Goal: Answer question/provide support: Share knowledge or assist other users

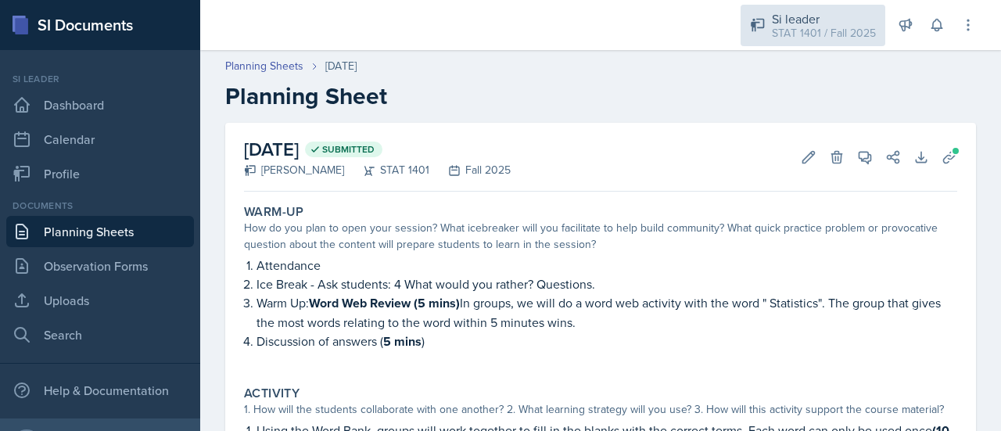
click at [831, 21] on div "Si leader" at bounding box center [824, 18] width 104 height 19
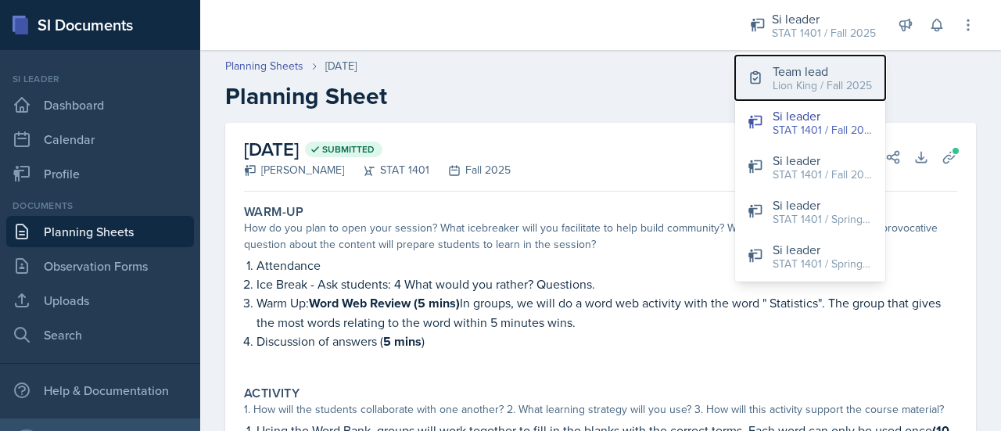
click at [818, 85] on div "Lion King / Fall 2025" at bounding box center [822, 85] width 99 height 16
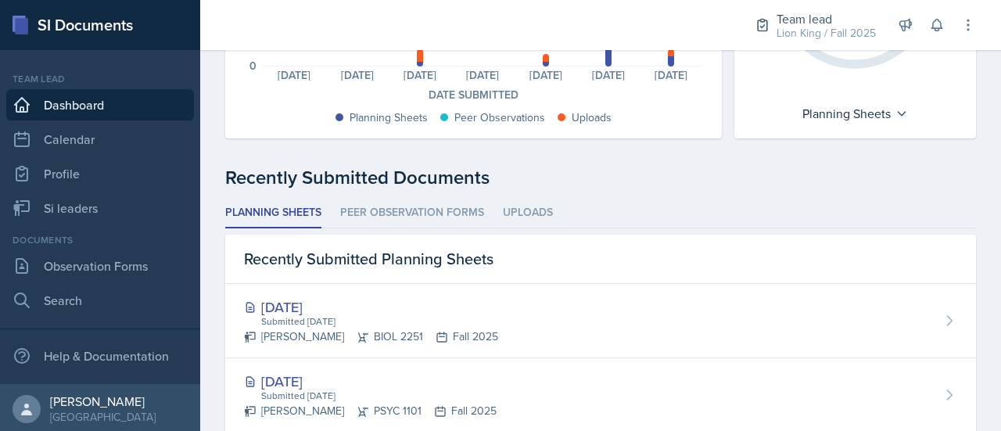
scroll to position [278, 0]
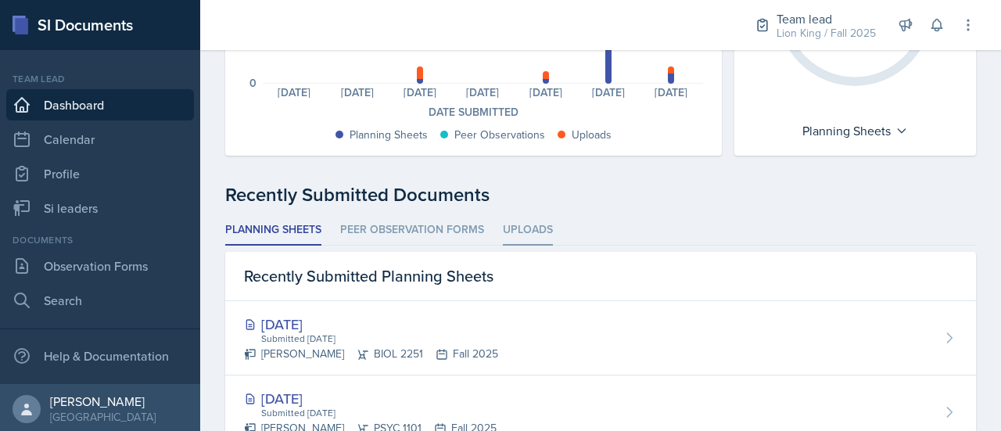
click at [551, 224] on li "Uploads" at bounding box center [528, 230] width 50 height 30
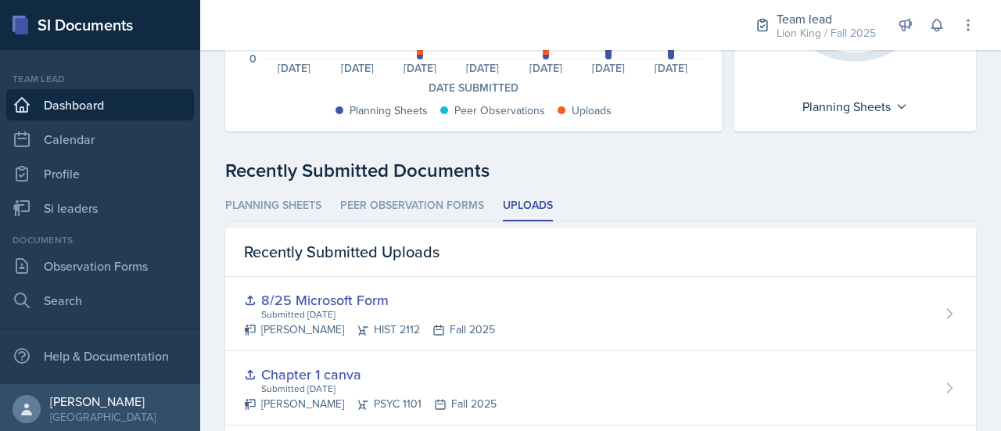
scroll to position [304, 0]
click at [310, 203] on li "Planning Sheets" at bounding box center [273, 204] width 96 height 30
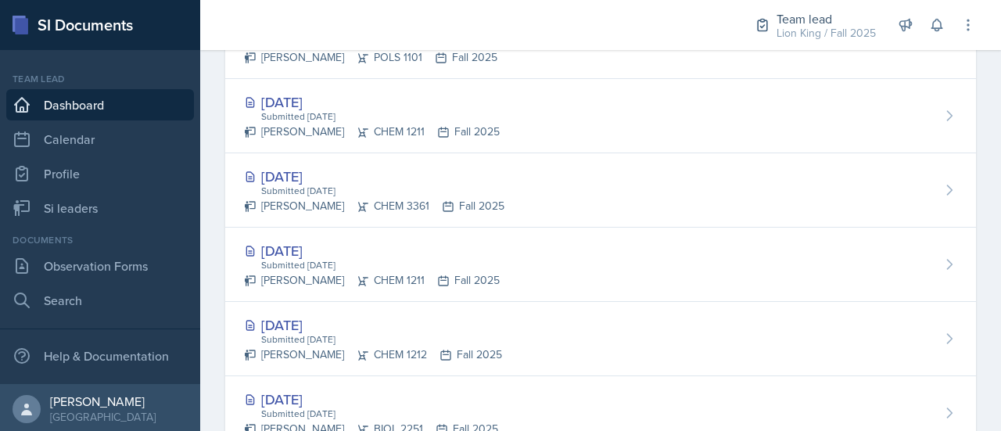
scroll to position [925, 0]
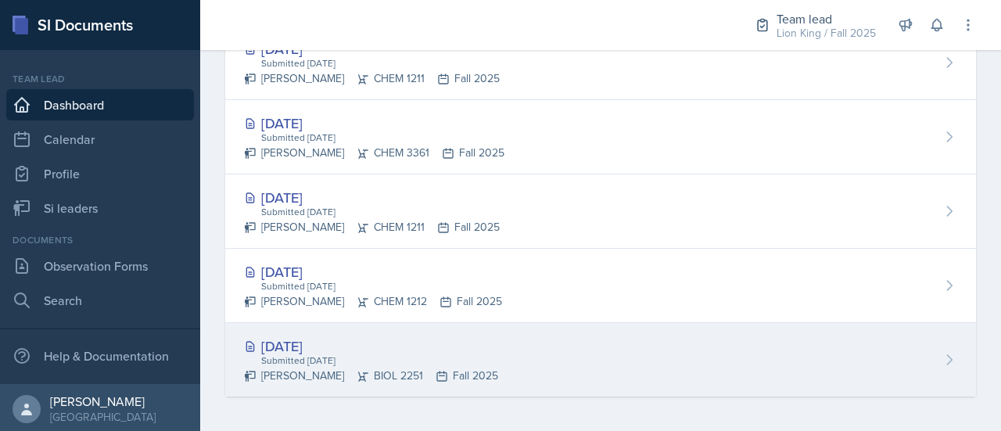
click at [866, 379] on div "Aug 25th, 2025 Submitted Aug 24th, 2025 Elijah Till BIOL 2251 Fall 2025" at bounding box center [600, 360] width 751 height 74
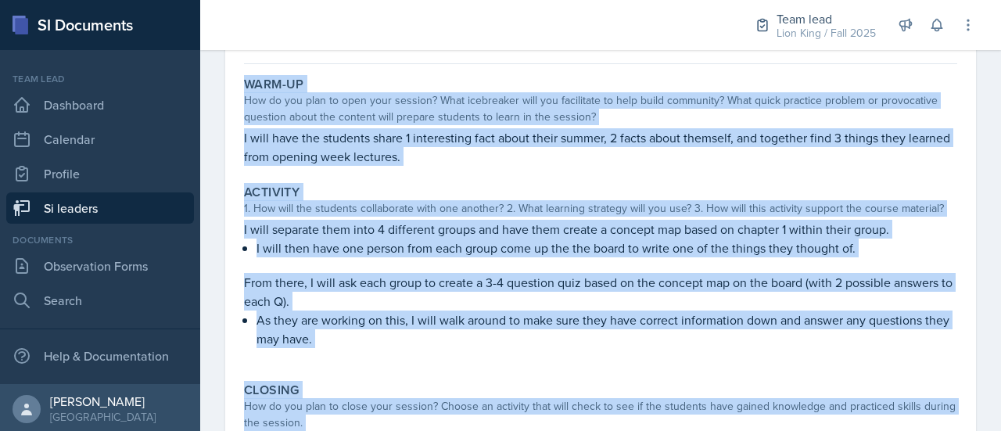
scroll to position [335, 0]
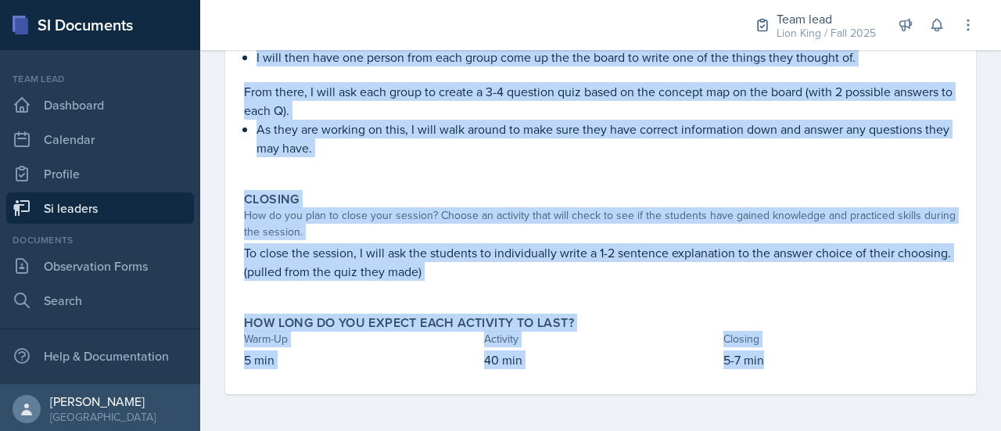
drag, startPoint x: 244, startPoint y: 221, endPoint x: 809, endPoint y: 368, distance: 583.6
click at [809, 368] on div "Warm-Up How do you plan to open your session? What icebreaker will you facilita…" at bounding box center [600, 137] width 713 height 515
copy div "Warm-Up How do you plan to open your session? What icebreaker will you facilita…"
click at [596, 221] on div "How do you plan to close your session? Choose an activity that will check to se…" at bounding box center [600, 223] width 713 height 33
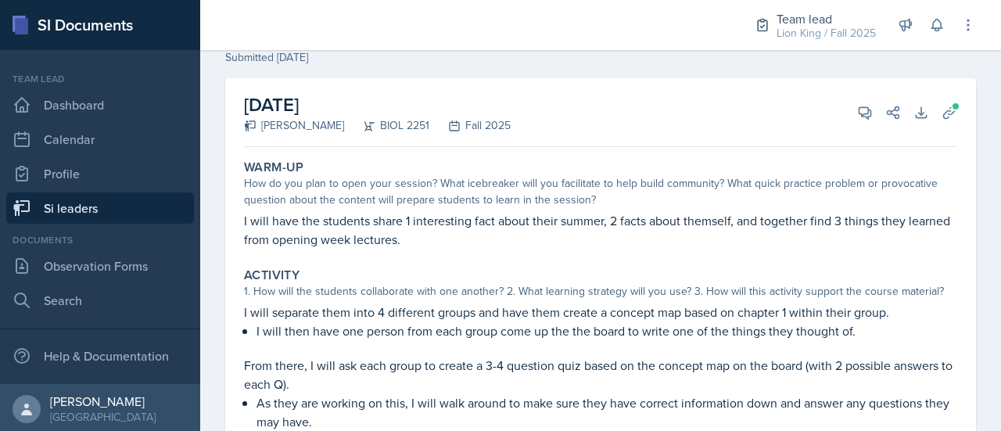
scroll to position [0, 0]
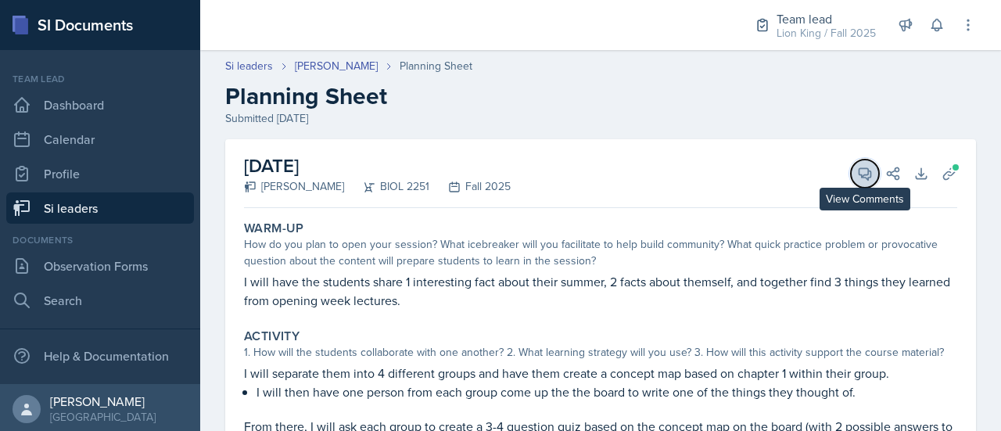
click at [866, 171] on span at bounding box center [870, 168] width 8 height 8
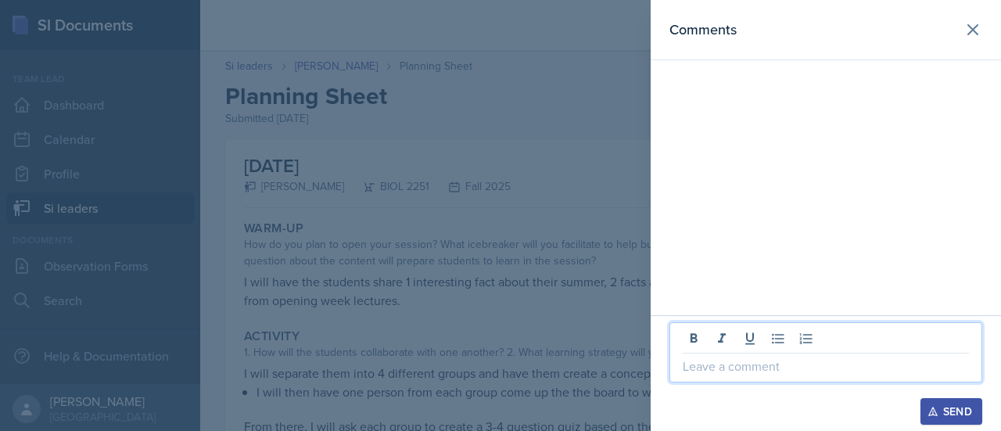
click at [774, 364] on p at bounding box center [826, 366] width 286 height 19
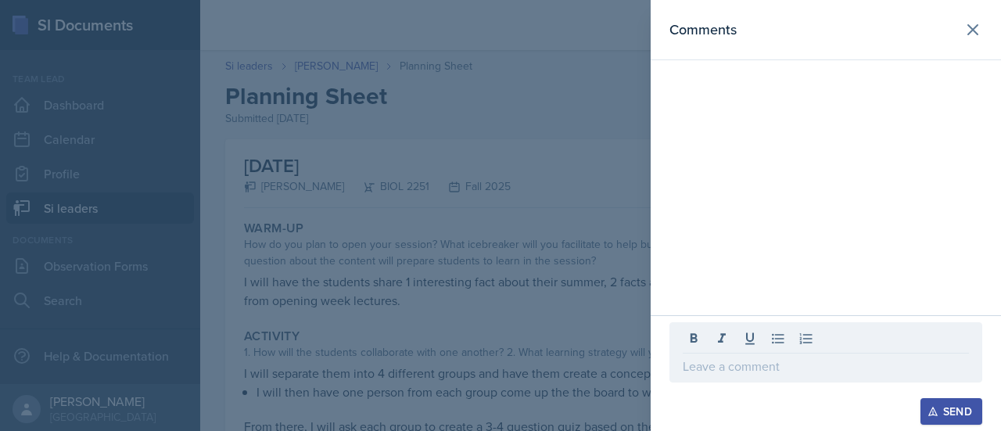
click at [709, 365] on p at bounding box center [826, 366] width 286 height 19
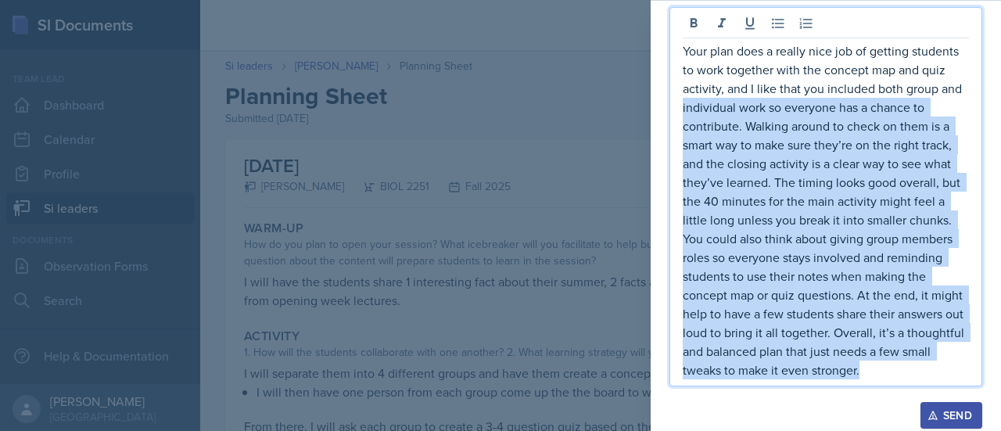
drag, startPoint x: 774, startPoint y: 378, endPoint x: 655, endPoint y: 96, distance: 305.9
click at [655, 106] on div "Your plan does a really nice job of getting students to work together with the …" at bounding box center [826, 217] width 350 height 435
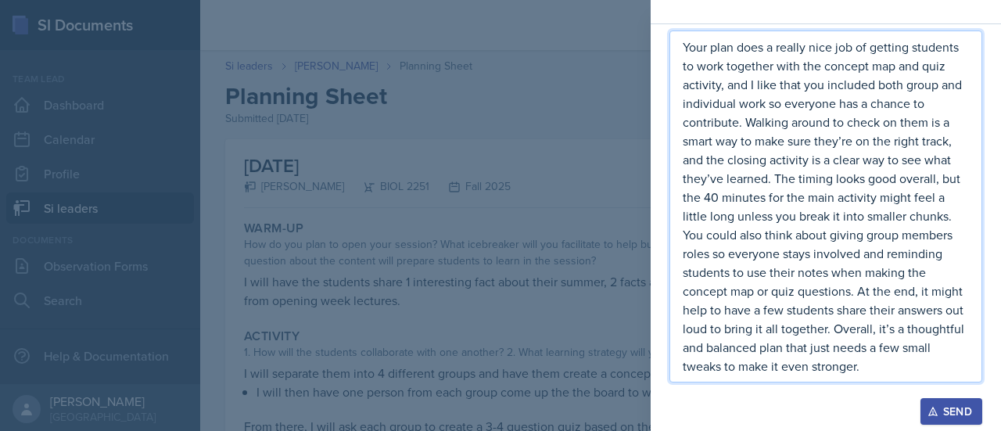
click at [684, 66] on p "Your plan does a really nice job of getting students to work together with the …" at bounding box center [826, 207] width 286 height 338
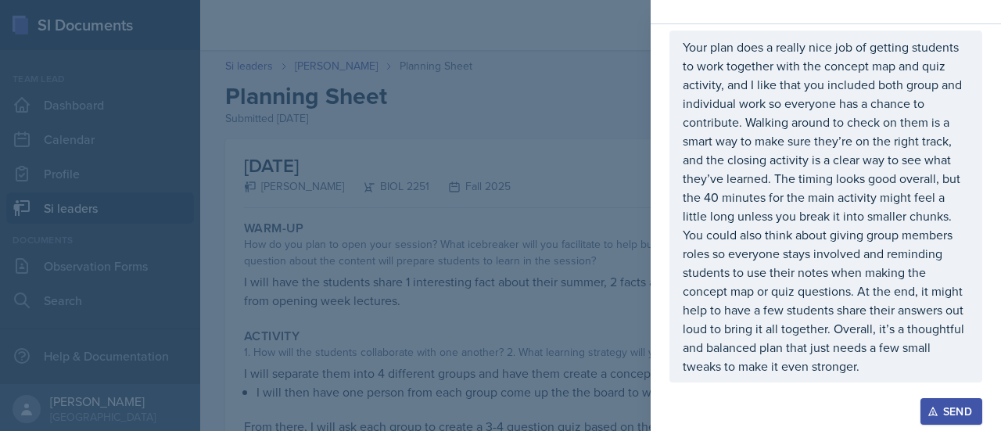
drag, startPoint x: 680, startPoint y: 44, endPoint x: 751, endPoint y: 315, distance: 280.3
click at [751, 315] on div "Your plan does a really nice job of getting students to work together with the …" at bounding box center [825, 206] width 313 height 352
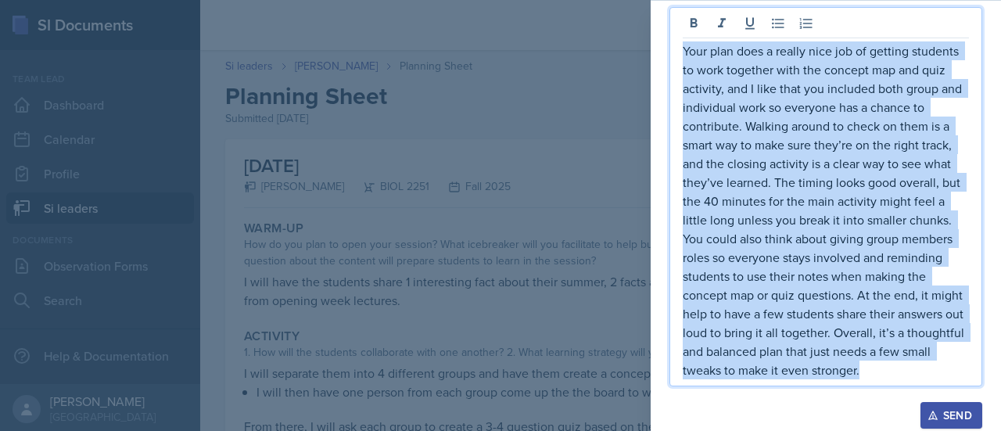
drag, startPoint x: 768, startPoint y: 378, endPoint x: 666, endPoint y: 43, distance: 349.8
click at [666, 43] on div "Your plan does a really nice job of getting students to work together with the …" at bounding box center [826, 217] width 350 height 435
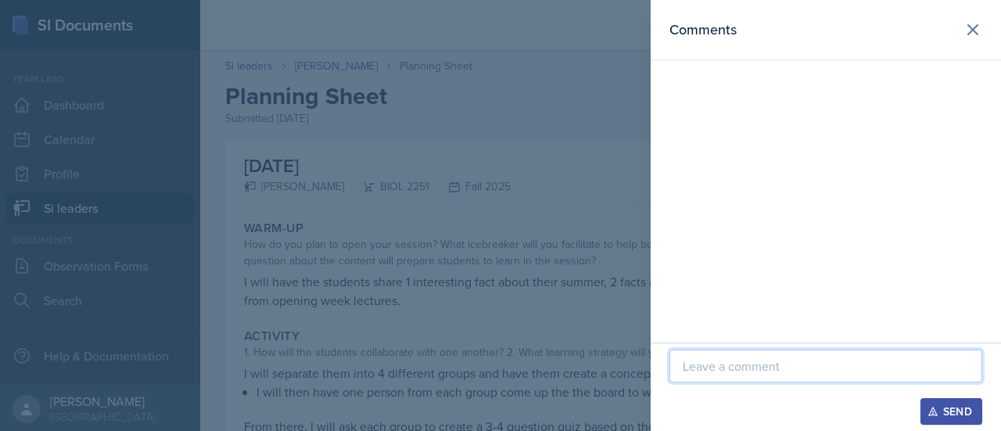
scroll to position [0, 0]
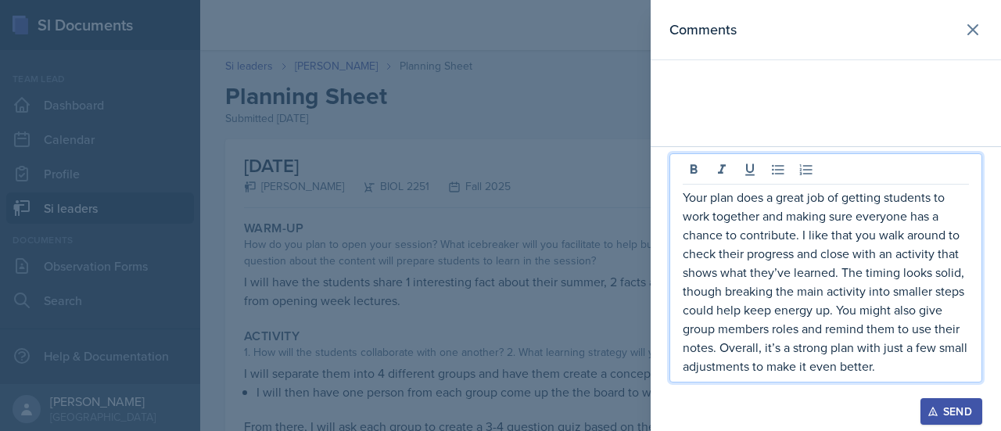
click at [683, 199] on p "Your plan does a great job of getting students to work together and making sure…" at bounding box center [826, 282] width 286 height 188
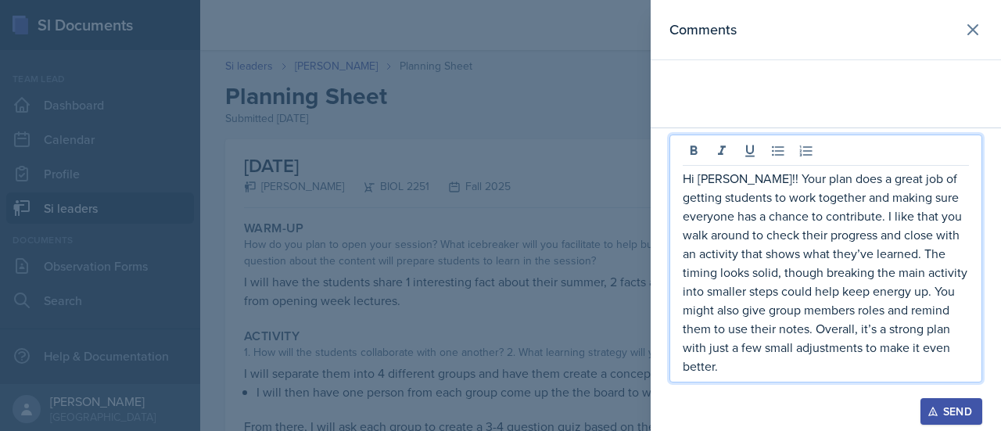
click at [940, 408] on div "Send" at bounding box center [951, 411] width 41 height 13
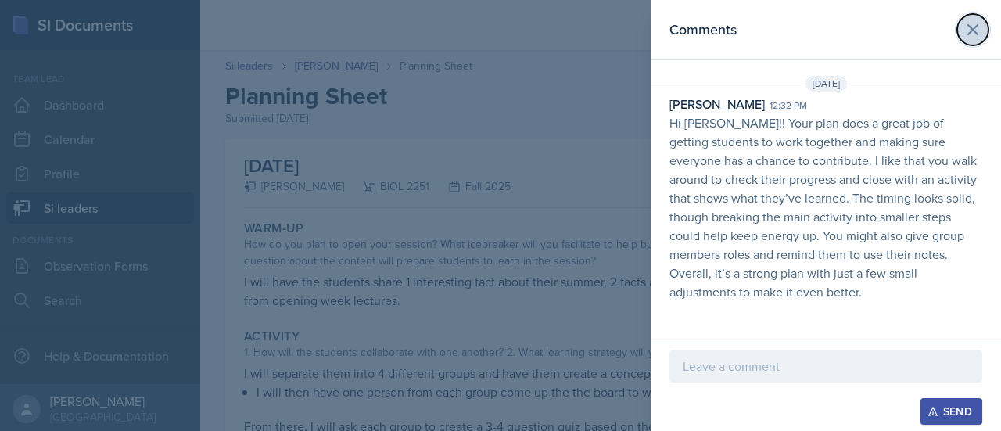
click at [967, 30] on icon at bounding box center [972, 29] width 19 height 19
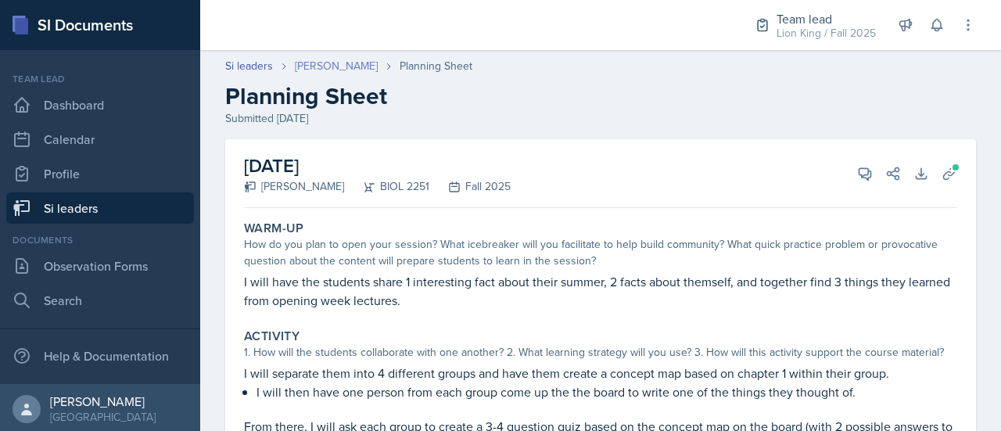
click at [323, 72] on link "[PERSON_NAME]" at bounding box center [336, 66] width 83 height 16
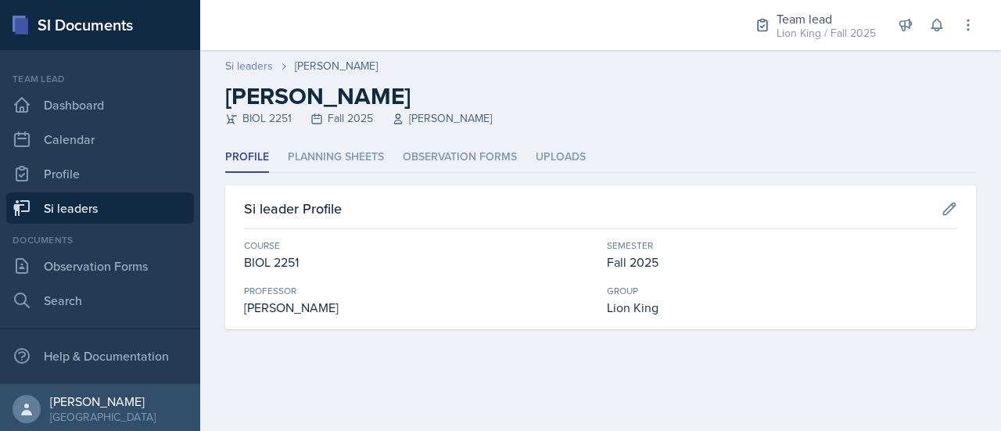
click at [253, 65] on link "Si leaders" at bounding box center [249, 66] width 48 height 16
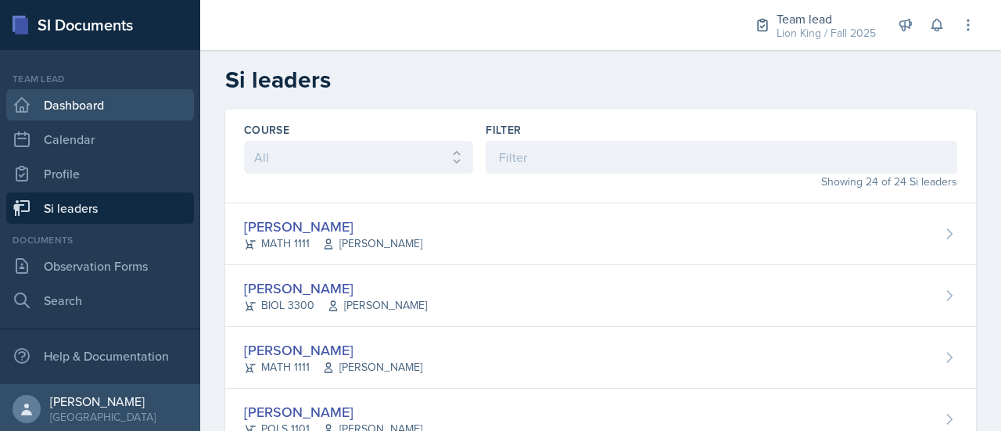
click at [74, 113] on link "Dashboard" at bounding box center [100, 104] width 188 height 31
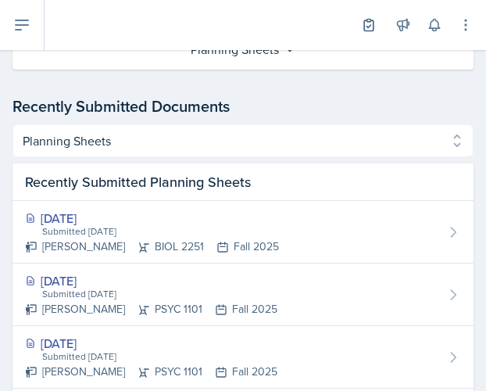
scroll to position [611, 0]
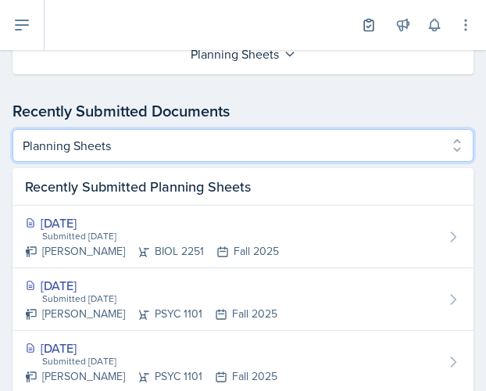
click at [443, 143] on select "Planning Sheets Peer Observation Forms Uploads" at bounding box center [243, 145] width 461 height 33
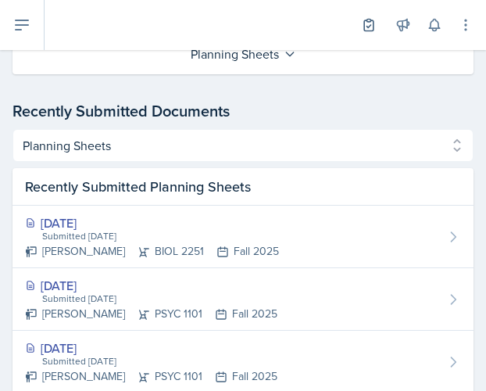
click at [416, 102] on div "Recently Submitted Documents" at bounding box center [243, 110] width 461 height 23
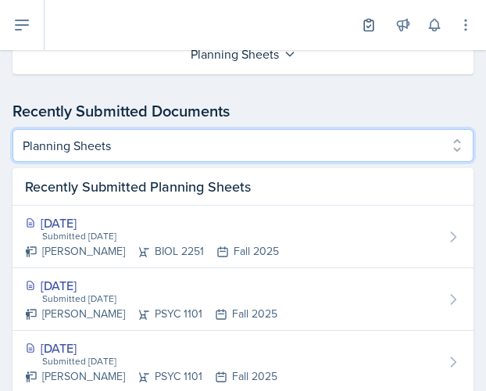
click at [443, 145] on select "Planning Sheets Peer Observation Forms Uploads" at bounding box center [243, 145] width 461 height 33
click at [13, 129] on select "Planning Sheets Peer Observation Forms Uploads" at bounding box center [243, 145] width 461 height 33
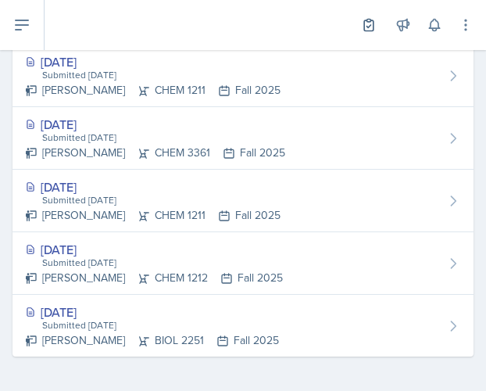
scroll to position [1084, 0]
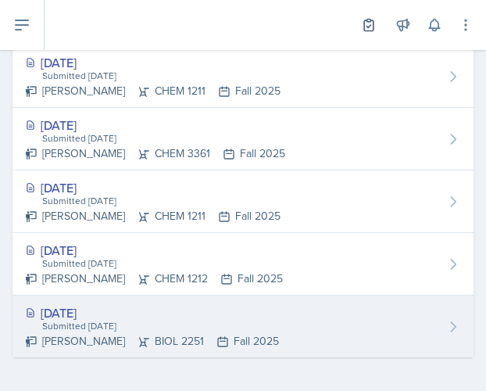
click at [446, 321] on icon at bounding box center [454, 327] width 16 height 16
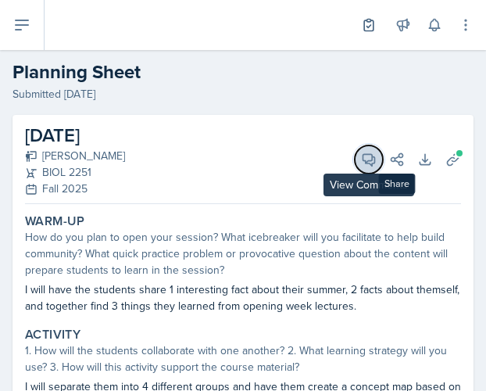
click at [364, 160] on icon at bounding box center [370, 160] width 12 height 12
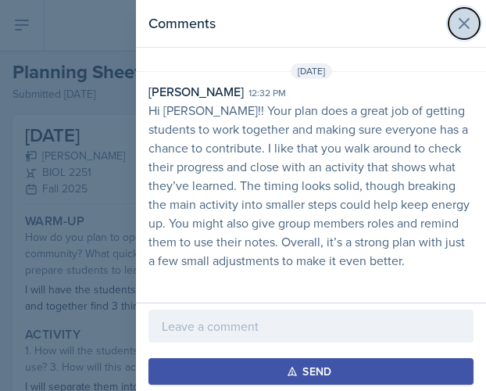
click at [463, 26] on icon at bounding box center [464, 23] width 19 height 19
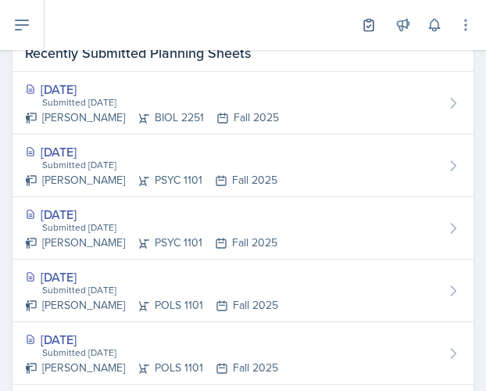
scroll to position [730, 0]
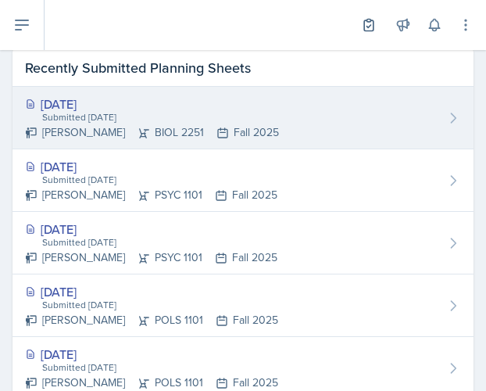
click at [425, 123] on div "Aug 28th, 2025 Submitted Aug 25th, 2025 Makenzie Westra BIOL 2251 Fall 2025" at bounding box center [243, 118] width 461 height 63
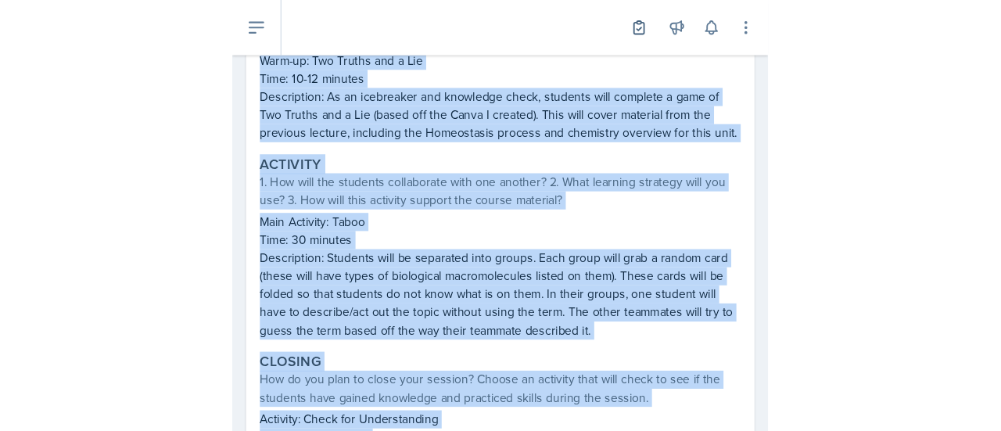
scroll to position [465, 0]
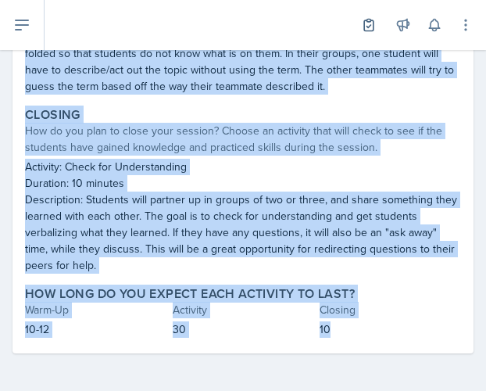
drag, startPoint x: 28, startPoint y: 221, endPoint x: 363, endPoint y: 344, distance: 356.5
click at [363, 344] on div "Warm-Up How do you plan to open your session? What icebreaker will you facilita…" at bounding box center [243, 57] width 436 height 591
copy div "Warm-Up How do you plan to open your session? What icebreaker will you facilita…"
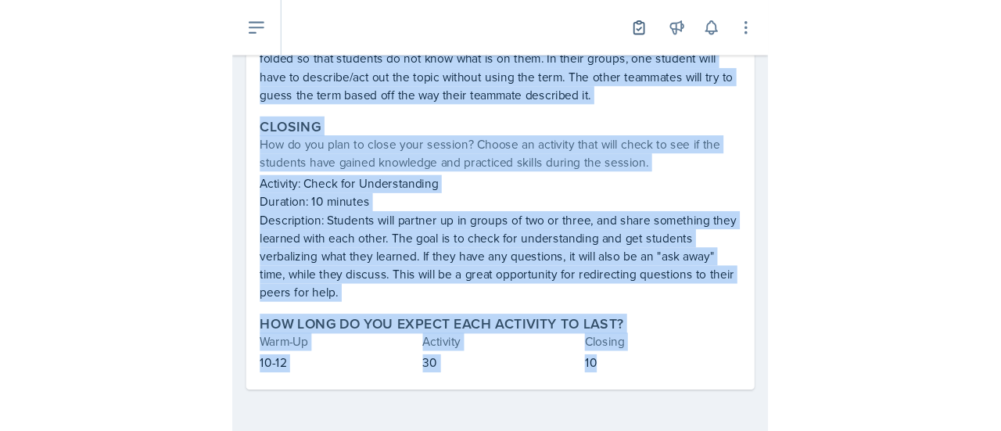
scroll to position [400, 0]
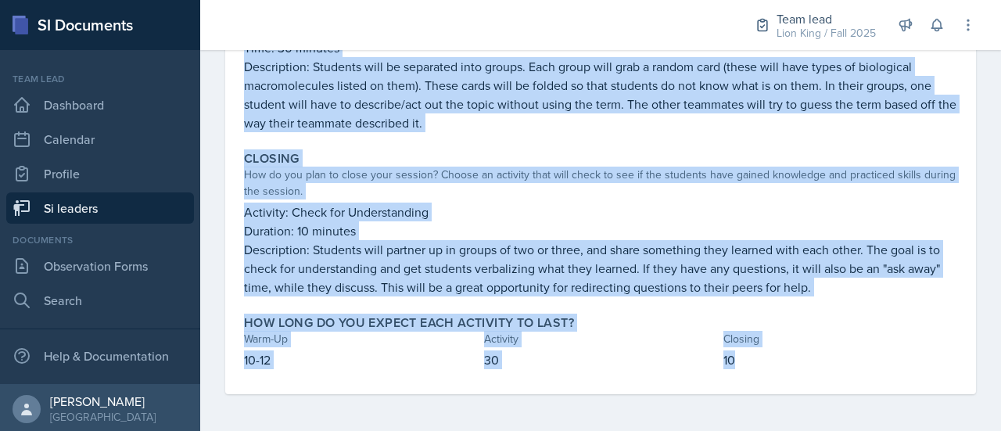
click at [848, 331] on div "Closing" at bounding box center [840, 339] width 234 height 16
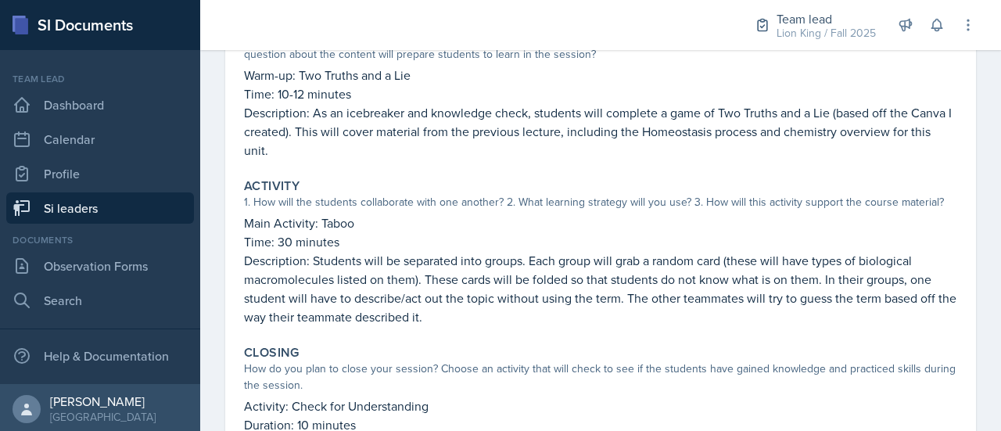
scroll to position [0, 0]
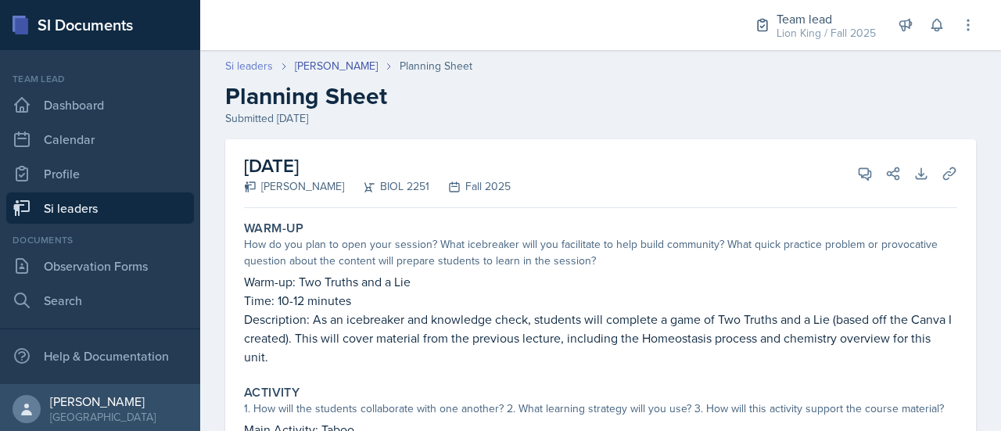
click at [264, 64] on link "Si leaders" at bounding box center [249, 66] width 48 height 16
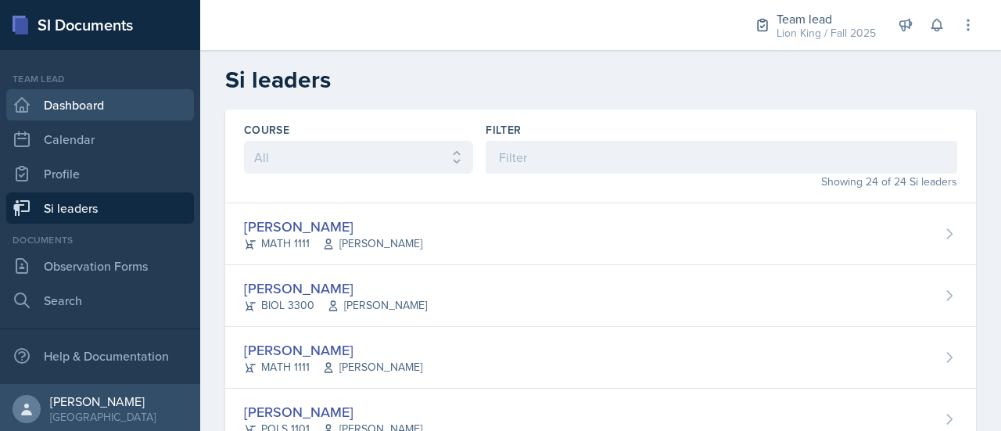
click at [91, 99] on link "Dashboard" at bounding box center [100, 104] width 188 height 31
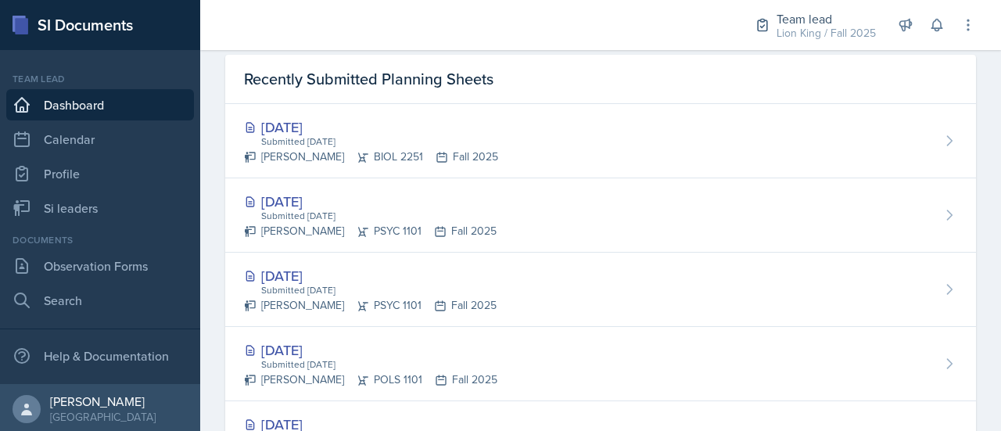
scroll to position [445, 0]
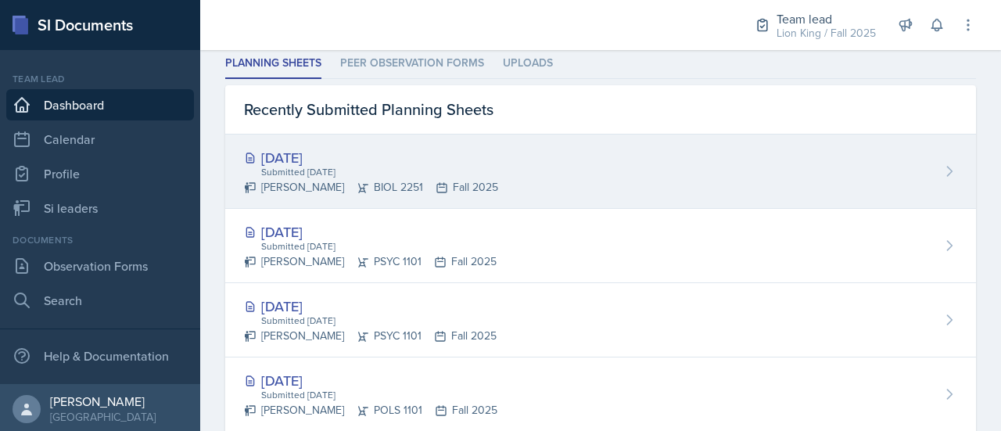
click at [926, 188] on div "Aug 28th, 2025 Submitted Aug 25th, 2025 Makenzie Westra BIOL 2251 Fall 2025" at bounding box center [600, 172] width 751 height 74
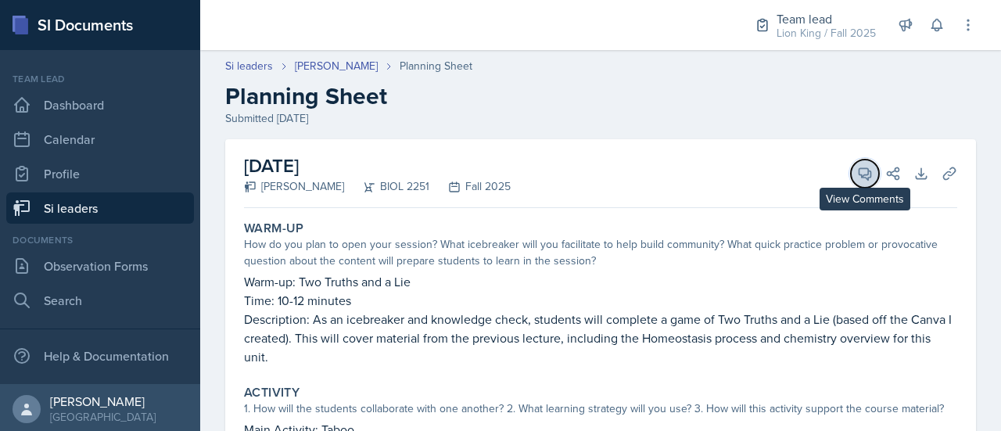
click at [857, 173] on icon at bounding box center [865, 174] width 16 height 16
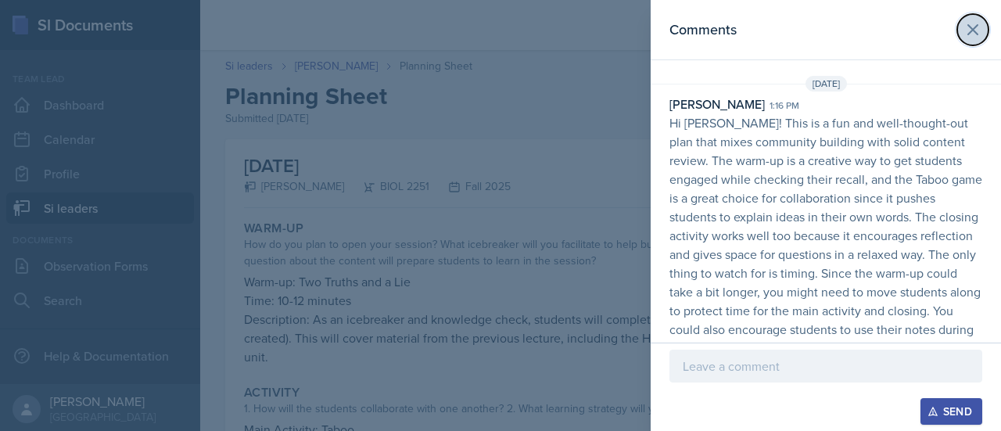
click at [967, 34] on icon at bounding box center [972, 29] width 19 height 19
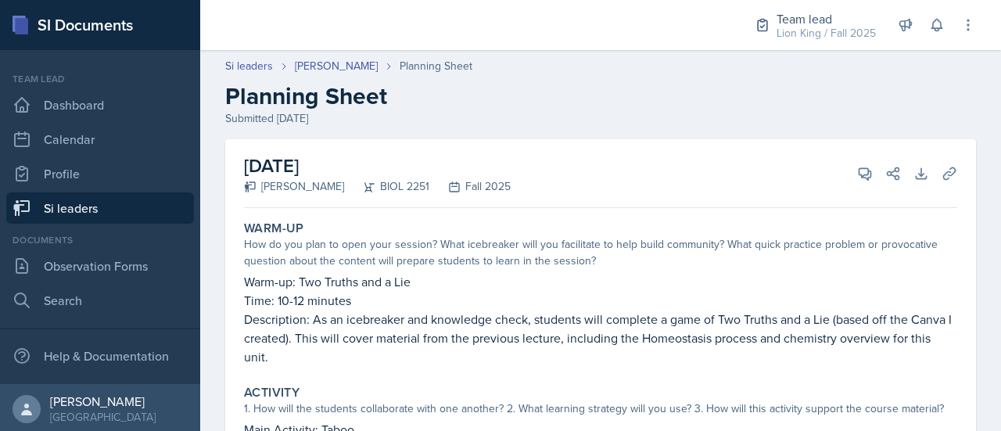
click at [253, 56] on header "Si leaders Makenzie Westra Planning Sheet Planning Sheet Submitted Aug 25th, 20…" at bounding box center [600, 92] width 801 height 100
click at [258, 62] on link "Si leaders" at bounding box center [249, 66] width 48 height 16
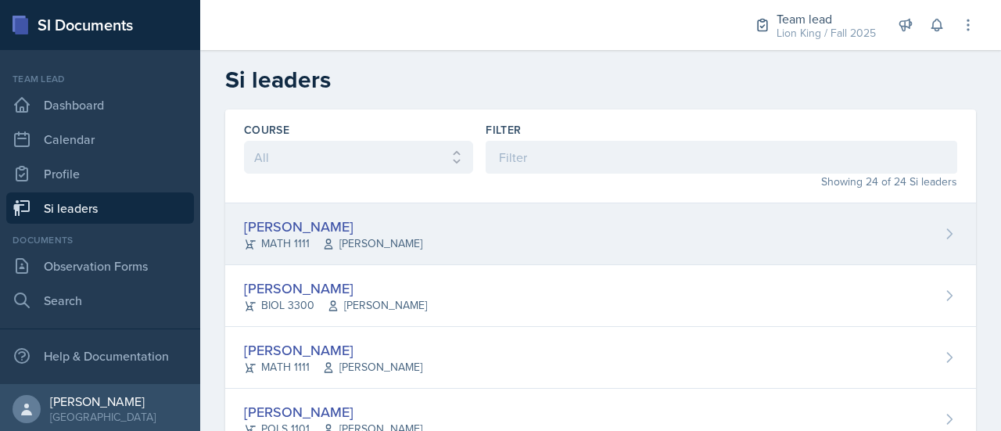
click at [925, 243] on div "Xavier Ashton MATH 1111 Jennifer Smathers" at bounding box center [600, 234] width 751 height 62
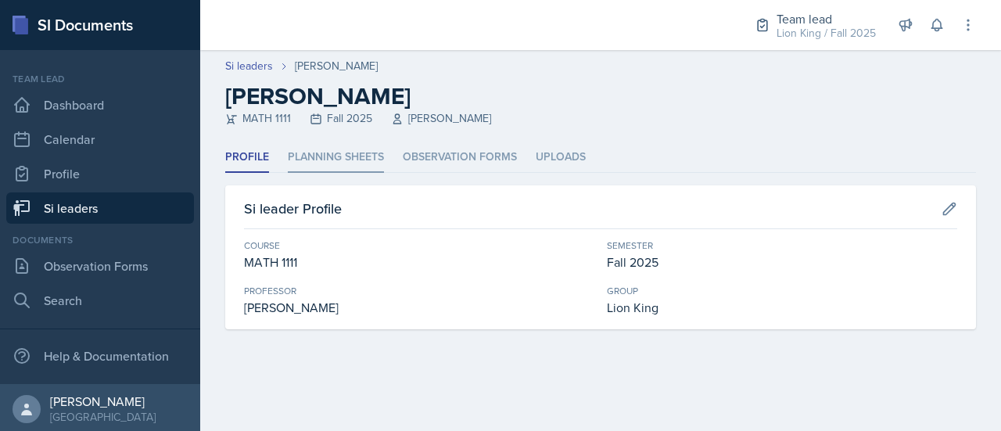
click at [341, 157] on li "Planning Sheets" at bounding box center [336, 157] width 96 height 30
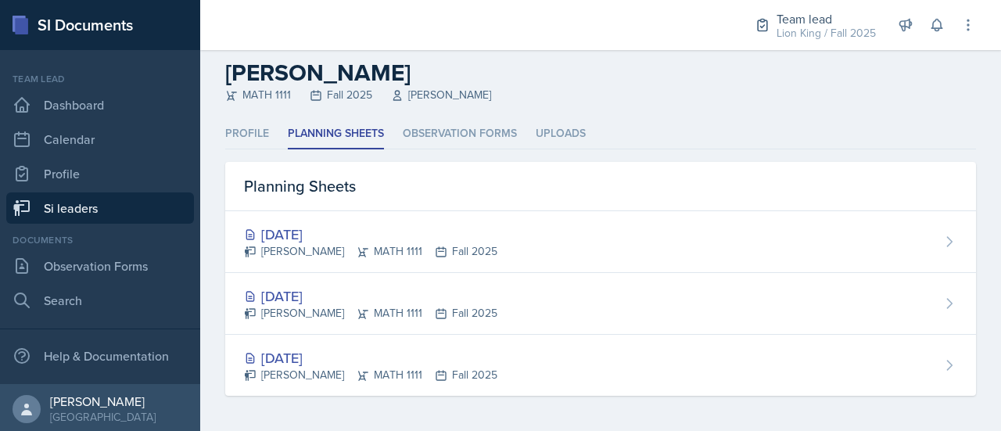
scroll to position [24, 0]
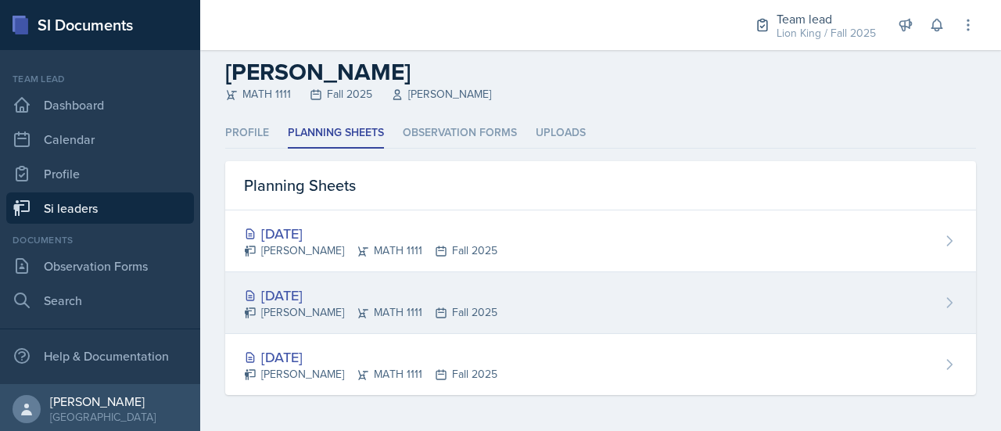
click at [941, 292] on div "Aug 25th, 2025 Xavier Ashton MATH 1111 Fall 2025" at bounding box center [600, 303] width 751 height 62
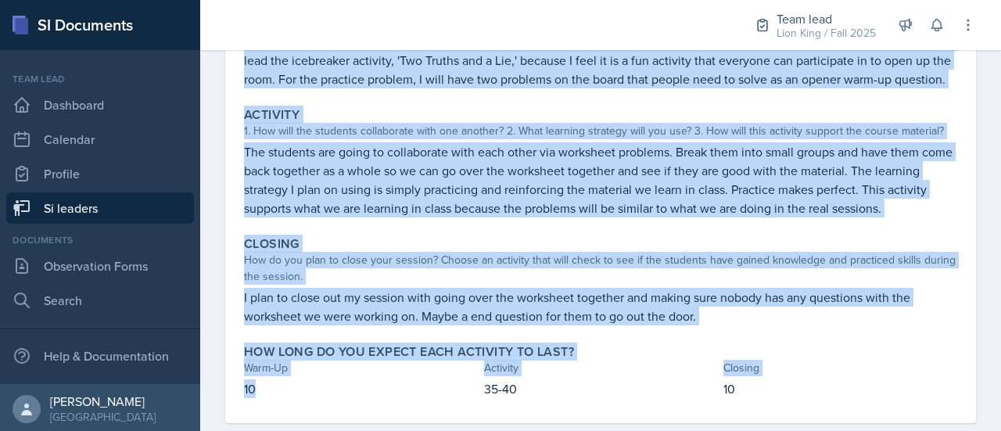
scroll to position [288, 0]
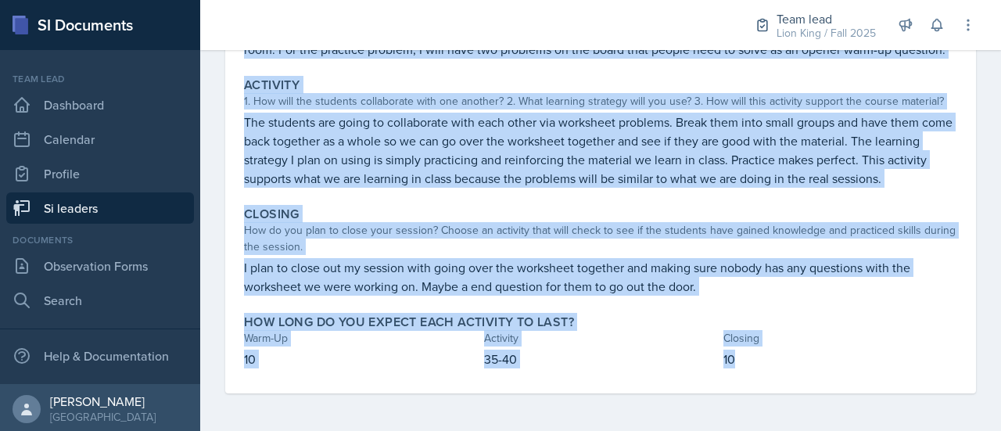
drag, startPoint x: 245, startPoint y: 229, endPoint x: 746, endPoint y: 376, distance: 522.4
click at [746, 376] on div "Warm-Up How do you plan to open your session? What icebreaker will you facilita…" at bounding box center [600, 168] width 713 height 449
copy div "Warm-Up How do you plan to open your session? What icebreaker will you facilita…"
click at [938, 232] on div "How do you plan to close your session? Choose an activity that will check to se…" at bounding box center [600, 238] width 713 height 33
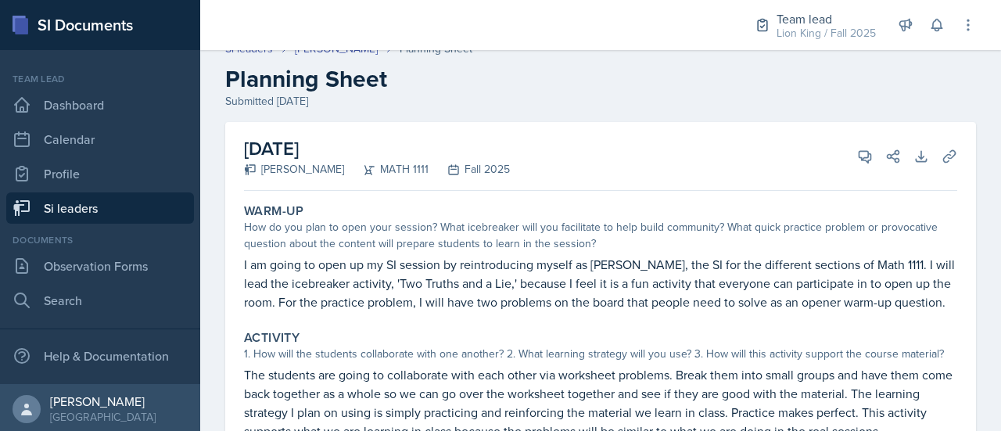
scroll to position [0, 0]
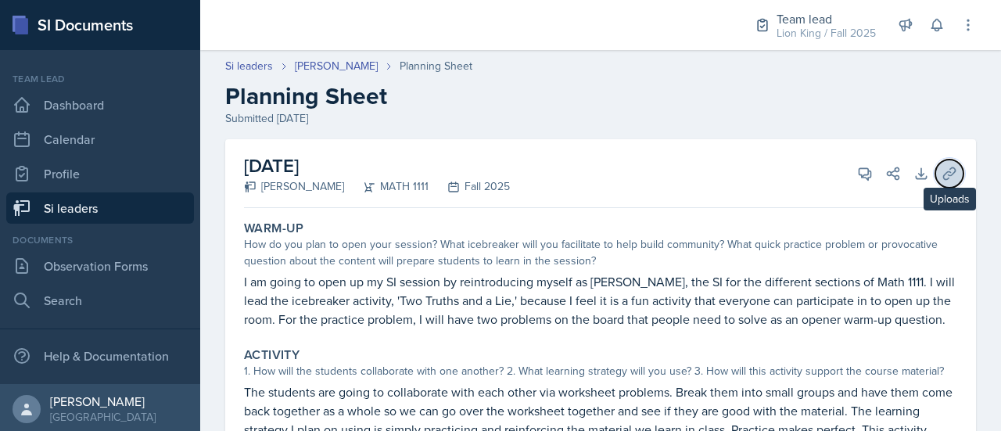
click at [945, 173] on icon at bounding box center [950, 174] width 16 height 16
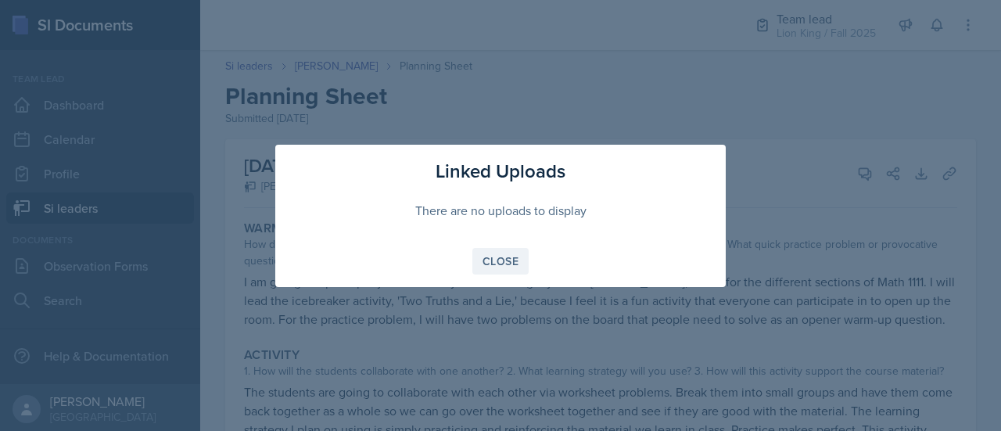
click at [509, 269] on button "Close" at bounding box center [500, 261] width 56 height 27
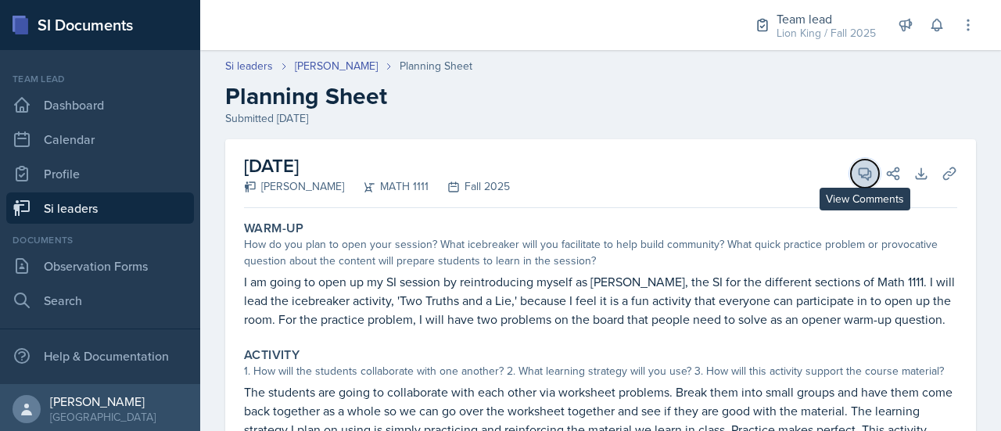
click at [857, 179] on icon at bounding box center [865, 174] width 16 height 16
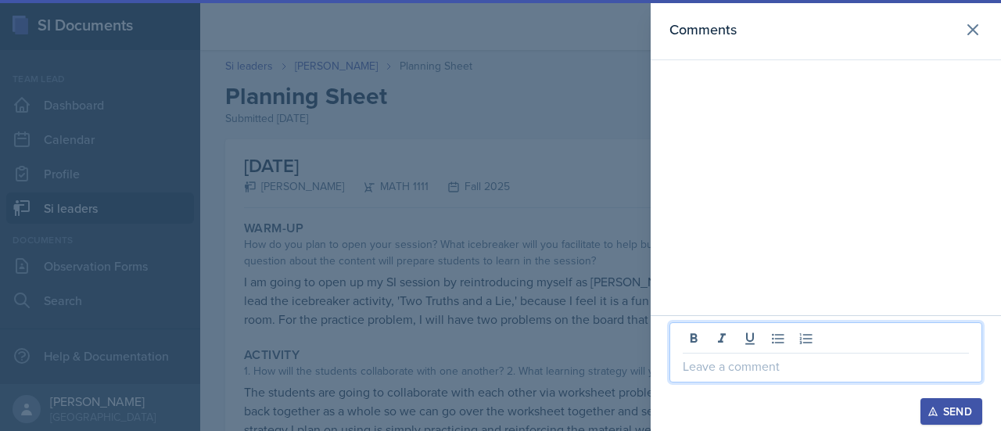
click at [727, 371] on p at bounding box center [826, 366] width 286 height 19
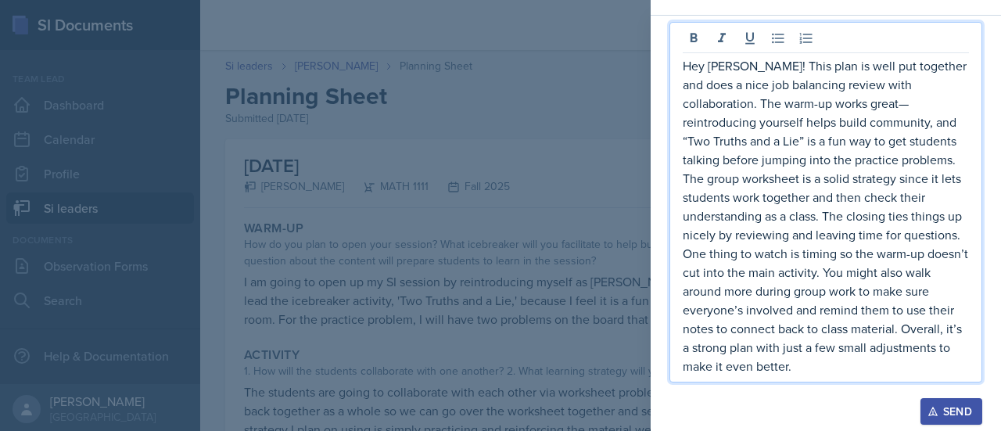
click at [810, 124] on p "Hey Xavier! This plan is well put together and does a nice job balancing review…" at bounding box center [826, 215] width 286 height 319
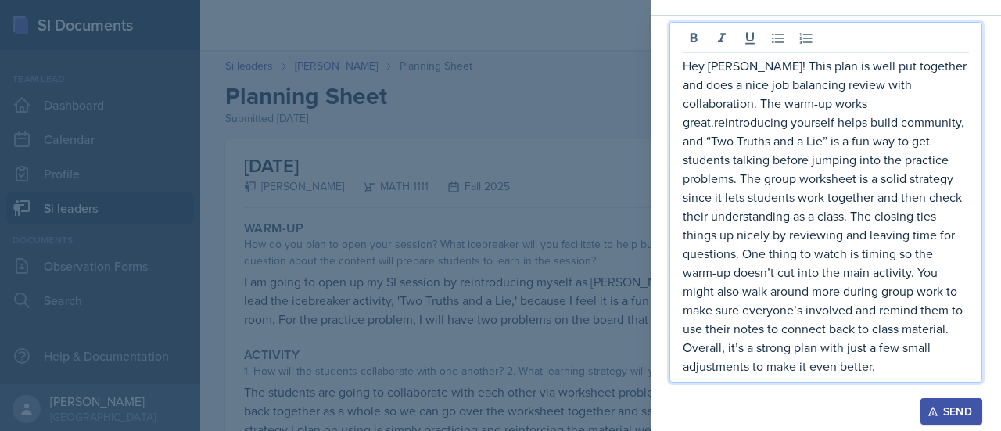
click at [809, 122] on p "Hey Xavier! This plan is well put together and does a nice job balancing review…" at bounding box center [826, 215] width 286 height 319
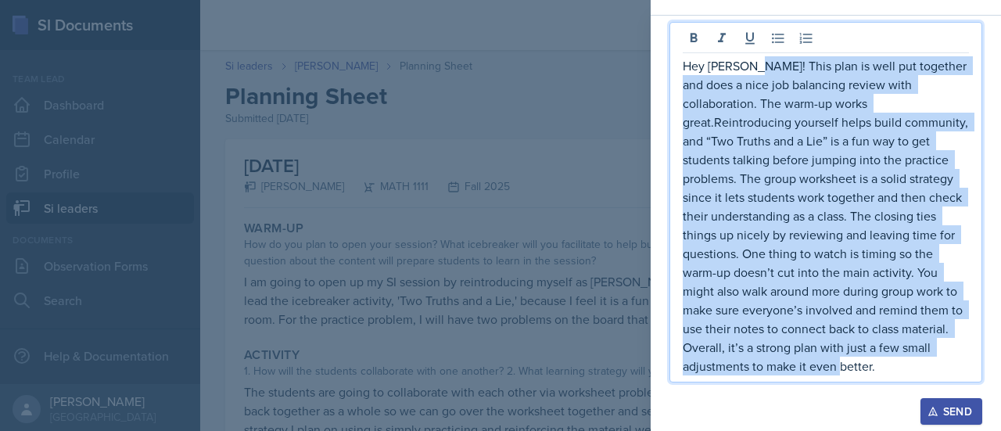
drag, startPoint x: 748, startPoint y: 84, endPoint x: 954, endPoint y: 387, distance: 366.4
click at [954, 387] on div "Hey Xavier! This plan is well put together and does a nice job balancing review…" at bounding box center [825, 210] width 313 height 376
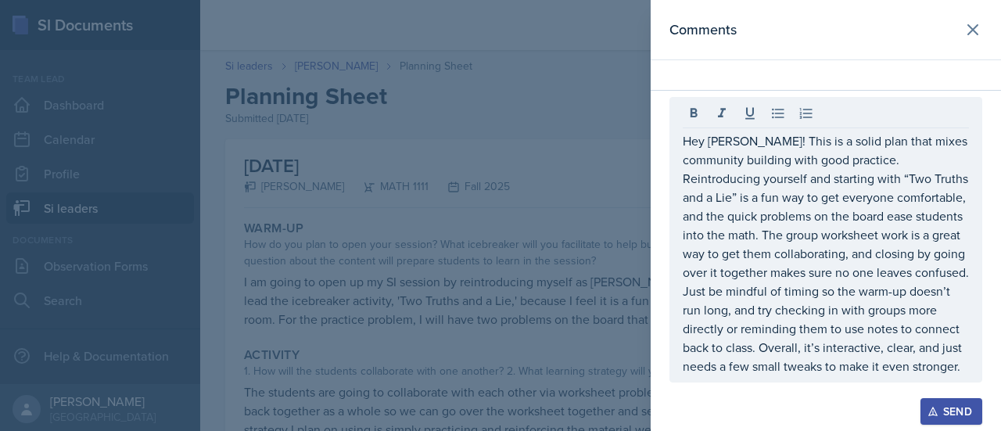
drag, startPoint x: 680, startPoint y: 351, endPoint x: 795, endPoint y: 379, distance: 117.6
click at [795, 379] on div "Hey Xavier! This is a solid plan that mixes community building with good practi…" at bounding box center [825, 239] width 313 height 285
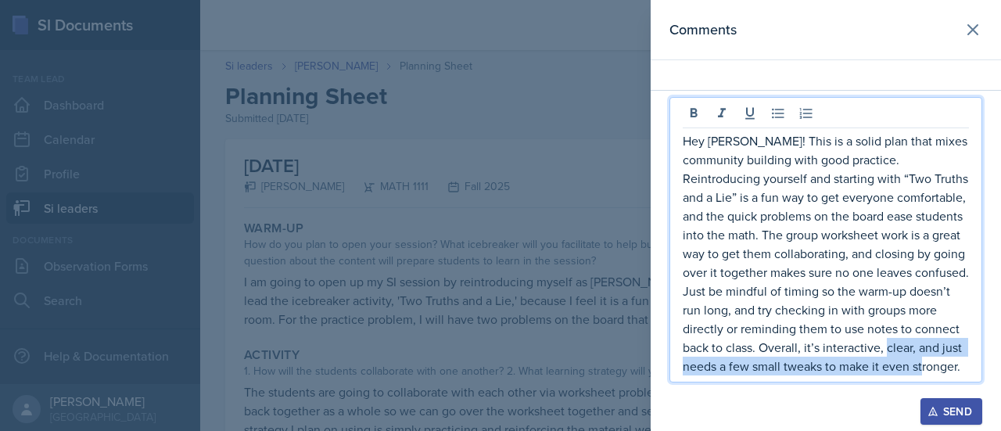
drag, startPoint x: 759, startPoint y: 375, endPoint x: 680, endPoint y: 350, distance: 81.9
click at [680, 350] on div "Hey Xavier! This is a solid plan that mixes community building with good practi…" at bounding box center [825, 239] width 313 height 285
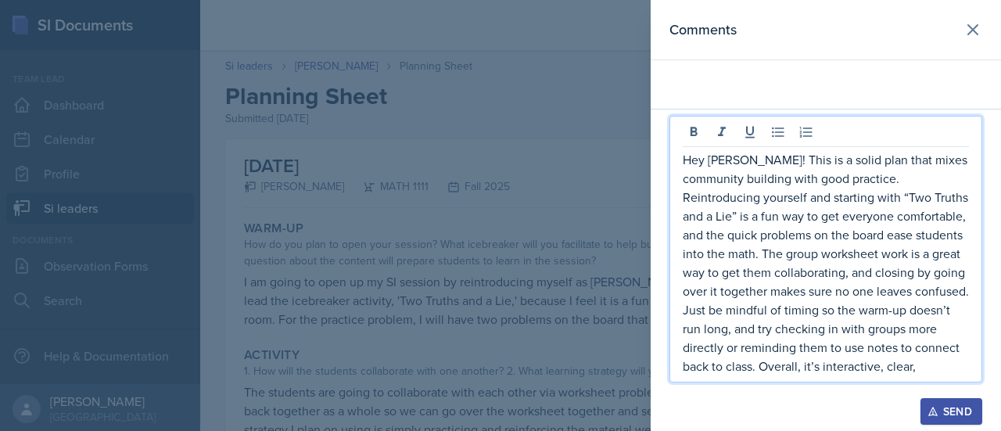
scroll to position [0, 0]
click at [934, 371] on p "Hey Xavier! This is a solid plan that mixes community building with good practi…" at bounding box center [826, 262] width 286 height 225
click at [868, 350] on p "Hey Xavier! This is a solid plan that mixes community building with good practi…" at bounding box center [826, 262] width 286 height 225
click at [866, 351] on p "Hey Xavier! This is a solid plan that mixes community building with good practi…" at bounding box center [826, 262] width 286 height 225
click at [784, 375] on p "Hey Xavier! This is a solid plan that mixes community building with good practi…" at bounding box center [826, 262] width 286 height 225
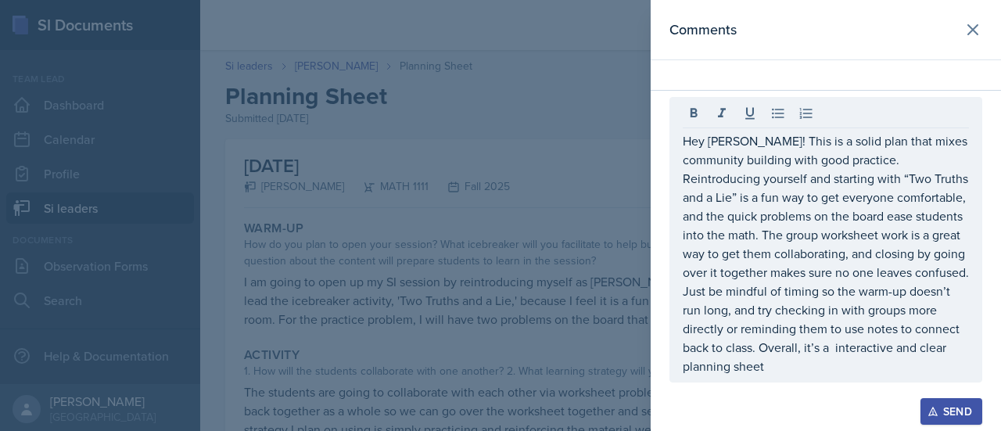
click at [944, 418] on div "Send" at bounding box center [951, 411] width 41 height 13
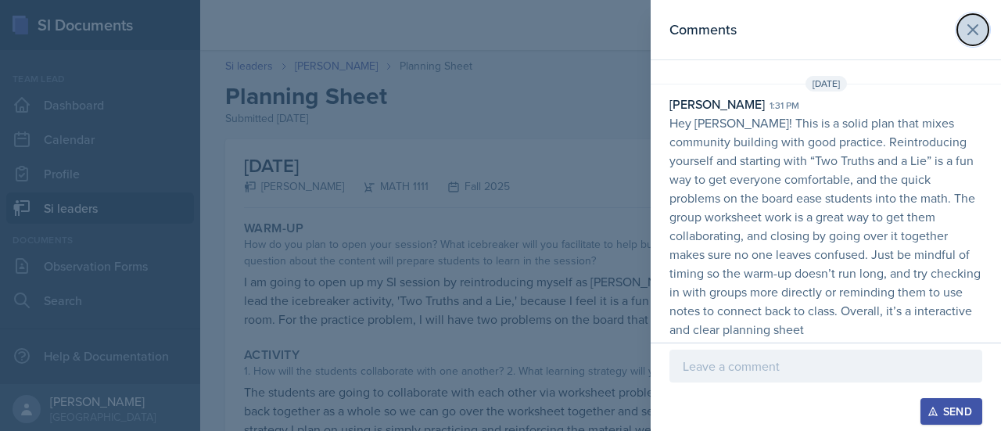
click at [976, 25] on icon at bounding box center [972, 29] width 9 height 9
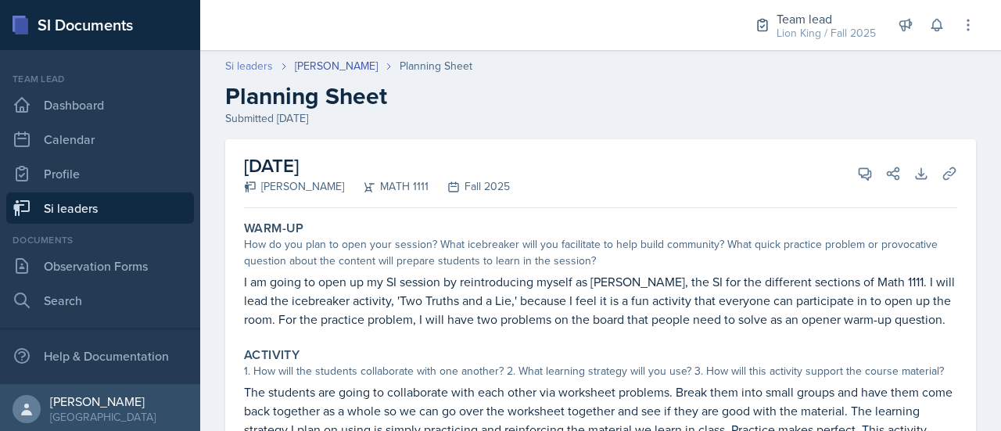
click at [253, 66] on link "Si leaders" at bounding box center [249, 66] width 48 height 16
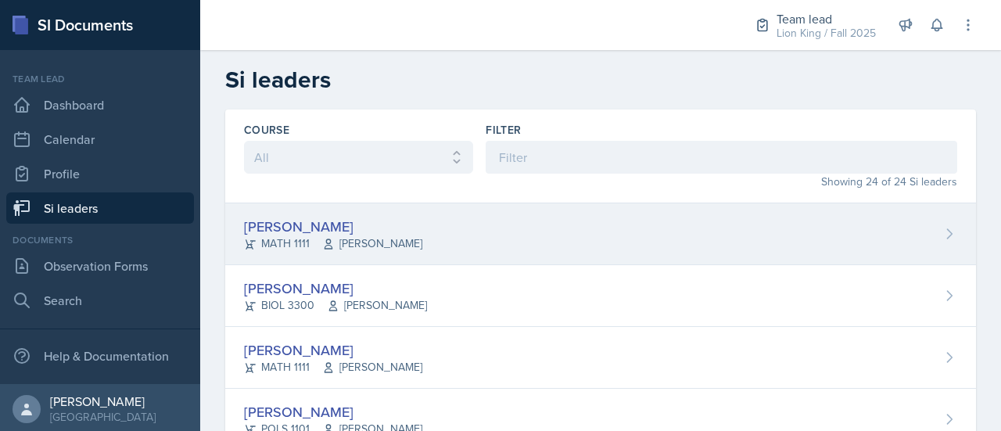
click at [934, 224] on div "Xavier Ashton MATH 1111 Jennifer Smathers" at bounding box center [600, 234] width 751 height 62
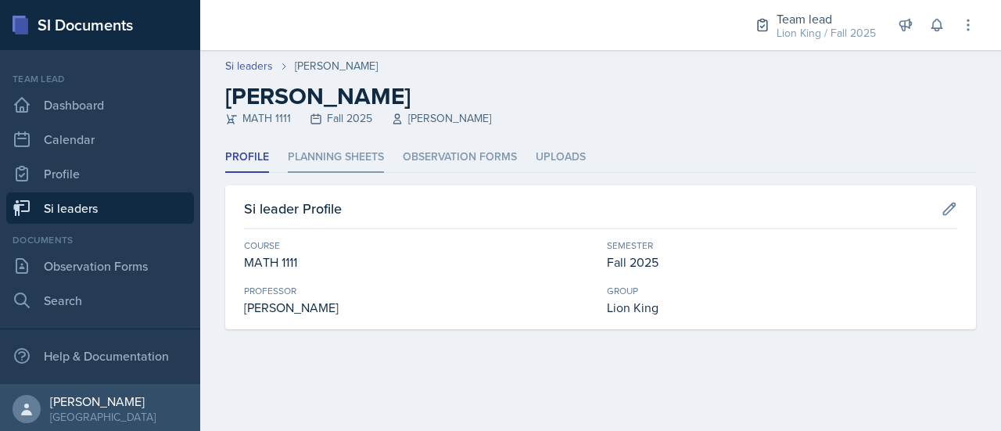
click at [310, 155] on li "Planning Sheets" at bounding box center [336, 157] width 96 height 30
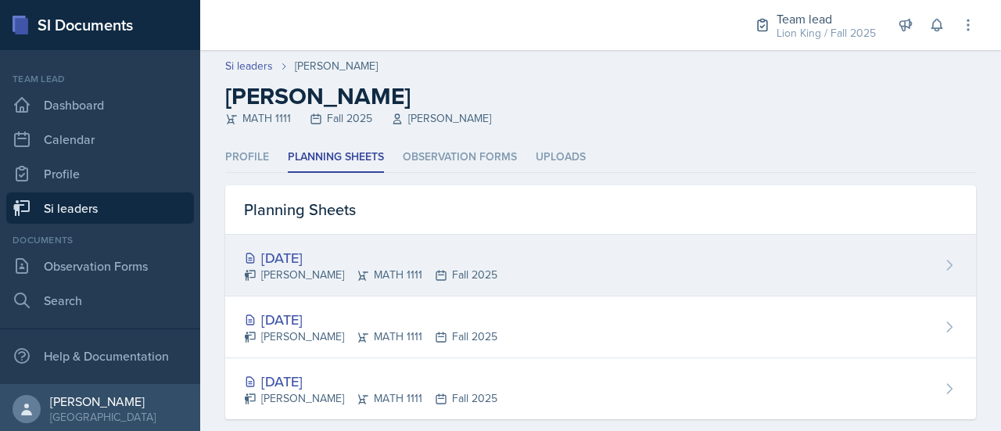
click at [444, 239] on div "Aug 27th, 2025 Xavier Ashton MATH 1111 Fall 2025" at bounding box center [600, 266] width 751 height 62
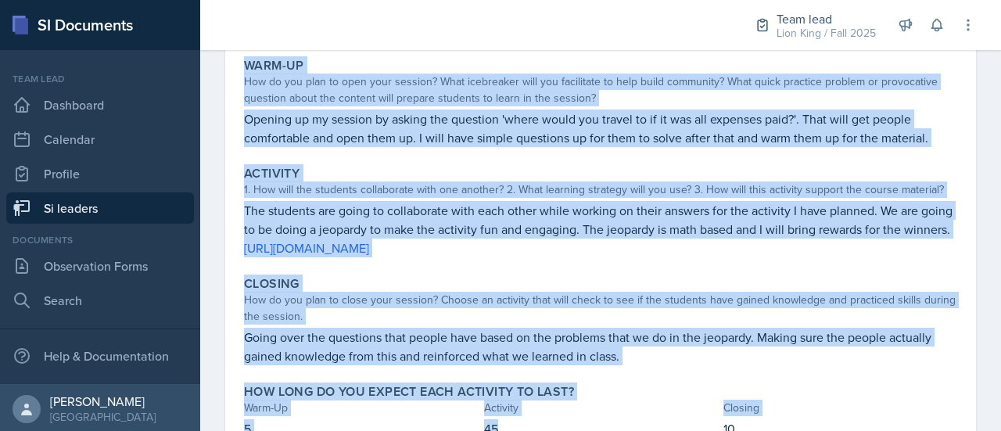
scroll to position [231, 0]
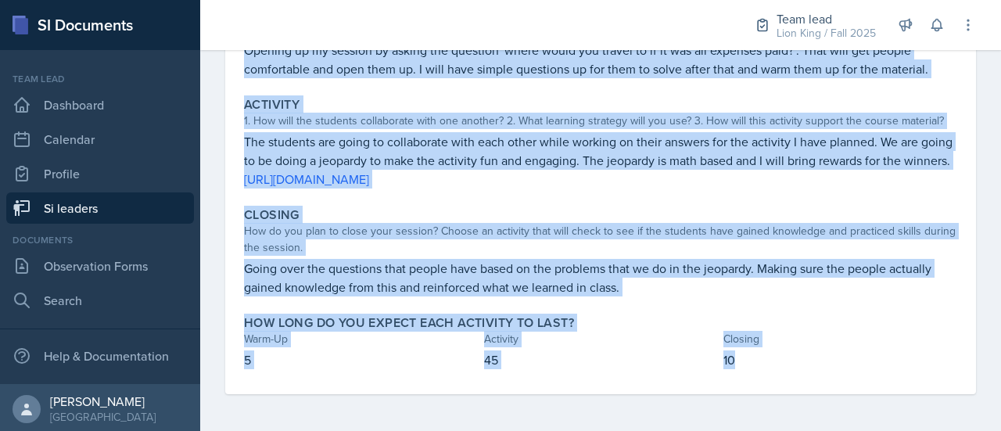
drag, startPoint x: 241, startPoint y: 112, endPoint x: 777, endPoint y: 357, distance: 590.0
click at [777, 357] on div "Warm-Up How do you plan to open your session? What icebreaker will you facilita…" at bounding box center [600, 188] width 713 height 411
copy div "Warm-Up How do you plan to open your session? What icebreaker will you facilita…"
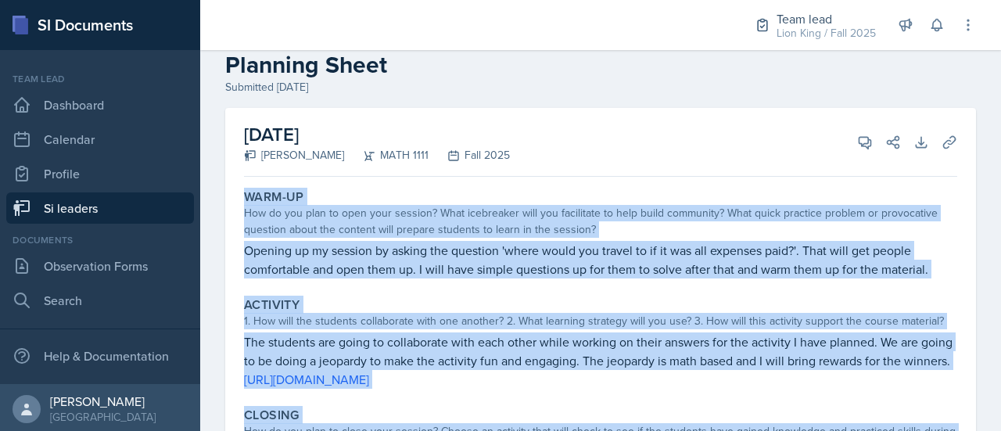
scroll to position [0, 0]
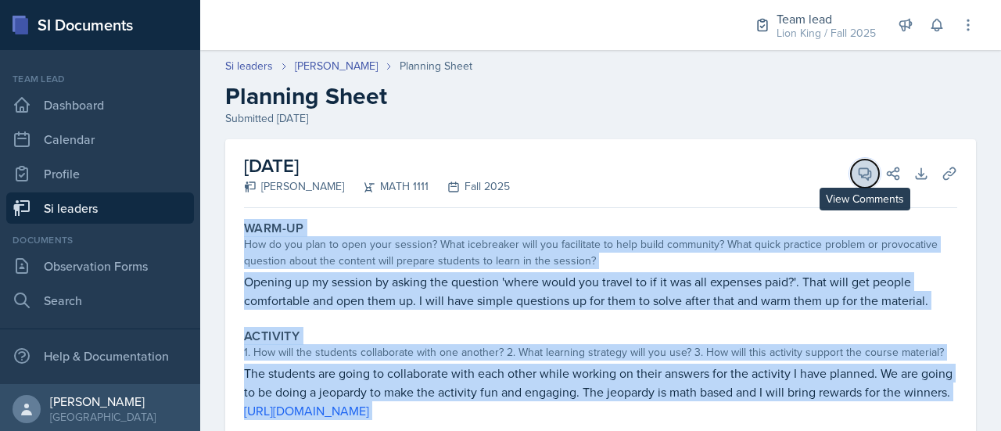
click at [857, 178] on icon at bounding box center [865, 174] width 16 height 16
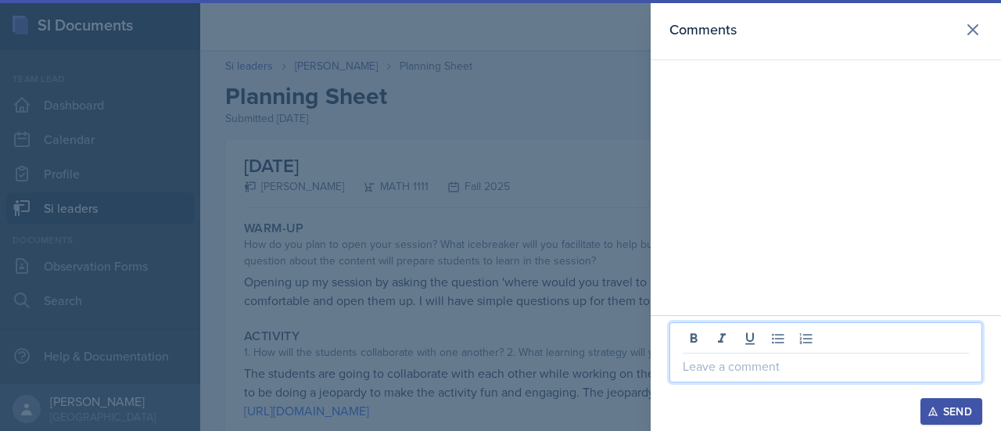
click at [701, 365] on p at bounding box center [826, 366] width 286 height 19
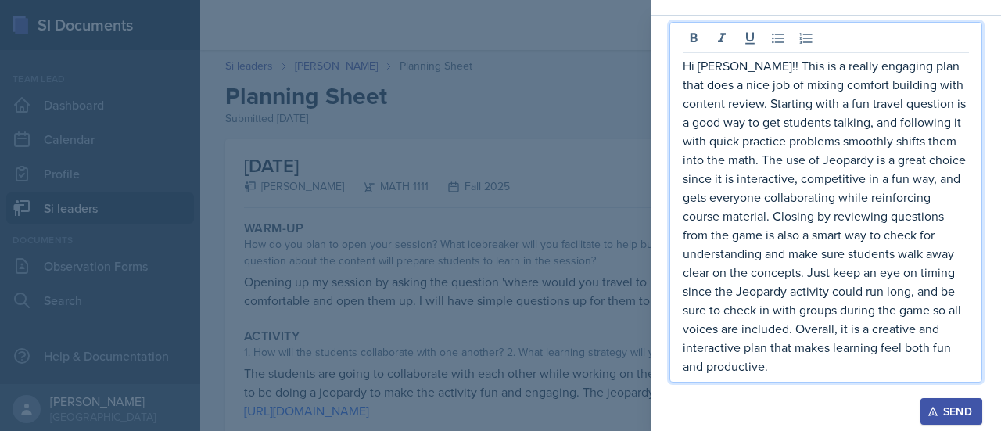
click at [770, 218] on p "Hi Xavier!! This is a really engaging plan that does a nice job of mixing comfo…" at bounding box center [826, 215] width 286 height 319
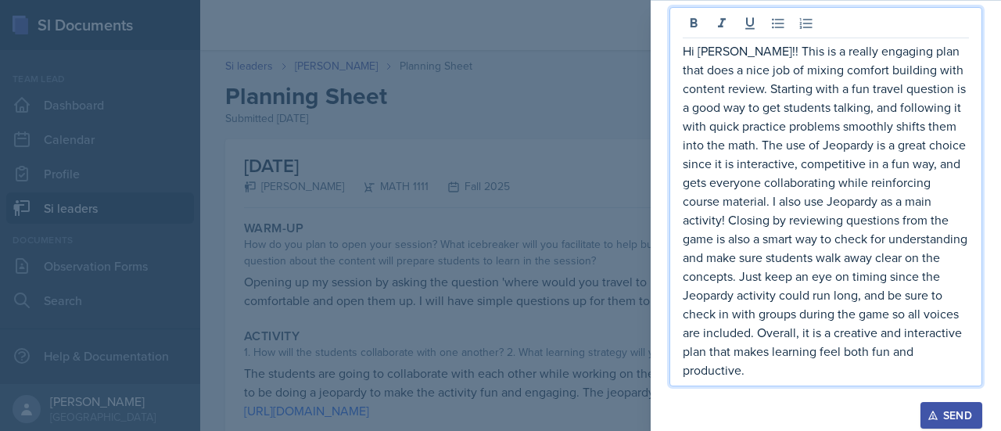
click at [766, 355] on p "Hi Xavier!! This is a really engaging plan that does a nice job of mixing comfo…" at bounding box center [826, 210] width 286 height 338
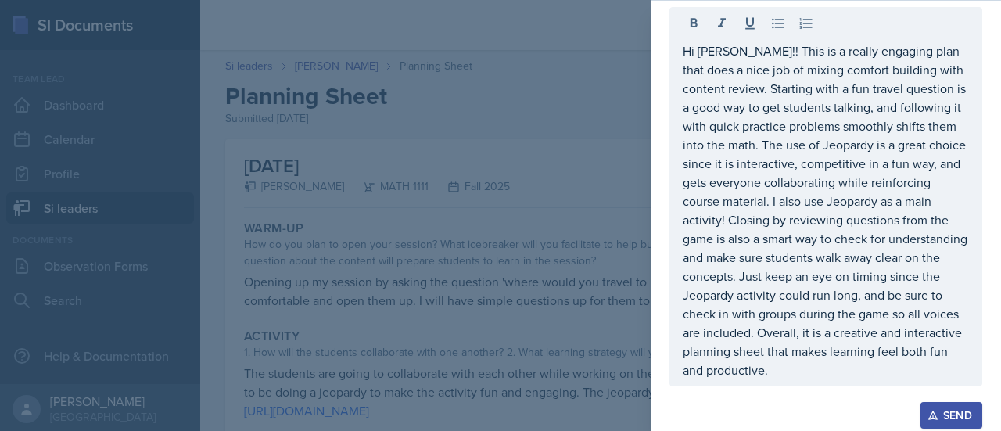
click at [931, 411] on icon "button" at bounding box center [932, 415] width 11 height 11
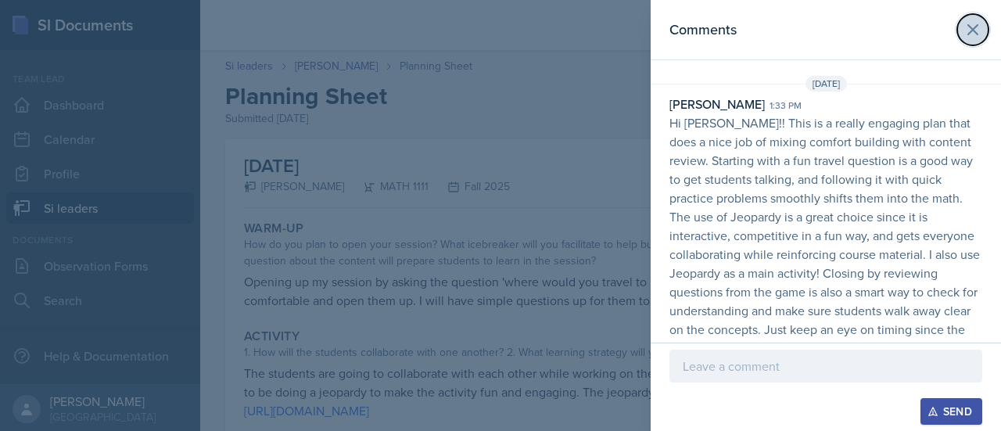
click at [963, 24] on icon at bounding box center [972, 29] width 19 height 19
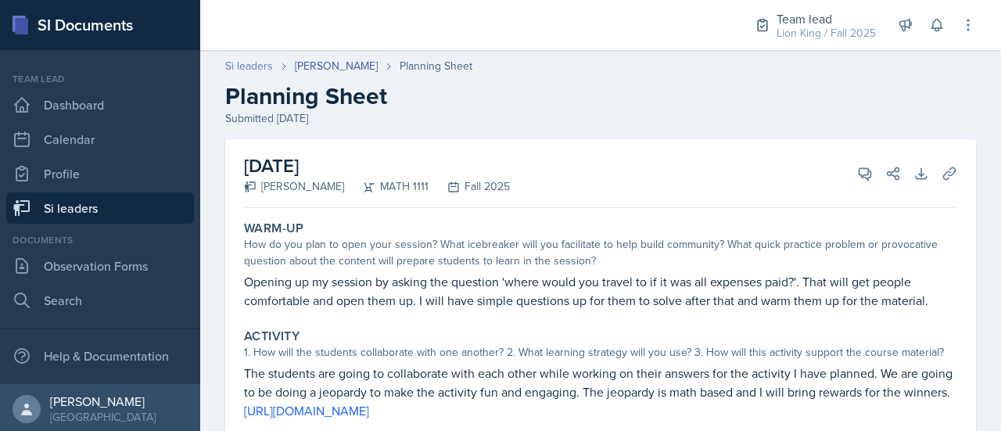
click at [257, 66] on link "Si leaders" at bounding box center [249, 66] width 48 height 16
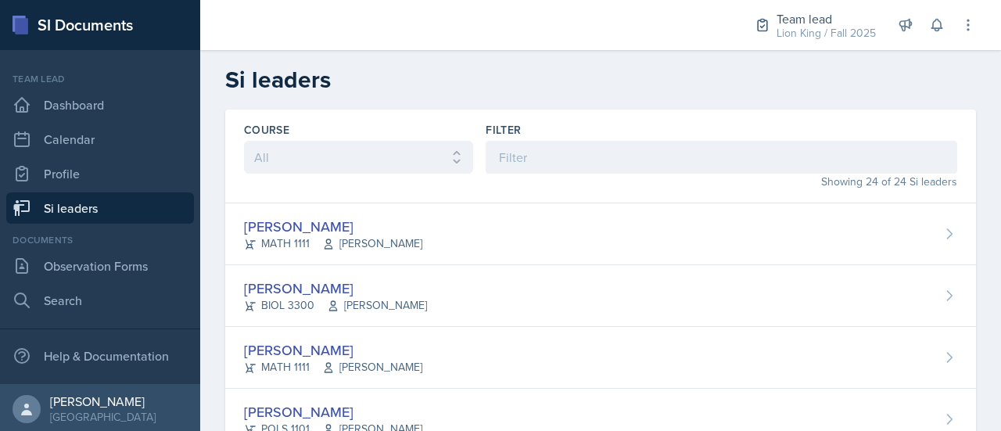
click at [511, 127] on label "Filter" at bounding box center [503, 130] width 35 height 16
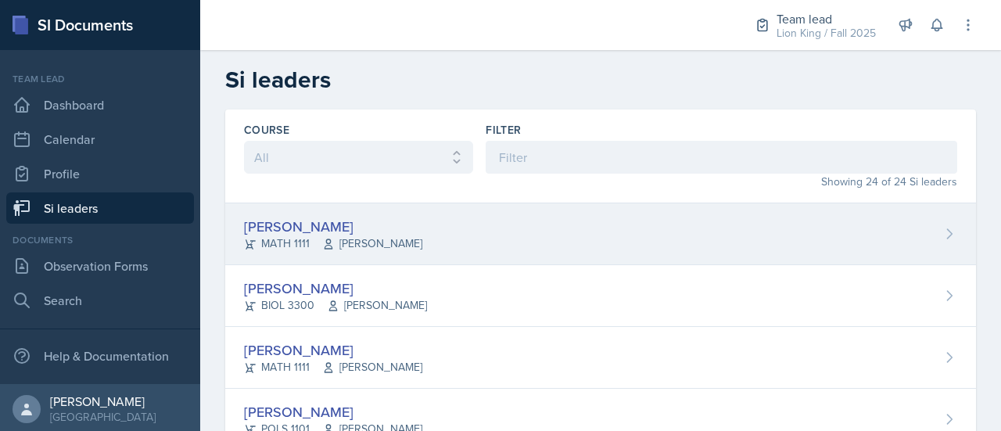
click at [918, 222] on div "Xavier Ashton MATH 1111 Jennifer Smathers" at bounding box center [600, 234] width 751 height 62
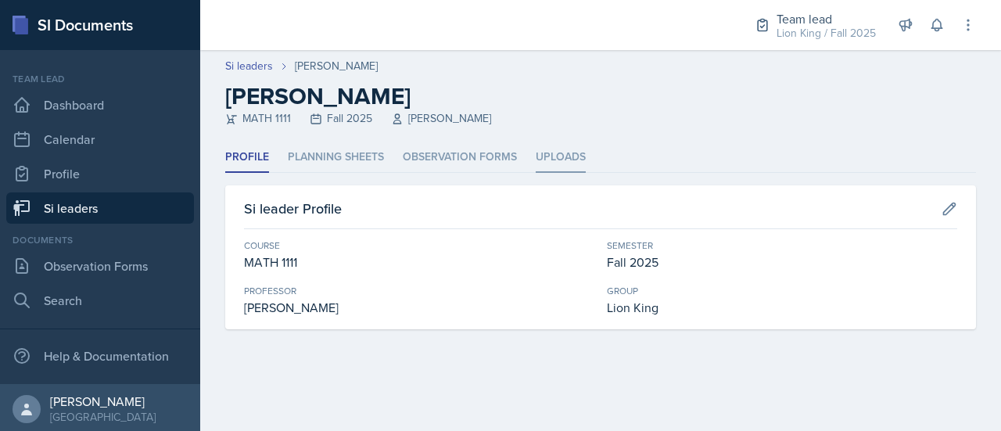
click at [564, 157] on li "Uploads" at bounding box center [561, 157] width 50 height 30
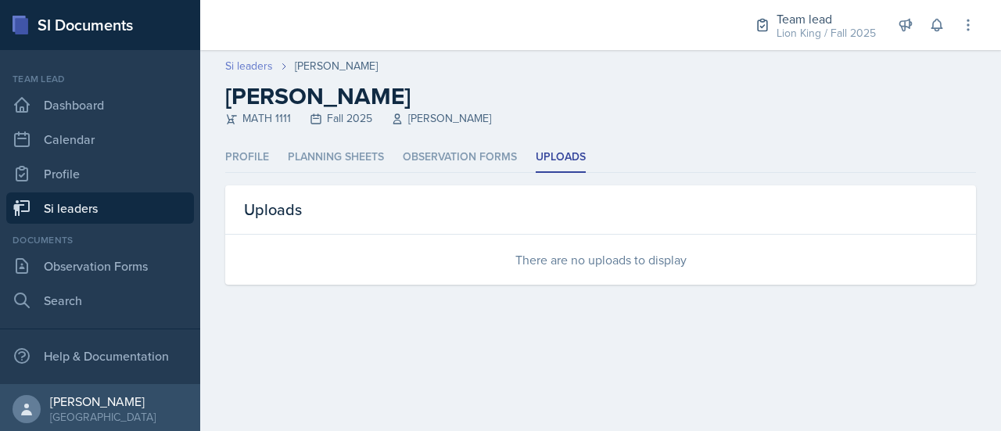
click at [250, 66] on link "Si leaders" at bounding box center [249, 66] width 48 height 16
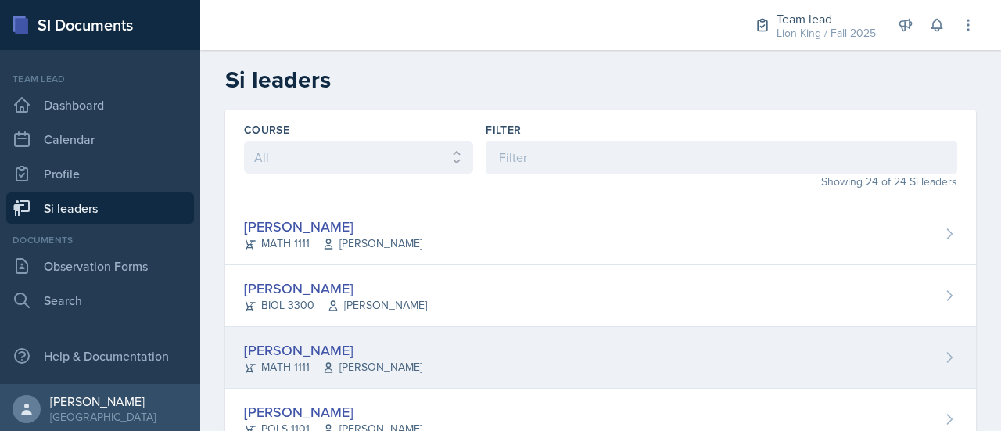
click at [921, 351] on div "Alyssa Bryant MATH 1111 Cathy Schnakenburg" at bounding box center [600, 358] width 751 height 62
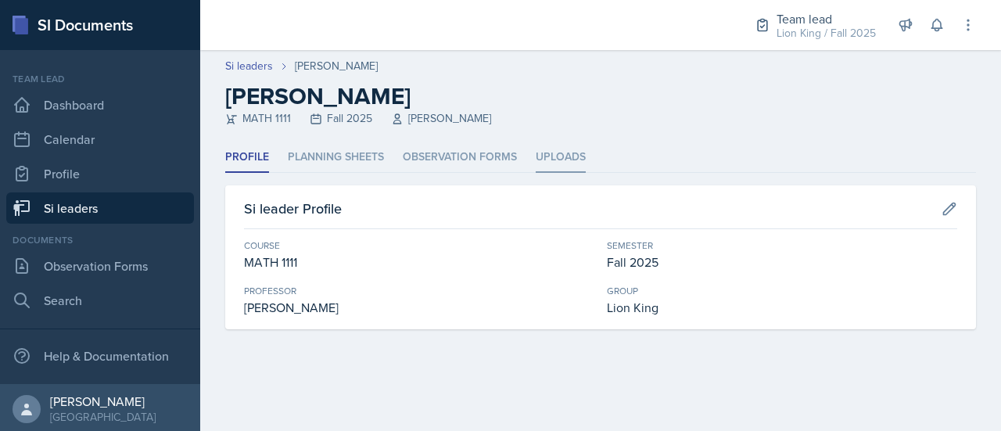
click at [579, 145] on li "Uploads" at bounding box center [561, 157] width 50 height 30
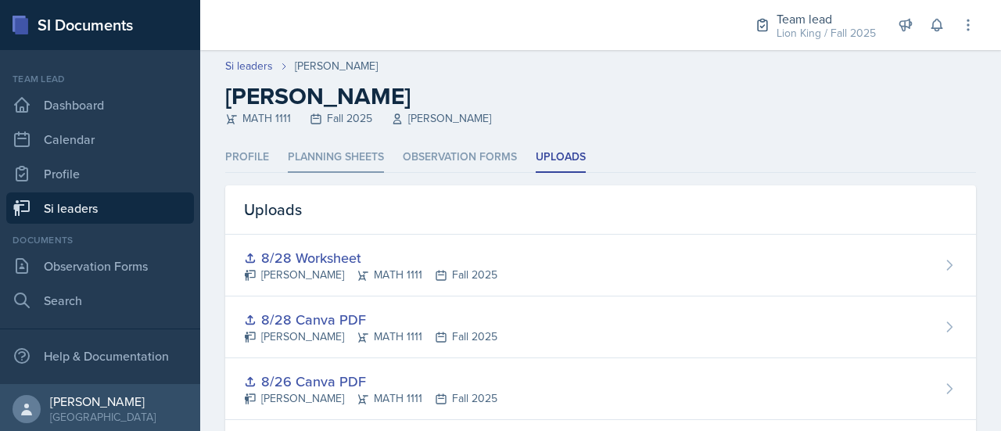
click at [314, 162] on li "Planning Sheets" at bounding box center [336, 157] width 96 height 30
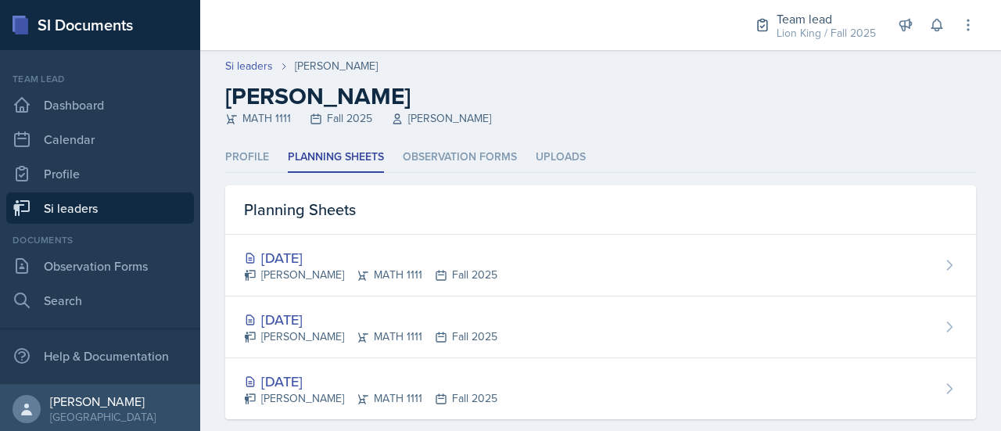
scroll to position [24, 0]
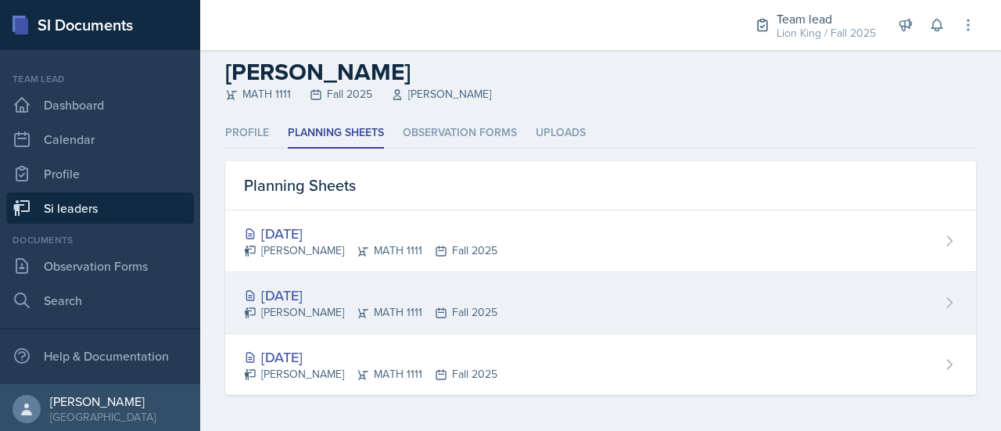
click at [924, 295] on div "Aug 26th, 2025 Alyssa Bryant MATH 1111 Fall 2025" at bounding box center [600, 303] width 751 height 62
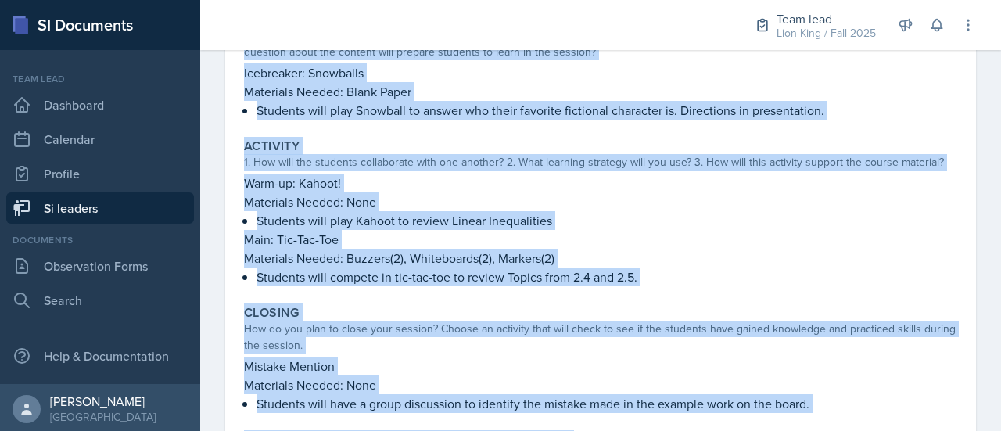
scroll to position [311, 0]
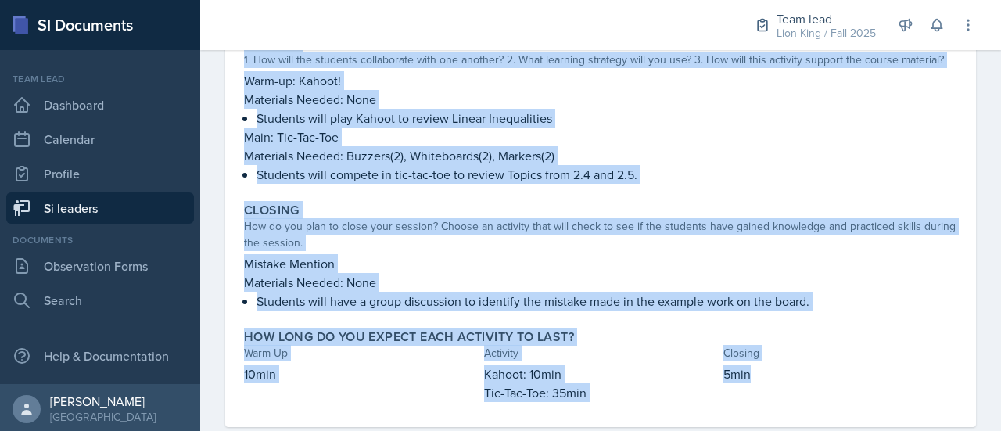
drag, startPoint x: 242, startPoint y: 66, endPoint x: 774, endPoint y: 386, distance: 620.1
click at [774, 386] on div "Warm-Up How do you plan to open your session? What icebreaker will you facilita…" at bounding box center [600, 165] width 713 height 524
copy div "Warm-Up How do you plan to open your session? What icebreaker will you facilita…"
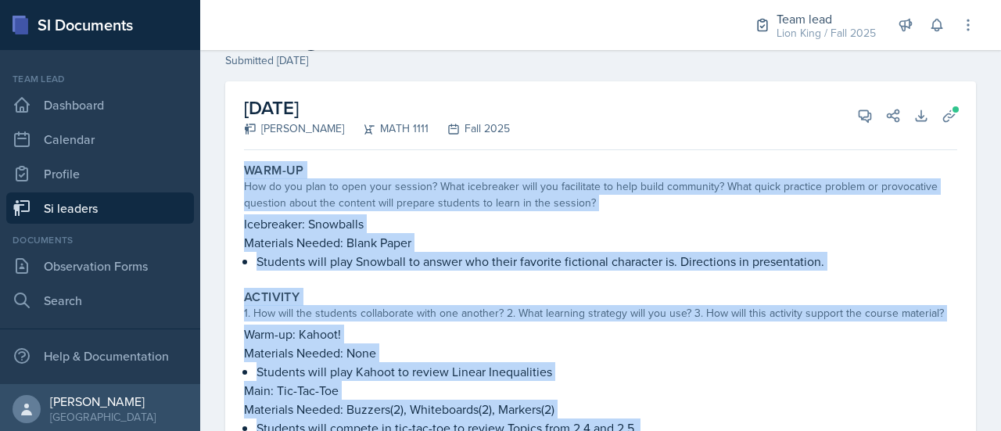
scroll to position [0, 0]
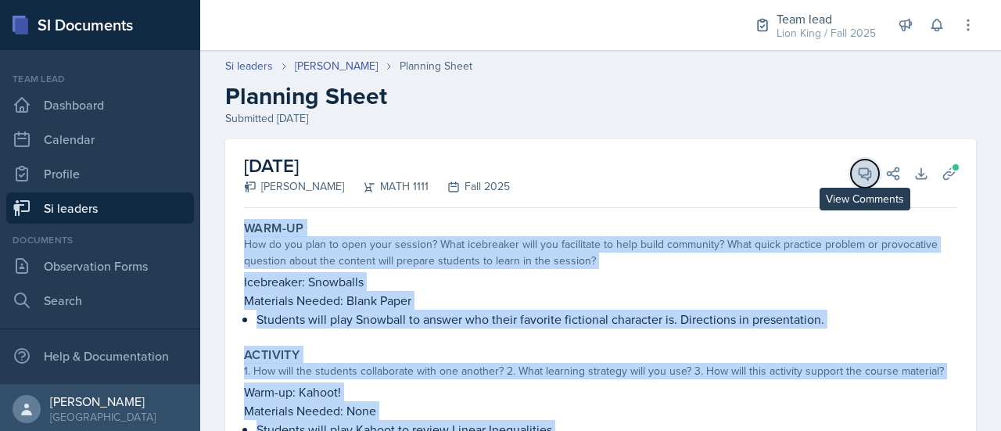
click at [859, 171] on icon at bounding box center [865, 174] width 12 height 12
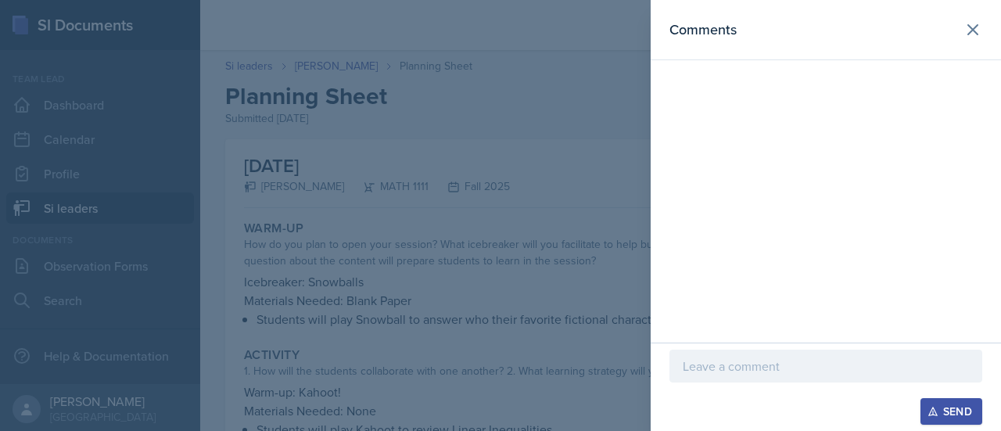
click at [744, 371] on p at bounding box center [826, 366] width 286 height 19
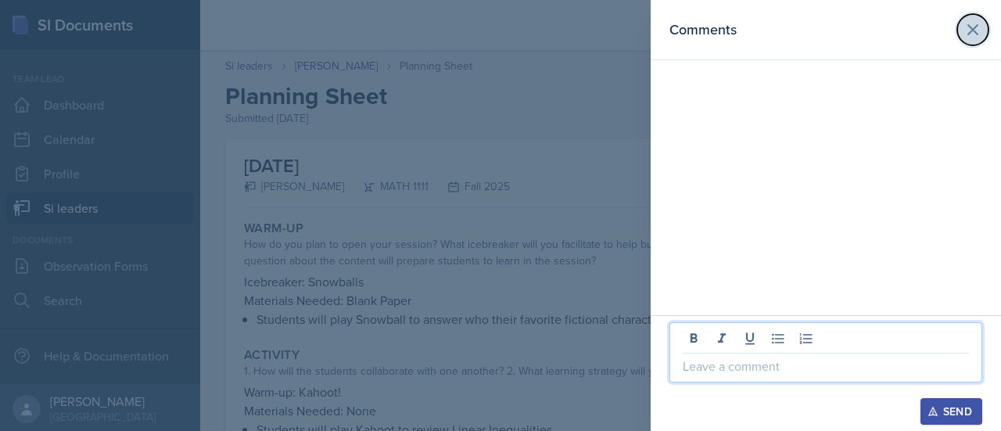
click at [974, 30] on icon at bounding box center [972, 29] width 19 height 19
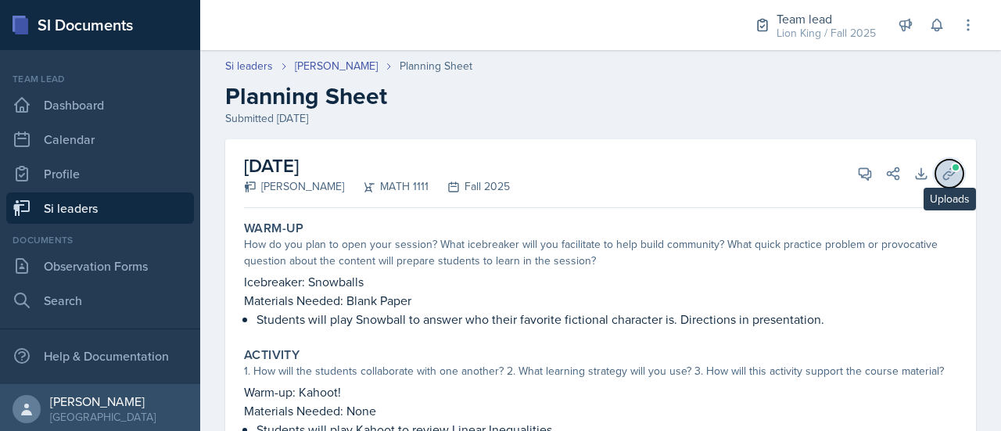
click at [944, 178] on icon at bounding box center [950, 174] width 16 height 16
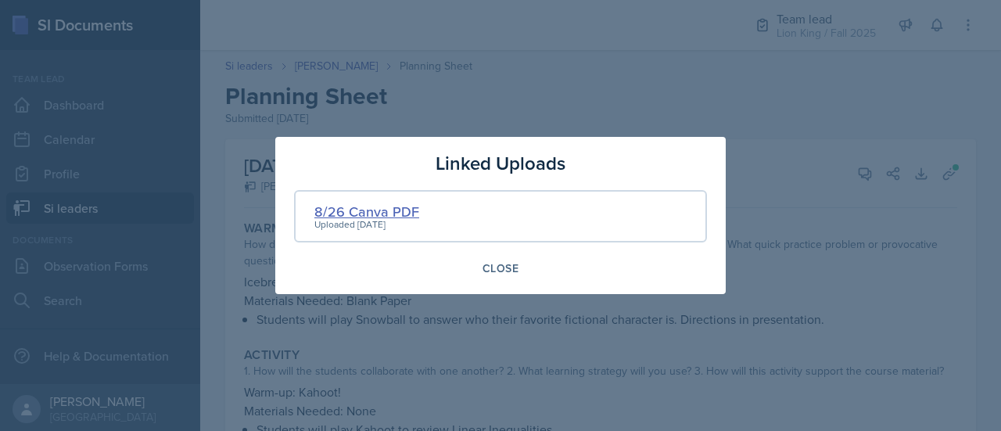
click at [386, 212] on div "8/26 Canva PDF" at bounding box center [366, 211] width 105 height 21
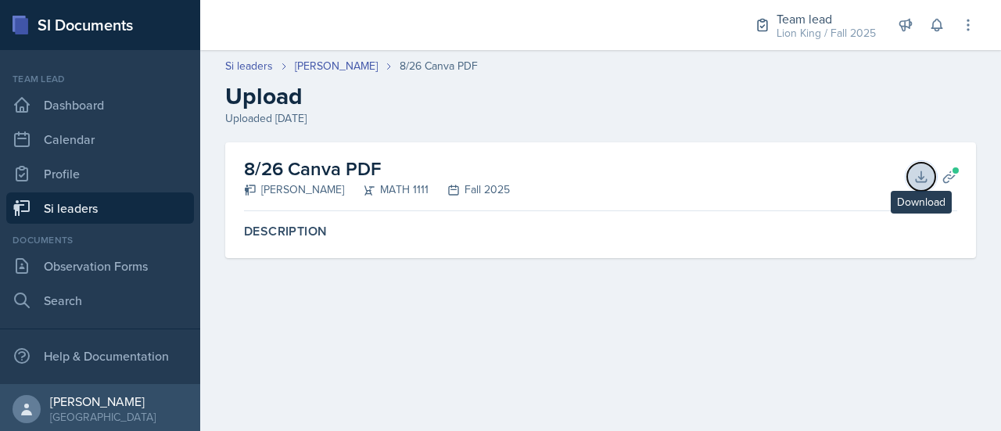
click at [926, 176] on icon at bounding box center [921, 177] width 16 height 16
click at [317, 69] on link "[PERSON_NAME]" at bounding box center [336, 66] width 83 height 16
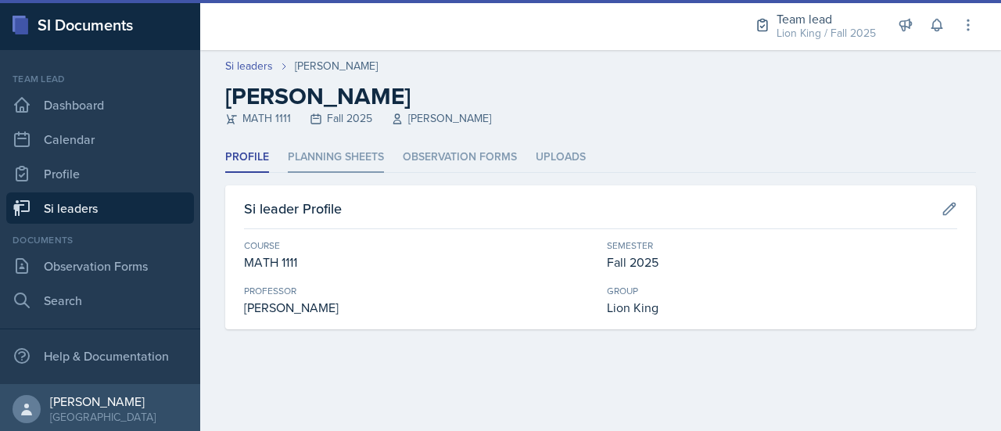
click at [354, 150] on li "Planning Sheets" at bounding box center [336, 157] width 96 height 30
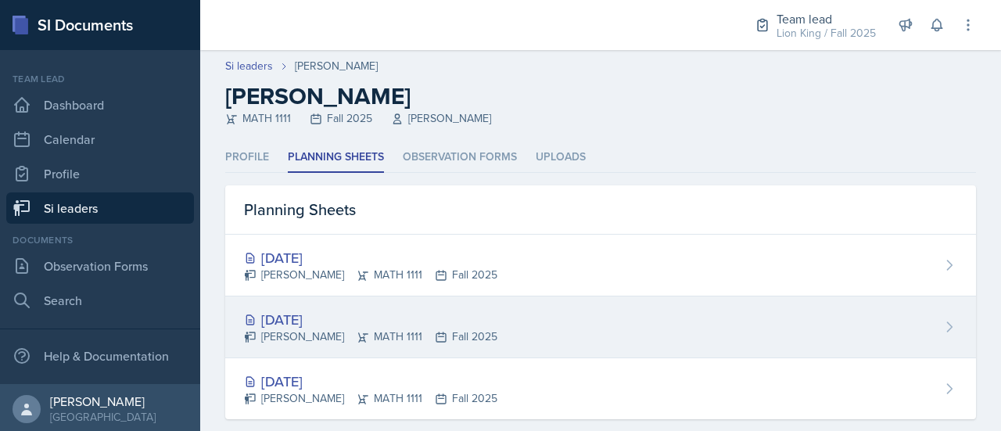
click at [942, 322] on icon at bounding box center [950, 327] width 16 height 16
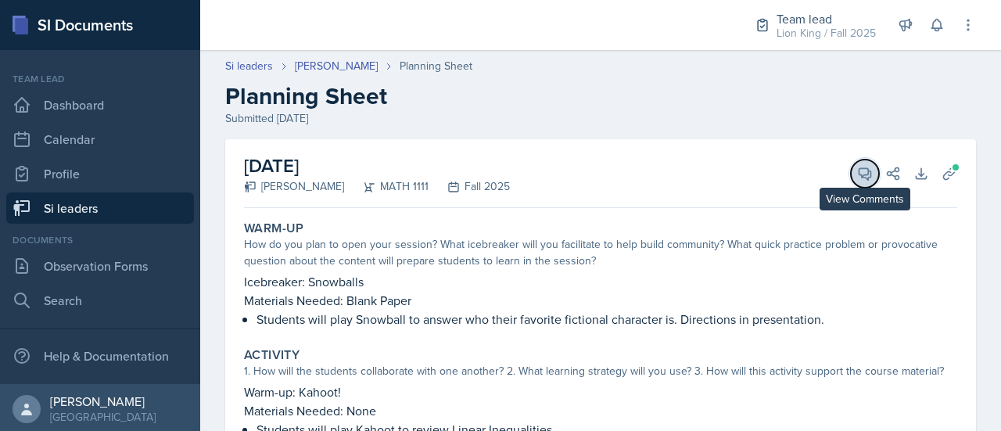
click at [865, 173] on button "View Comments" at bounding box center [865, 174] width 28 height 28
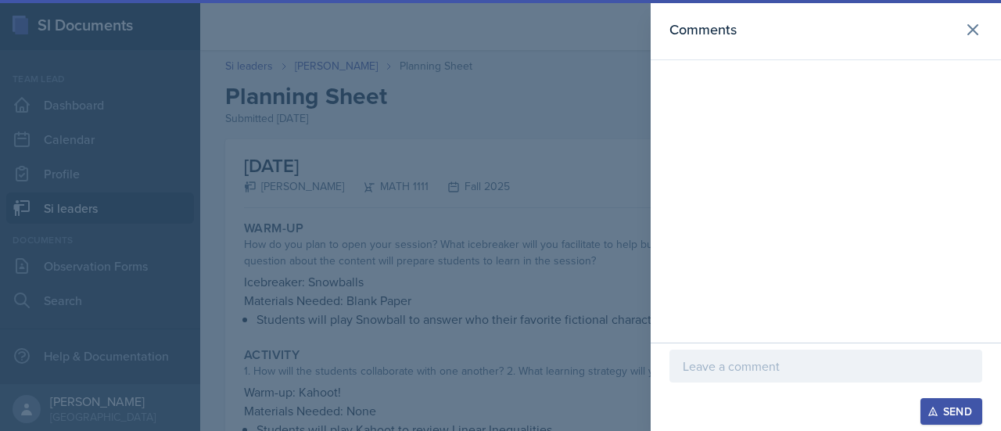
click at [729, 374] on p at bounding box center [826, 366] width 286 height 19
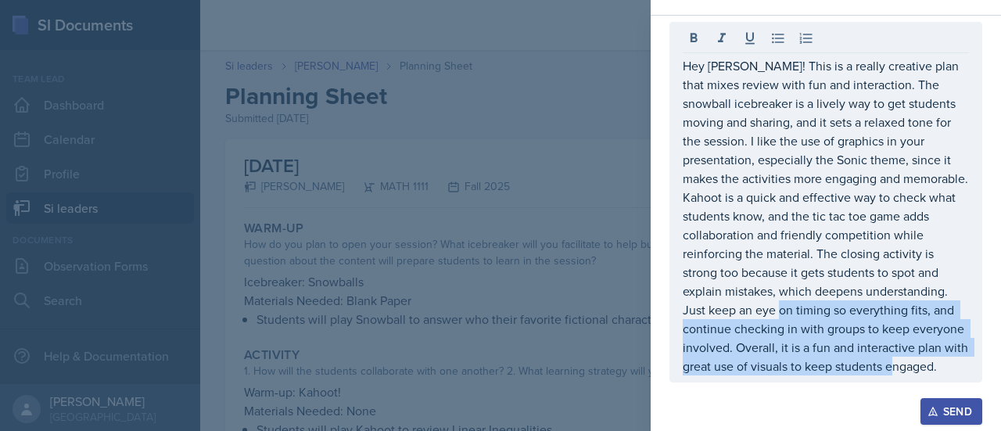
scroll to position [65, 0]
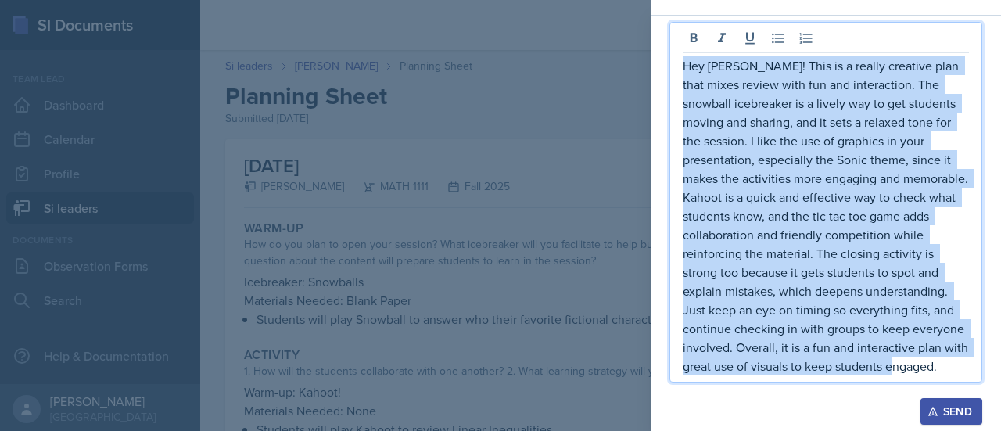
drag, startPoint x: 956, startPoint y: 381, endPoint x: 671, endPoint y: 57, distance: 431.6
click at [671, 57] on div "Hey Alyssa! This is a really creative plan that mixes review with fun and inter…" at bounding box center [825, 202] width 313 height 361
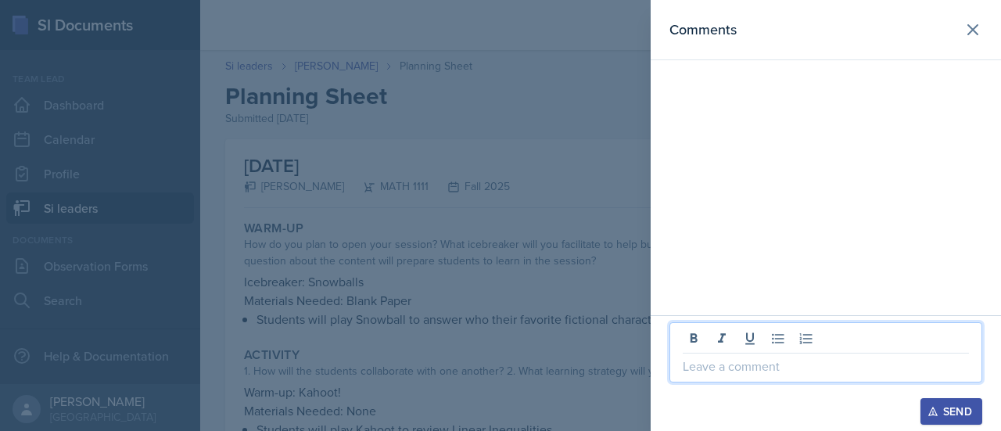
click at [761, 375] on p at bounding box center [826, 366] width 286 height 19
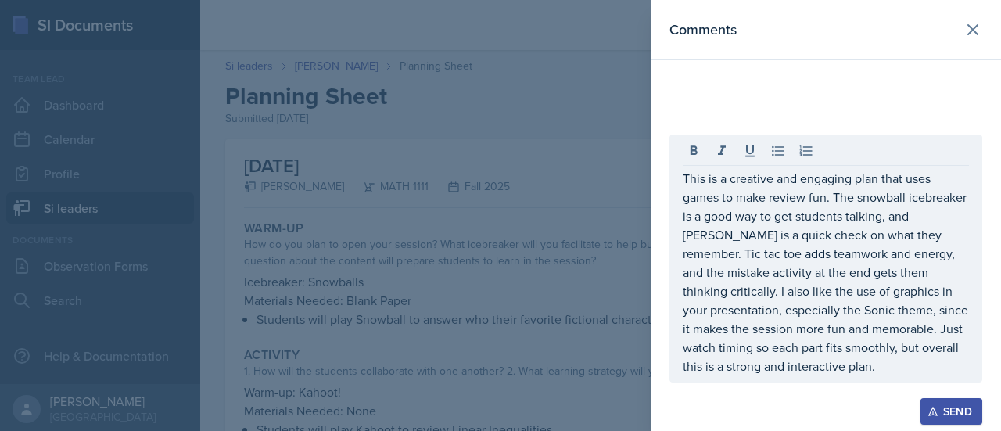
click at [680, 181] on div "This is a creative and engaging plan that uses games to make review fun. The sn…" at bounding box center [825, 259] width 313 height 248
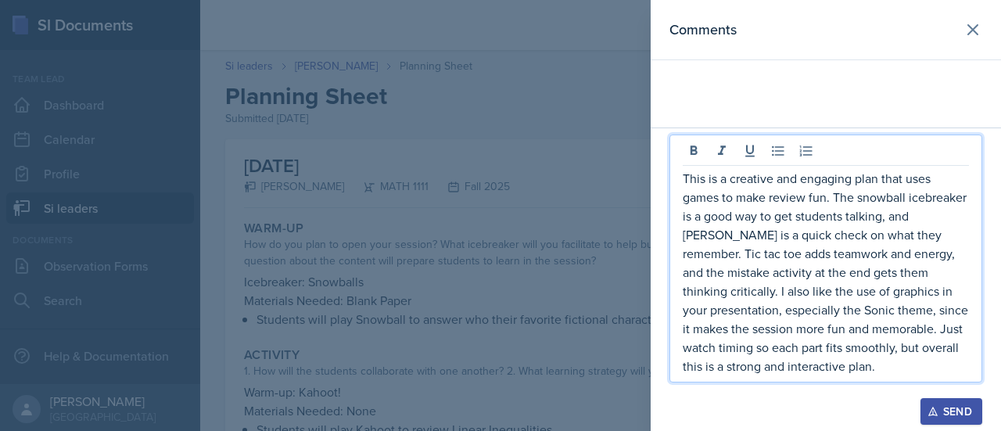
click at [680, 181] on div "This is a creative and engaging plan that uses games to make review fun. The sn…" at bounding box center [825, 259] width 313 height 248
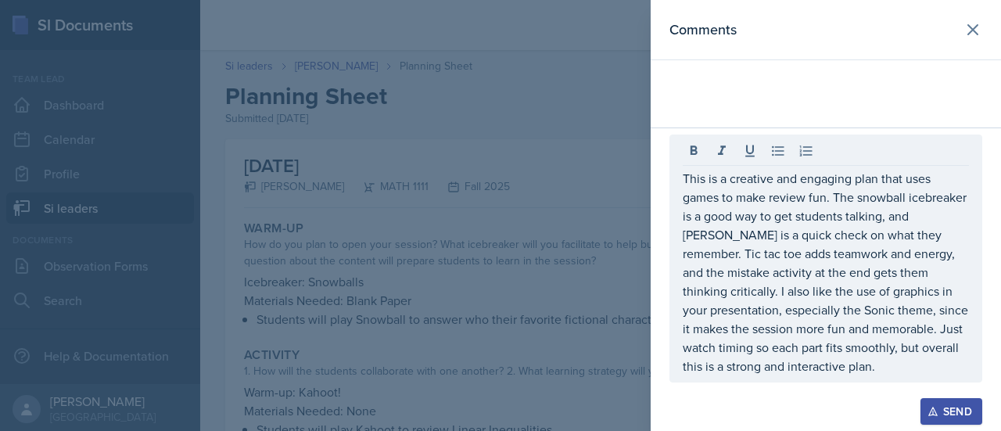
click at [680, 181] on div "This is a creative and engaging plan that uses games to make review fun. The sn…" at bounding box center [825, 259] width 313 height 248
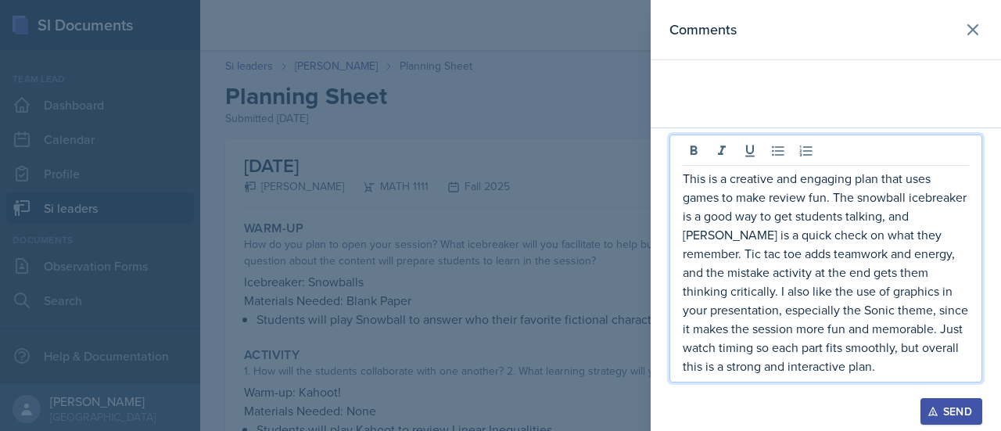
click at [684, 181] on p "This is a creative and engaging plan that uses games to make review fun. The sn…" at bounding box center [826, 272] width 286 height 206
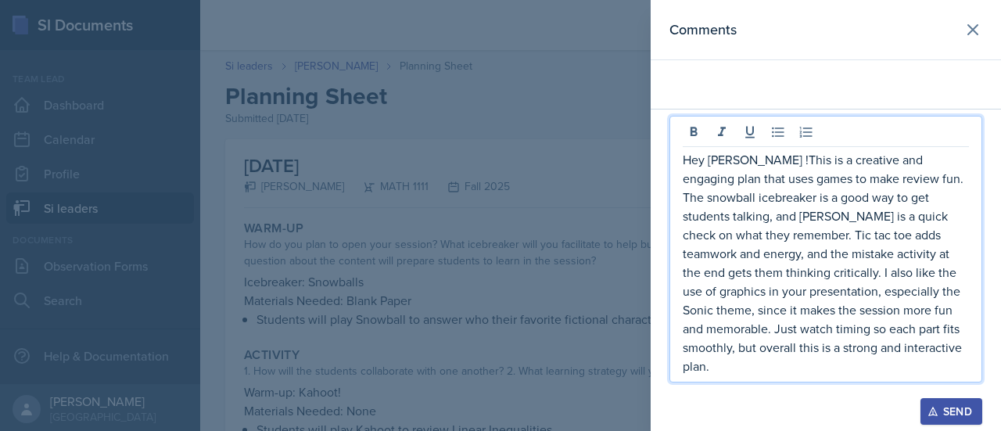
click at [949, 411] on div "Send" at bounding box center [951, 411] width 41 height 13
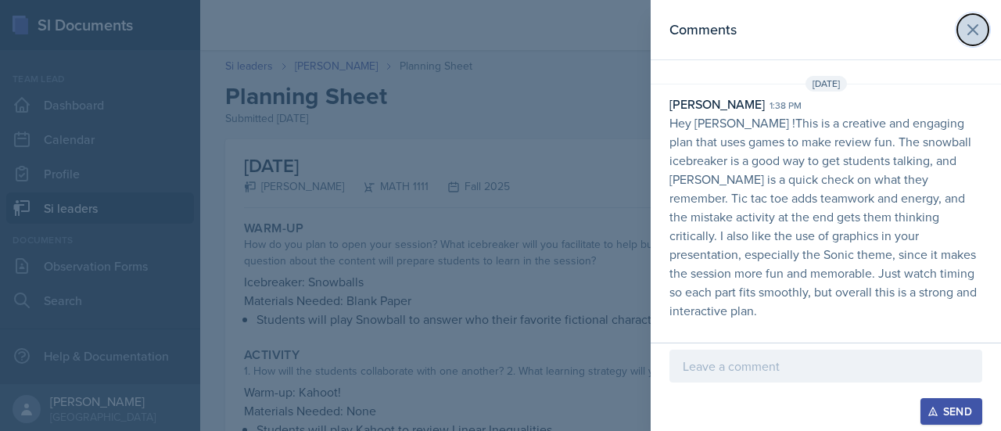
click at [966, 27] on icon at bounding box center [972, 29] width 19 height 19
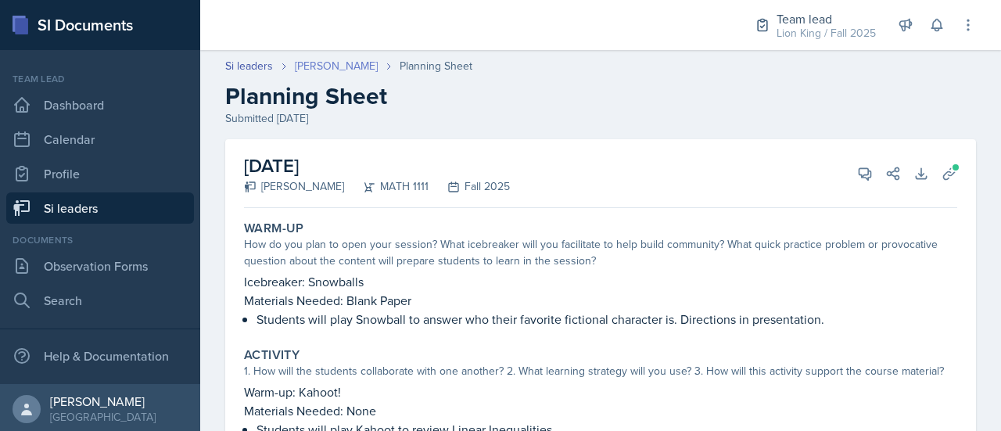
click at [330, 64] on link "[PERSON_NAME]" at bounding box center [336, 66] width 83 height 16
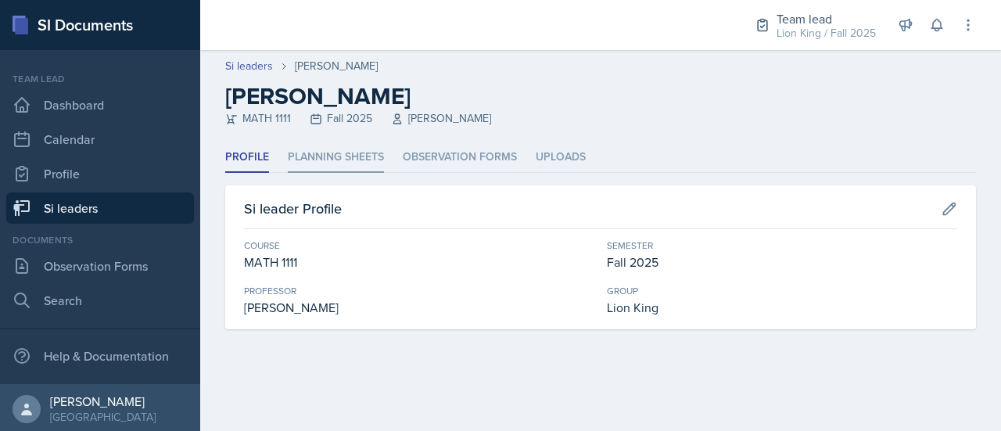
click at [353, 154] on li "Planning Sheets" at bounding box center [336, 157] width 96 height 30
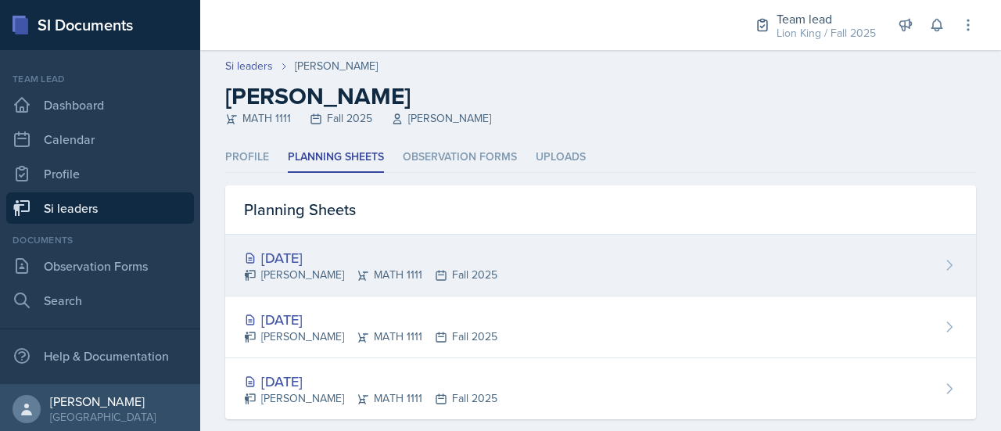
click at [621, 288] on div "Aug 28th, 2025 Alyssa Bryant MATH 1111 Fall 2025" at bounding box center [600, 266] width 751 height 62
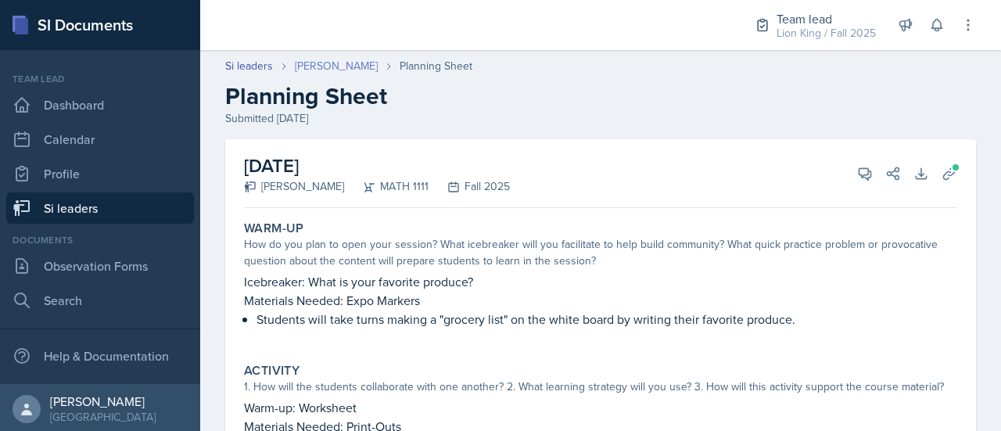
click at [343, 74] on link "[PERSON_NAME]" at bounding box center [336, 66] width 83 height 16
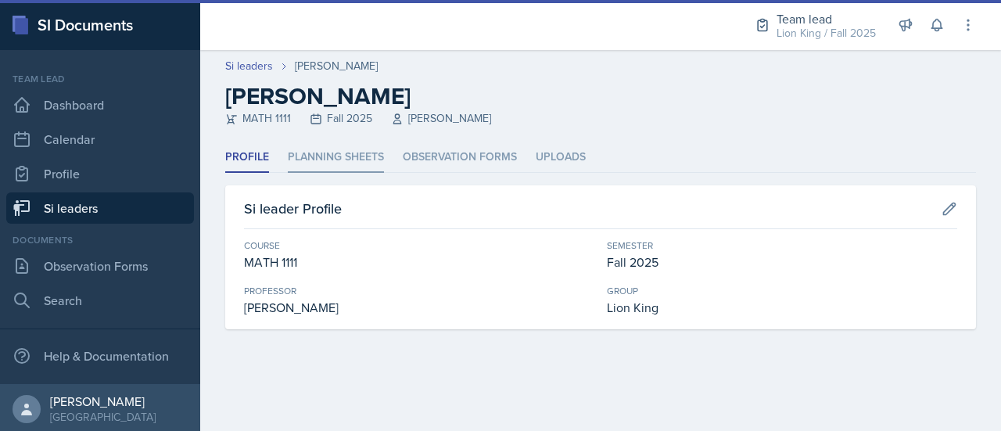
click at [368, 162] on li "Planning Sheets" at bounding box center [336, 157] width 96 height 30
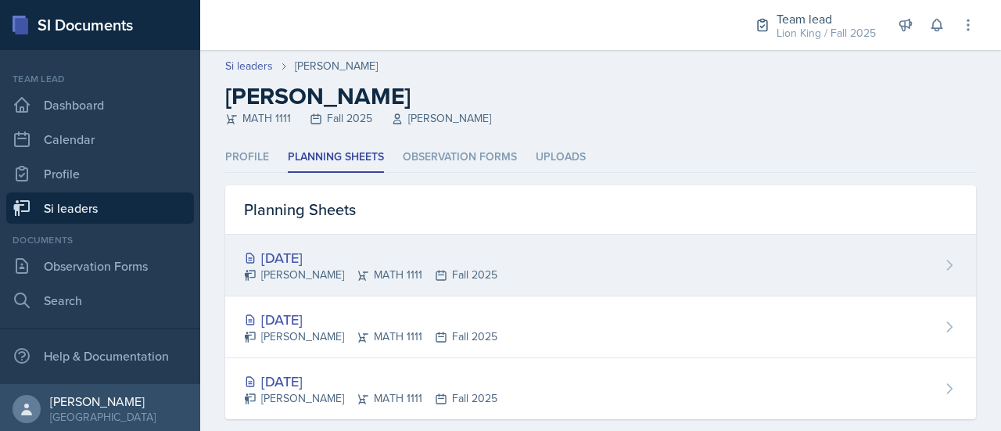
click at [439, 276] on div "Alyssa Bryant MATH 1111 Fall 2025" at bounding box center [370, 275] width 253 height 16
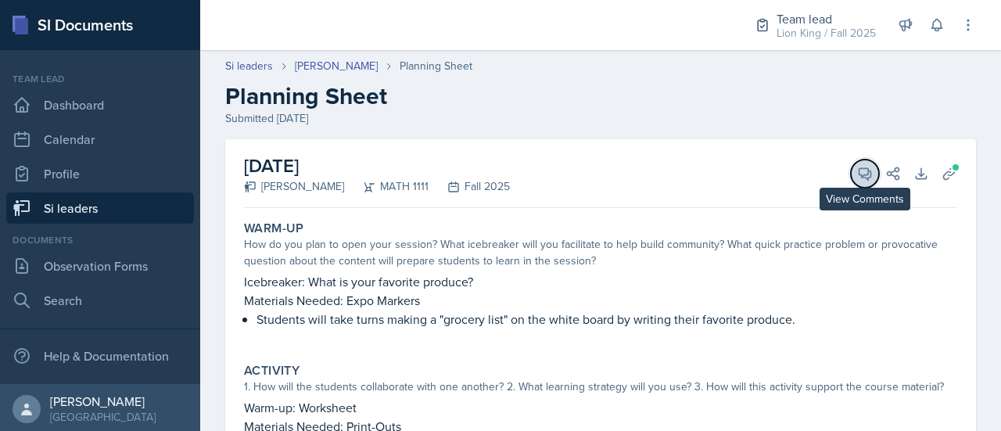
click at [851, 167] on button "View Comments" at bounding box center [865, 174] width 28 height 28
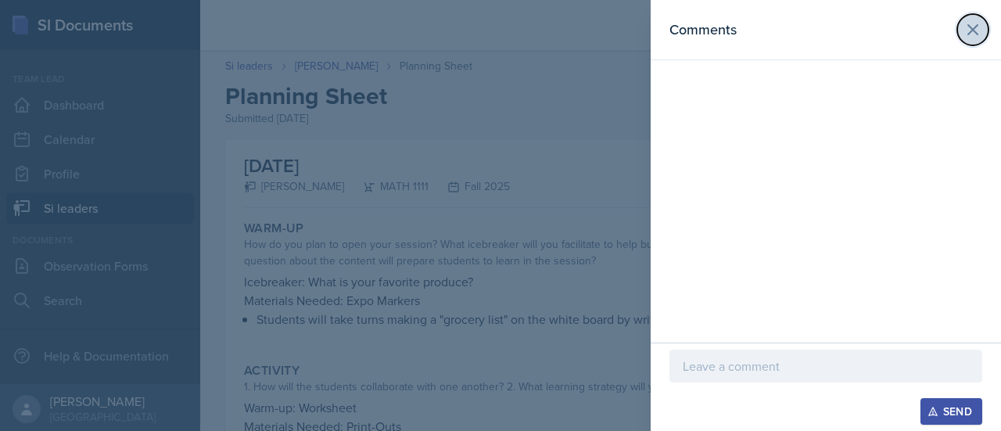
click at [976, 18] on button at bounding box center [972, 29] width 31 height 31
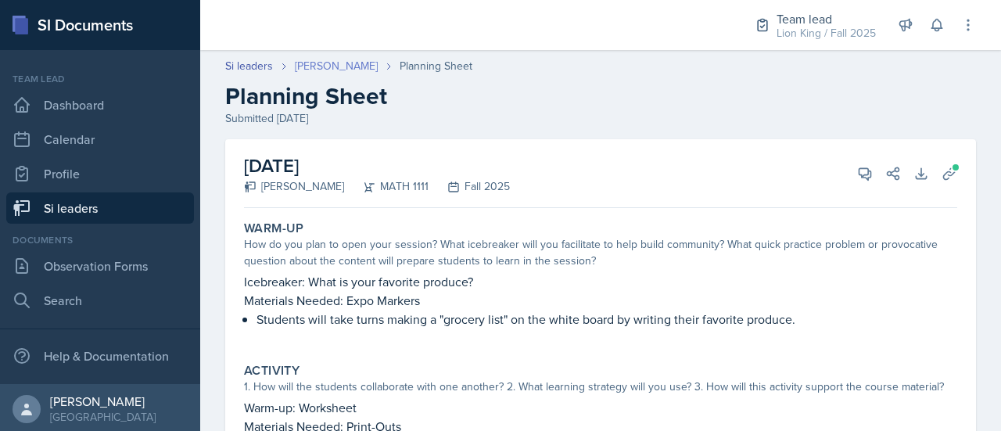
click at [313, 65] on link "[PERSON_NAME]" at bounding box center [336, 66] width 83 height 16
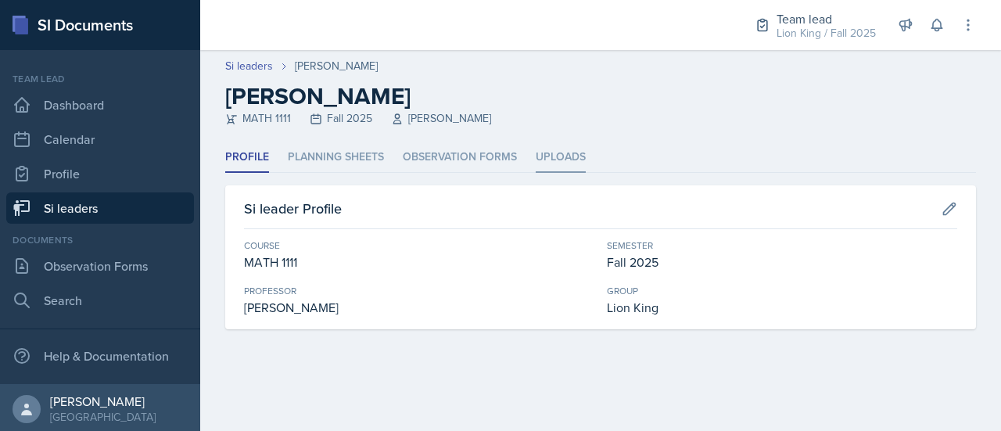
click at [549, 157] on li "Uploads" at bounding box center [561, 157] width 50 height 30
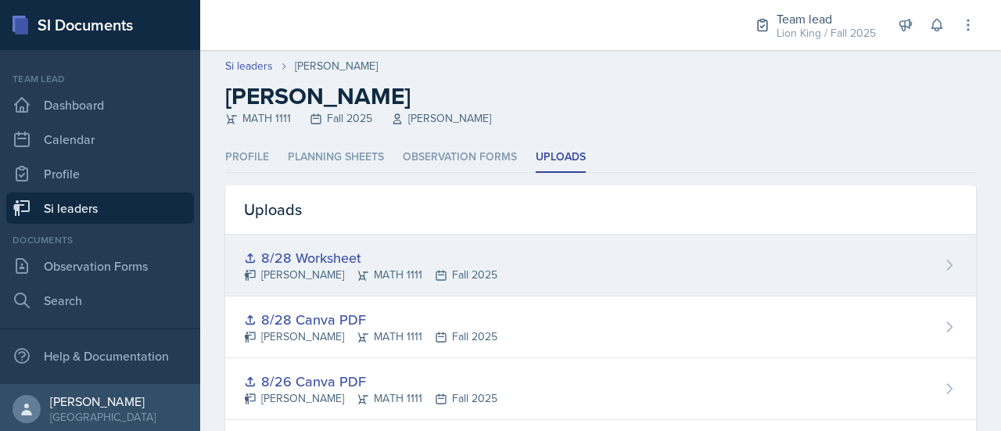
click at [762, 254] on div "8/28 Worksheet Alyssa Bryant MATH 1111 Fall 2025" at bounding box center [600, 266] width 751 height 62
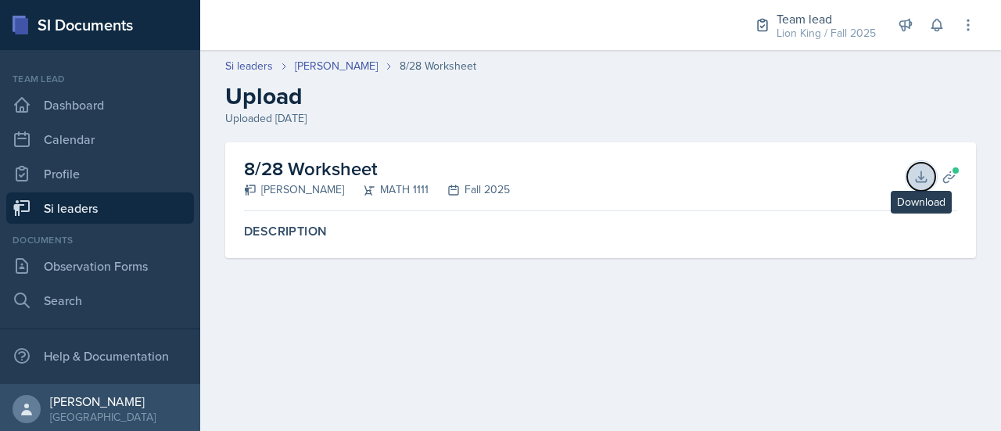
click at [917, 178] on icon at bounding box center [921, 176] width 10 height 10
click at [343, 65] on link "[PERSON_NAME]" at bounding box center [336, 66] width 83 height 16
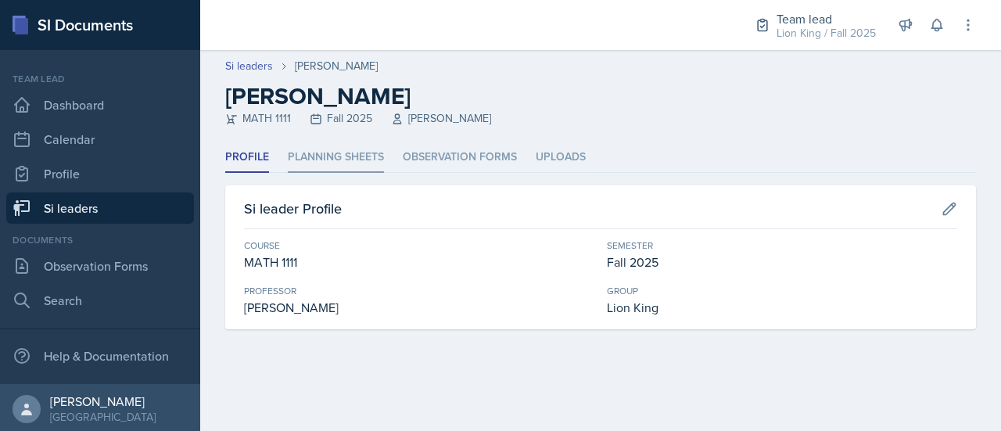
click at [352, 154] on li "Planning Sheets" at bounding box center [336, 157] width 96 height 30
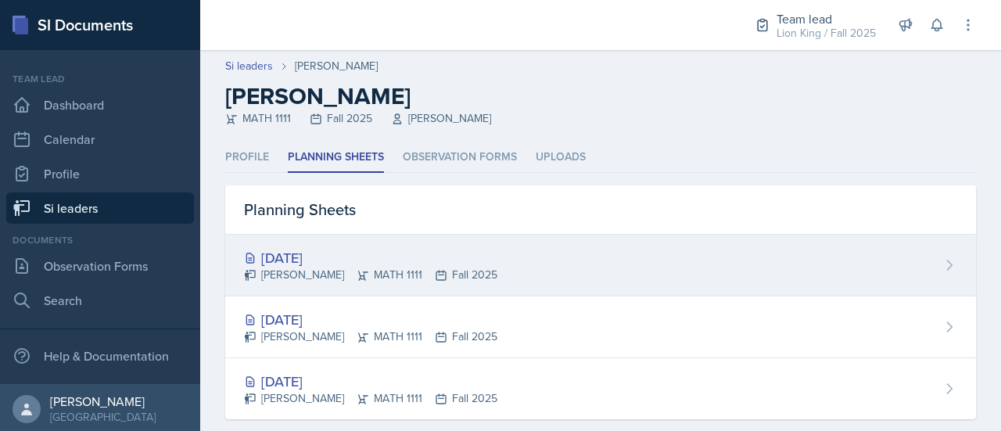
click at [282, 260] on div "Aug 28th, 2025" at bounding box center [370, 257] width 253 height 21
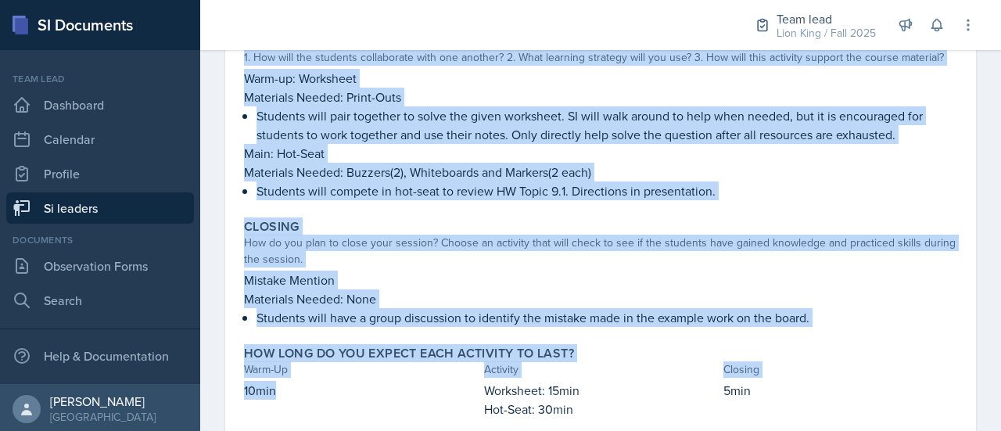
scroll to position [378, 0]
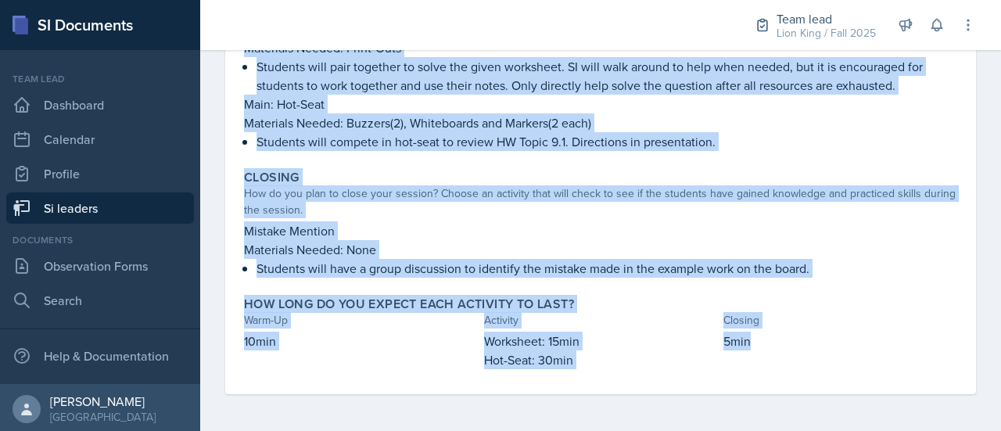
drag, startPoint x: 246, startPoint y: 219, endPoint x: 740, endPoint y: 386, distance: 521.5
click at [740, 386] on div "Warm-Up How do you plan to open your session? What icebreaker will you facilita…" at bounding box center [600, 115] width 713 height 558
copy div "Warm-Up How do you plan to open your session? What icebreaker will you facilita…"
click at [866, 270] on p "Students will have a group discussion to identify the mistake made in the examp…" at bounding box center [607, 268] width 701 height 19
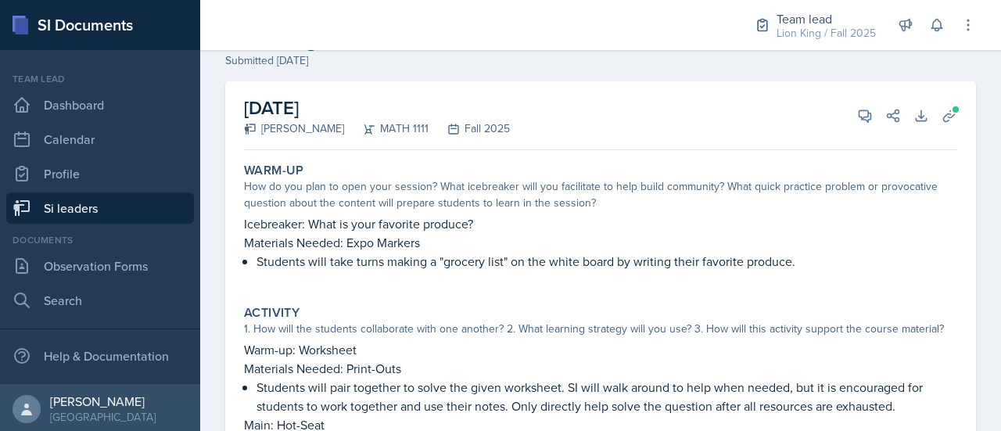
scroll to position [53, 0]
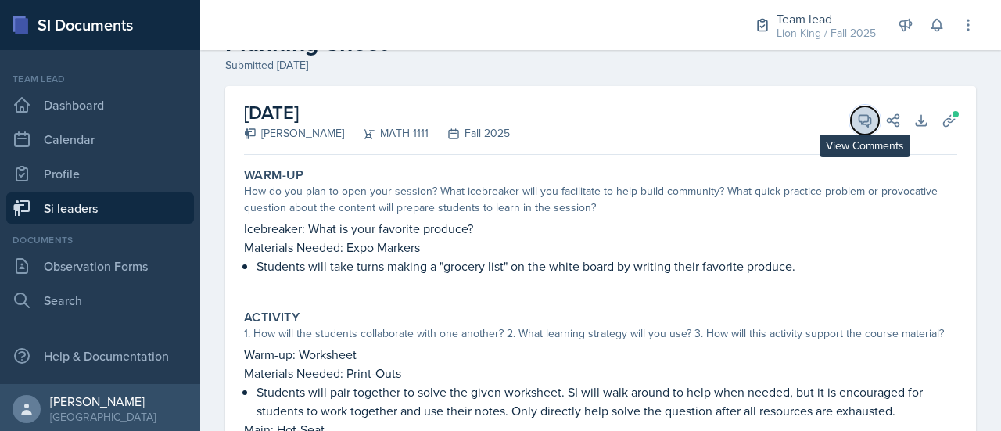
click at [866, 115] on span at bounding box center [870, 115] width 8 height 8
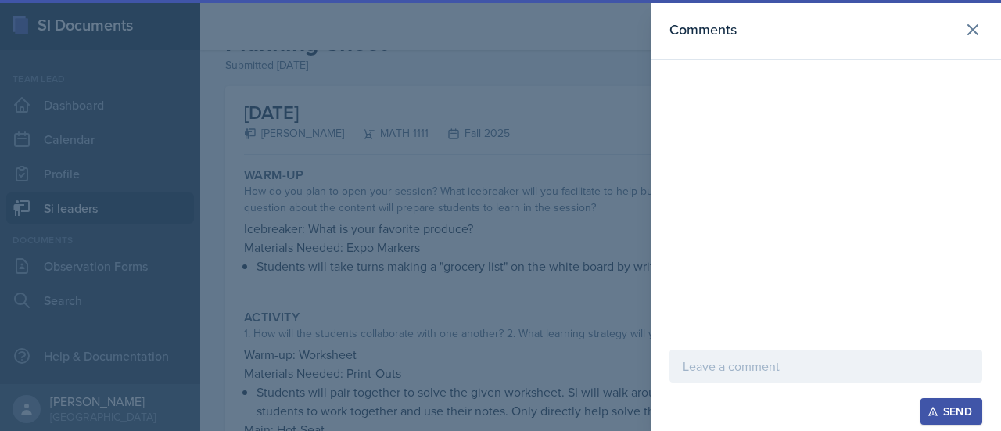
click at [766, 368] on p at bounding box center [826, 366] width 286 height 19
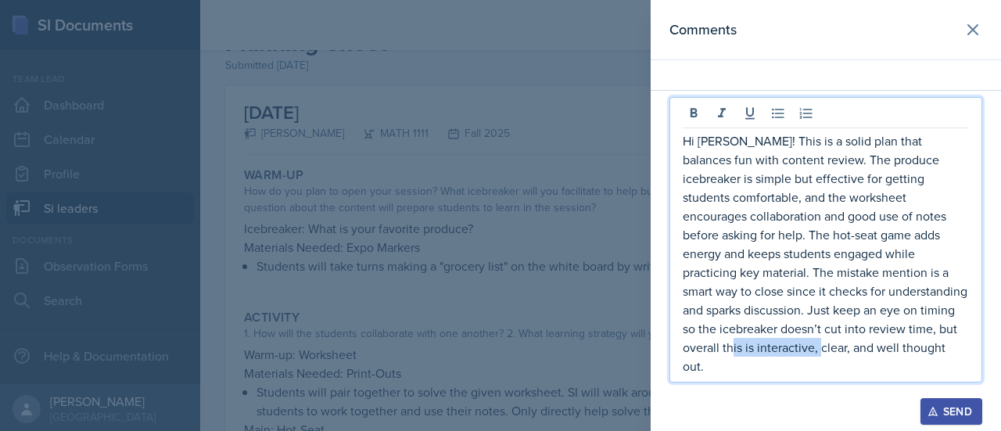
drag, startPoint x: 940, startPoint y: 352, endPoint x: 848, endPoint y: 353, distance: 91.5
click at [848, 353] on p "Hi Alyssa! This is a solid plan that balances fun with content review. The prod…" at bounding box center [826, 253] width 286 height 244
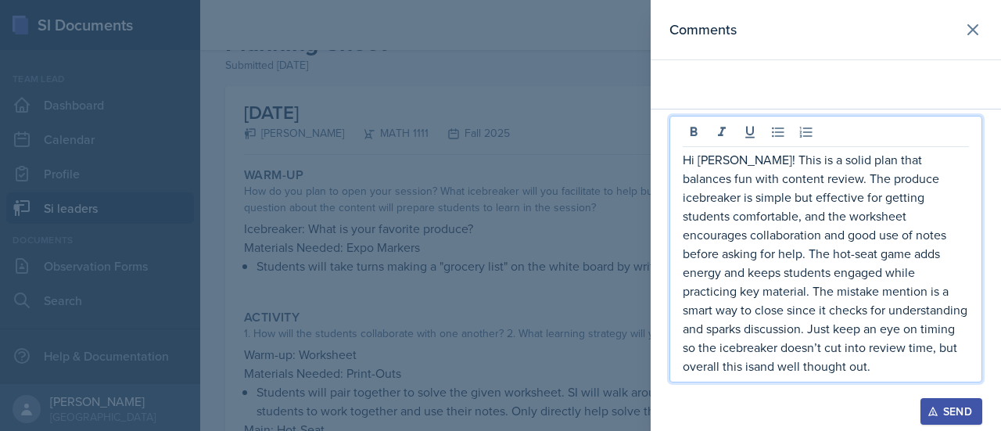
click at [862, 371] on p "Hi Alyssa! This is a solid plan that balances fun with content review. The prod…" at bounding box center [826, 262] width 286 height 225
click at [970, 414] on div "Send" at bounding box center [951, 411] width 41 height 13
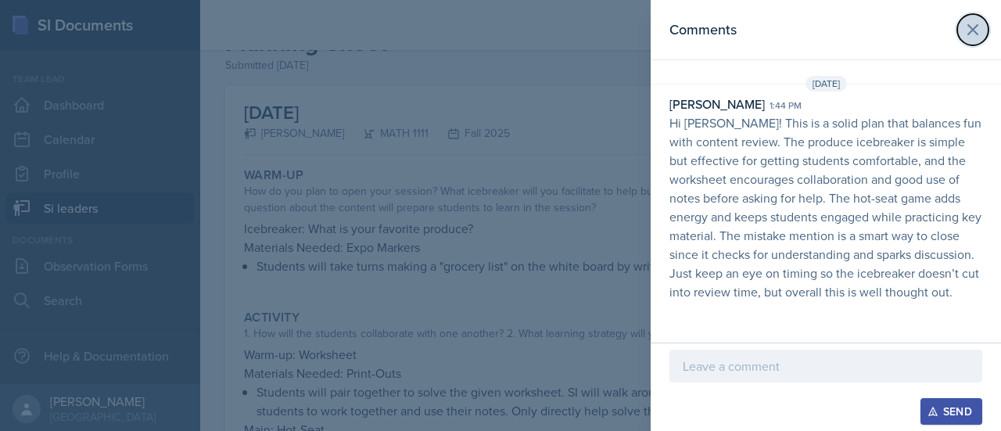
click at [969, 32] on icon at bounding box center [972, 29] width 9 height 9
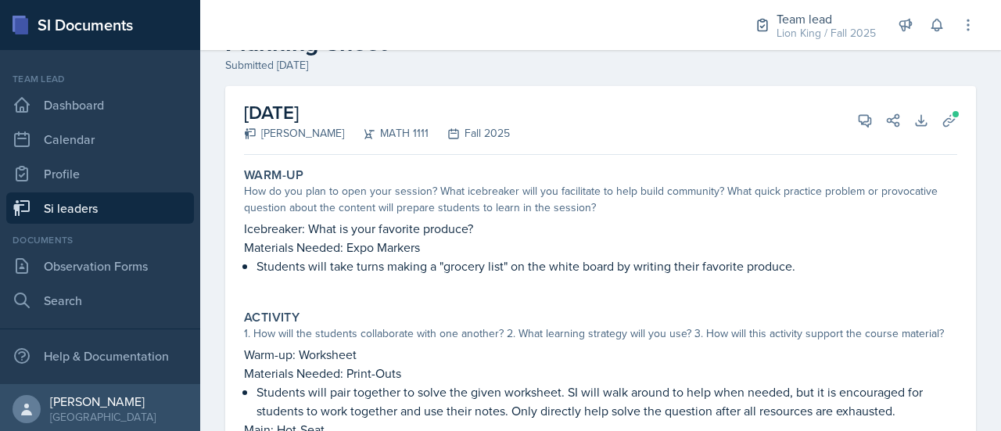
click at [368, 304] on div "Activity 1. How will the students collaborate with one another? 2. What learnin…" at bounding box center [601, 392] width 726 height 179
drag, startPoint x: 988, startPoint y: 163, endPoint x: 694, endPoint y: 145, distance: 294.6
click at [694, 145] on div "August 28th, 2025 Alyssa Bryant MATH 1111 Fall 2025 View Comments Comments Aug …" at bounding box center [600, 120] width 713 height 69
click at [859, 120] on icon at bounding box center [865, 121] width 12 height 12
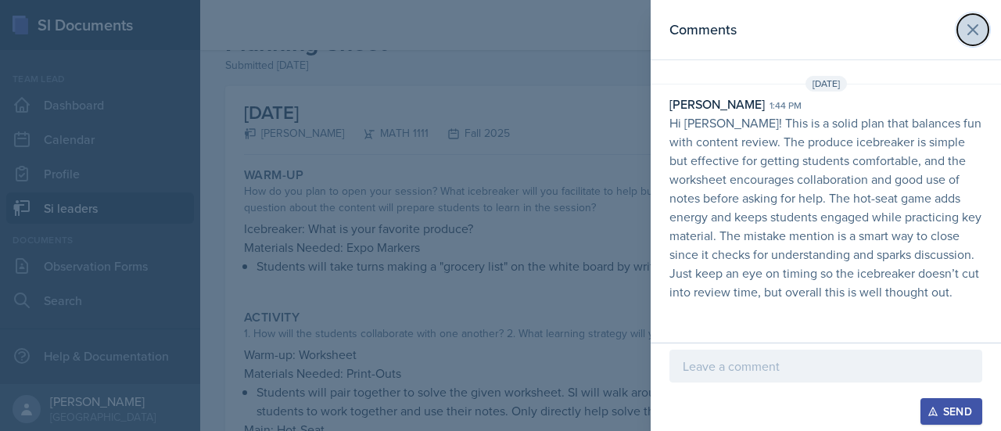
click at [967, 31] on icon at bounding box center [972, 29] width 19 height 19
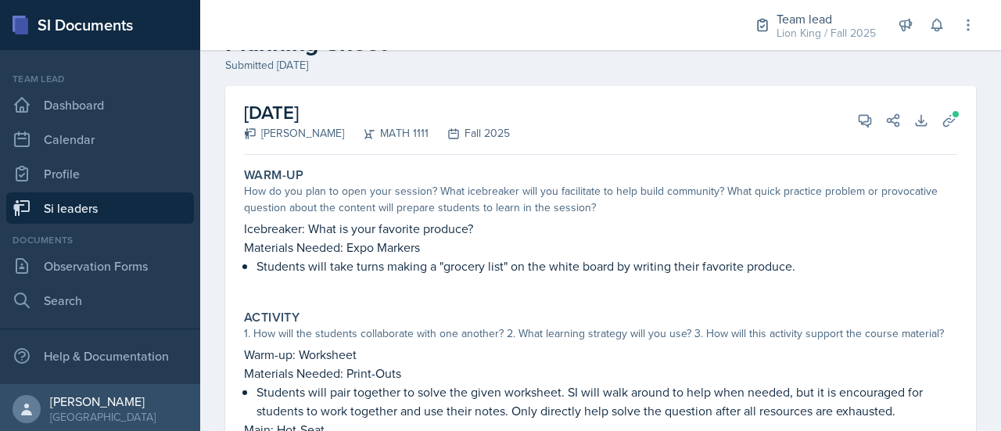
scroll to position [0, 0]
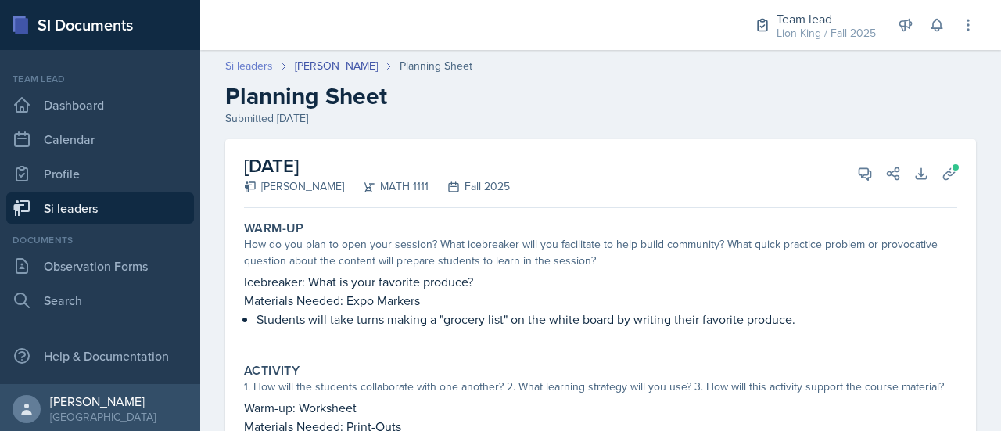
click at [249, 66] on link "Si leaders" at bounding box center [249, 66] width 48 height 16
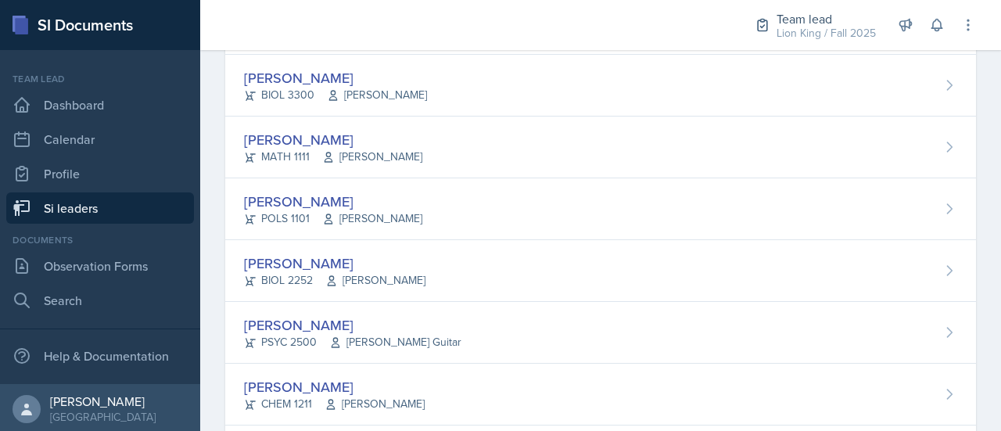
scroll to position [213, 0]
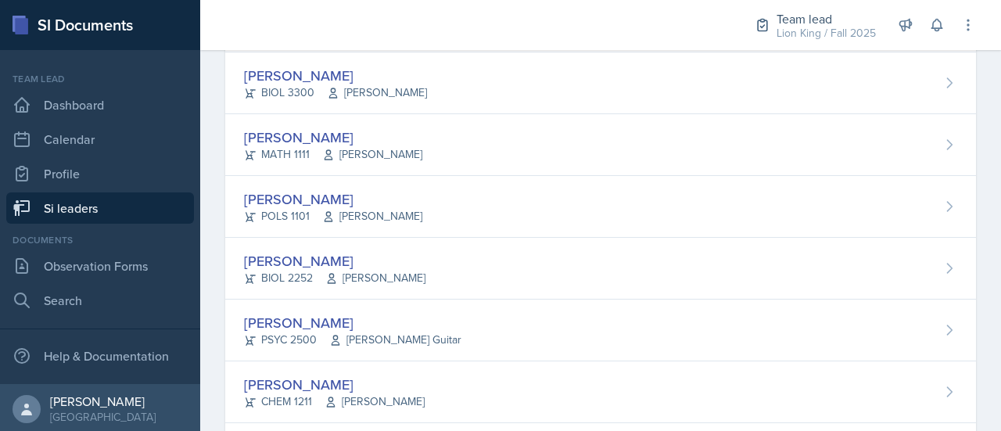
click at [457, 37] on div at bounding box center [463, 25] width 501 height 50
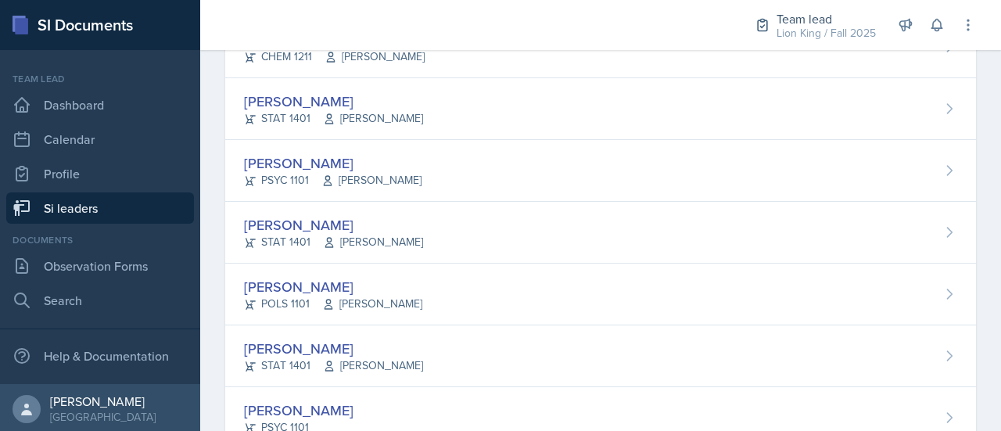
scroll to position [547, 0]
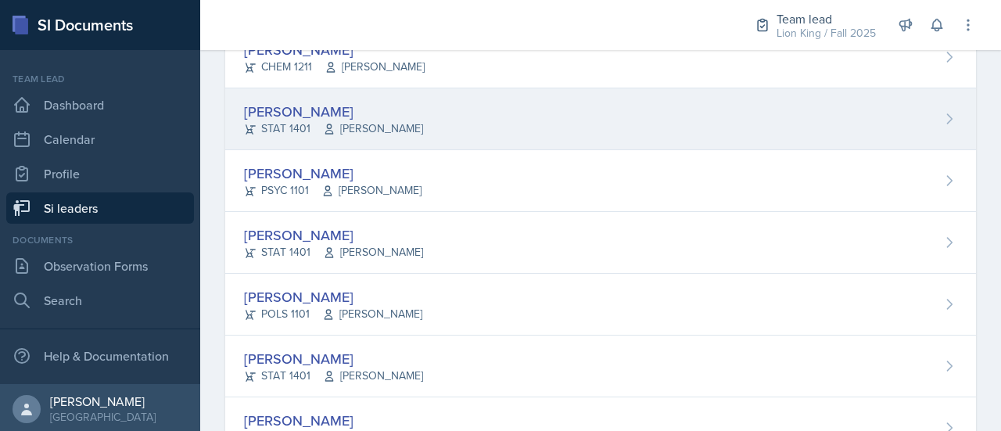
click at [929, 116] on div "Owen Hawkins STAT 1401 Ebere Ogburu" at bounding box center [600, 119] width 751 height 62
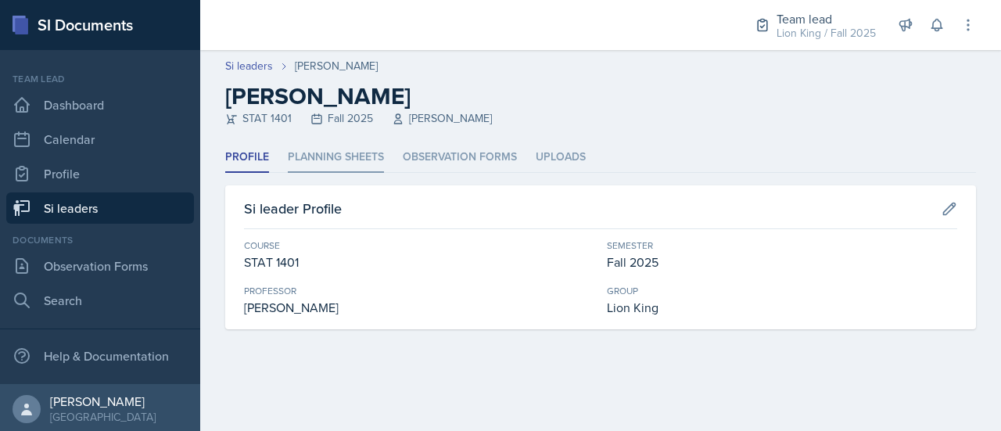
click at [354, 159] on li "Planning Sheets" at bounding box center [336, 157] width 96 height 30
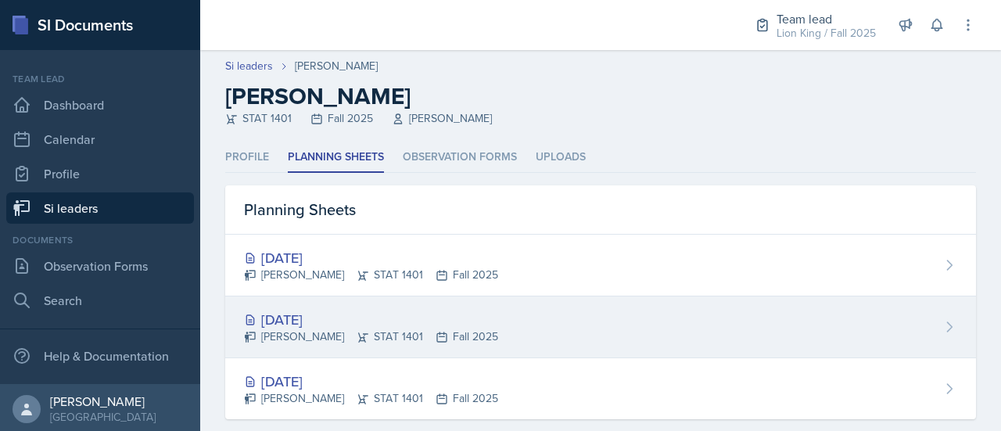
click at [585, 321] on div "Aug 26th, 2025 Owen Hawkins STAT 1401 Fall 2025" at bounding box center [600, 327] width 751 height 62
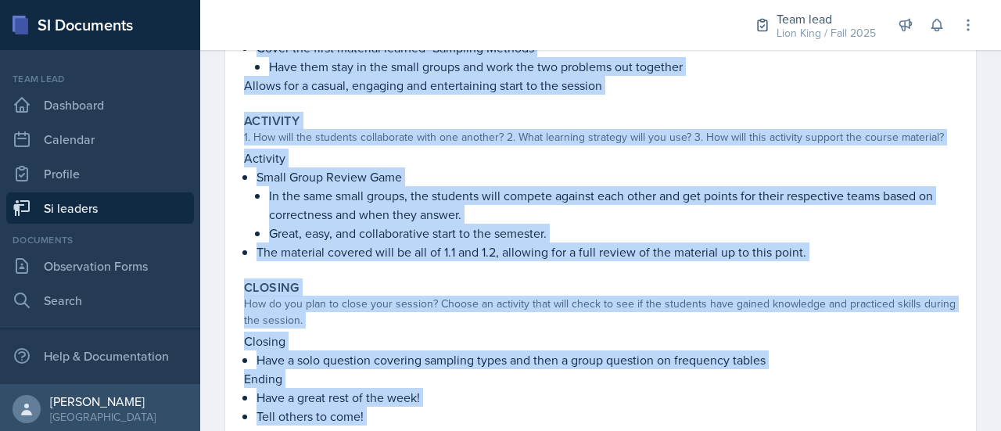
scroll to position [513, 0]
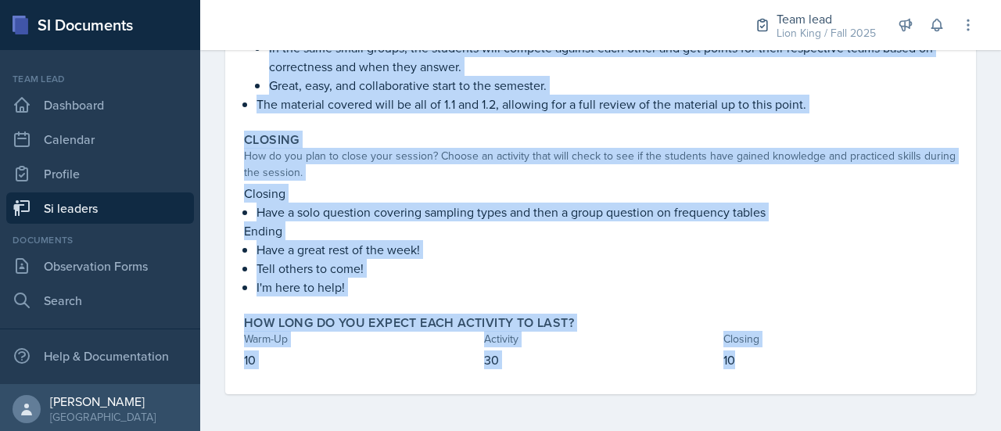
drag, startPoint x: 239, startPoint y: 227, endPoint x: 795, endPoint y: 372, distance: 574.0
click at [795, 372] on div "Warm-Up How do you plan to open your session? What icebreaker will you facilita…" at bounding box center [600, 47] width 713 height 693
copy div "Warm-Up How do you plan to open your session? What icebreaker will you facilita…"
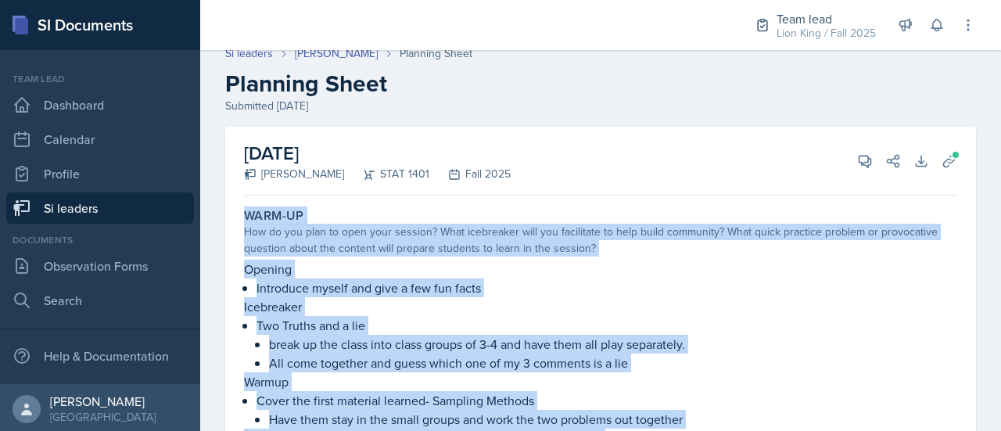
scroll to position [11, 0]
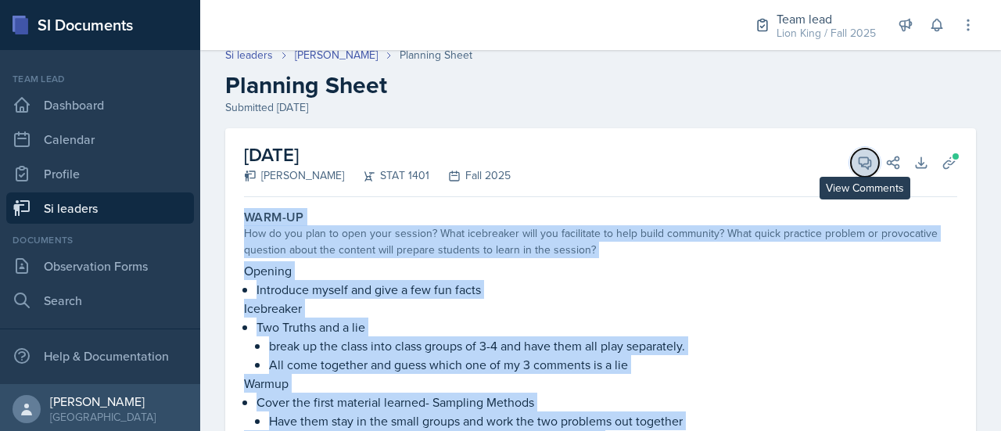
click at [859, 166] on icon at bounding box center [865, 163] width 12 height 12
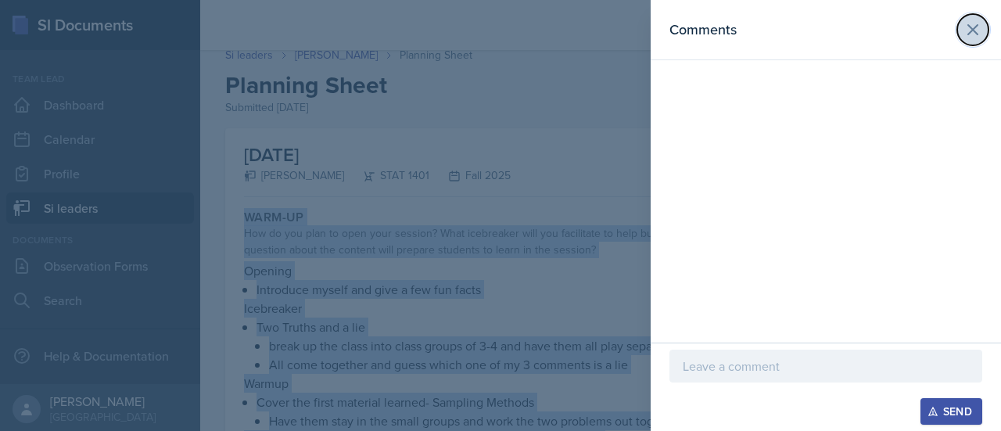
click at [973, 22] on icon at bounding box center [972, 29] width 19 height 19
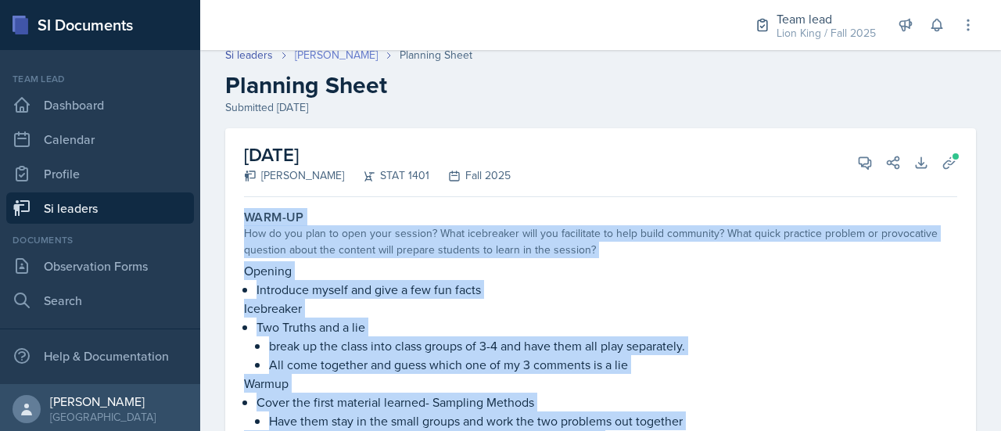
click at [346, 55] on link "Owen Hawkins" at bounding box center [336, 55] width 83 height 16
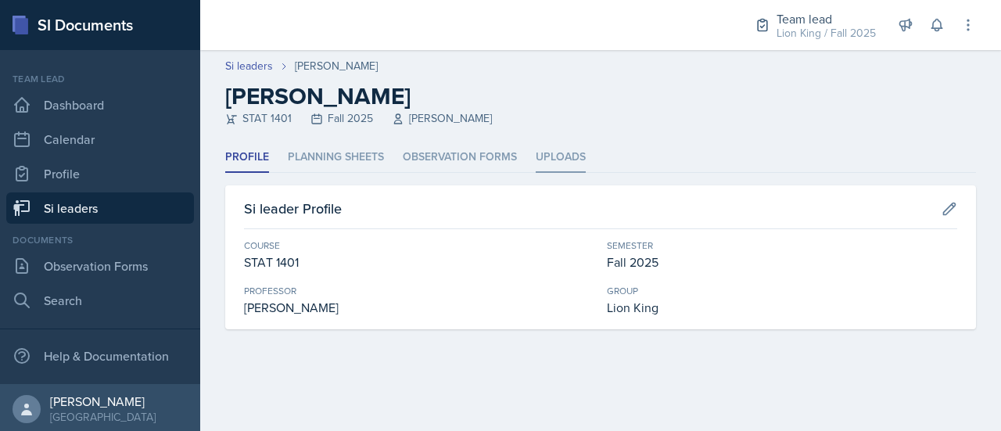
click at [539, 170] on li "Uploads" at bounding box center [561, 157] width 50 height 30
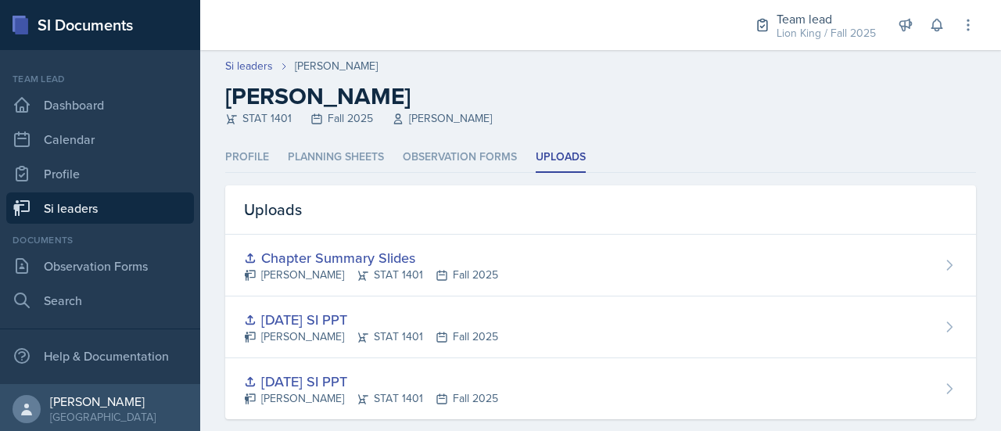
scroll to position [24, 0]
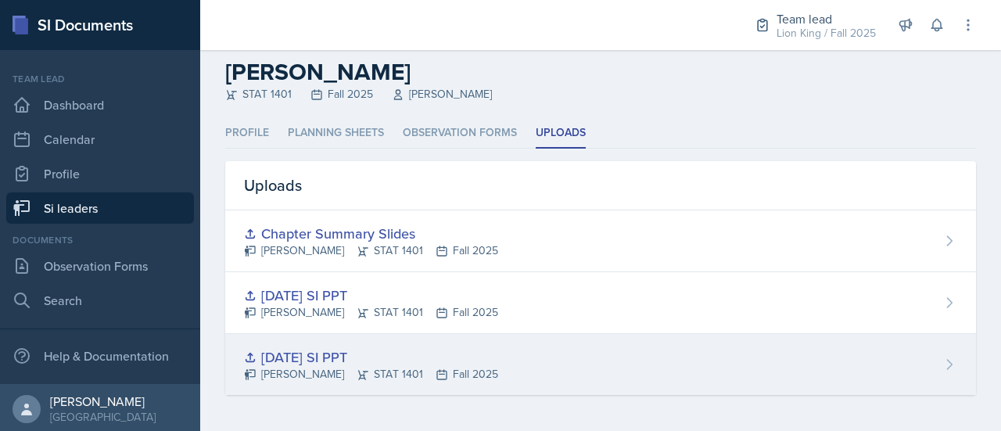
click at [942, 360] on icon at bounding box center [950, 365] width 16 height 16
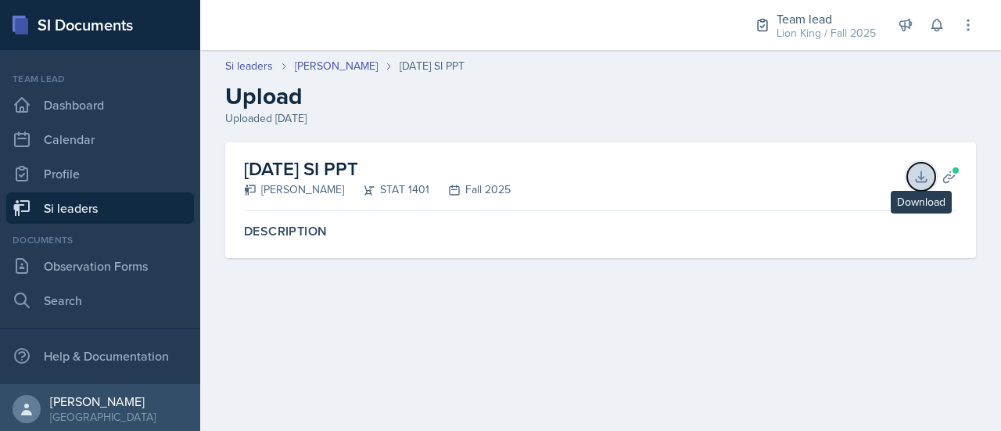
click at [917, 170] on icon at bounding box center [921, 177] width 16 height 16
click at [343, 70] on link "Owen Hawkins" at bounding box center [336, 66] width 83 height 16
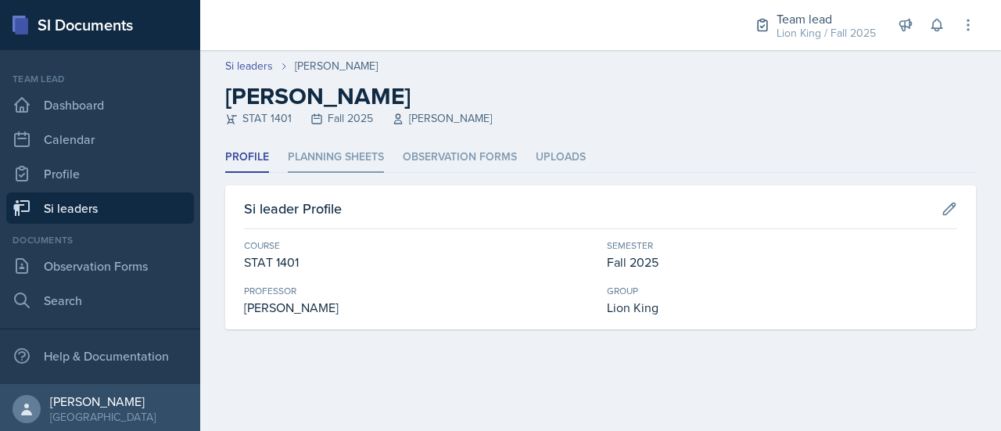
click at [361, 155] on li "Planning Sheets" at bounding box center [336, 157] width 96 height 30
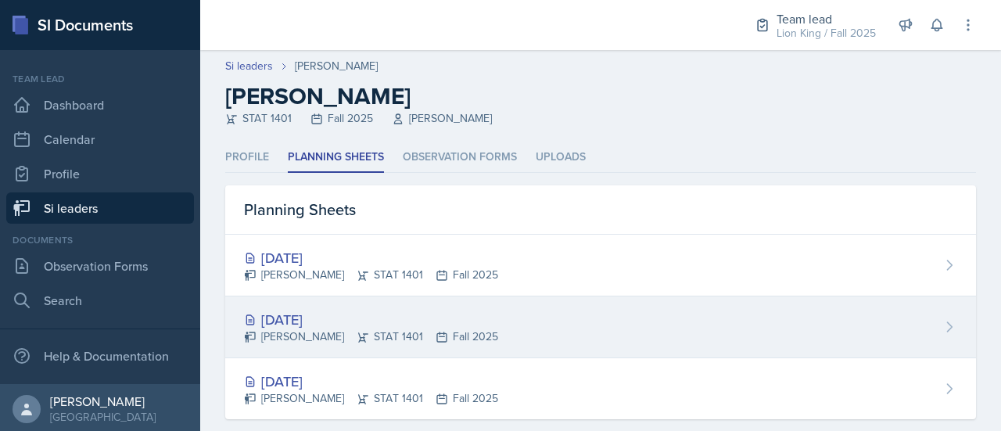
click at [518, 331] on div "Aug 26th, 2025 Owen Hawkins STAT 1401 Fall 2025" at bounding box center [600, 327] width 751 height 62
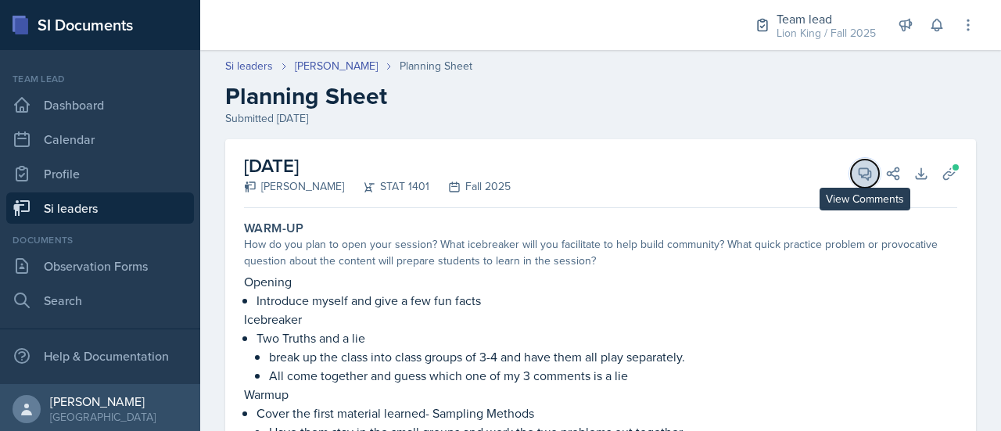
click at [856, 184] on button "View Comments" at bounding box center [865, 174] width 28 height 28
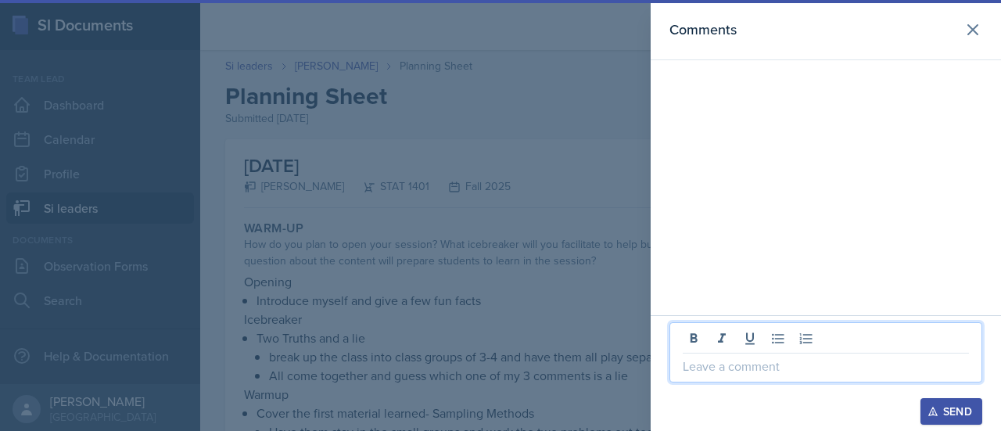
click at [737, 371] on p at bounding box center [826, 366] width 286 height 19
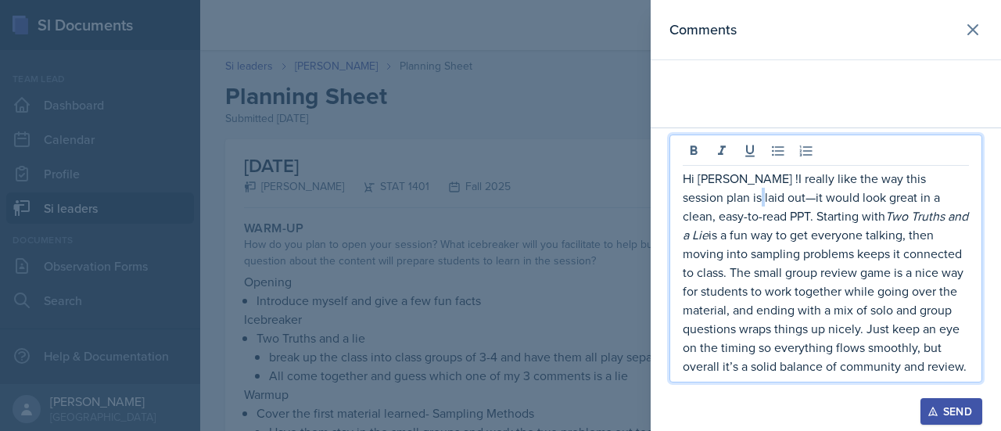
click at [712, 199] on p "Hi Owen !I really like the way this session plan is laid out—it would look grea…" at bounding box center [826, 272] width 286 height 206
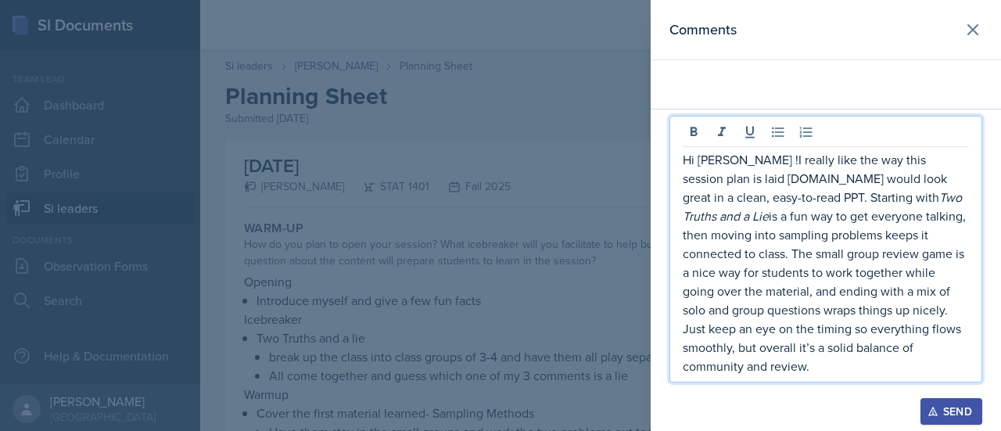
click at [709, 199] on p "Hi Owen !I really like the way this session plan is laid out.it would look grea…" at bounding box center [826, 262] width 286 height 225
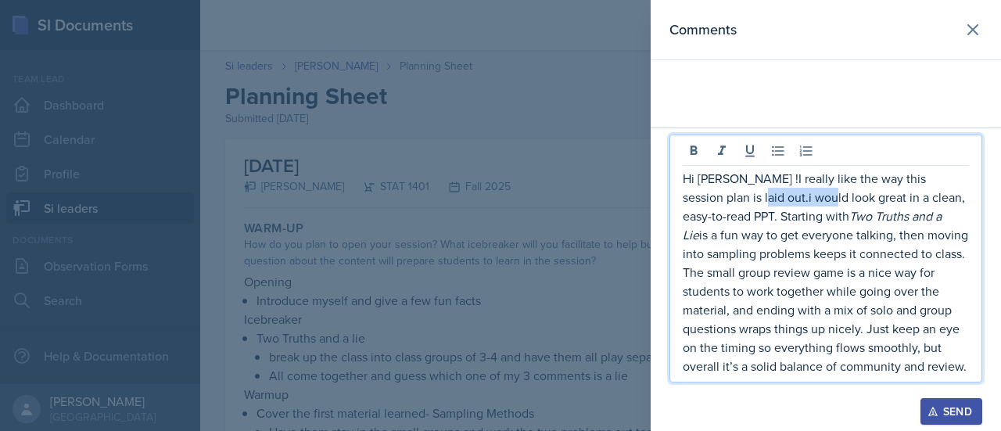
drag, startPoint x: 707, startPoint y: 196, endPoint x: 781, endPoint y: 199, distance: 74.4
click at [781, 199] on p "Hi Owen !I really like the way this session plan is laid out.i would look great…" at bounding box center [826, 272] width 286 height 206
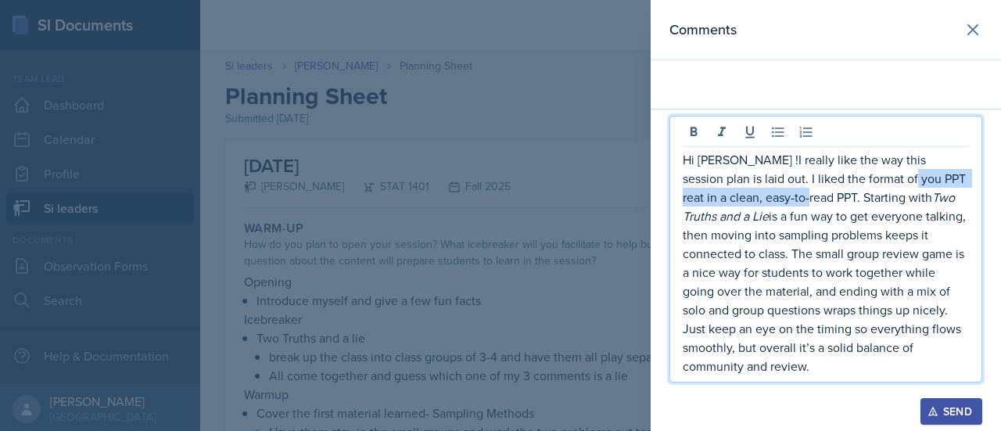
drag, startPoint x: 865, startPoint y: 203, endPoint x: 777, endPoint y: 221, distance: 89.3
click at [777, 221] on p "Hi Owen !I really like the way this session plan is laid out. I liked the forma…" at bounding box center [826, 262] width 286 height 225
click at [737, 183] on p "Hi Owen !I really like the way this session plan is laid out. I liked the forma…" at bounding box center [826, 262] width 286 height 225
click at [857, 201] on p "Hi Owen ! I really like the way this session plan is laid out. I liked the form…" at bounding box center [826, 262] width 286 height 225
click at [768, 221] on p "Hi Owen ! I really like the way this session plan is laid out. I liked the form…" at bounding box center [826, 262] width 286 height 225
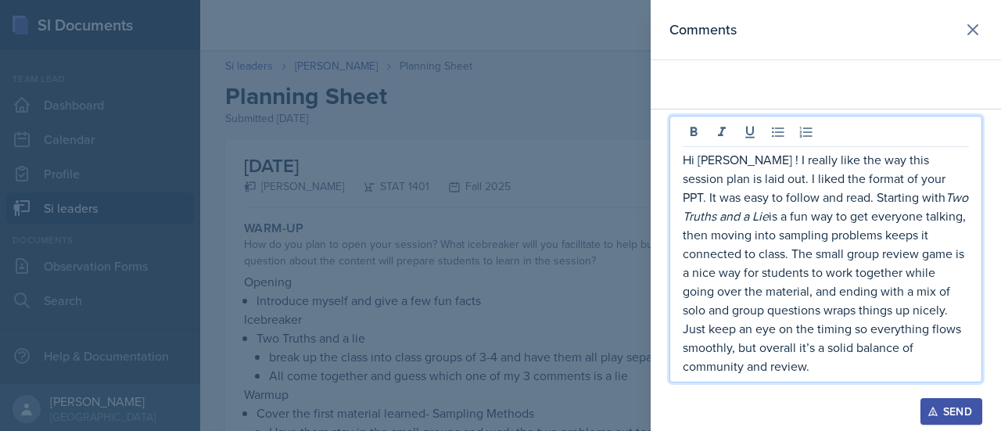
drag, startPoint x: 907, startPoint y: 374, endPoint x: 762, endPoint y: 378, distance: 145.5
click at [762, 378] on div "Hi Owen ! I really like the way this session plan is laid out. I liked the form…" at bounding box center [825, 249] width 313 height 267
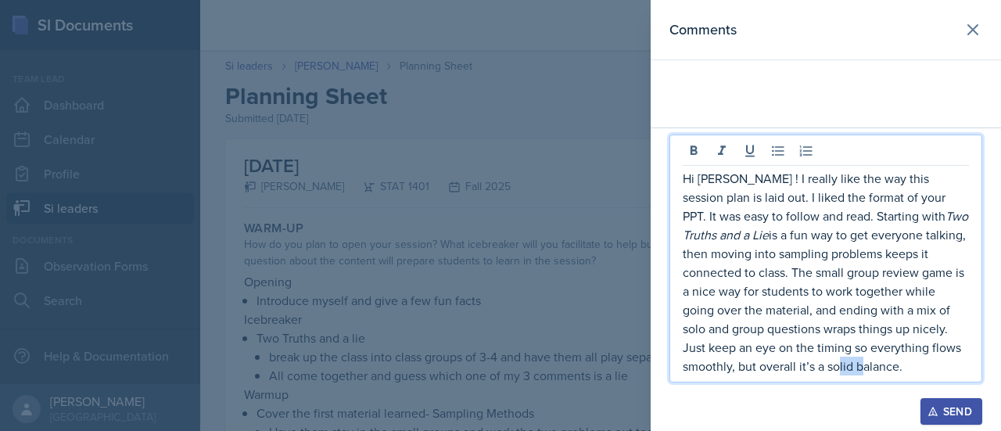
drag, startPoint x: 720, startPoint y: 370, endPoint x: 697, endPoint y: 368, distance: 23.5
click at [697, 368] on p "Hi Owen ! I really like the way this session plan is laid out. I liked the form…" at bounding box center [826, 272] width 286 height 206
click at [767, 371] on p "Hi Owen ! I really like the way this session plan is laid out. I liked the form…" at bounding box center [826, 272] width 286 height 206
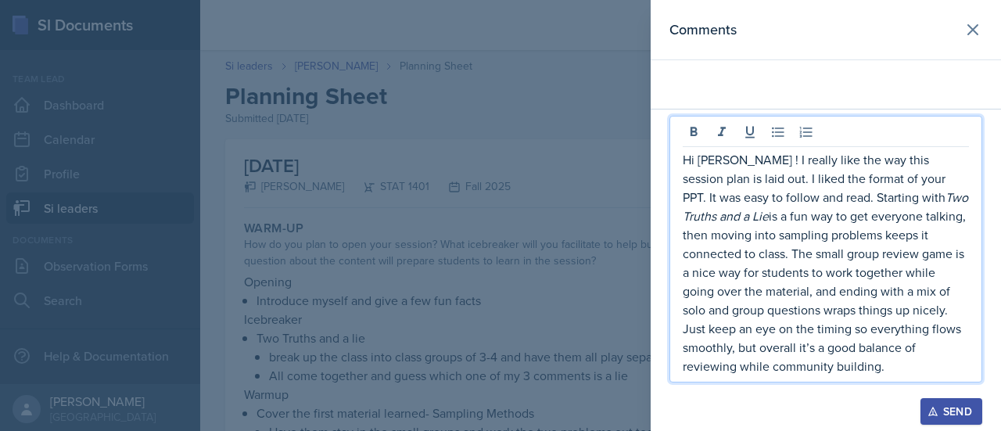
click at [946, 415] on div "Send" at bounding box center [951, 411] width 41 height 13
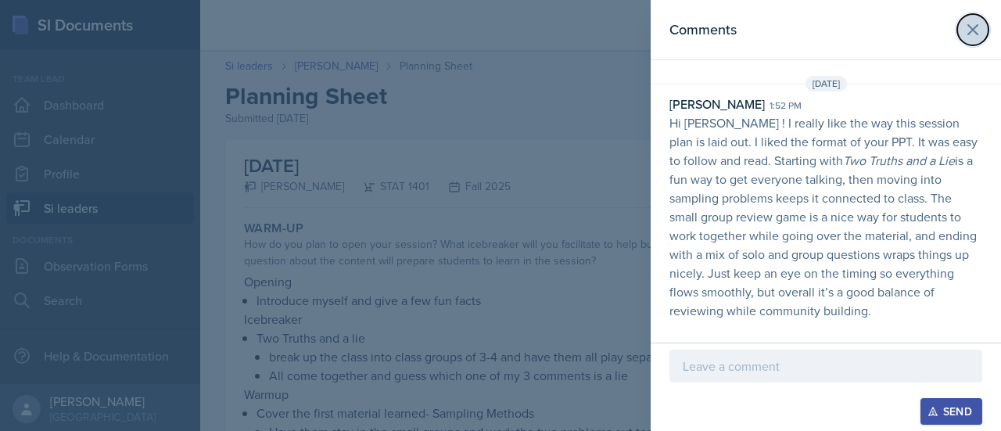
click at [965, 31] on icon at bounding box center [972, 29] width 19 height 19
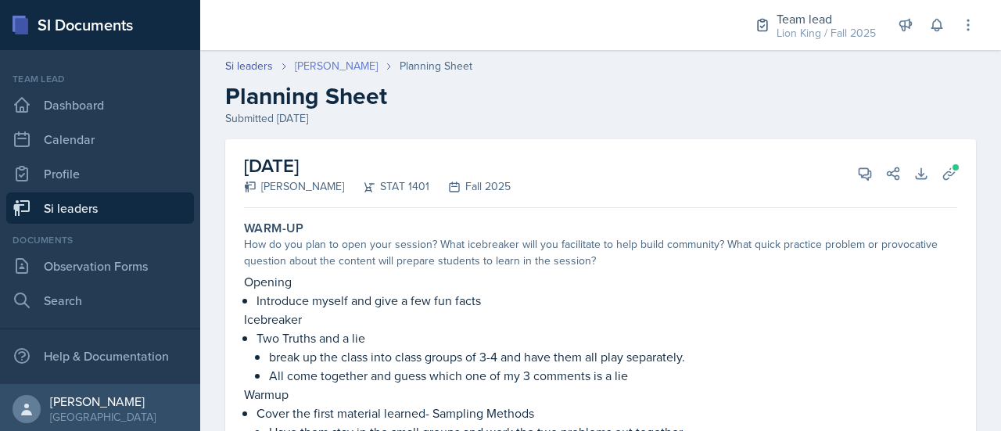
click at [321, 71] on link "Owen Hawkins" at bounding box center [336, 66] width 83 height 16
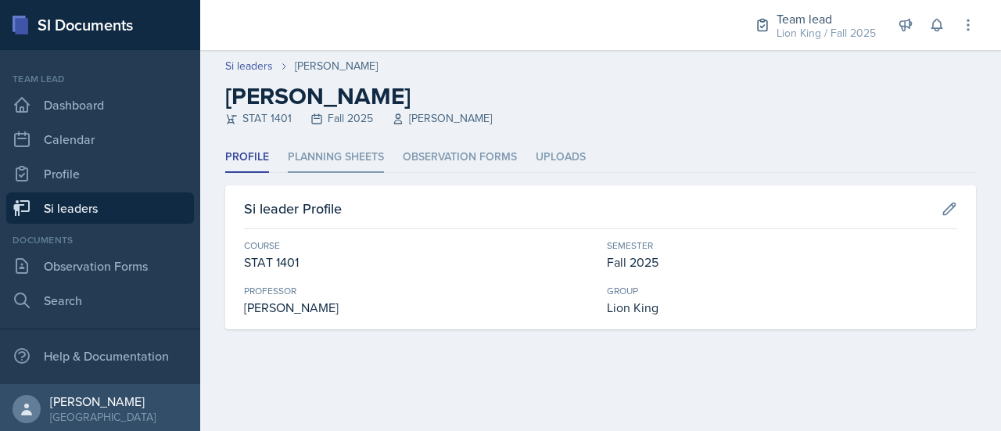
click at [352, 152] on li "Planning Sheets" at bounding box center [336, 157] width 96 height 30
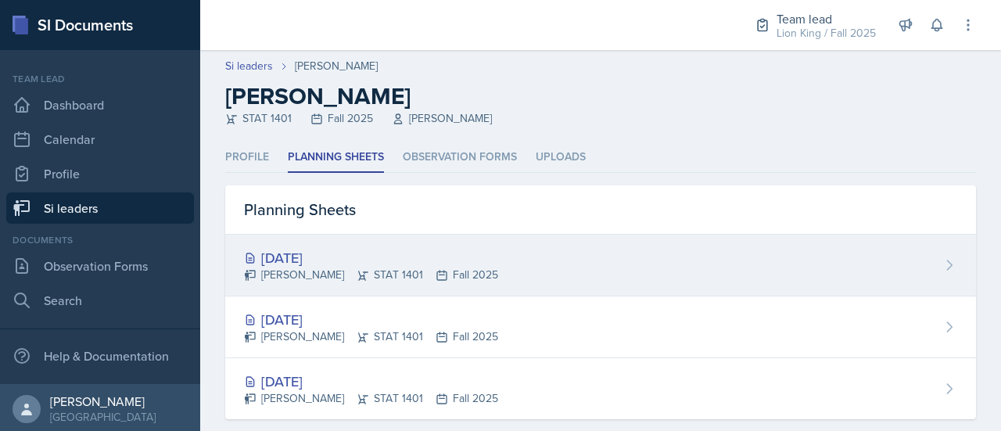
click at [652, 249] on div "Aug 28th, 2025 Owen Hawkins STAT 1401 Fall 2025" at bounding box center [600, 266] width 751 height 62
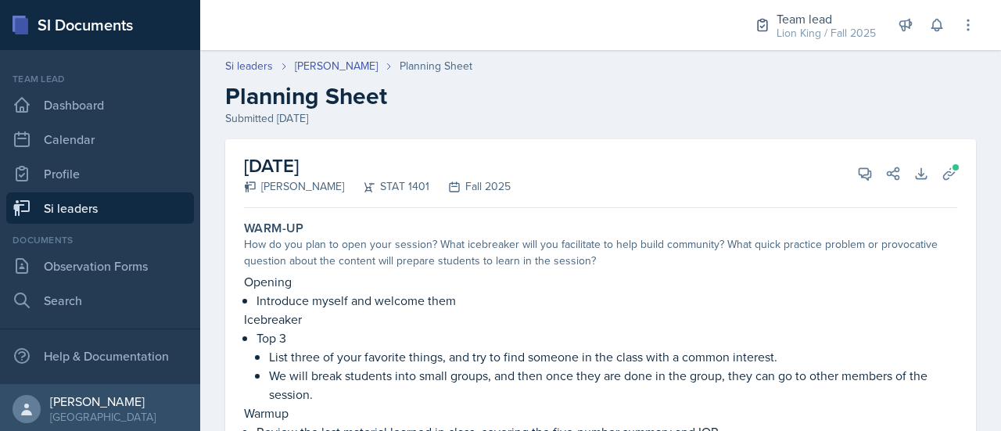
click at [499, 111] on div "Submitted Aug 23rd, 2025" at bounding box center [600, 118] width 751 height 16
click at [356, 62] on link "Owen Hawkins" at bounding box center [336, 66] width 83 height 16
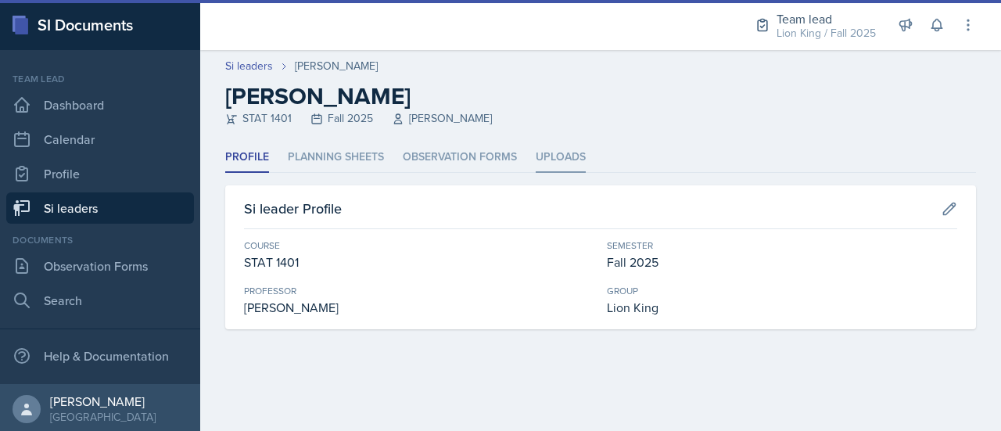
click at [559, 154] on li "Uploads" at bounding box center [561, 157] width 50 height 30
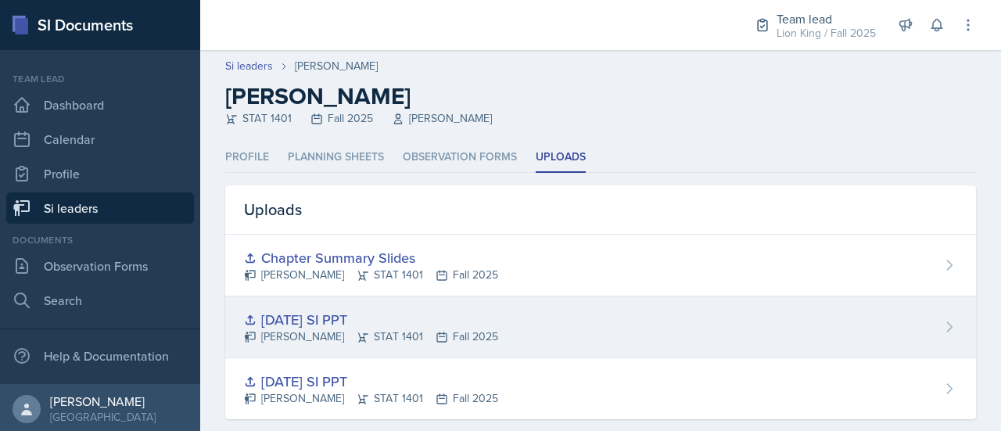
click at [298, 321] on div "8/28/25 SI PPT" at bounding box center [371, 319] width 254 height 21
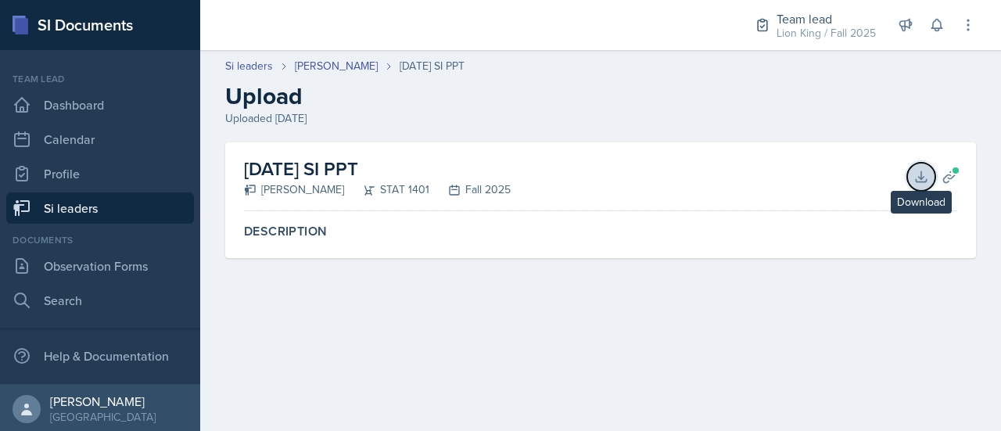
click at [928, 182] on icon at bounding box center [921, 177] width 16 height 16
click at [340, 66] on link "Owen Hawkins" at bounding box center [336, 66] width 83 height 16
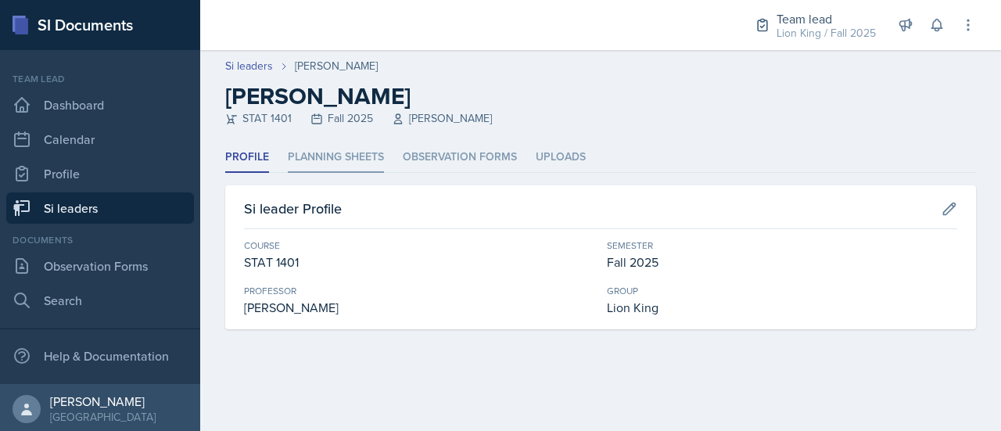
click at [318, 166] on li "Planning Sheets" at bounding box center [336, 157] width 96 height 30
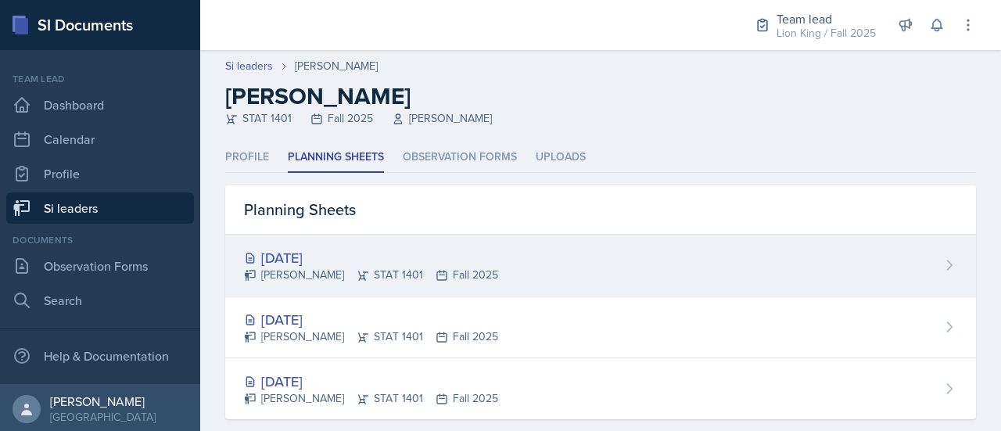
click at [340, 250] on div "Aug 28th, 2025" at bounding box center [371, 257] width 254 height 21
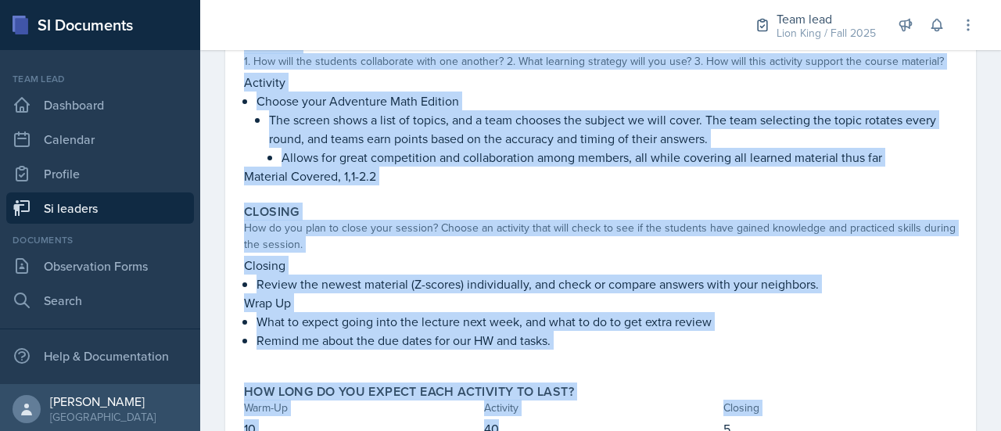
scroll to position [510, 0]
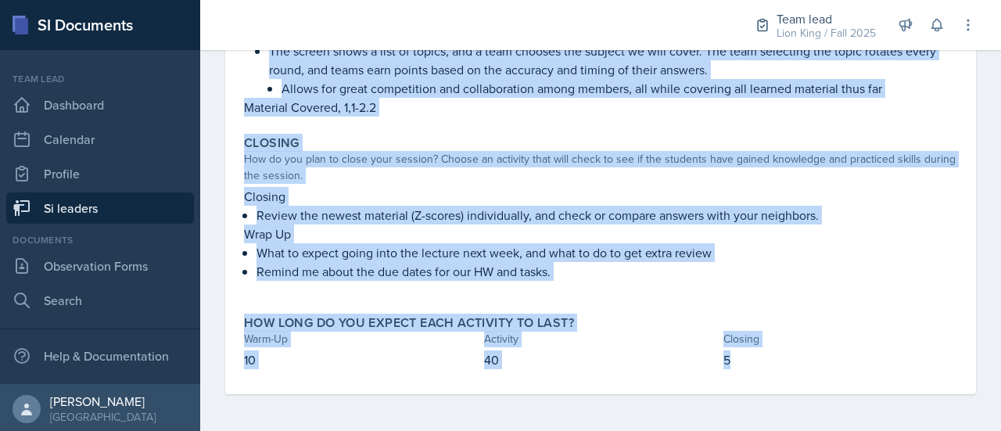
drag, startPoint x: 244, startPoint y: 221, endPoint x: 809, endPoint y: 370, distance: 584.8
click at [809, 370] on div "Warm-Up How do you plan to open your session? What icebreaker will you facilita…" at bounding box center [600, 49] width 713 height 690
copy div "Warm-Up How do you plan to open your session? What icebreaker will you facilita…"
click at [771, 213] on p "Review the newest material (Z-scores) individually, and check or compare answer…" at bounding box center [607, 215] width 701 height 19
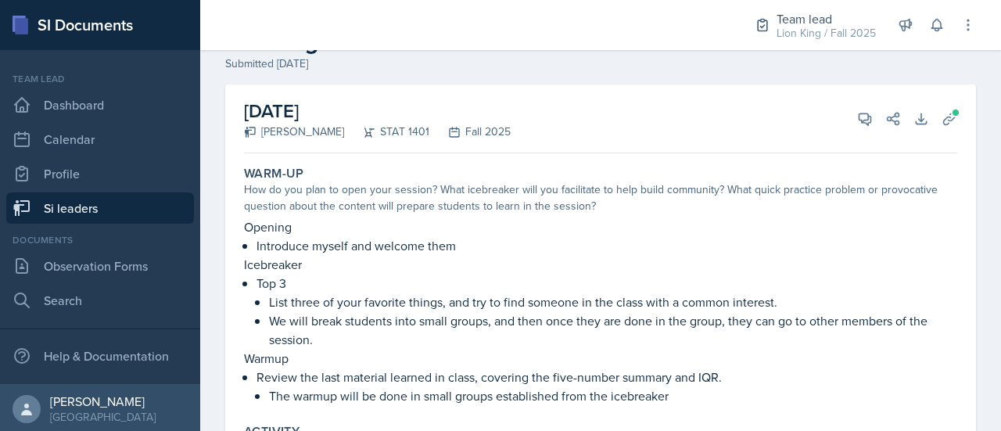
scroll to position [5, 0]
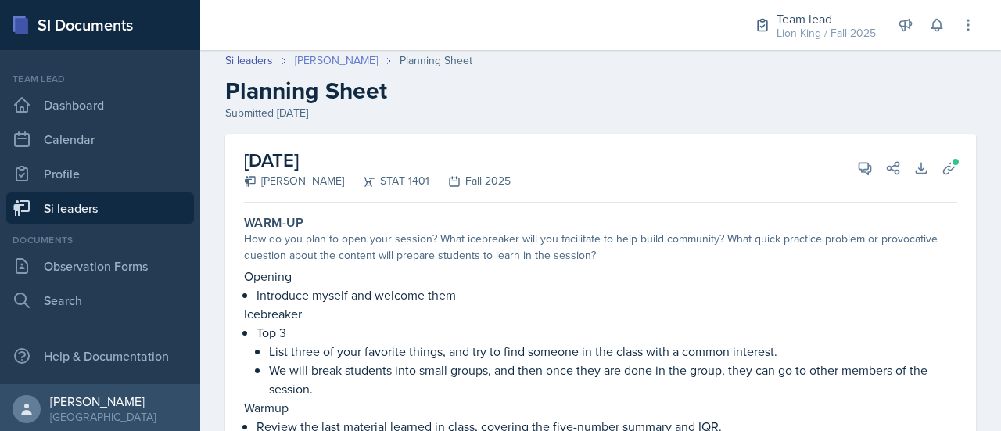
click at [346, 56] on link "Owen Hawkins" at bounding box center [336, 60] width 83 height 16
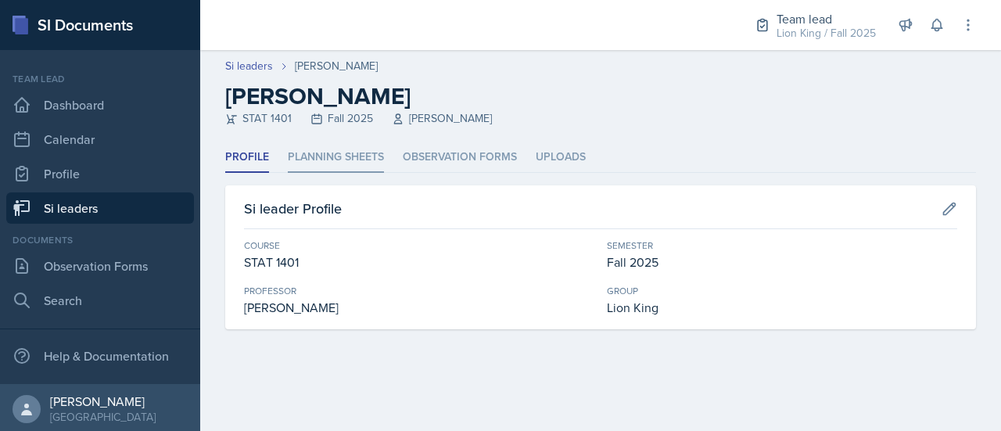
click at [368, 162] on li "Planning Sheets" at bounding box center [336, 157] width 96 height 30
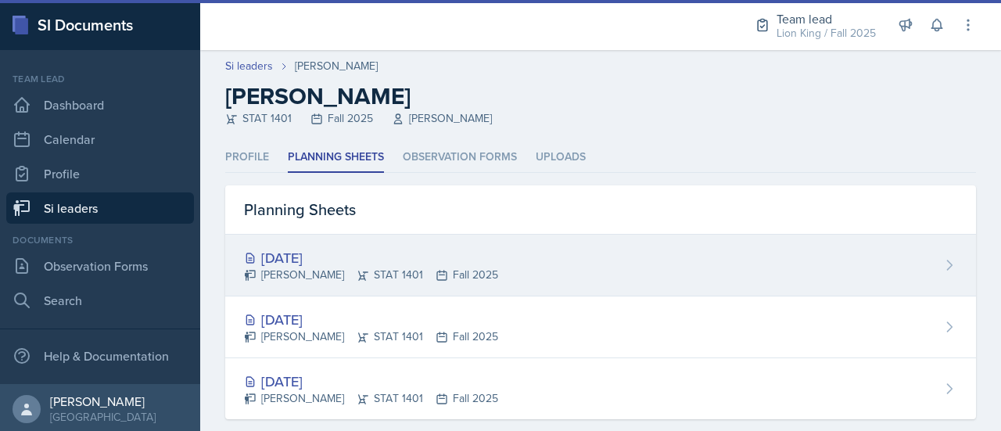
click at [407, 262] on div "Aug 28th, 2025" at bounding box center [371, 257] width 254 height 21
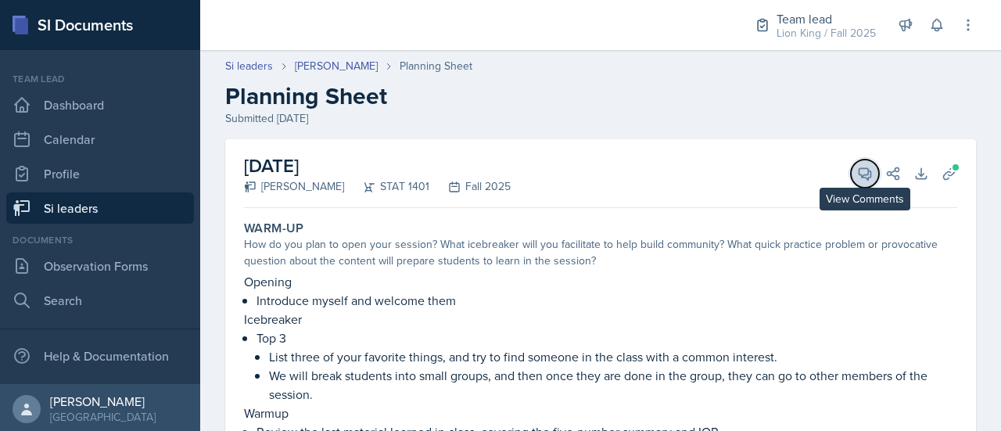
click at [857, 171] on icon at bounding box center [865, 174] width 16 height 16
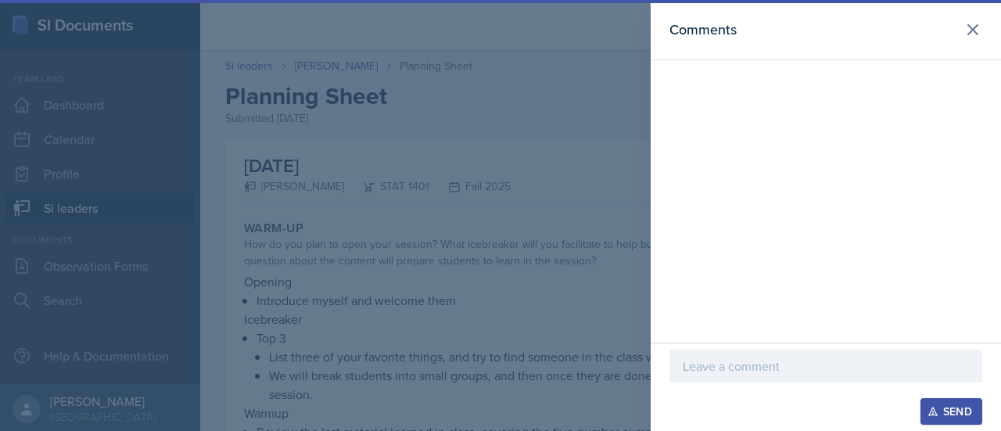
click at [748, 378] on div at bounding box center [825, 366] width 313 height 33
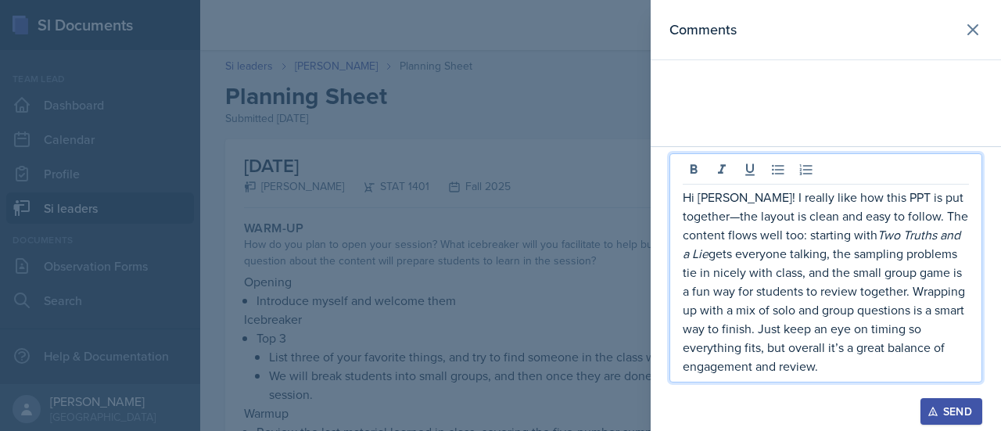
click at [963, 198] on p "Hi Owen! I really like how this PPT is put together—the layout is clean and eas…" at bounding box center [826, 282] width 286 height 188
click at [737, 220] on p "Hi Owen! I really like how this PPT is put together.the layout is clean and eas…" at bounding box center [826, 282] width 286 height 188
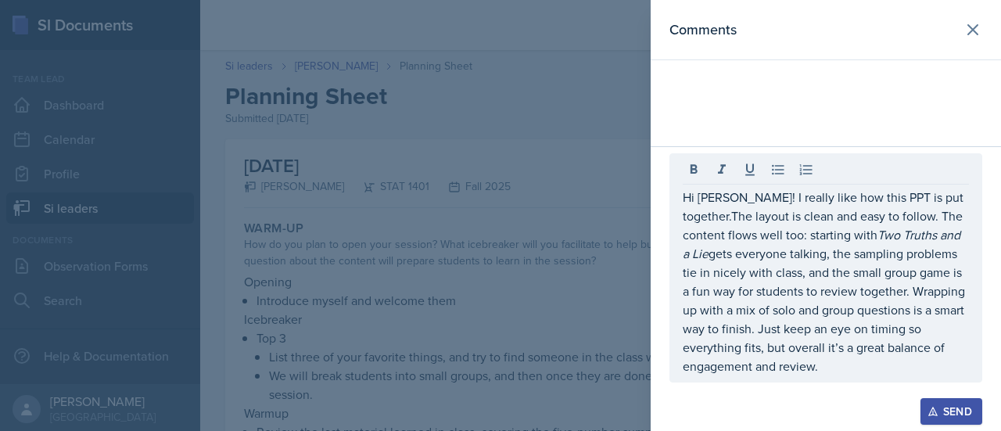
click at [959, 418] on div "Send" at bounding box center [951, 411] width 41 height 13
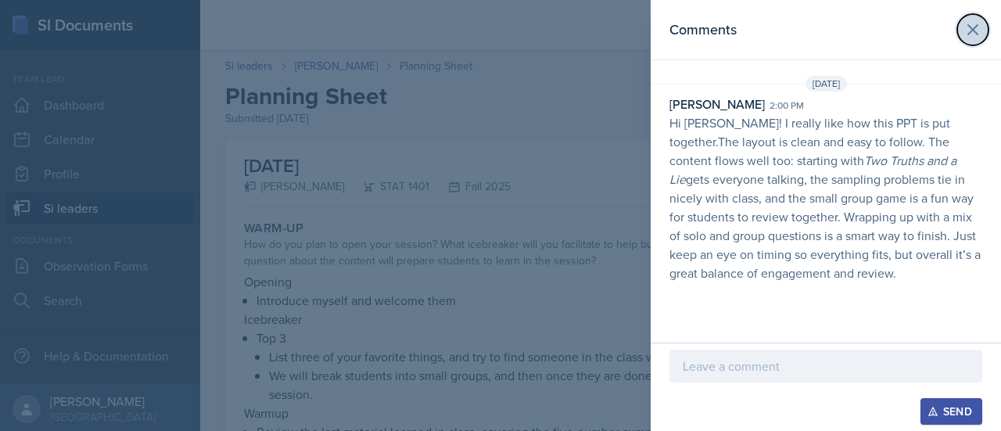
click at [970, 35] on icon at bounding box center [972, 29] width 19 height 19
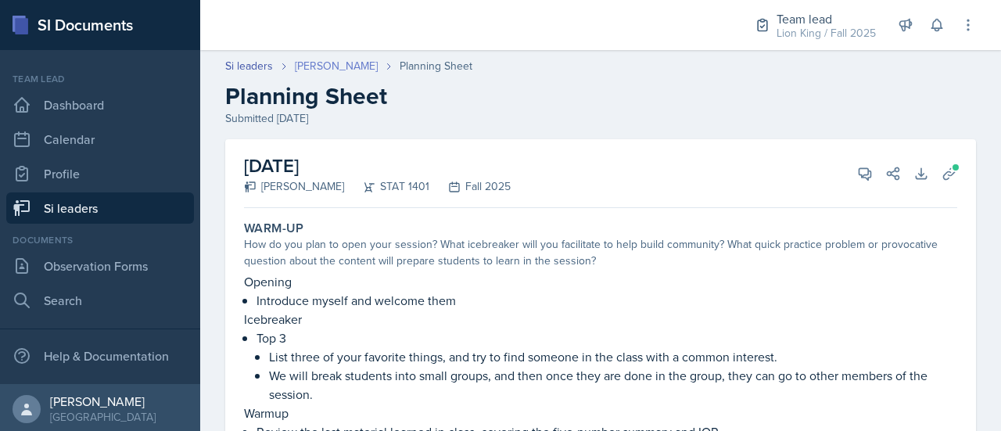
click at [317, 70] on link "Owen Hawkins" at bounding box center [336, 66] width 83 height 16
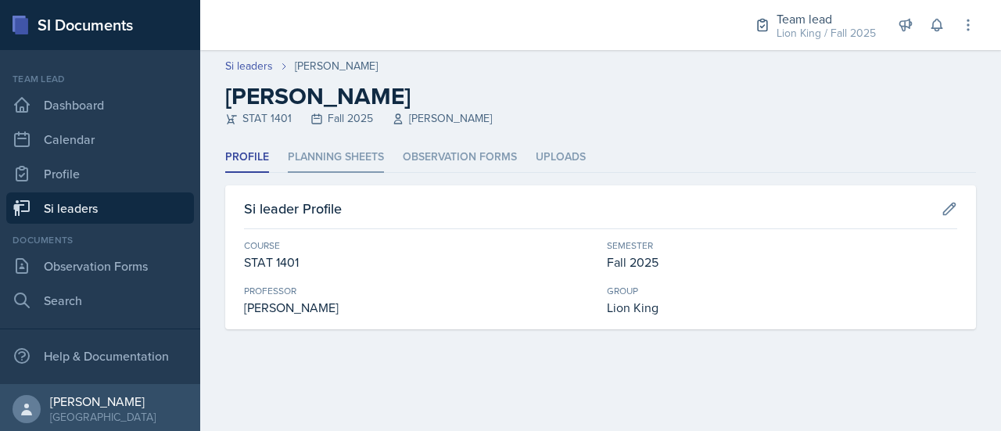
click at [350, 163] on li "Planning Sheets" at bounding box center [336, 157] width 96 height 30
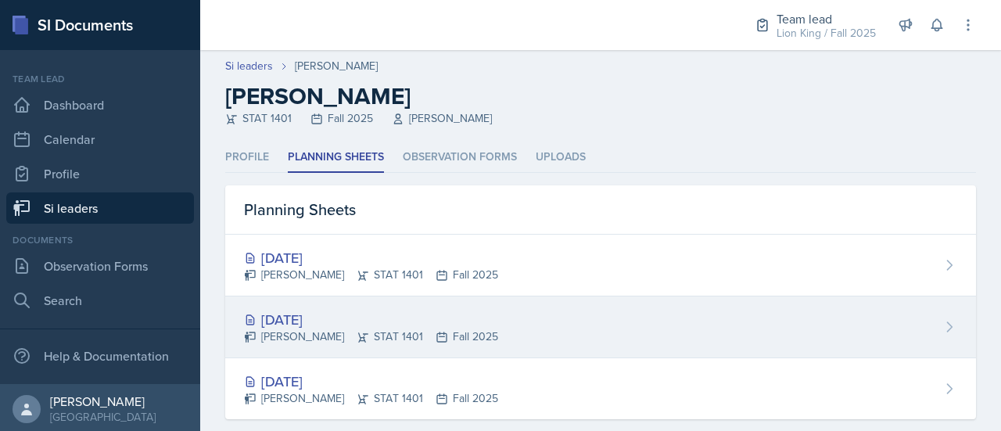
click at [500, 330] on div "Aug 26th, 2025 Owen Hawkins STAT 1401 Fall 2025" at bounding box center [600, 327] width 751 height 62
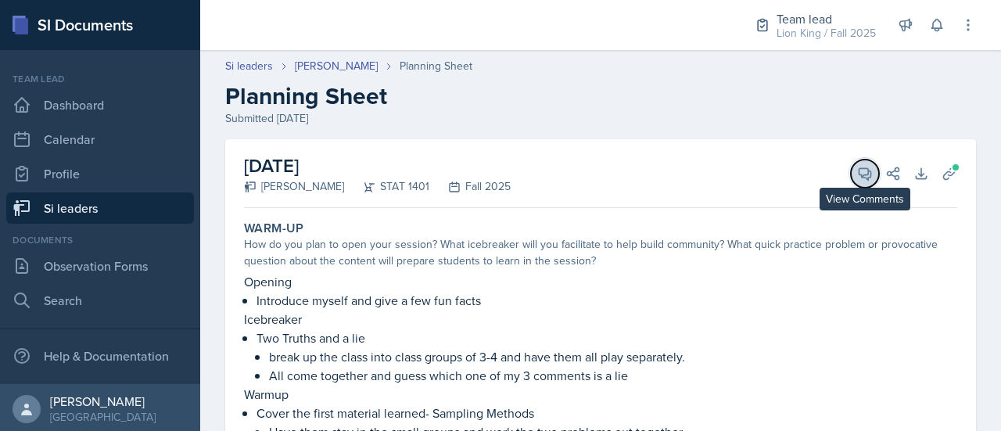
click at [859, 175] on icon at bounding box center [865, 174] width 12 height 12
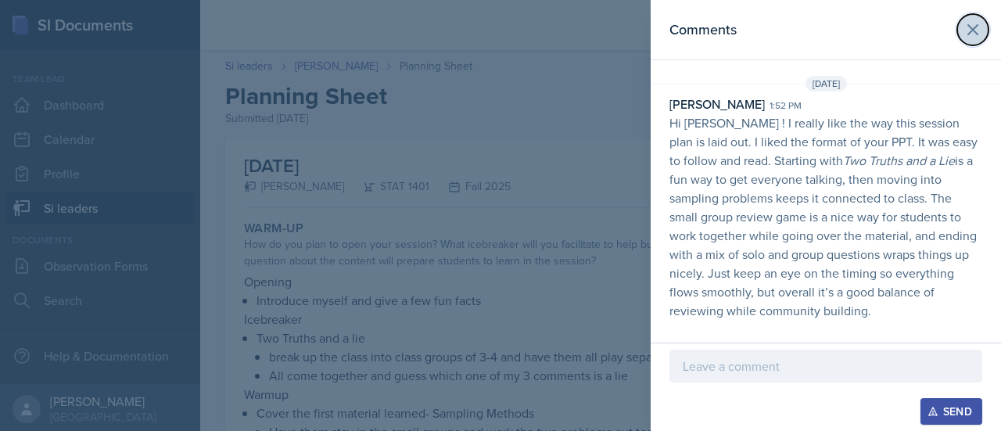
click at [973, 24] on icon at bounding box center [972, 29] width 19 height 19
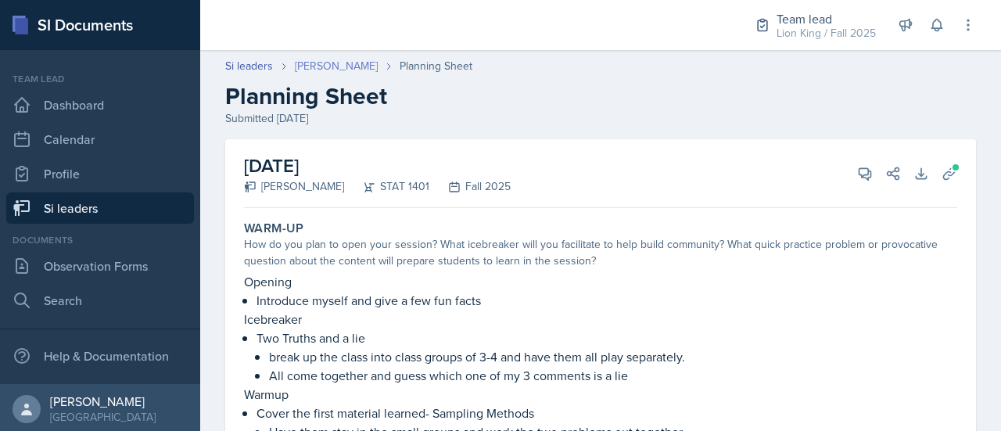
click at [344, 74] on link "Owen Hawkins" at bounding box center [336, 66] width 83 height 16
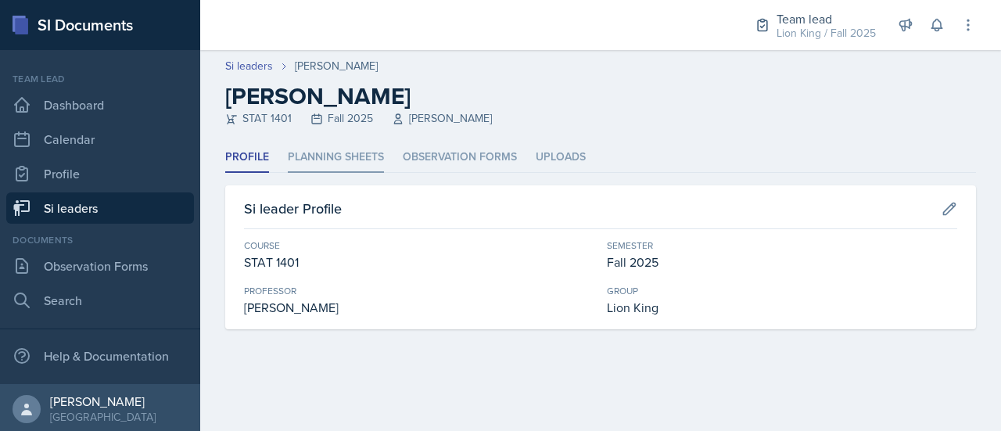
click at [352, 160] on li "Planning Sheets" at bounding box center [336, 157] width 96 height 30
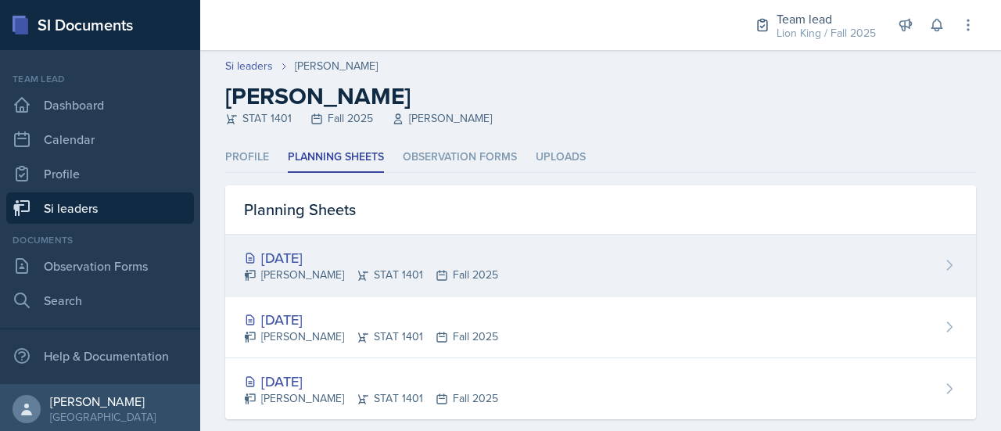
click at [382, 259] on div "Aug 28th, 2025" at bounding box center [371, 257] width 254 height 21
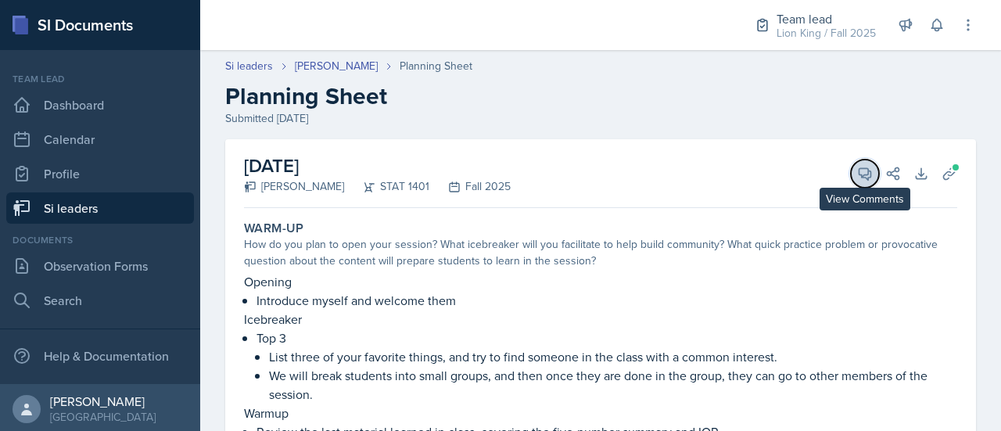
click at [859, 176] on icon at bounding box center [865, 174] width 12 height 12
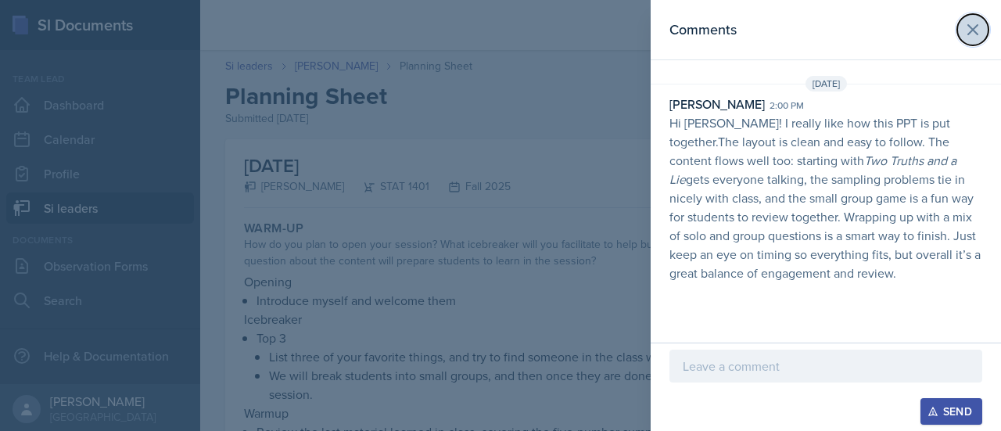
click at [969, 28] on icon at bounding box center [972, 29] width 19 height 19
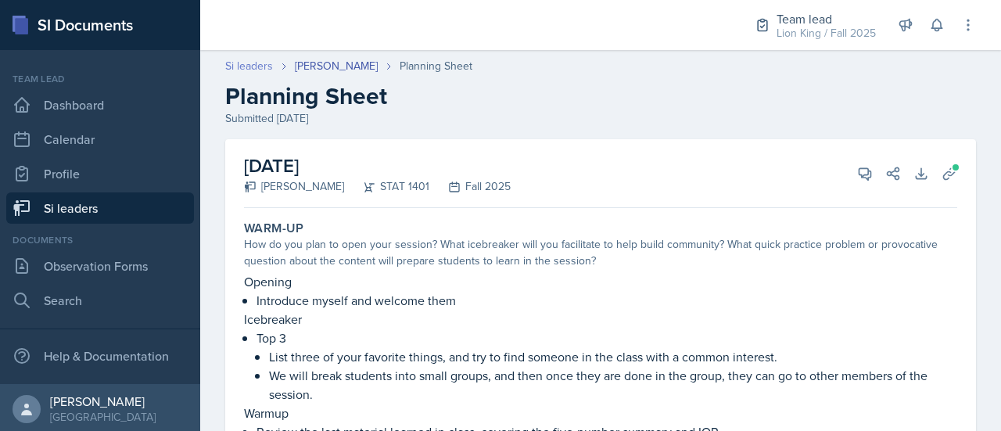
click at [247, 65] on link "Si leaders" at bounding box center [249, 66] width 48 height 16
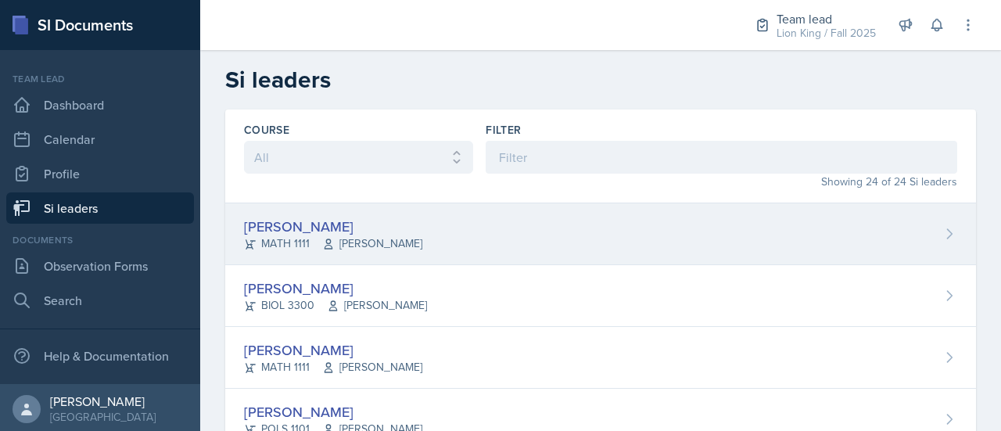
click at [935, 224] on div "Xavier Ashton MATH 1111 Jennifer Smathers" at bounding box center [600, 234] width 751 height 62
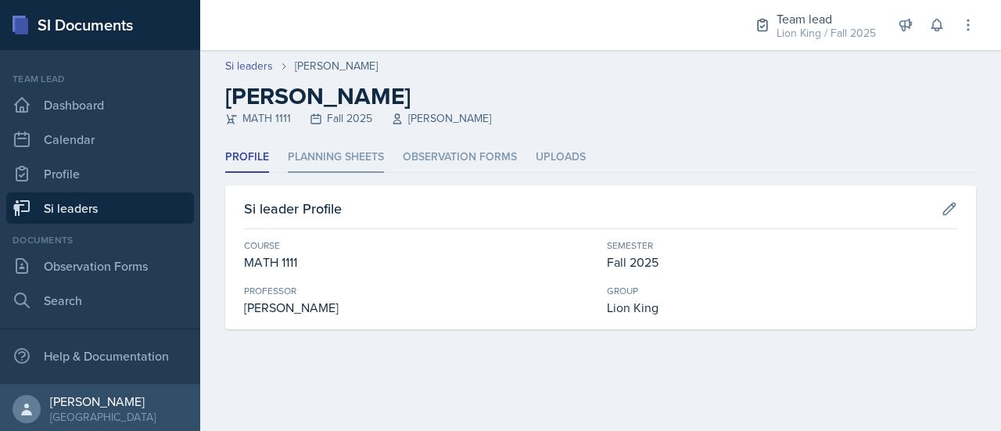
click at [365, 156] on li "Planning Sheets" at bounding box center [336, 157] width 96 height 30
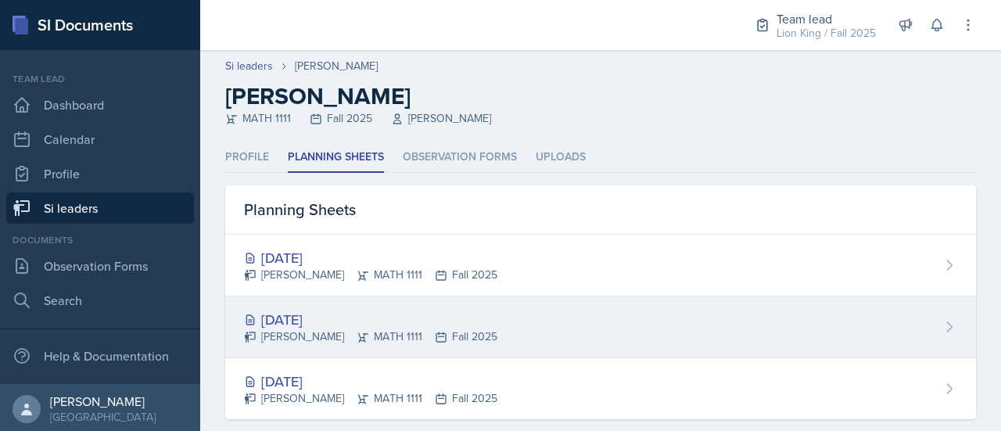
click at [589, 312] on div "Aug 25th, 2025 Xavier Ashton MATH 1111 Fall 2025" at bounding box center [600, 327] width 751 height 62
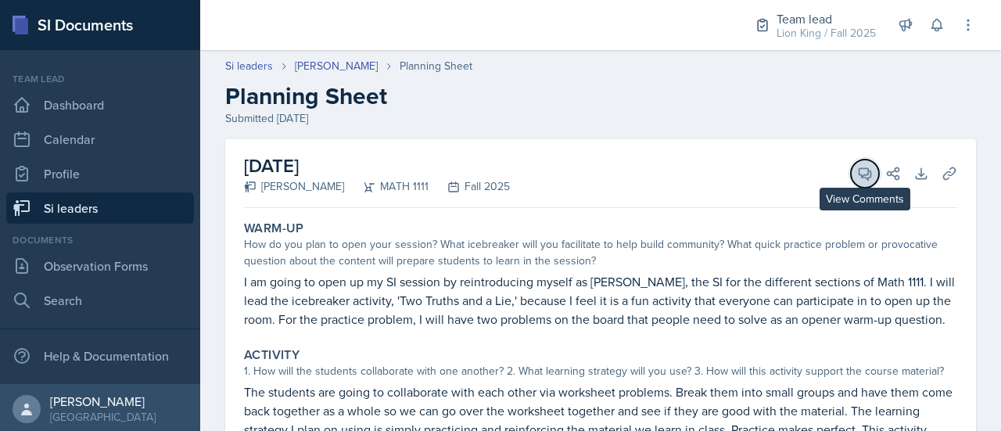
click at [857, 171] on icon at bounding box center [865, 174] width 16 height 16
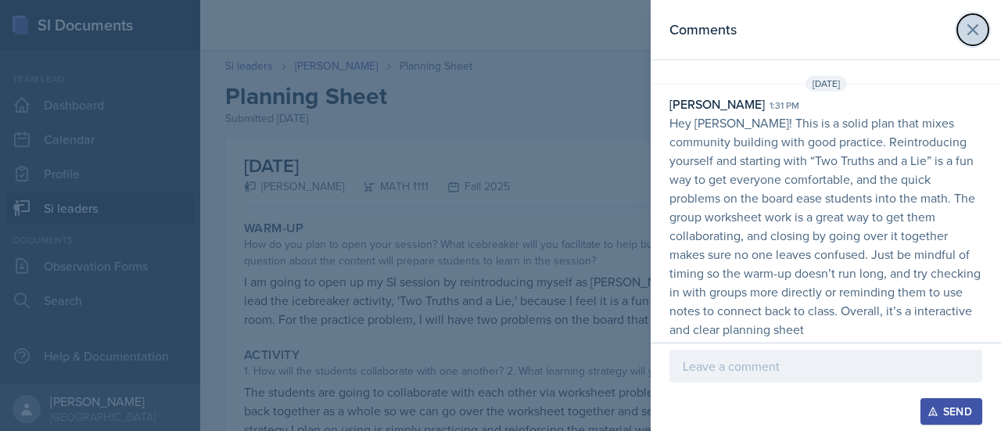
click at [978, 23] on icon at bounding box center [972, 29] width 19 height 19
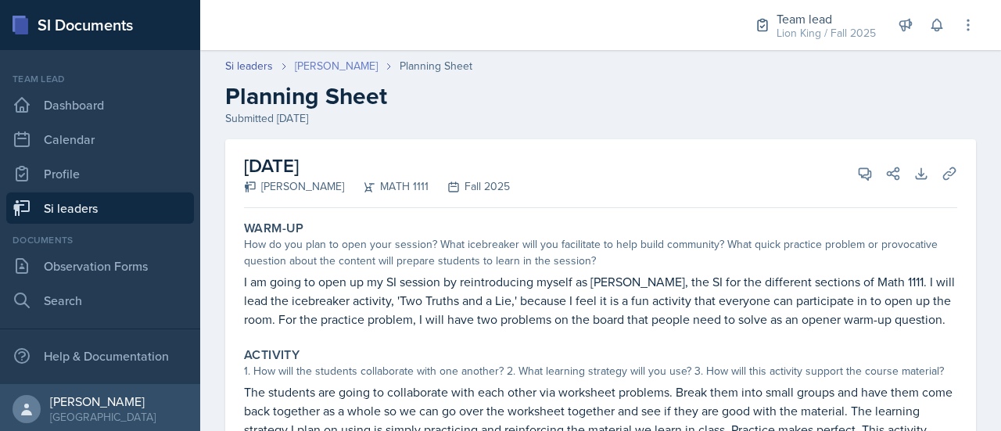
click at [344, 60] on link "[PERSON_NAME]" at bounding box center [336, 66] width 83 height 16
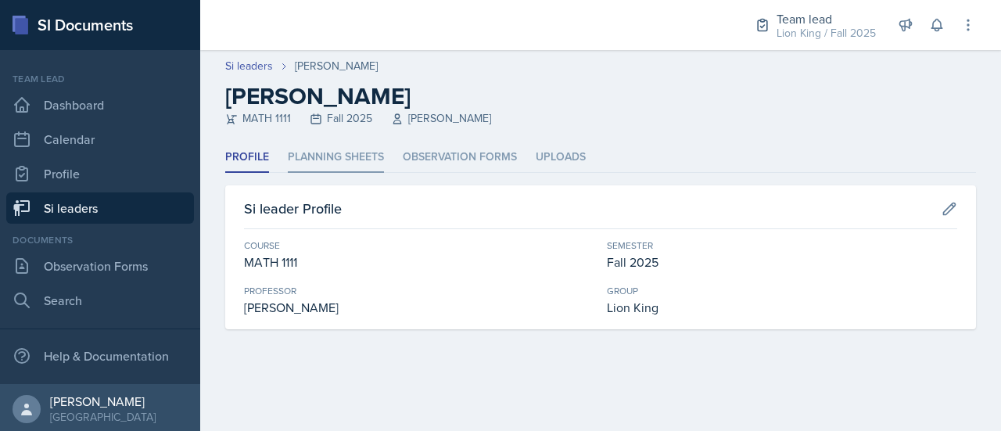
click at [334, 161] on li "Planning Sheets" at bounding box center [336, 157] width 96 height 30
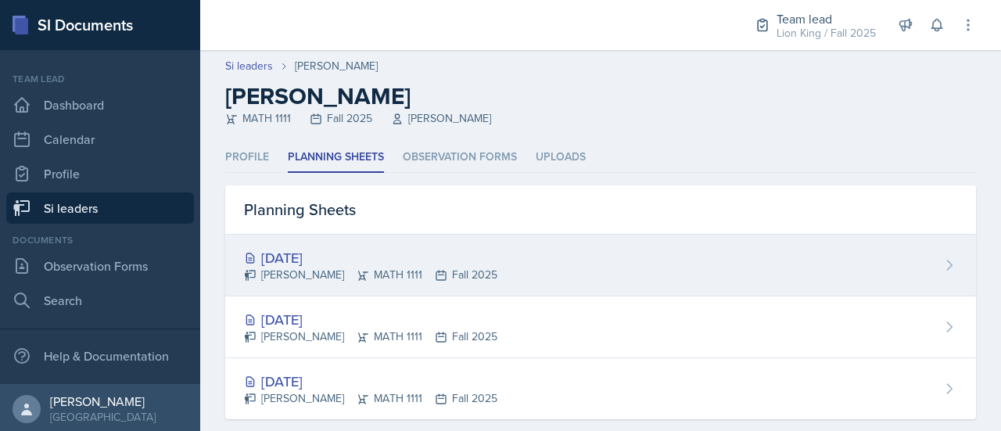
click at [442, 289] on div "Aug 27th, 2025 Xavier Ashton MATH 1111 Fall 2025" at bounding box center [600, 266] width 751 height 62
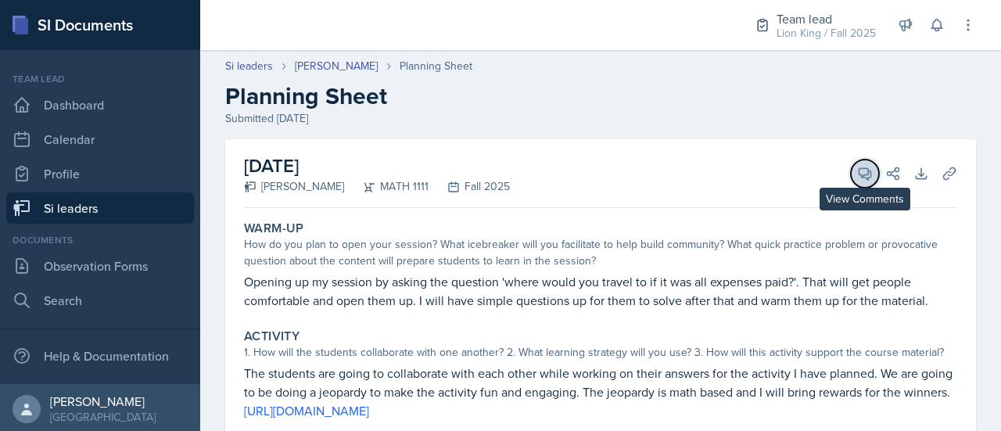
click at [851, 171] on button "View Comments" at bounding box center [865, 174] width 28 height 28
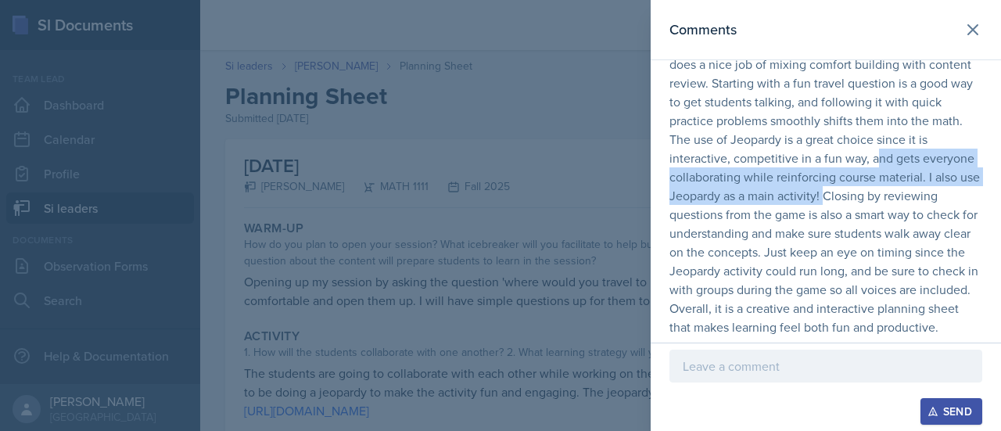
drag, startPoint x: 988, startPoint y: 185, endPoint x: 980, endPoint y: 133, distance: 53.1
click at [980, 133] on div "Asha-Kaye Johnson 1:33 pm Hi Xavier!! This is a really engaging plan that does …" at bounding box center [826, 176] width 350 height 319
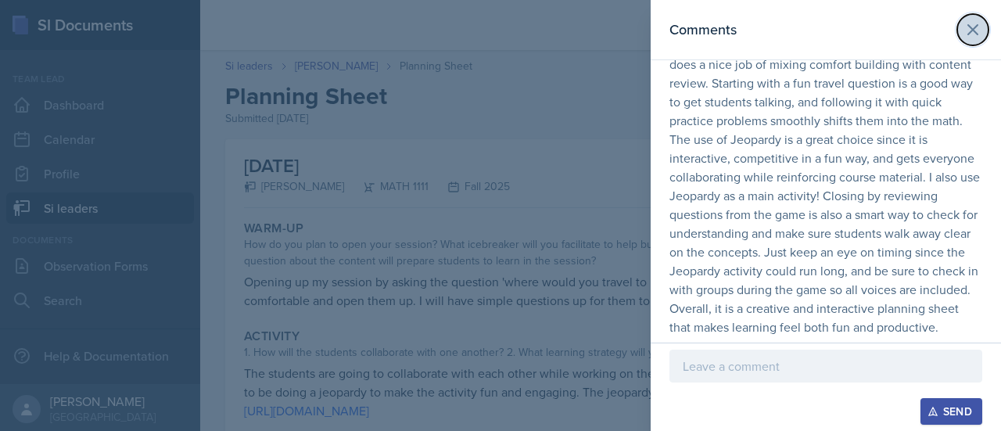
click at [962, 43] on button at bounding box center [972, 29] width 31 height 31
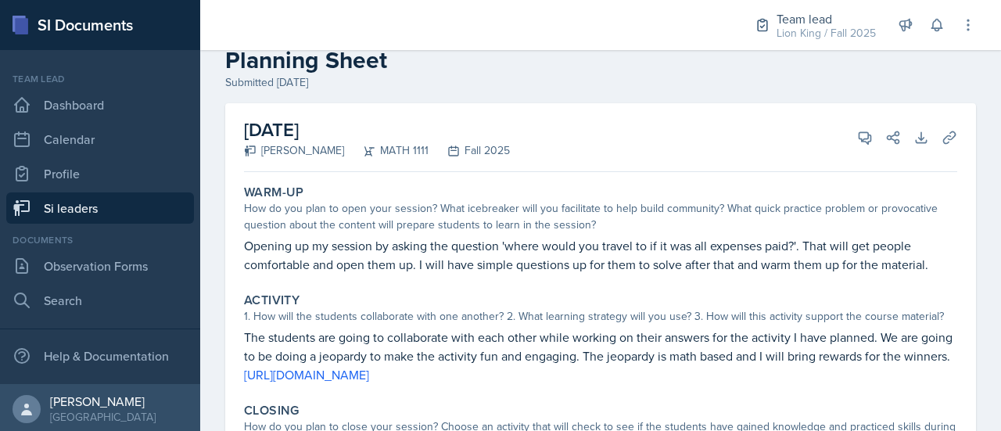
scroll to position [0, 0]
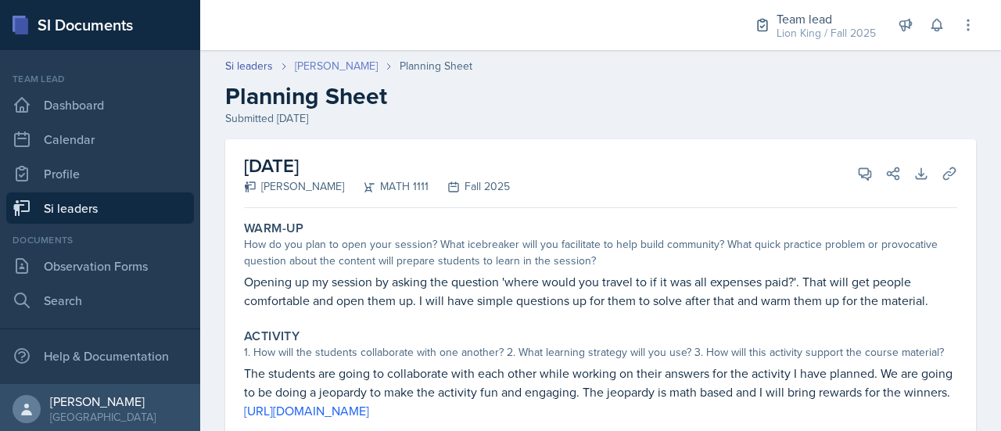
click at [339, 69] on link "[PERSON_NAME]" at bounding box center [336, 66] width 83 height 16
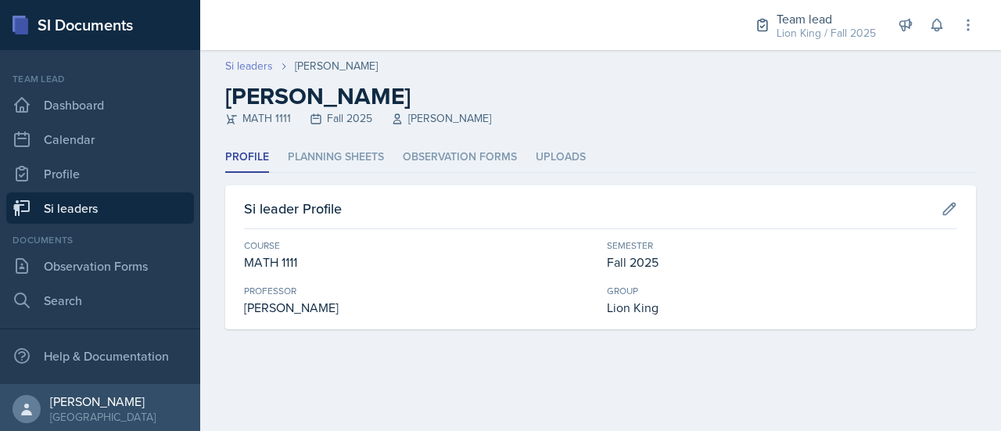
click at [266, 71] on link "Si leaders" at bounding box center [249, 66] width 48 height 16
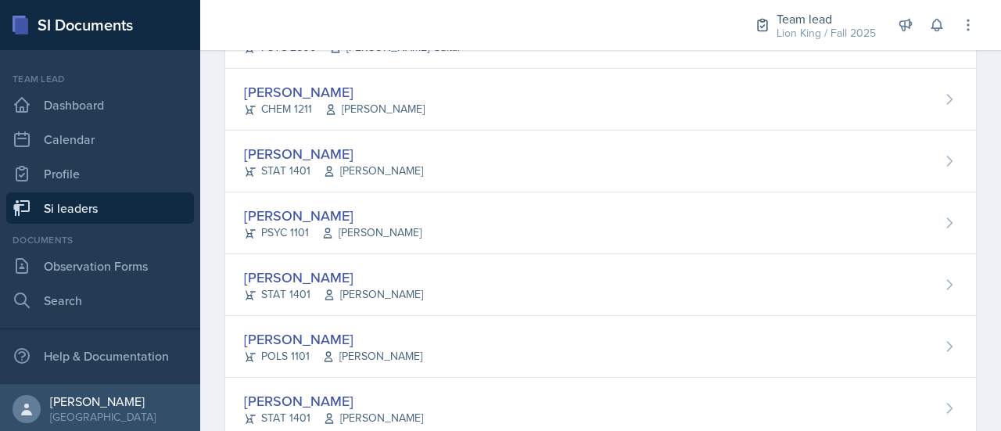
scroll to position [457, 0]
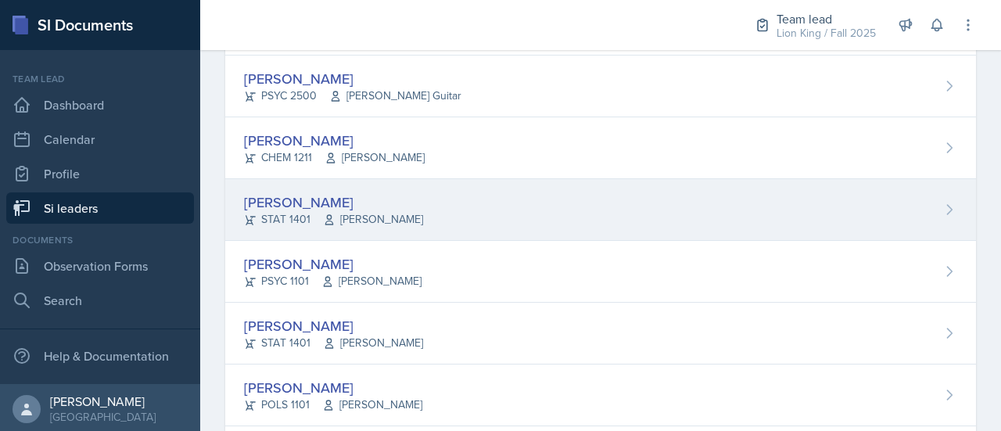
click at [938, 195] on div "Owen Hawkins STAT 1401 Ebere Ogburu" at bounding box center [600, 210] width 751 height 62
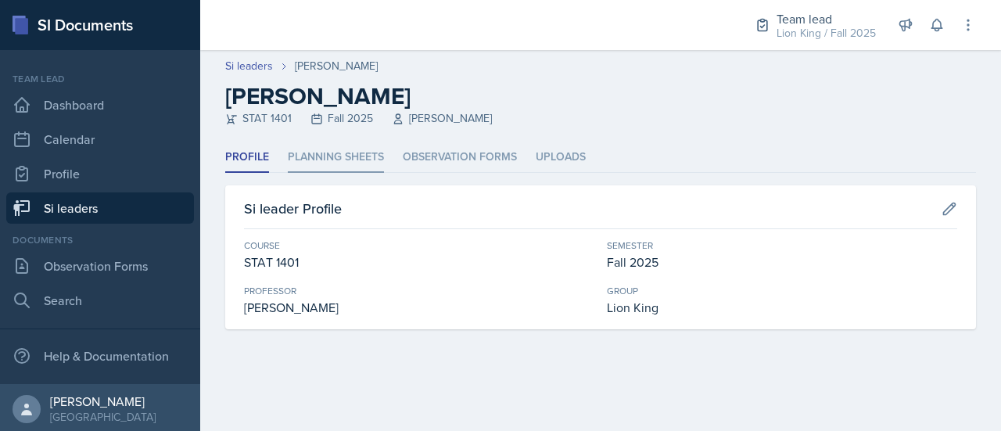
click at [349, 159] on li "Planning Sheets" at bounding box center [336, 157] width 96 height 30
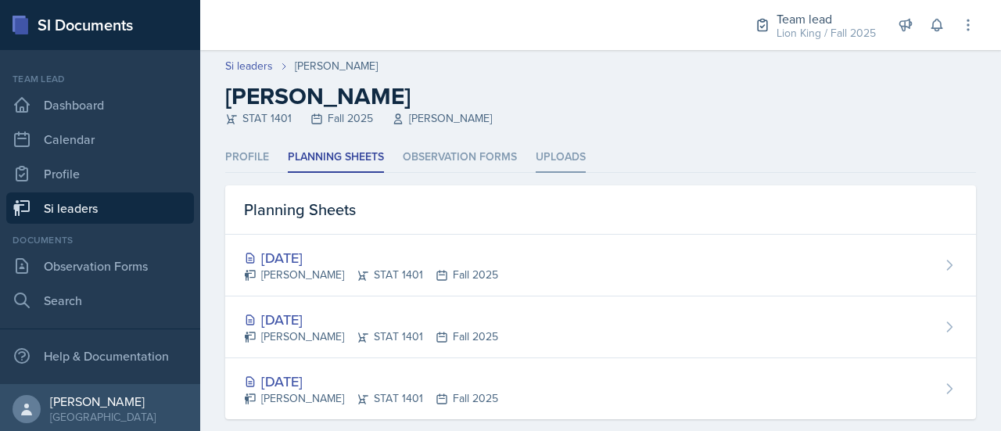
click at [542, 167] on li "Uploads" at bounding box center [561, 157] width 50 height 30
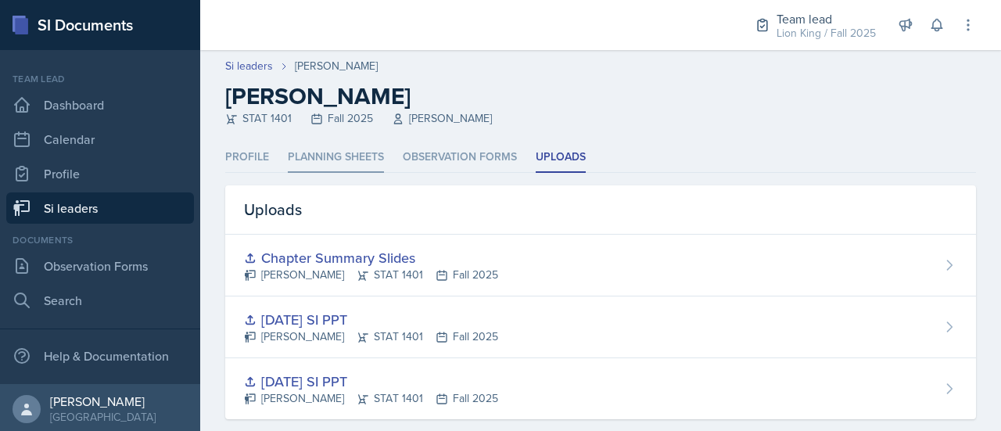
click at [346, 155] on li "Planning Sheets" at bounding box center [336, 157] width 96 height 30
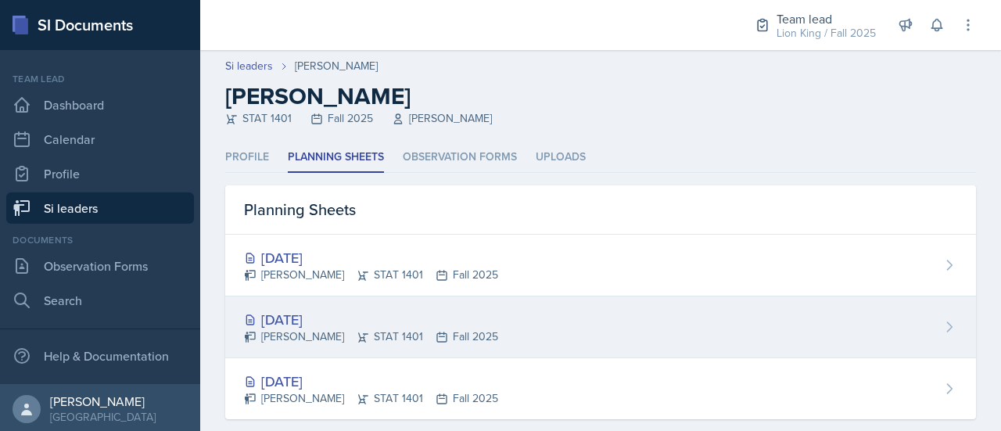
click at [409, 323] on div "Aug 26th, 2025" at bounding box center [371, 319] width 254 height 21
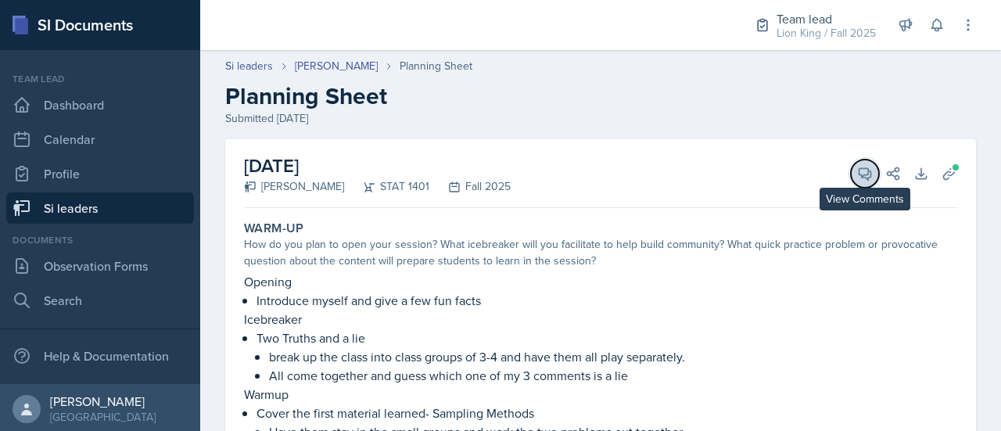
click at [859, 168] on icon at bounding box center [865, 174] width 12 height 12
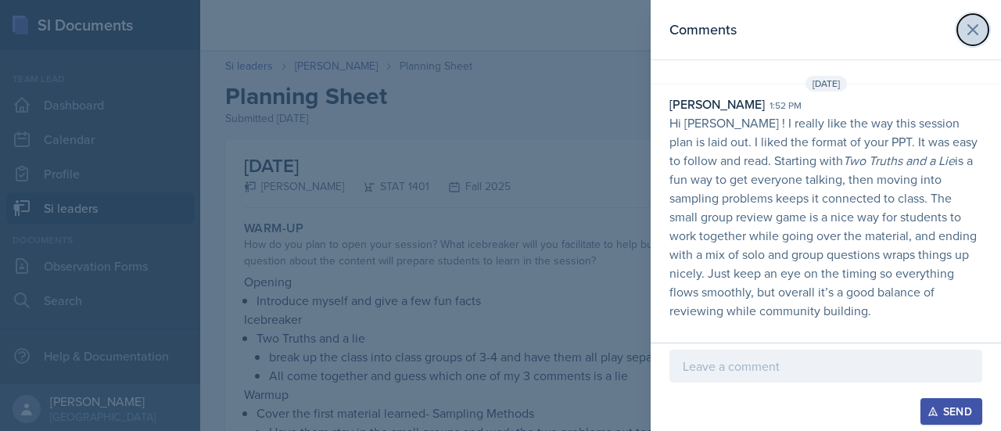
click at [971, 31] on icon at bounding box center [972, 29] width 9 height 9
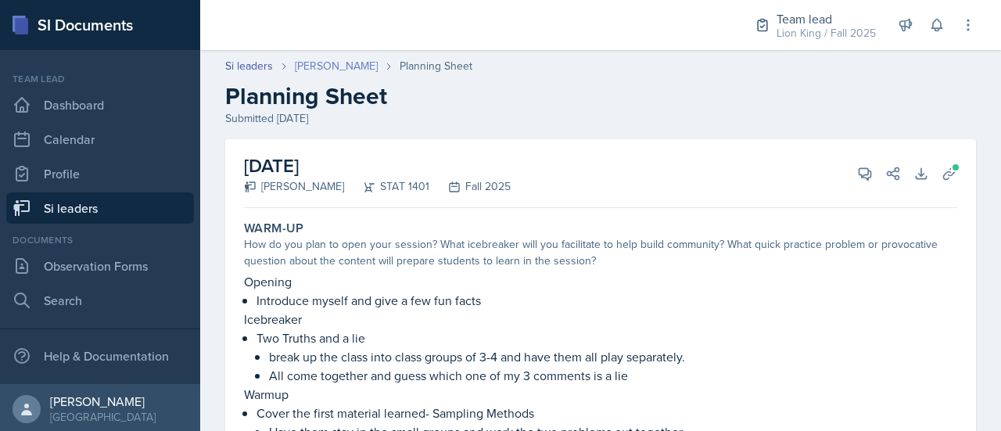
click at [308, 66] on link "Owen Hawkins" at bounding box center [336, 66] width 83 height 16
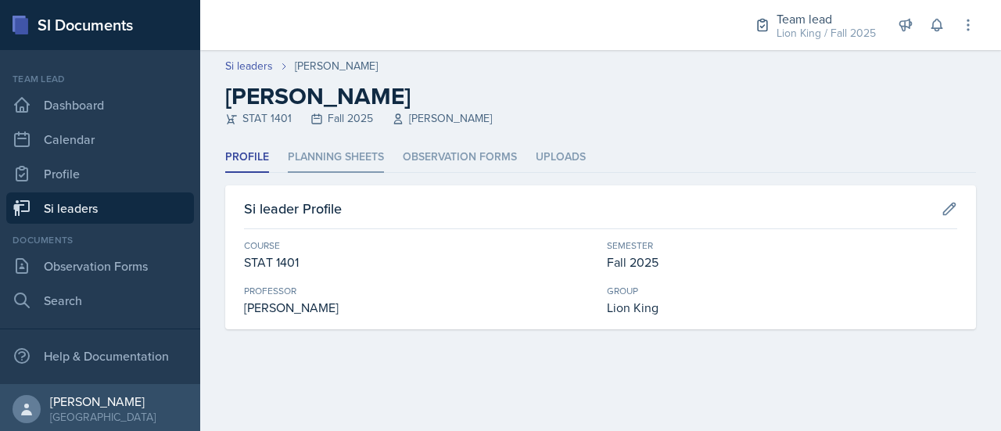
click at [364, 150] on li "Planning Sheets" at bounding box center [336, 157] width 96 height 30
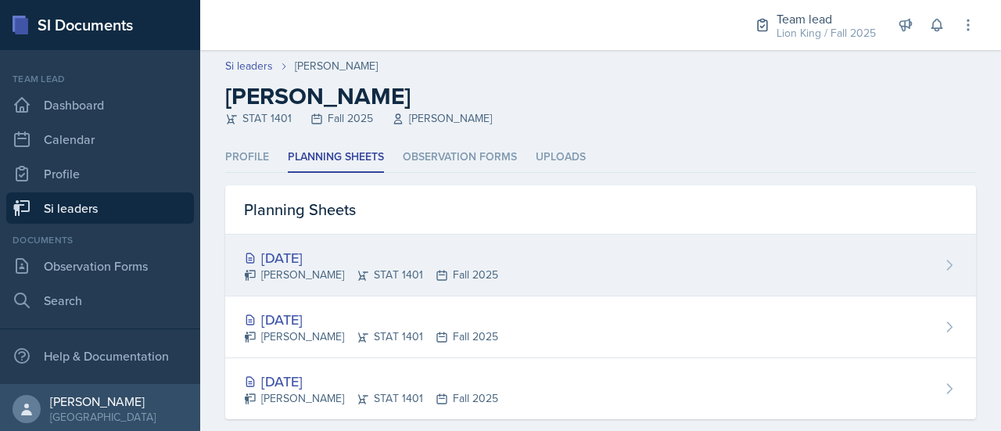
click at [456, 263] on div "Aug 28th, 2025" at bounding box center [371, 257] width 254 height 21
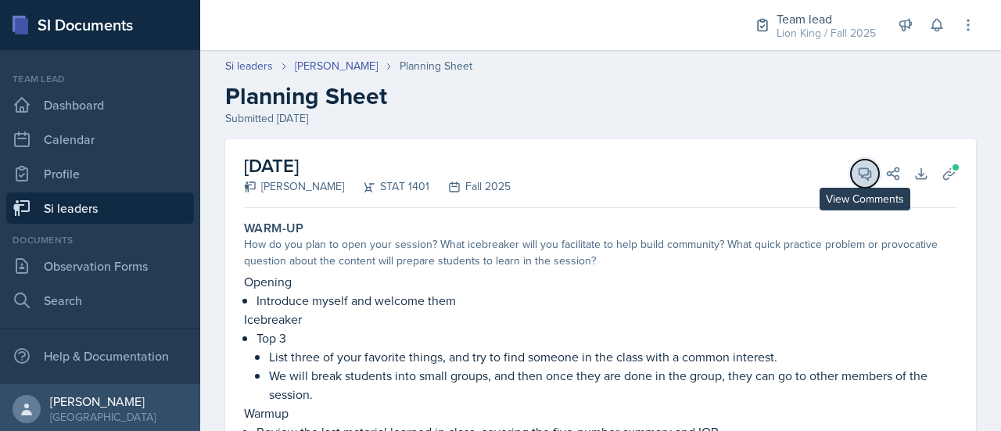
click at [857, 177] on icon at bounding box center [865, 174] width 16 height 16
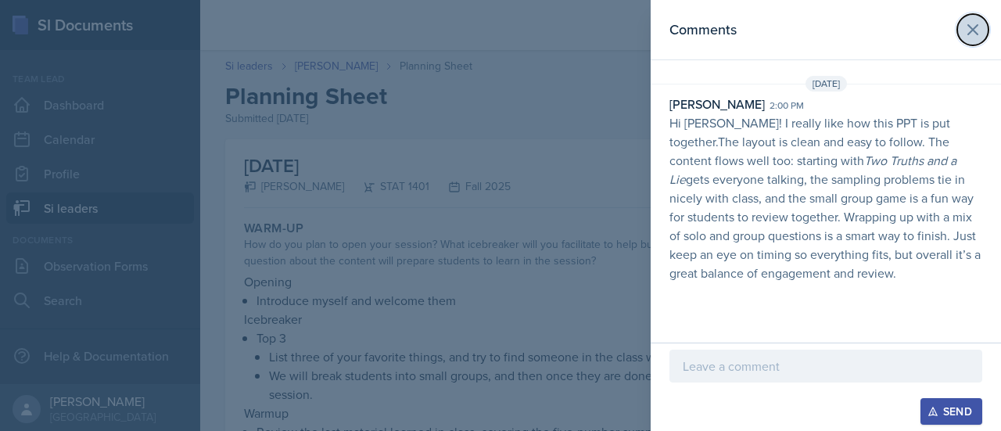
click at [976, 33] on icon at bounding box center [972, 29] width 9 height 9
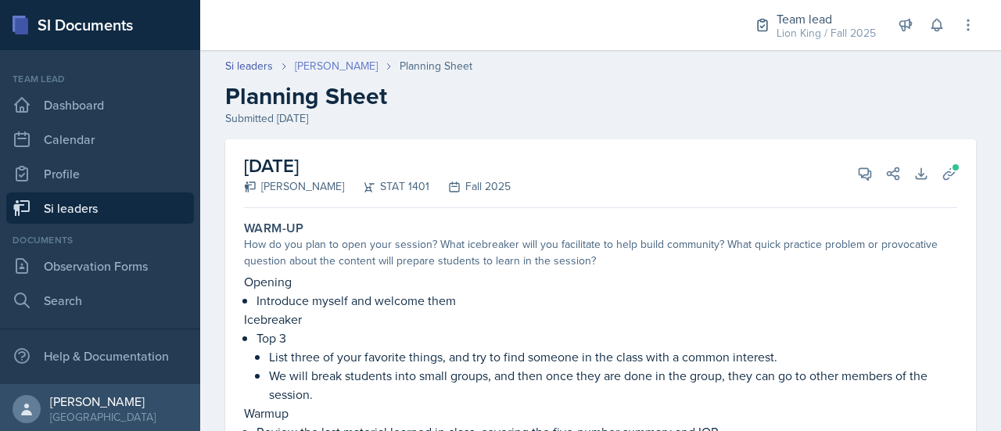
click at [330, 70] on link "Owen Hawkins" at bounding box center [336, 66] width 83 height 16
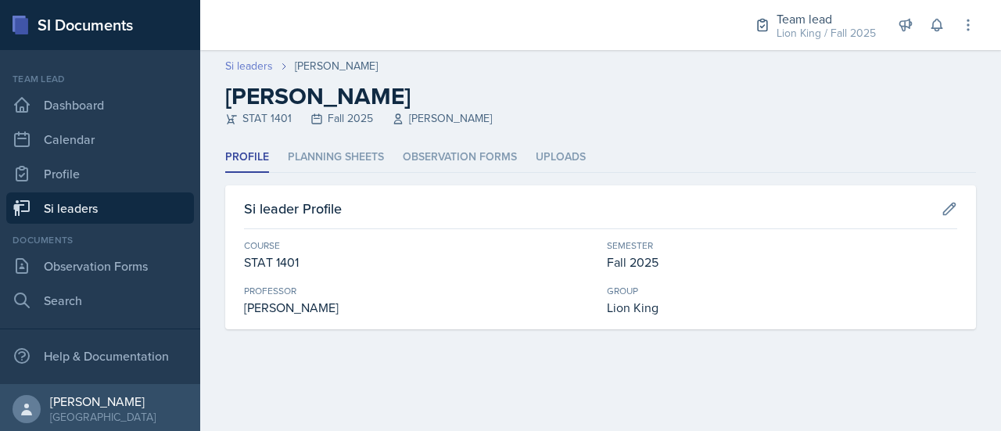
click at [236, 72] on link "Si leaders" at bounding box center [249, 66] width 48 height 16
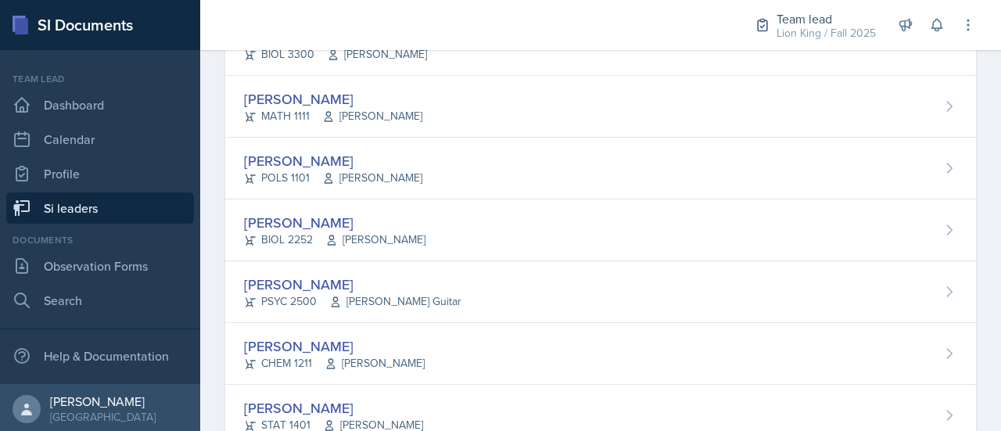
scroll to position [263, 0]
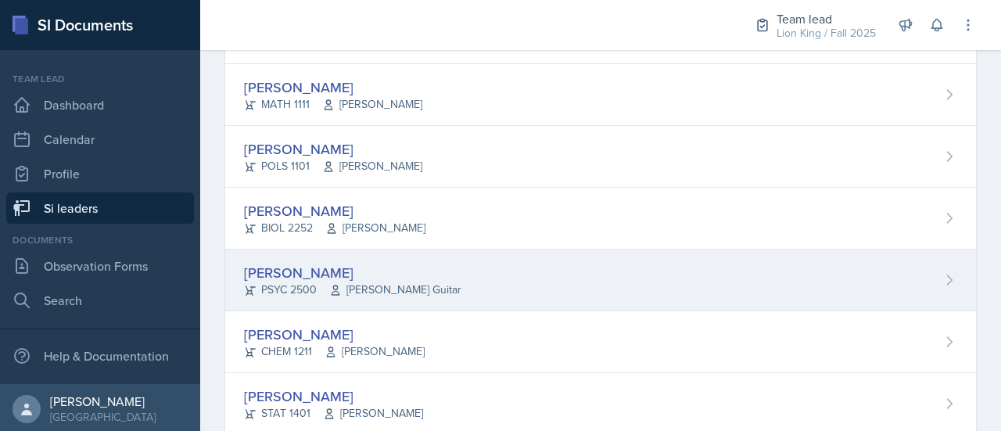
click at [527, 264] on div "Langston Hankerson PSYC 2500 Amanda Guitar" at bounding box center [600, 280] width 751 height 62
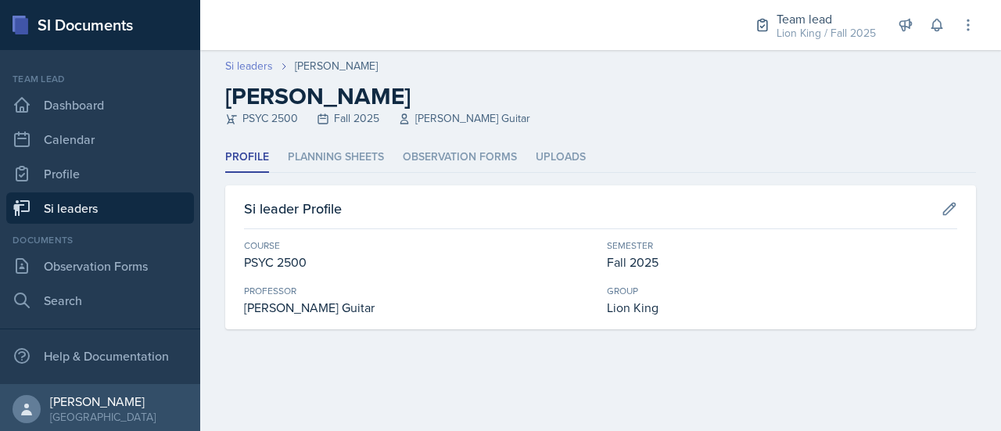
click at [259, 66] on link "Si leaders" at bounding box center [249, 66] width 48 height 16
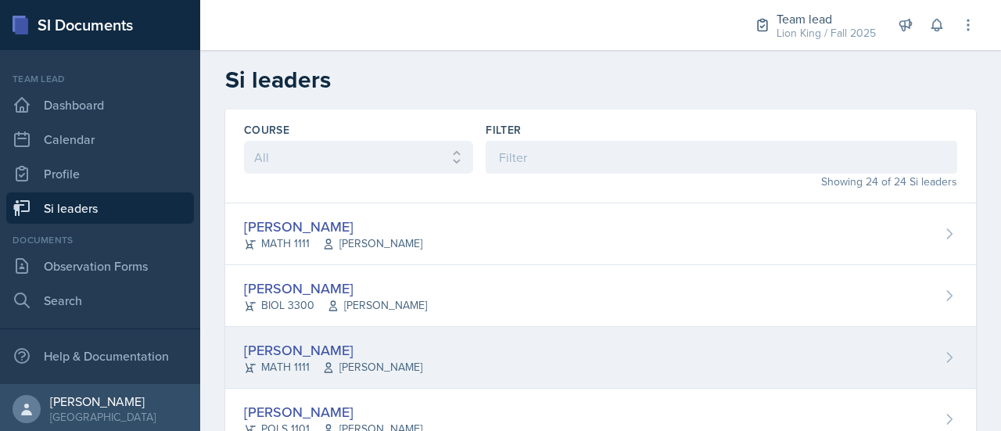
click at [919, 353] on div "Alyssa Bryant MATH 1111 Cathy Schnakenburg" at bounding box center [600, 358] width 751 height 62
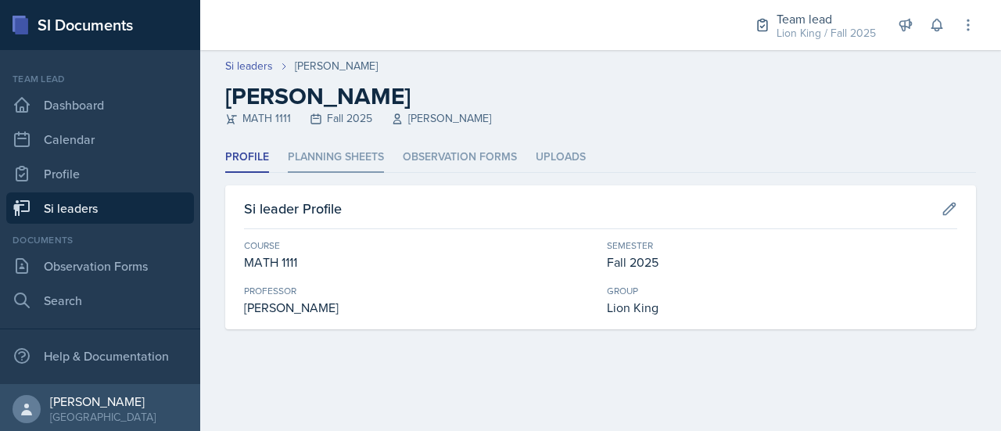
click at [358, 160] on li "Planning Sheets" at bounding box center [336, 157] width 96 height 30
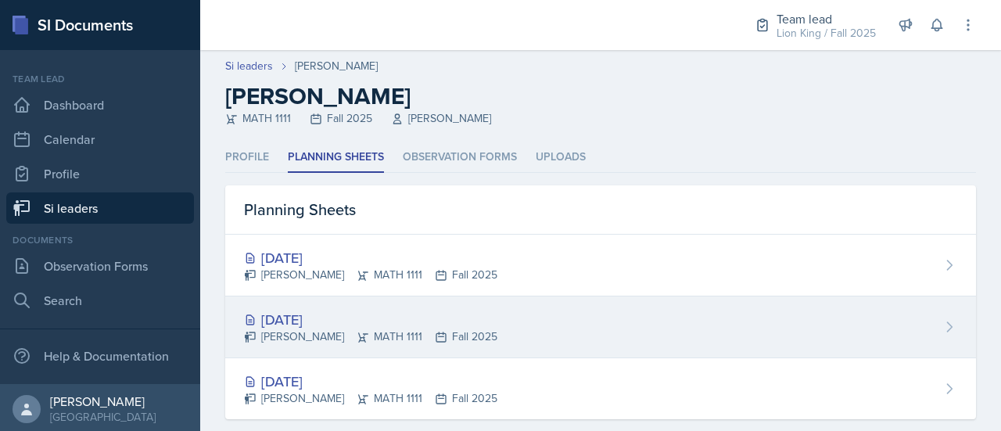
click at [561, 354] on div "Aug 26th, 2025 Alyssa Bryant MATH 1111 Fall 2025" at bounding box center [600, 327] width 751 height 62
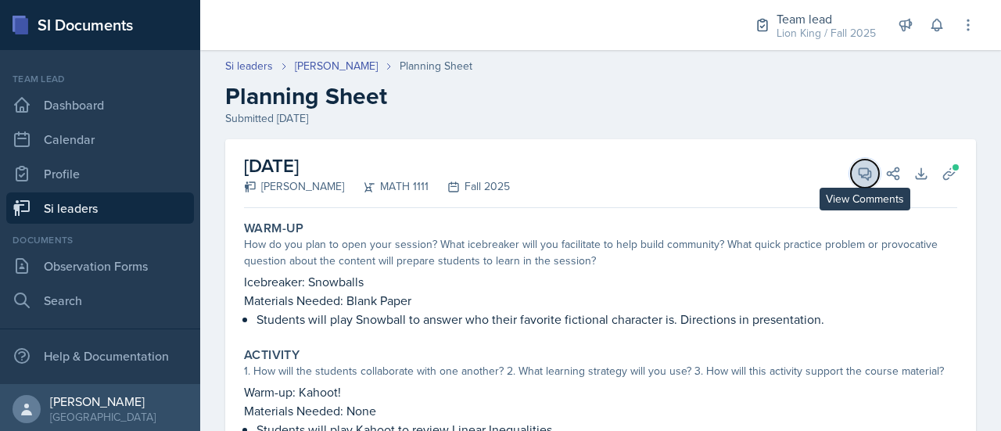
click at [857, 172] on icon at bounding box center [865, 174] width 16 height 16
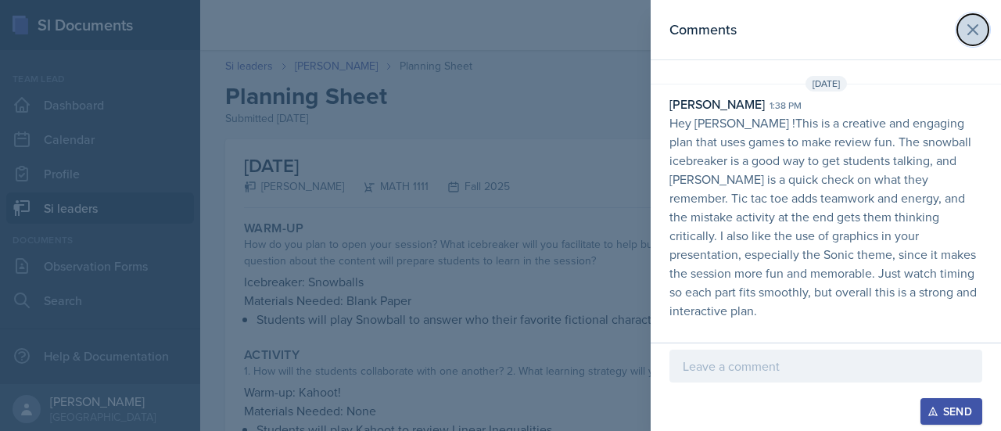
click at [977, 33] on icon at bounding box center [972, 29] width 9 height 9
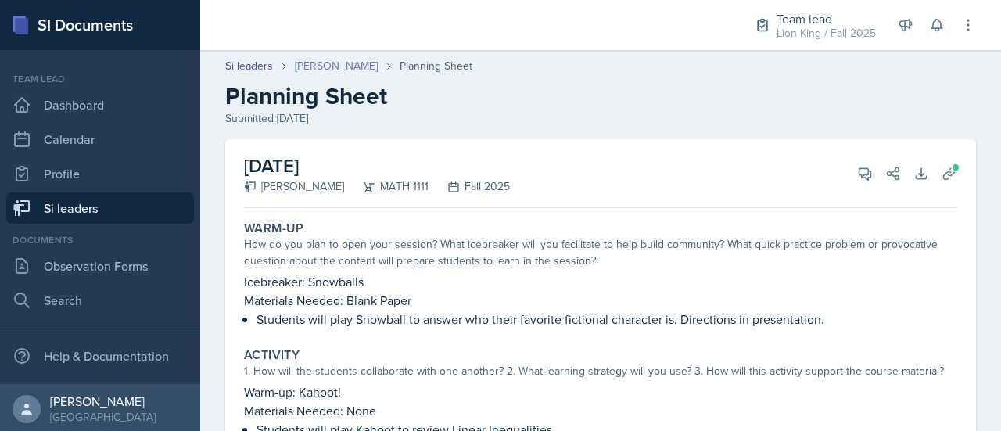
click at [325, 60] on link "[PERSON_NAME]" at bounding box center [336, 66] width 83 height 16
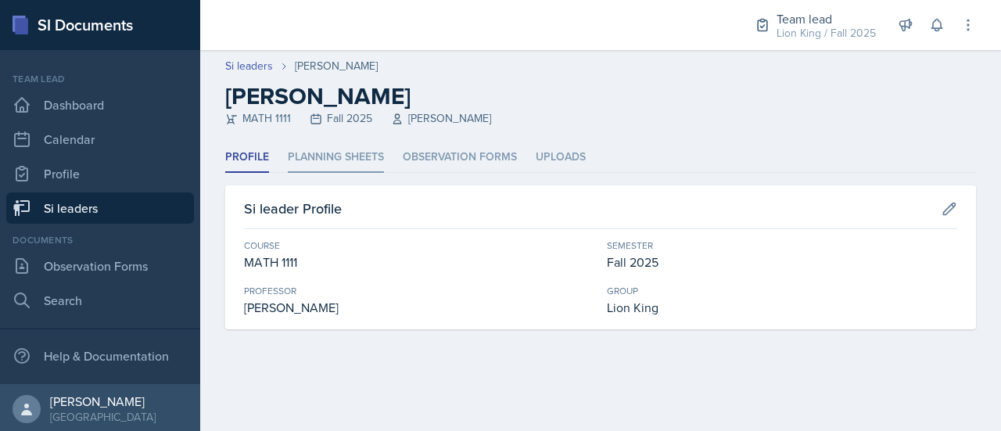
click at [339, 154] on li "Planning Sheets" at bounding box center [336, 157] width 96 height 30
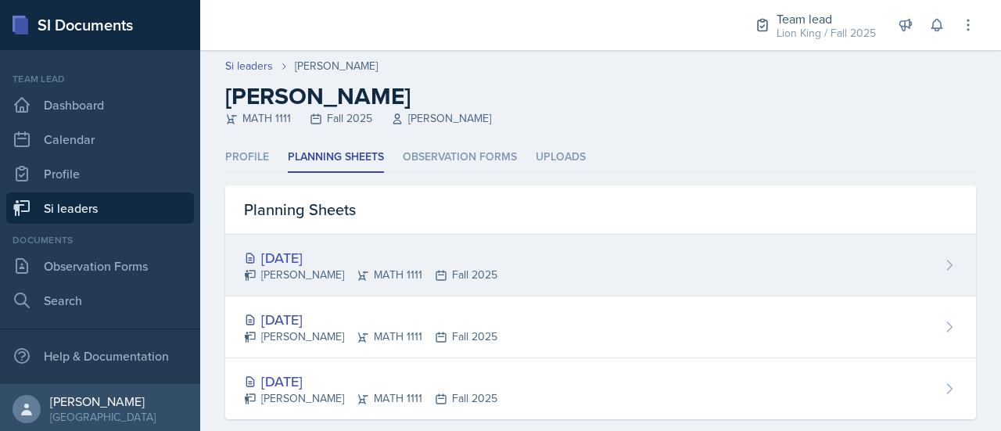
click at [352, 270] on div "Alyssa Bryant MATH 1111 Fall 2025" at bounding box center [370, 275] width 253 height 16
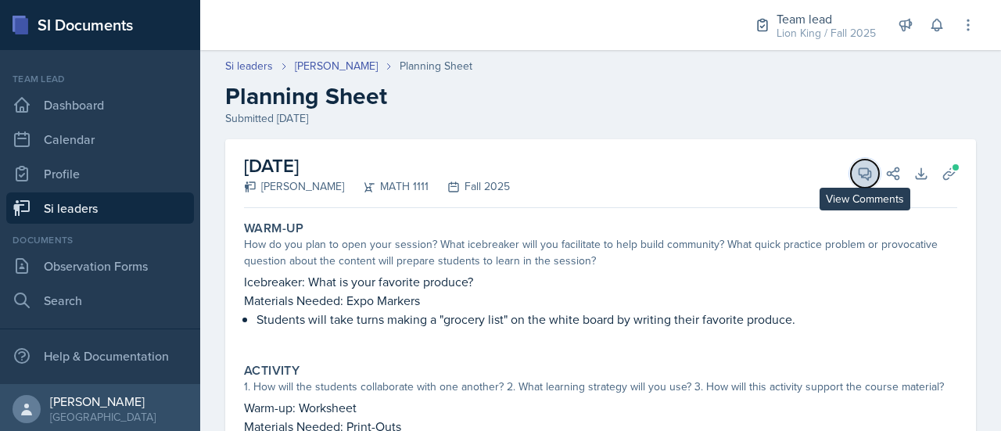
click at [866, 166] on span at bounding box center [870, 168] width 8 height 8
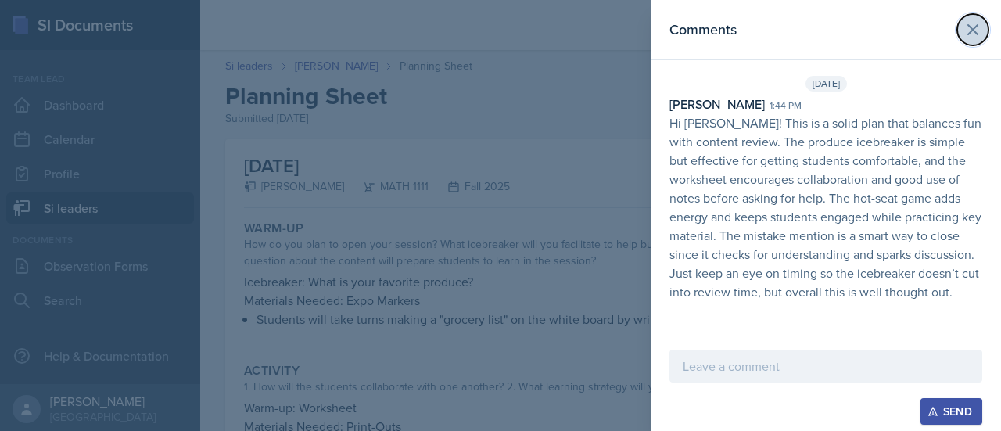
click at [974, 27] on icon at bounding box center [972, 29] width 9 height 9
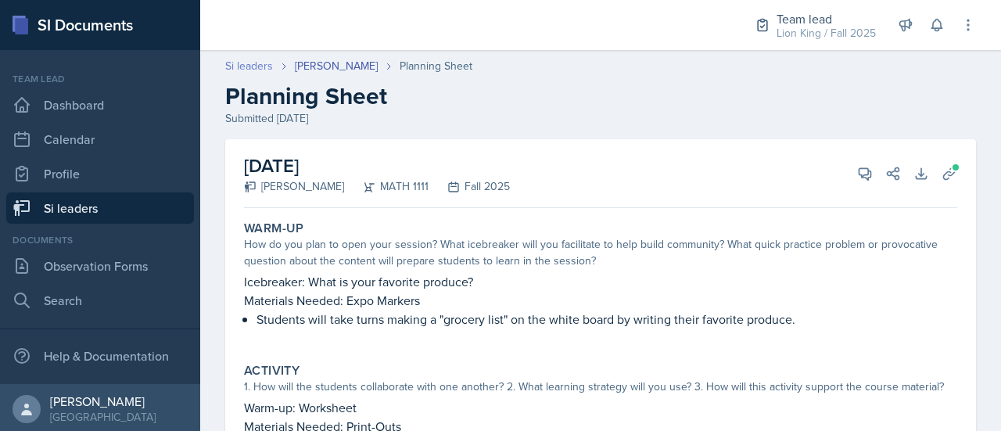
click at [255, 63] on link "Si leaders" at bounding box center [249, 66] width 48 height 16
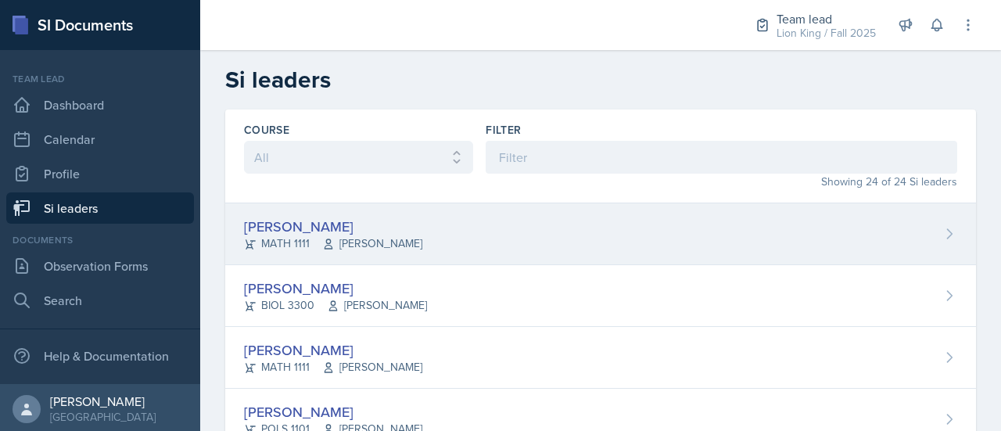
click at [390, 231] on div "[PERSON_NAME]" at bounding box center [333, 226] width 178 height 21
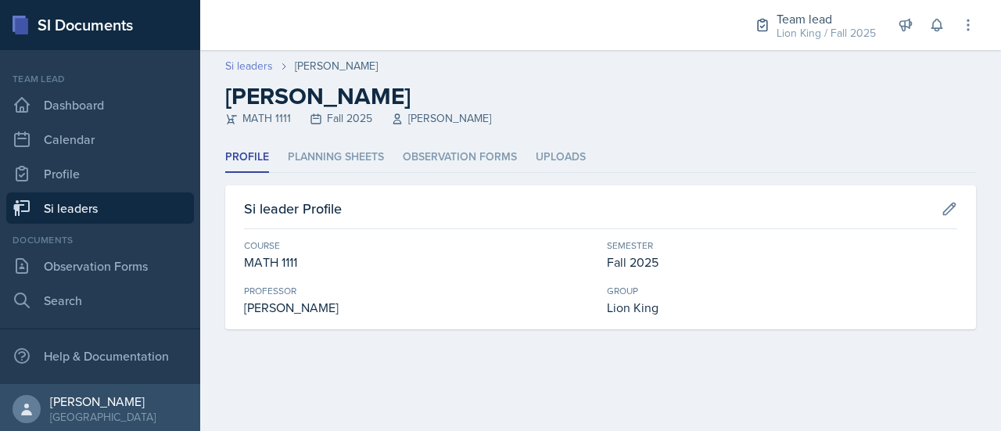
click at [253, 68] on link "Si leaders" at bounding box center [249, 66] width 48 height 16
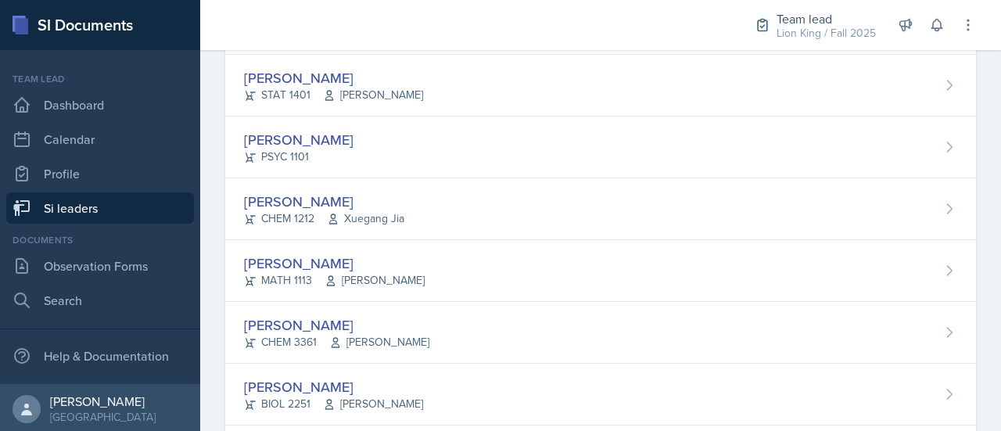
scroll to position [759, 0]
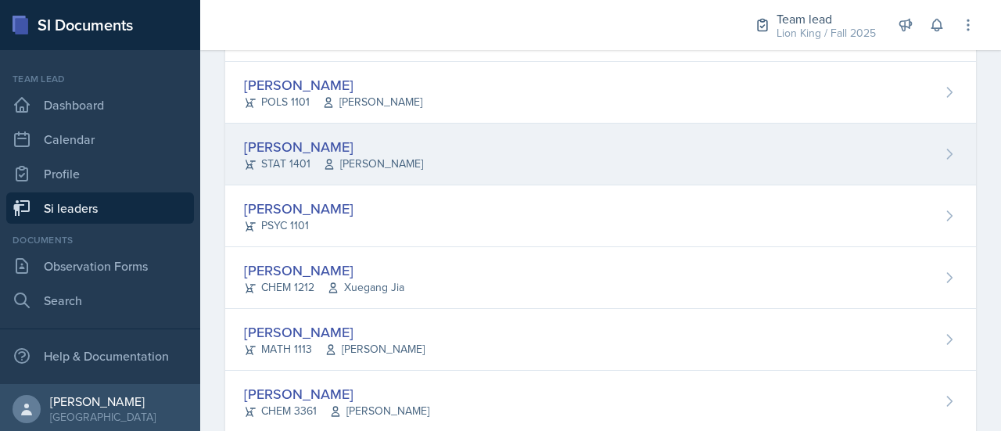
click at [916, 160] on div "Nicolle Maldonado STAT 1401 Benjamin Watson" at bounding box center [600, 155] width 751 height 62
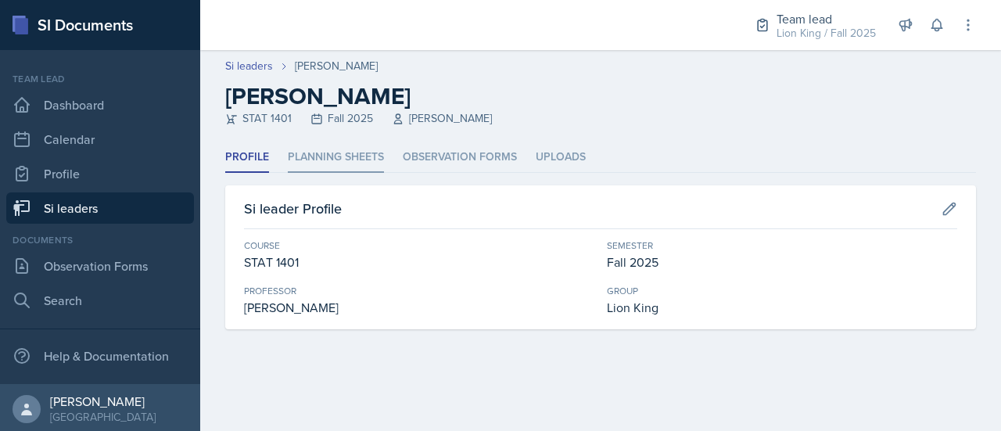
click at [343, 156] on li "Planning Sheets" at bounding box center [336, 157] width 96 height 30
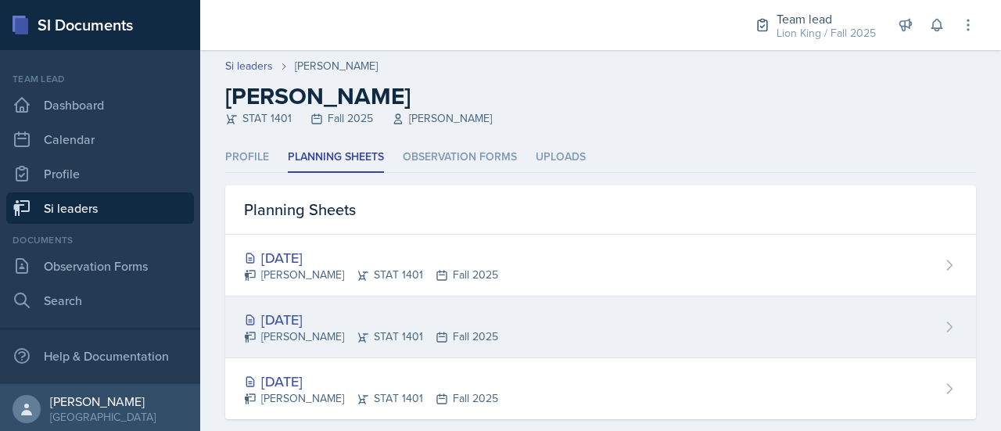
click at [395, 335] on div "Nicolle Maldonado STAT 1401 Fall 2025" at bounding box center [371, 336] width 254 height 16
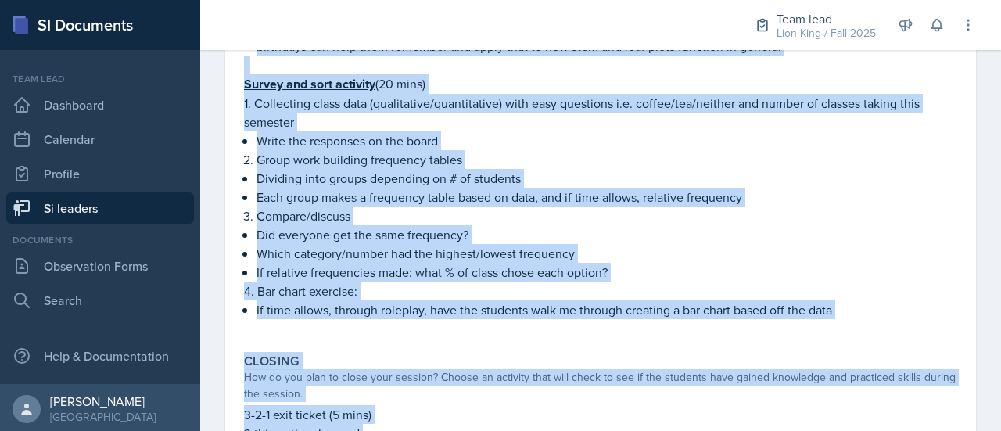
scroll to position [749, 0]
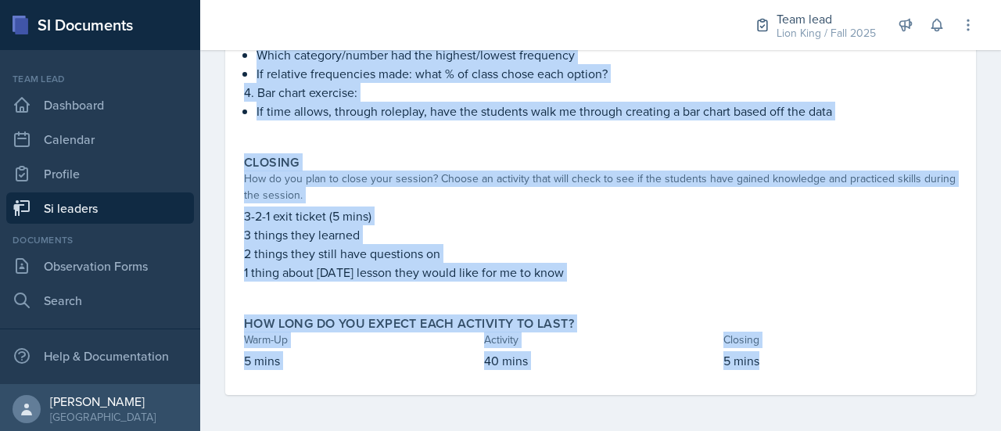
drag, startPoint x: 243, startPoint y: 225, endPoint x: 782, endPoint y: 368, distance: 557.3
copy div "Warm-Up How do you plan to open your session? What icebreaker will you facilita…"
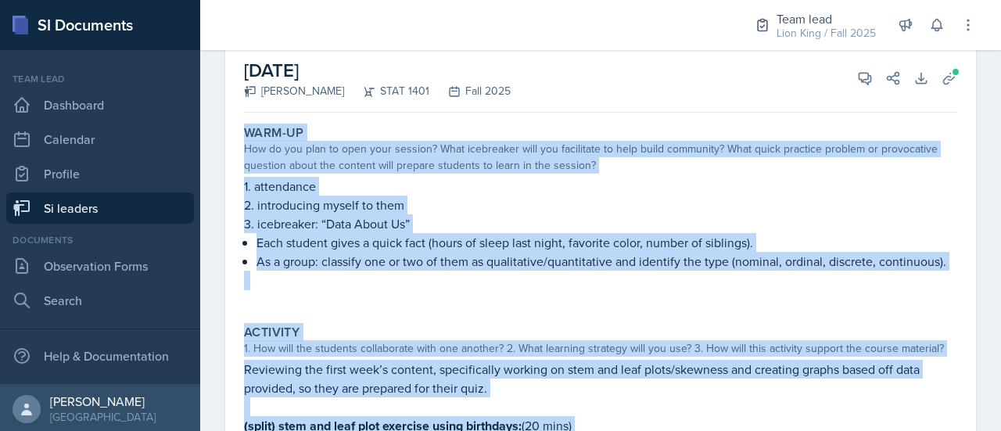
scroll to position [0, 0]
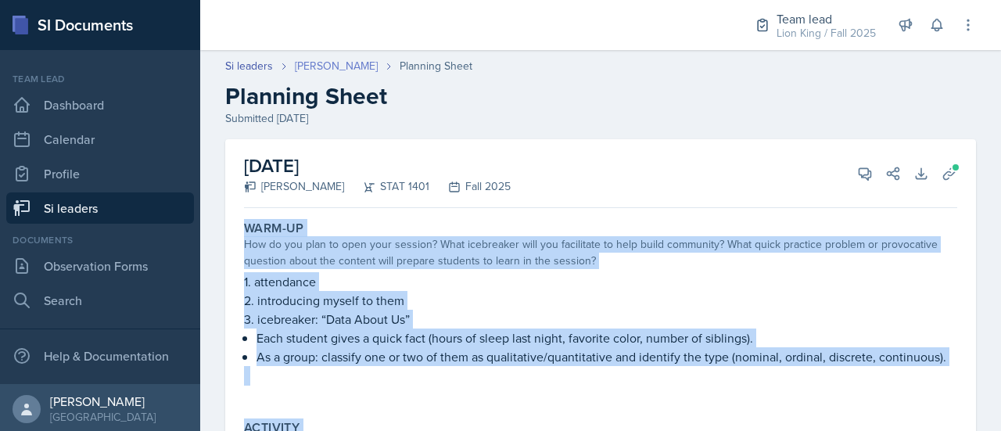
click at [357, 66] on link "Nicolle Maldonado" at bounding box center [336, 66] width 83 height 16
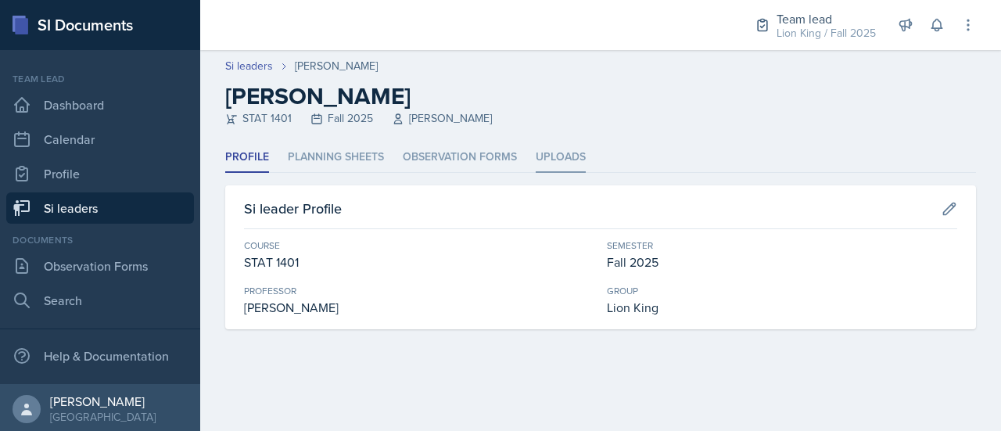
click at [569, 157] on li "Uploads" at bounding box center [561, 157] width 50 height 30
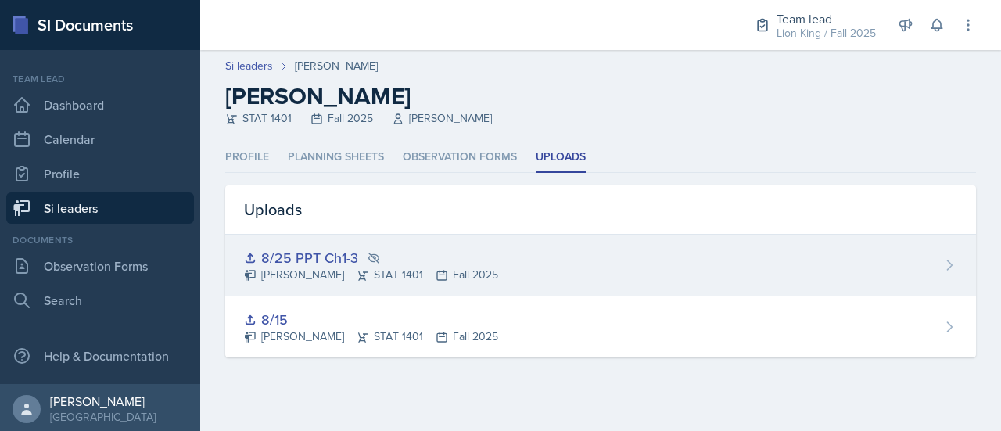
click at [662, 254] on div "8/25 PPT Ch1-3 Nicolle Maldonado STAT 1401 Fall 2025" at bounding box center [600, 266] width 751 height 62
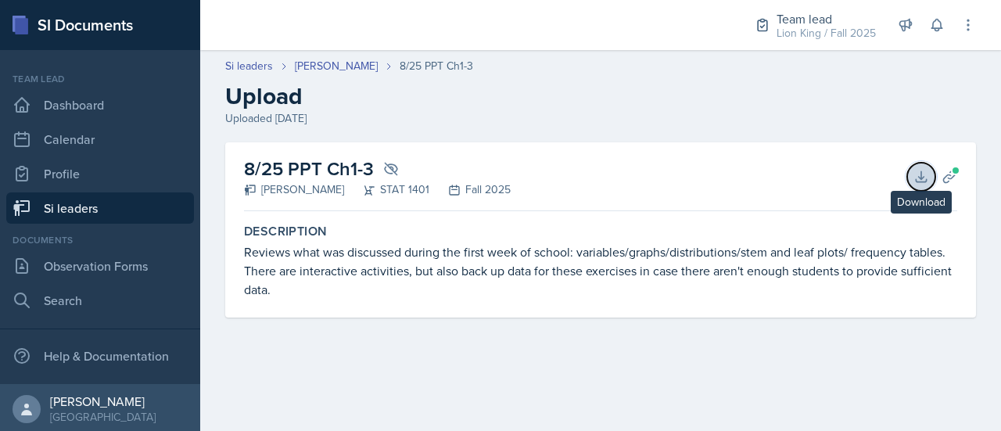
click at [927, 172] on icon at bounding box center [921, 177] width 16 height 16
click at [338, 69] on link "Nicolle Maldonado" at bounding box center [336, 66] width 83 height 16
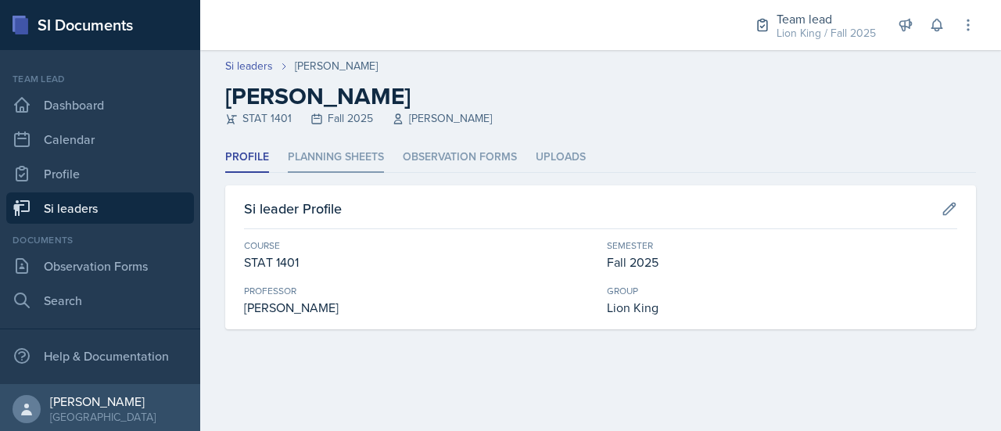
click at [324, 152] on li "Planning Sheets" at bounding box center [336, 157] width 96 height 30
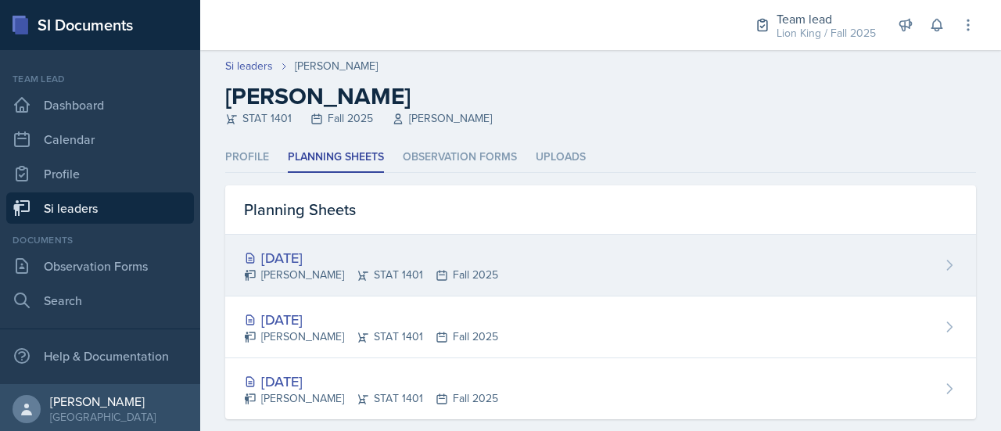
click at [358, 270] on div "Nicolle Maldonado STAT 1401 Fall 2025" at bounding box center [371, 275] width 254 height 16
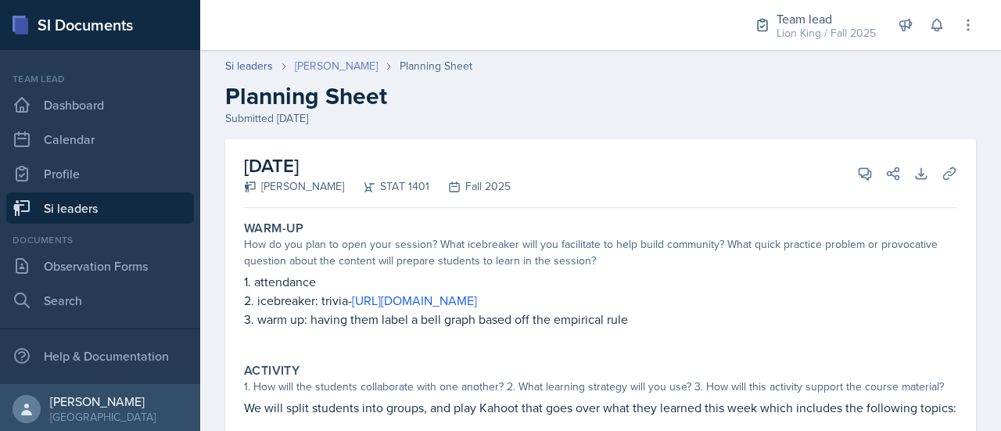
click at [312, 65] on link "Nicolle Maldonado" at bounding box center [336, 66] width 83 height 16
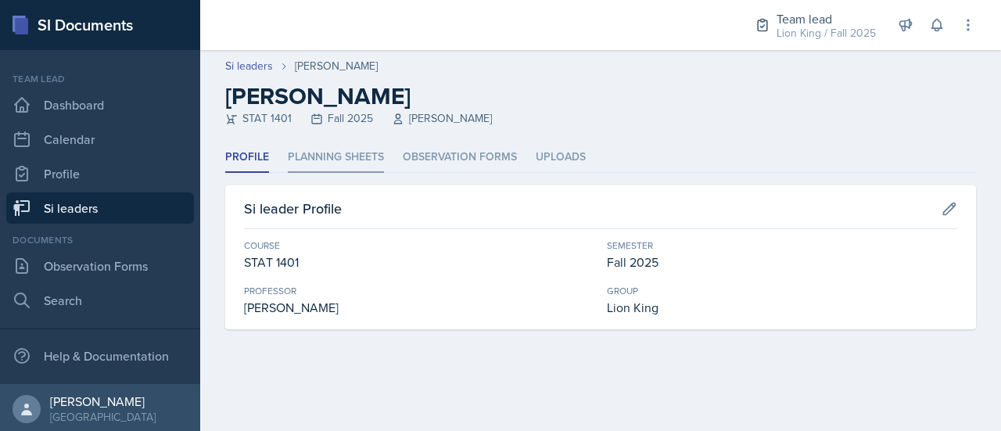
click at [353, 152] on li "Planning Sheets" at bounding box center [336, 157] width 96 height 30
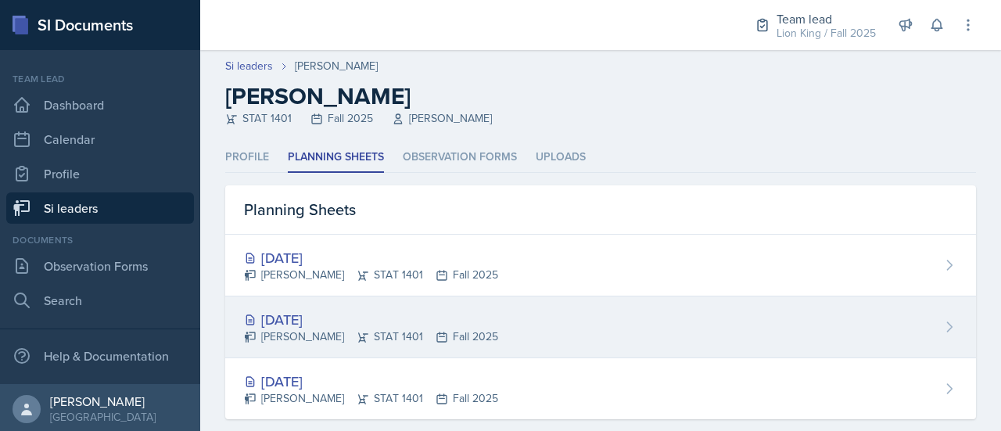
click at [417, 339] on div "Nicolle Maldonado STAT 1401 Fall 2025" at bounding box center [371, 336] width 254 height 16
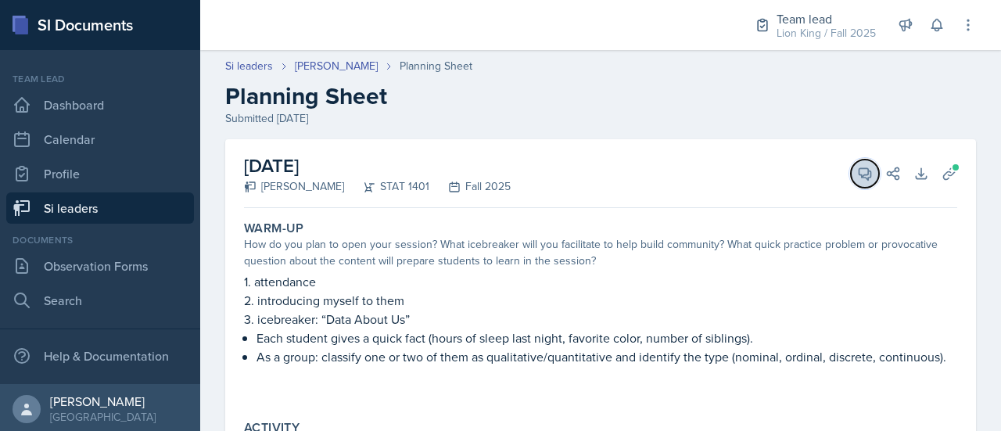
click at [851, 160] on button "View Comments" at bounding box center [865, 174] width 28 height 28
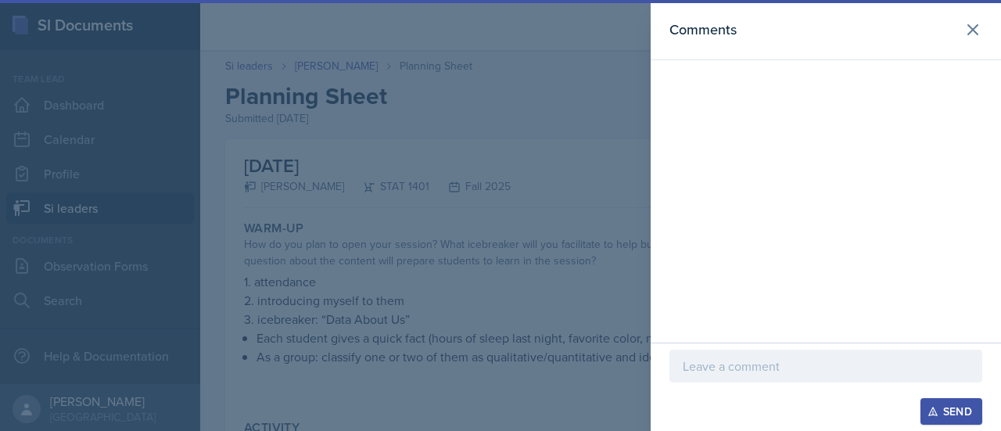
click at [723, 378] on div at bounding box center [825, 366] width 313 height 33
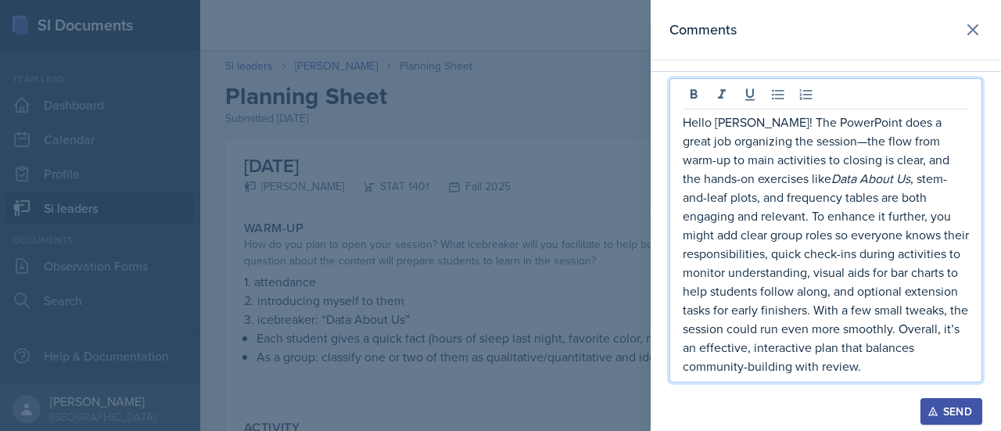
click at [816, 149] on p "Hello Nicolle! The PowerPoint does a great job organizing the session—the flow …" at bounding box center [826, 244] width 286 height 263
click at [816, 146] on p "Hello Nicolle! The PowerPoint does a great job organizing the session.the flow …" at bounding box center [826, 244] width 286 height 263
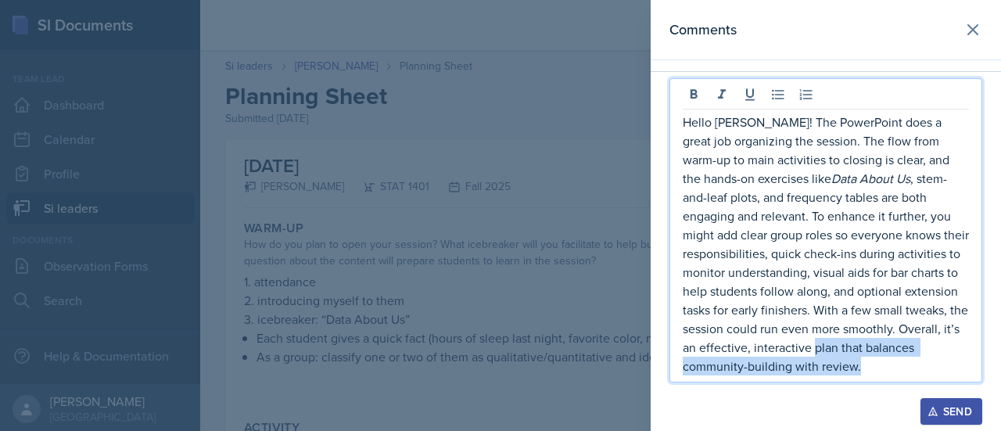
drag, startPoint x: 863, startPoint y: 368, endPoint x: 815, endPoint y: 346, distance: 53.5
click at [815, 346] on p "Hello Nicolle! The PowerPoint does a great job organizing the session. The flow…" at bounding box center [826, 244] width 286 height 263
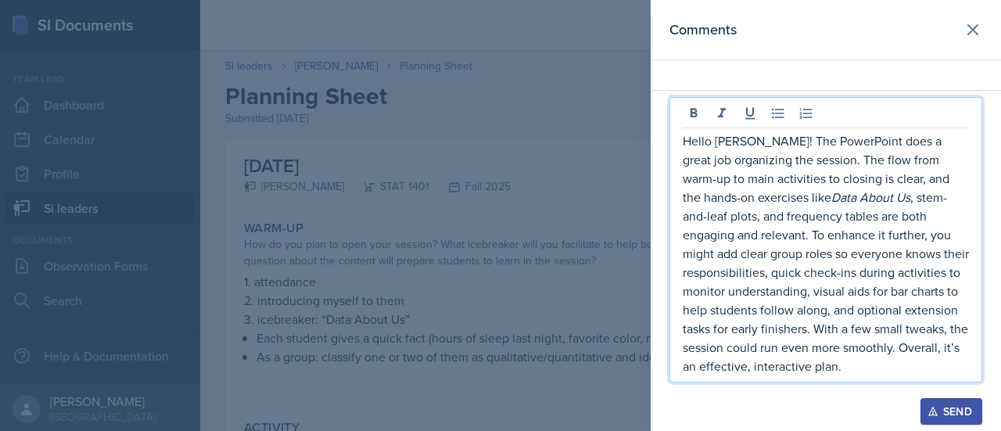
click at [926, 403] on button "Send" at bounding box center [951, 411] width 62 height 27
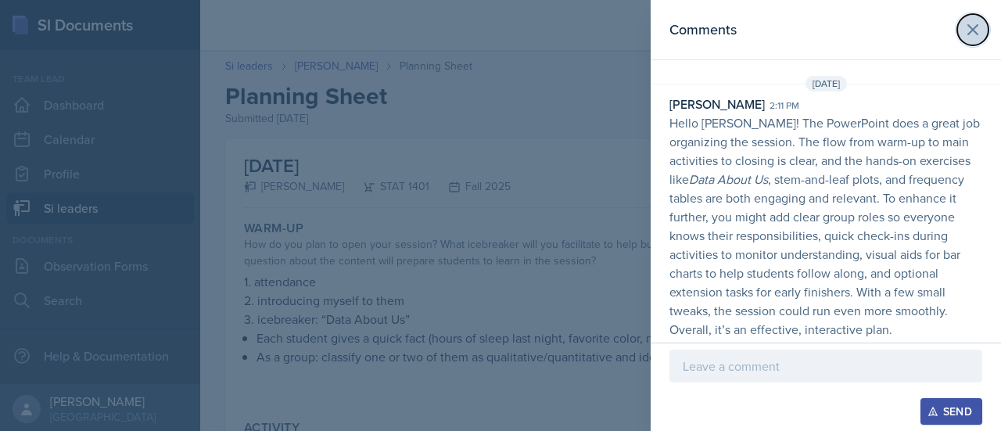
click at [978, 30] on icon at bounding box center [972, 29] width 19 height 19
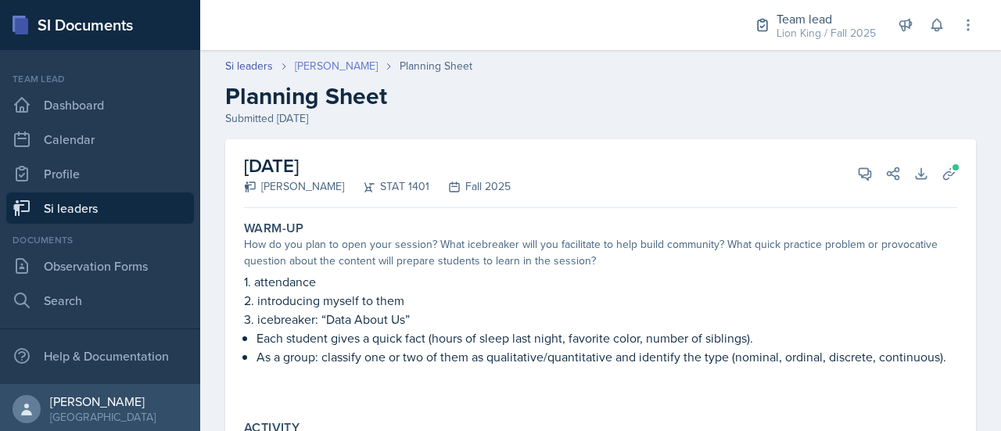
click at [332, 66] on link "Nicolle Maldonado" at bounding box center [336, 66] width 83 height 16
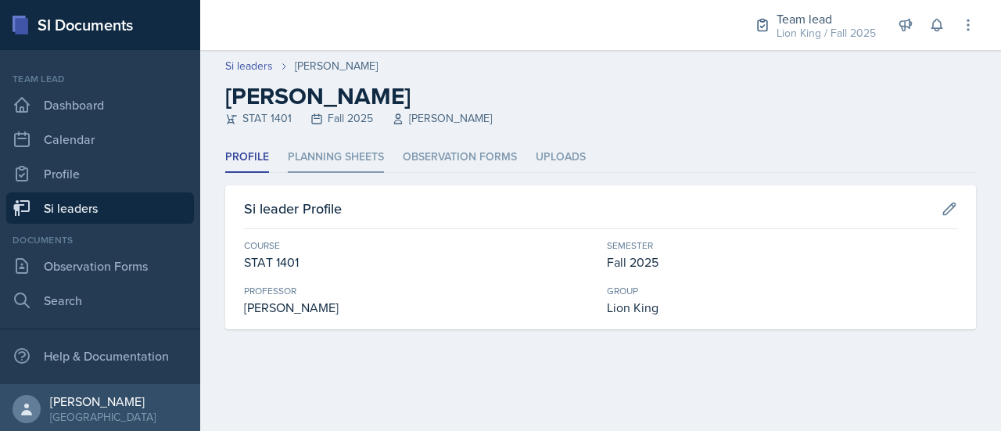
click at [375, 152] on li "Planning Sheets" at bounding box center [336, 157] width 96 height 30
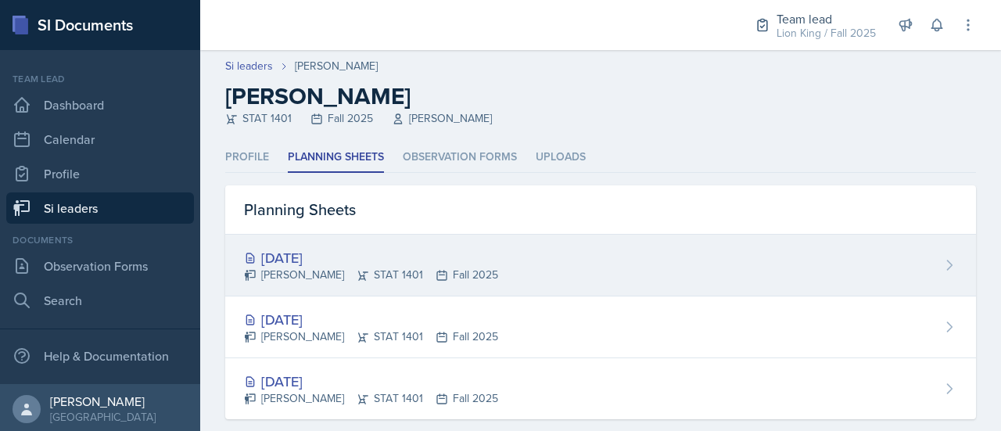
click at [812, 256] on div "Aug 28th, 2025 Nicolle Maldonado STAT 1401 Fall 2025" at bounding box center [600, 266] width 751 height 62
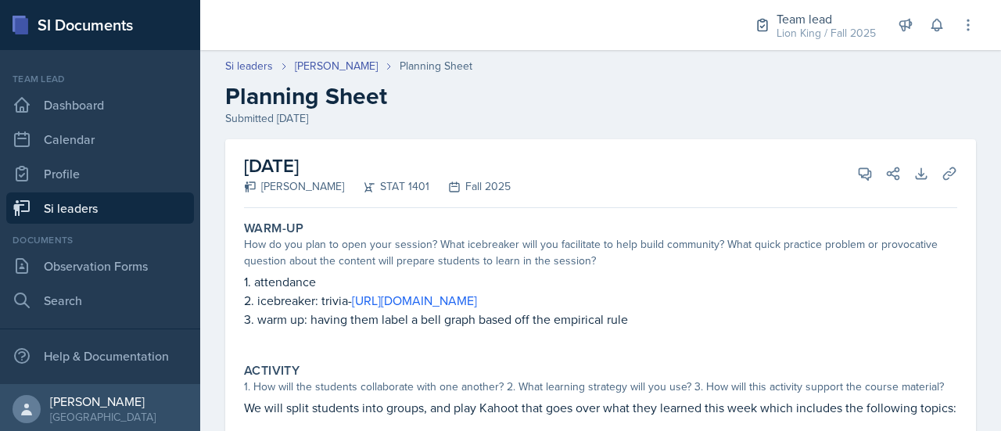
click at [481, 143] on div "August 28th, 2025 Nicolle Maldonado STAT 1401 Fall 2025 View Comments Comments …" at bounding box center [600, 173] width 713 height 69
click at [343, 66] on link "Nicolle Maldonado" at bounding box center [336, 66] width 83 height 16
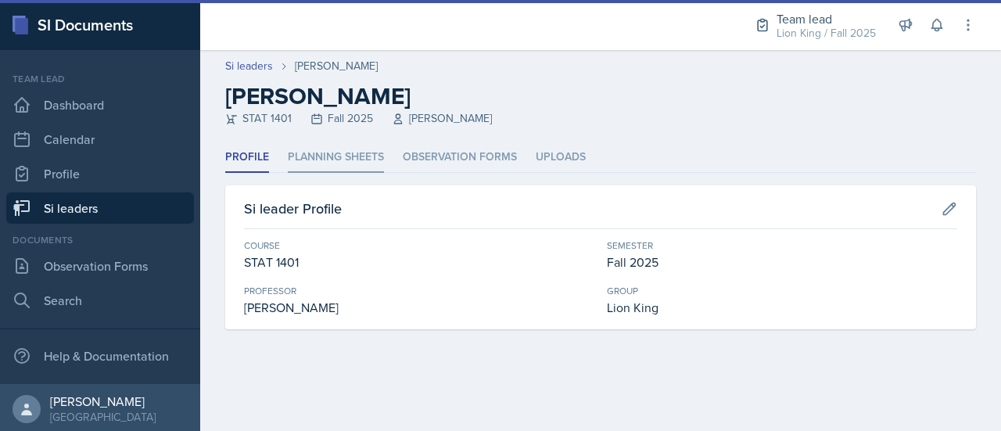
click at [343, 146] on li "Planning Sheets" at bounding box center [336, 157] width 96 height 30
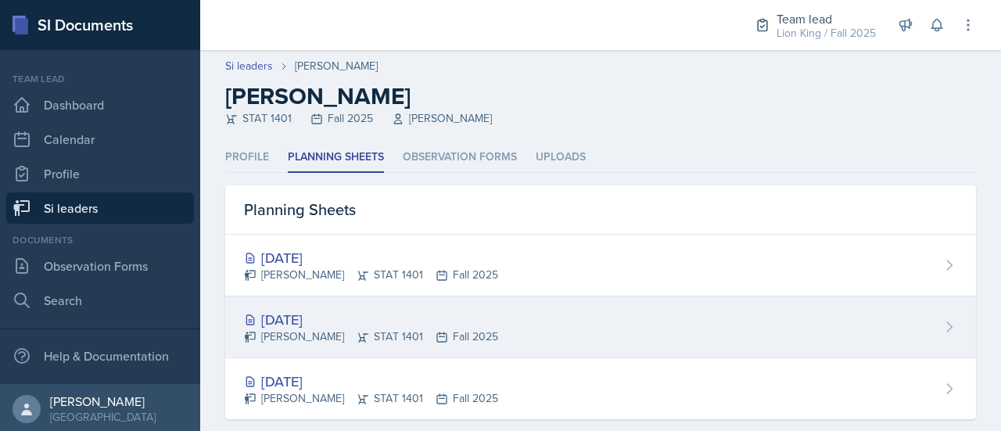
click at [372, 317] on div "Aug 25th, 2025" at bounding box center [371, 319] width 254 height 21
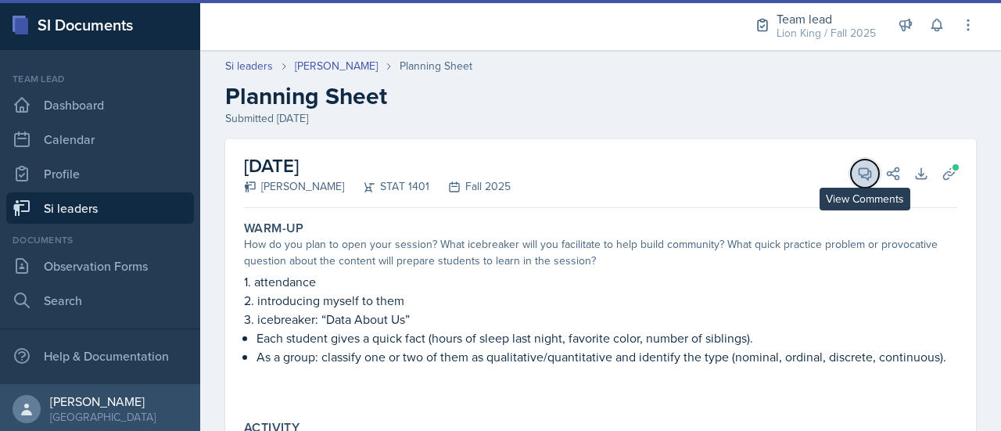
click at [857, 170] on icon at bounding box center [865, 174] width 16 height 16
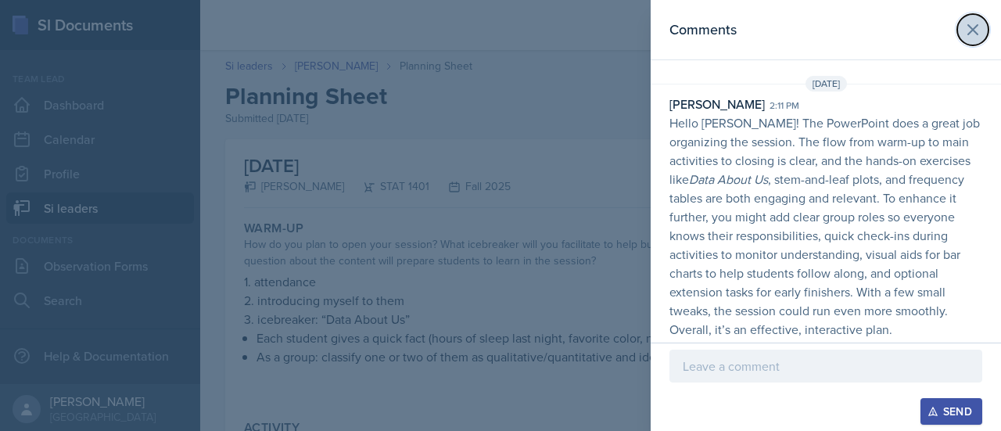
click at [966, 24] on icon at bounding box center [972, 29] width 19 height 19
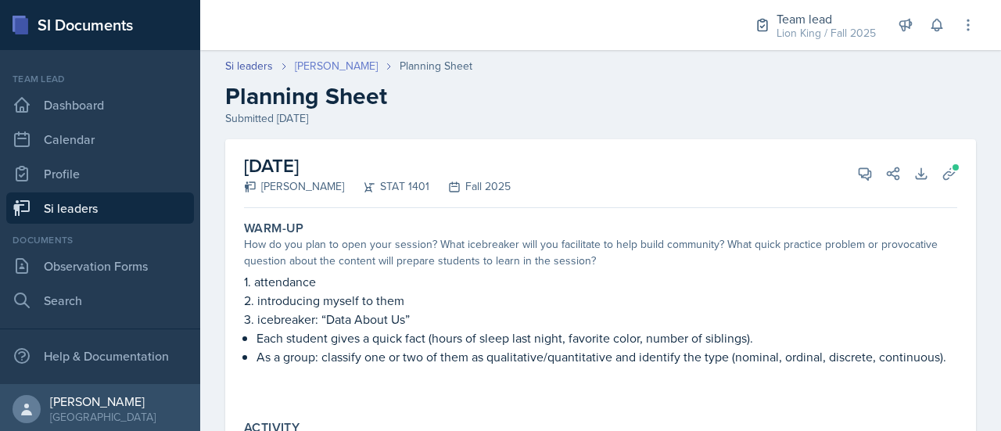
click at [337, 66] on link "Nicolle Maldonado" at bounding box center [336, 66] width 83 height 16
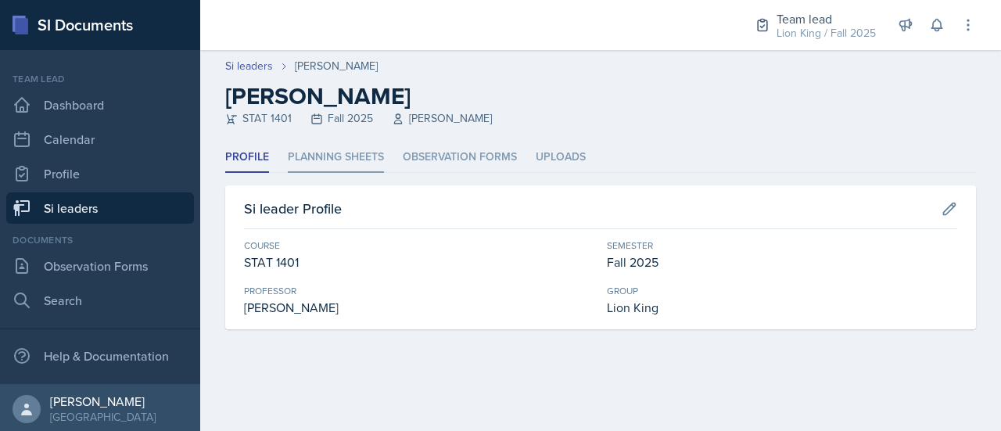
click at [335, 167] on li "Planning Sheets" at bounding box center [336, 157] width 96 height 30
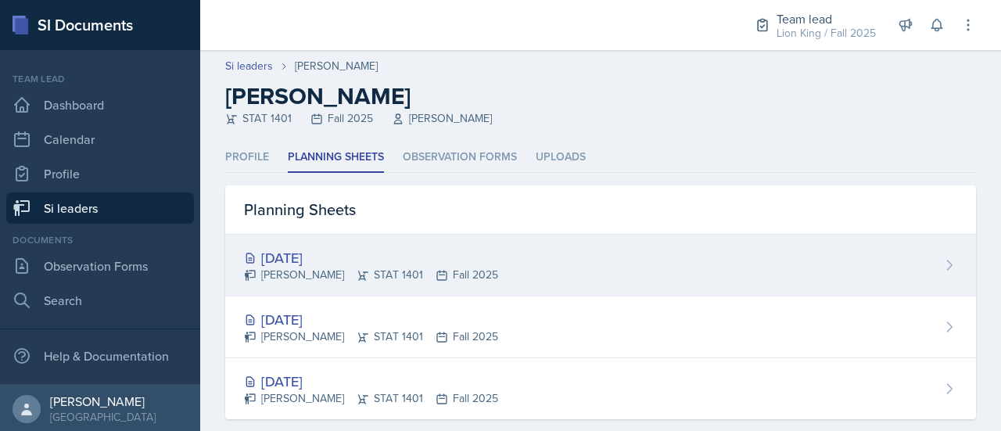
click at [319, 276] on div "Nicolle Maldonado STAT 1401 Fall 2025" at bounding box center [371, 275] width 254 height 16
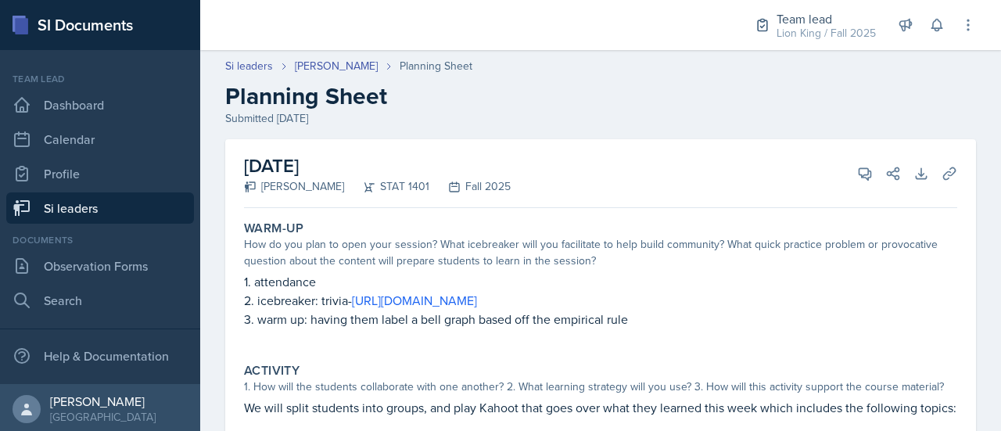
scroll to position [18, 0]
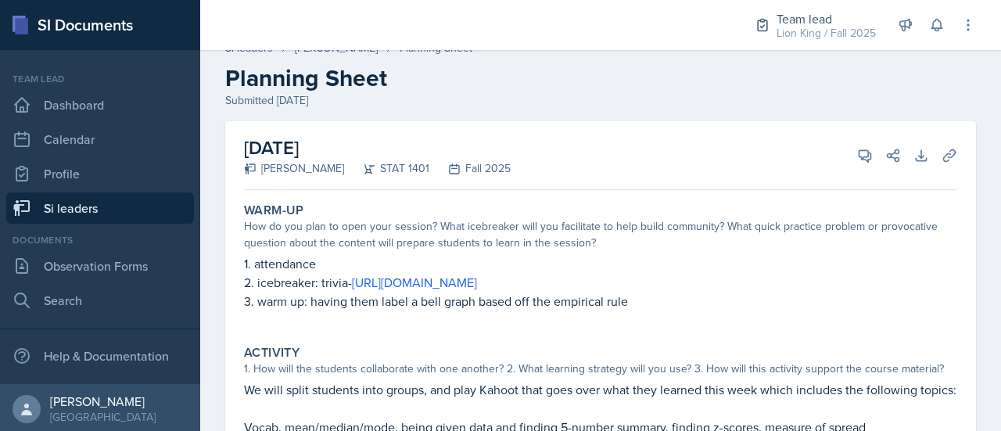
drag, startPoint x: 959, startPoint y: 146, endPoint x: 1000, endPoint y: 98, distance: 63.8
click at [1000, 98] on main "Si leaders Nicolle Maldonado Planning Sheet Planning Sheet Submitted Aug 24th, …" at bounding box center [600, 240] width 801 height 381
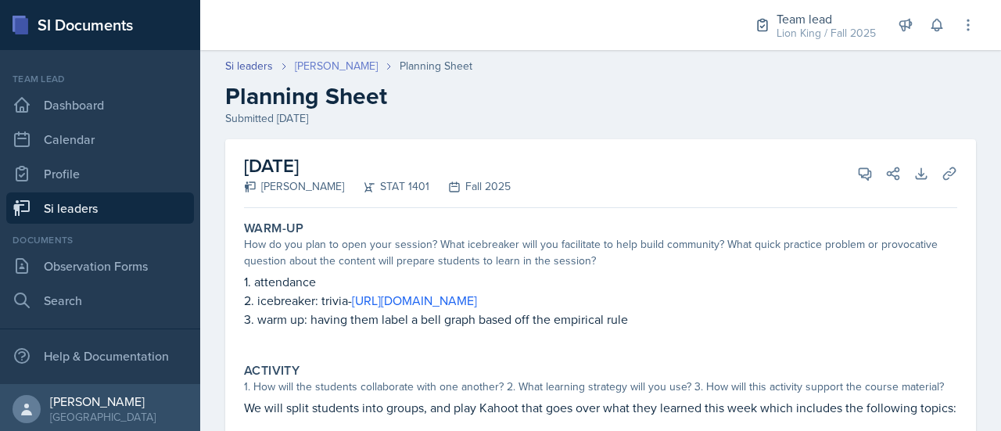
click at [374, 74] on link "Nicolle Maldonado" at bounding box center [336, 66] width 83 height 16
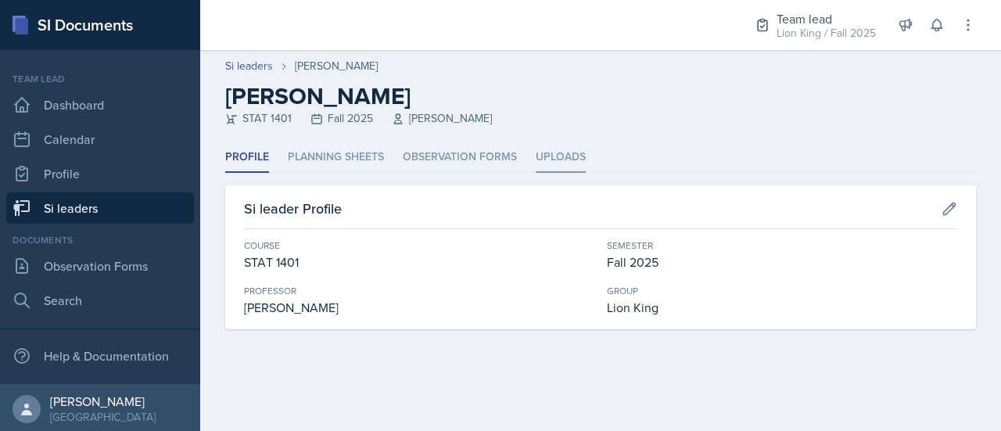
click at [549, 160] on li "Uploads" at bounding box center [561, 157] width 50 height 30
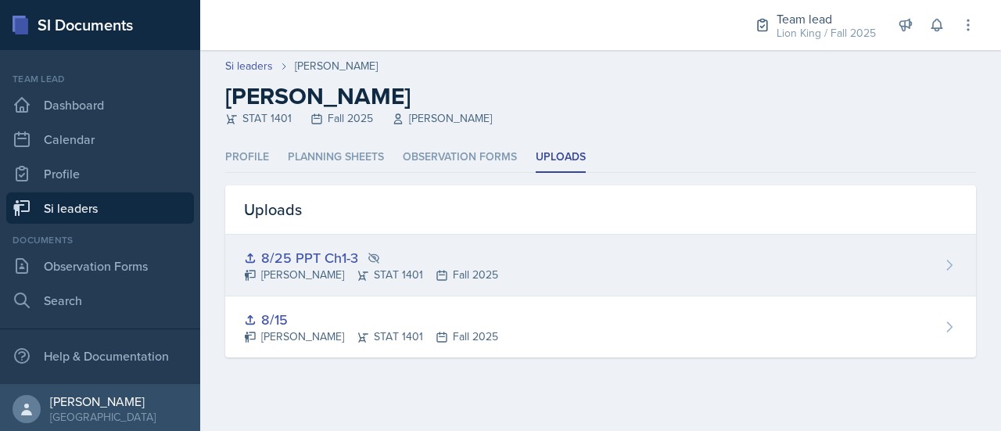
click at [370, 254] on icon at bounding box center [374, 257] width 10 height 9
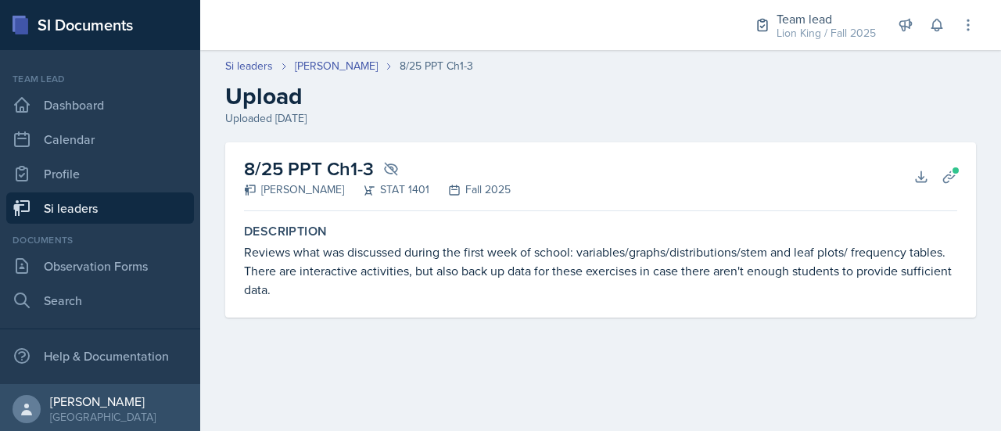
click at [497, 112] on div "Uploaded Aug 25th, 2025" at bounding box center [600, 118] width 751 height 16
click at [346, 68] on link "Nicolle Maldonado" at bounding box center [336, 66] width 83 height 16
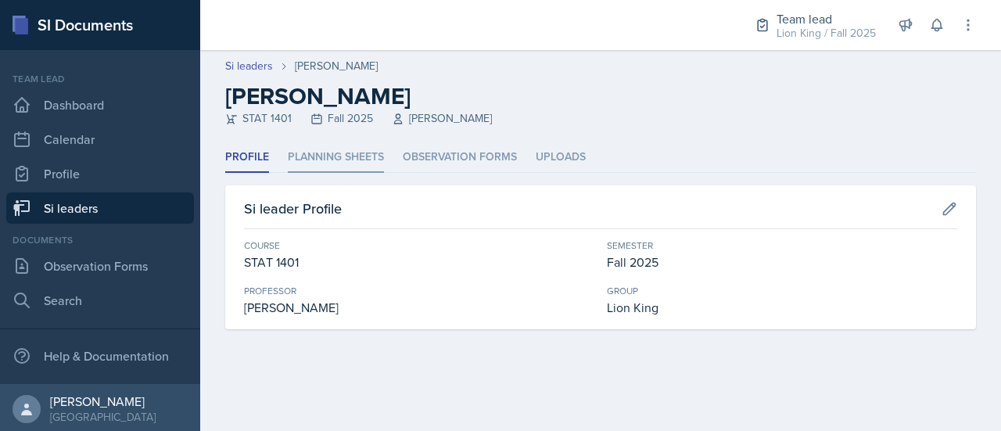
click at [350, 165] on li "Planning Sheets" at bounding box center [336, 157] width 96 height 30
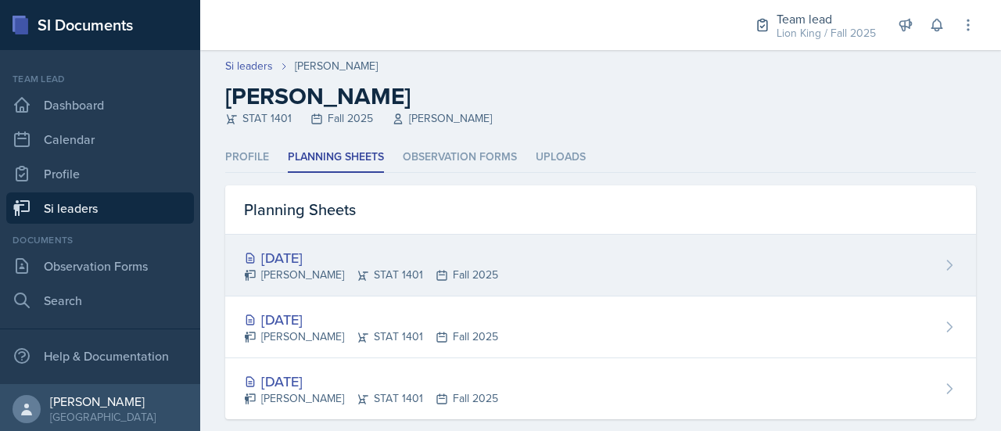
click at [305, 264] on div "Aug 28th, 2025" at bounding box center [371, 257] width 254 height 21
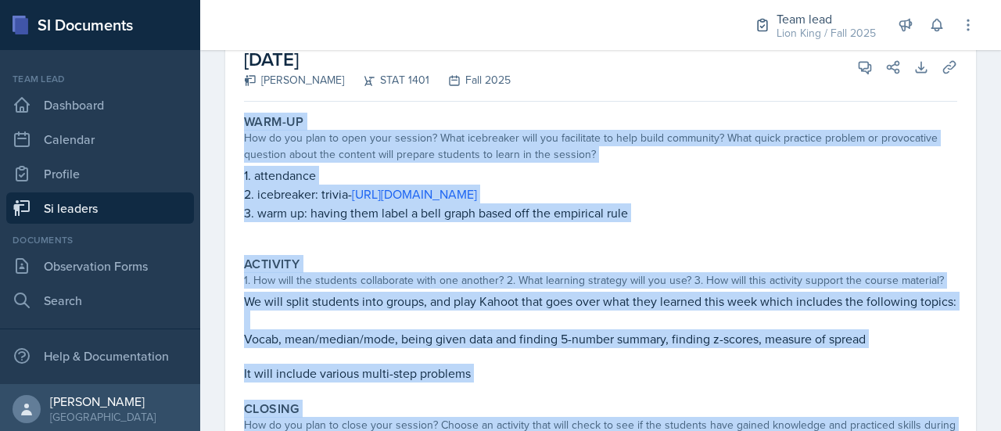
scroll to position [335, 0]
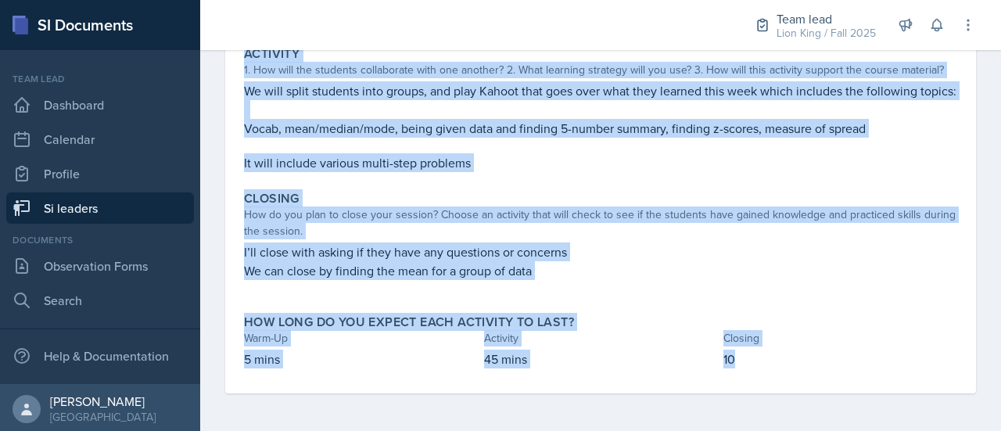
drag, startPoint x: 242, startPoint y: 216, endPoint x: 749, endPoint y: 376, distance: 531.5
click at [749, 376] on div "Warm-Up How do you plan to open your session? What icebreaker will you facilita…" at bounding box center [600, 146] width 713 height 496
click at [848, 203] on div "Closing" at bounding box center [600, 199] width 713 height 16
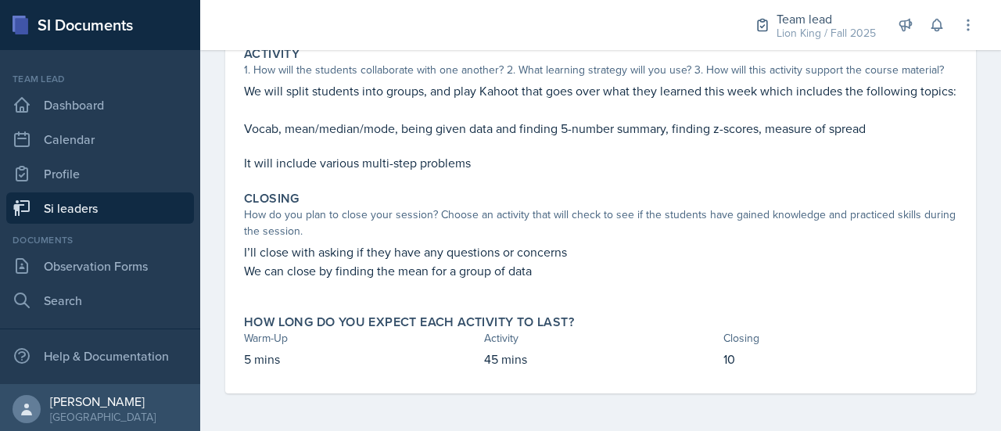
scroll to position [0, 0]
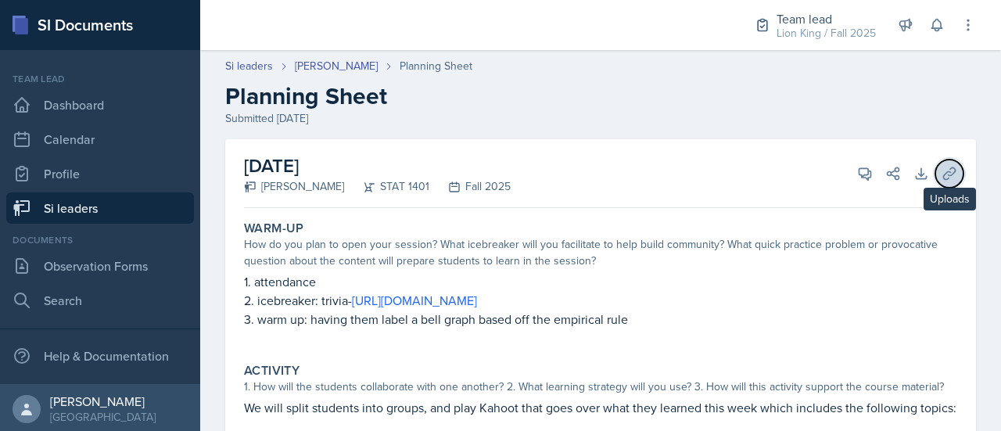
click at [942, 166] on icon at bounding box center [950, 174] width 16 height 16
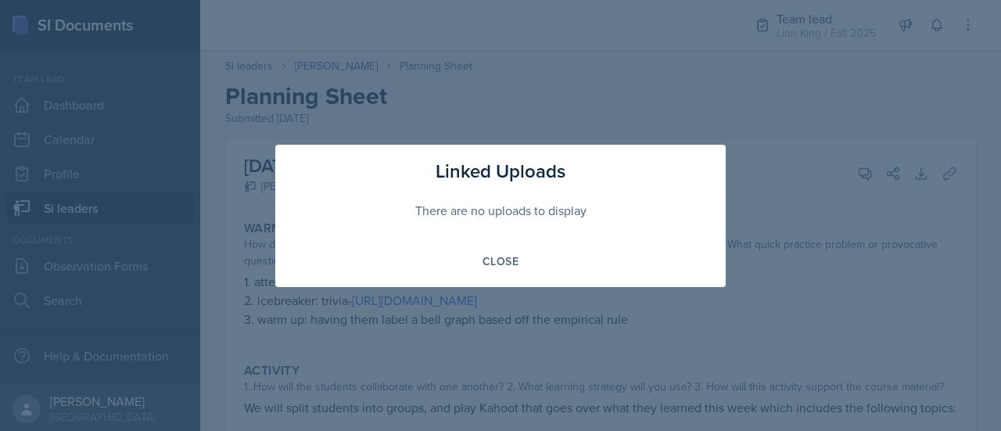
click at [832, 100] on div at bounding box center [500, 215] width 1001 height 431
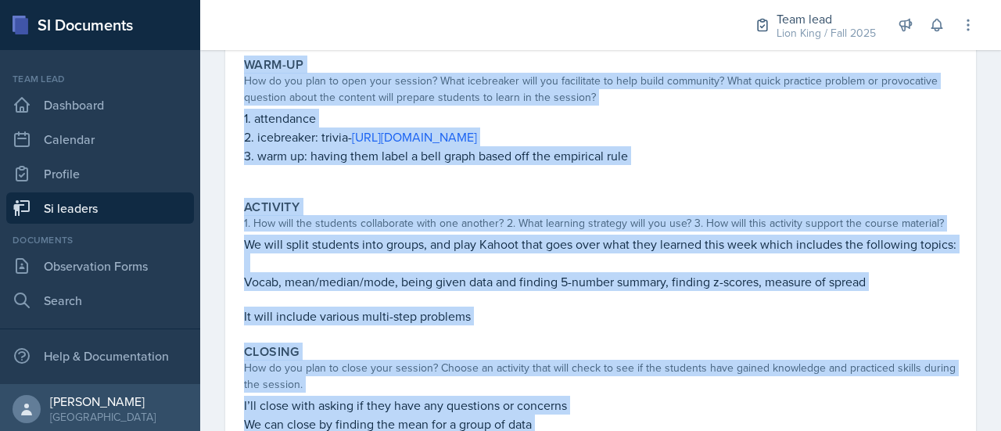
scroll to position [335, 0]
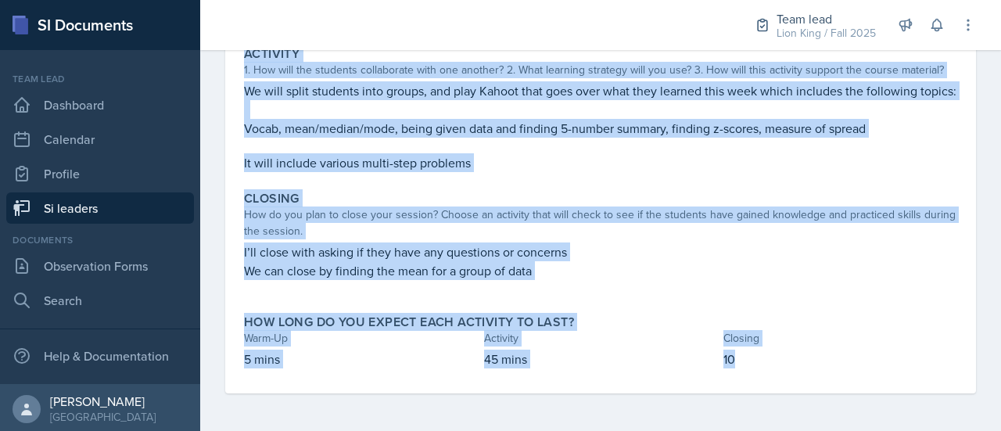
drag, startPoint x: 241, startPoint y: 224, endPoint x: 749, endPoint y: 364, distance: 527.2
click at [749, 364] on div "Warm-Up How do you plan to open your session? What icebreaker will you facilita…" at bounding box center [600, 146] width 713 height 496
click at [508, 270] on p "We can close by finding the mean for a group of data" at bounding box center [600, 270] width 713 height 19
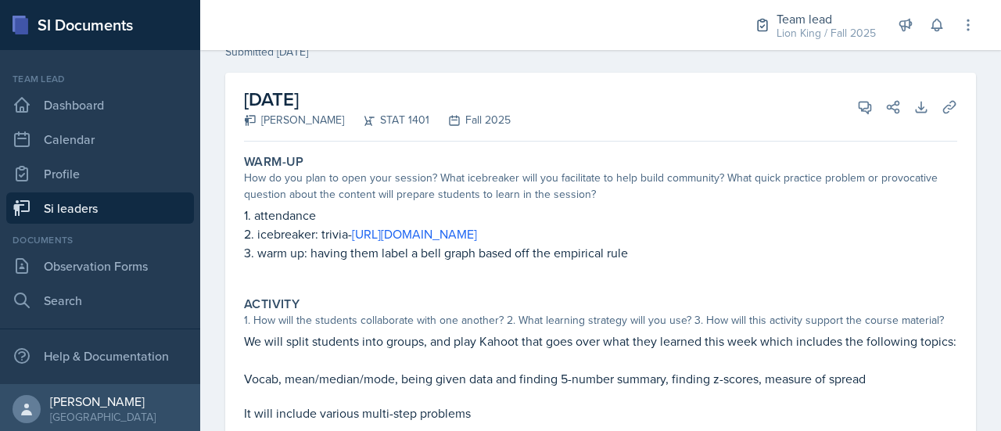
scroll to position [0, 0]
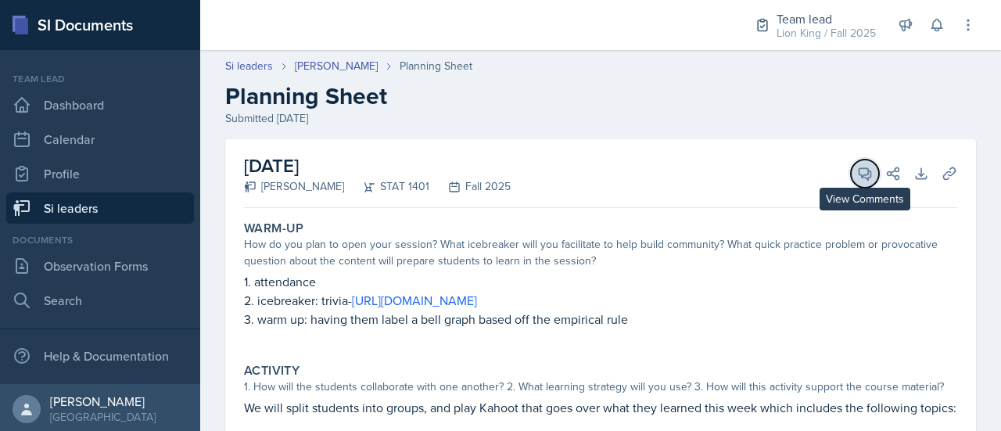
click at [857, 170] on icon at bounding box center [865, 174] width 16 height 16
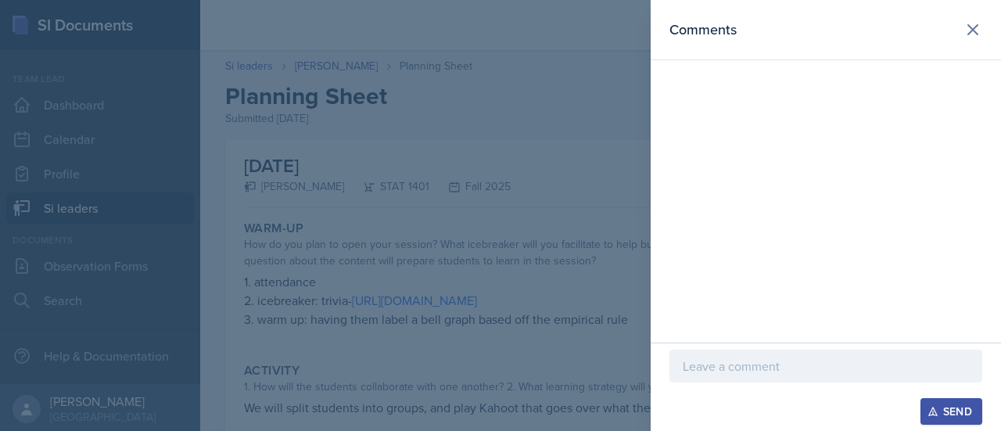
click at [741, 362] on p at bounding box center [826, 366] width 286 height 19
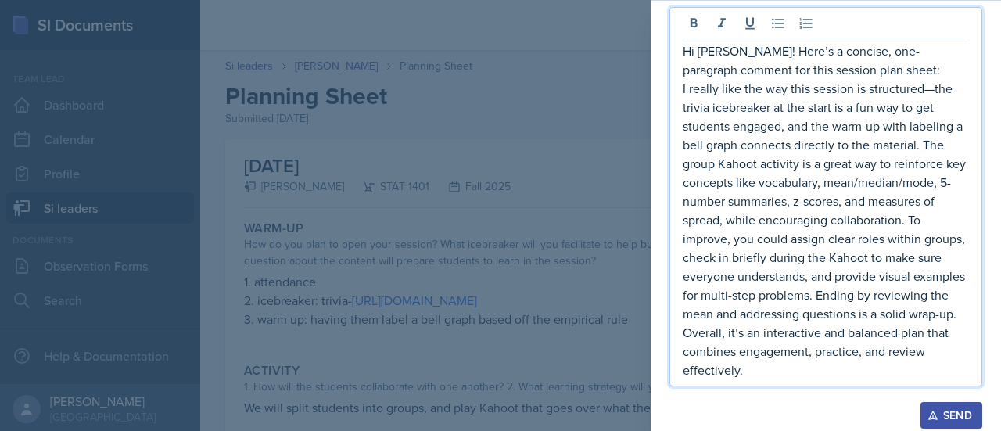
click at [934, 92] on p "I really like the way this session is structured—the trivia icebreaker at the s…" at bounding box center [826, 229] width 286 height 300
click at [687, 332] on p "I really like the way this session is structured.Tthe trivia icebreaker at the …" at bounding box center [826, 229] width 286 height 300
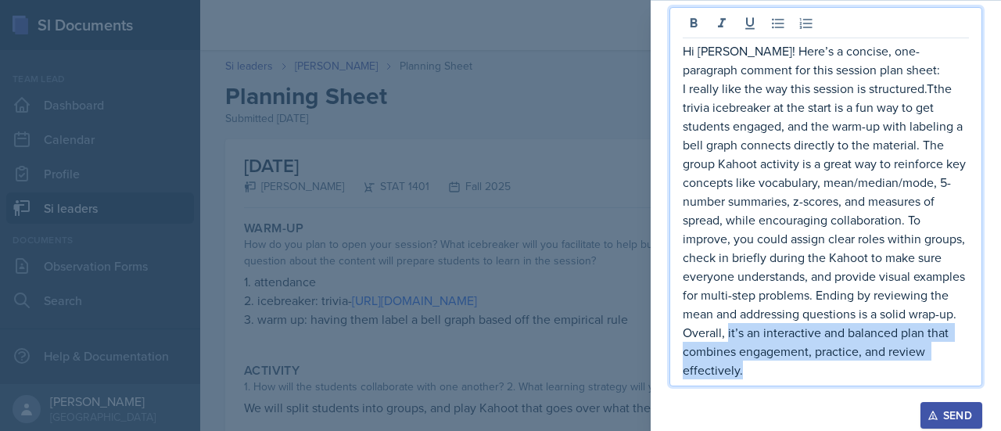
drag, startPoint x: 727, startPoint y: 331, endPoint x: 793, endPoint y: 386, distance: 85.5
click at [793, 386] on div "Hi Nicolle! Here’s a concise, one-paragraph comment for this session plan sheet…" at bounding box center [825, 204] width 313 height 395
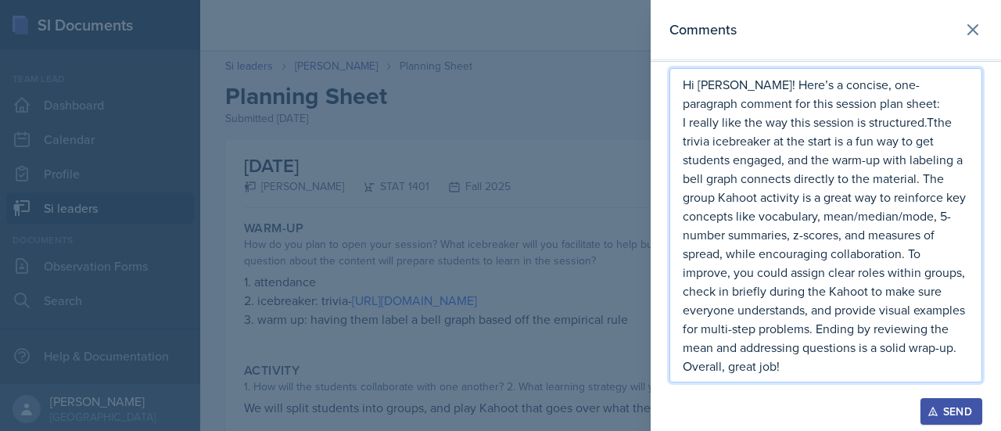
click at [930, 129] on p "I really like the way this session is structured.Tthe trivia icebreaker at the …" at bounding box center [826, 244] width 286 height 263
click at [938, 129] on p "I really like the way this session is structured.Tthe trivia icebreaker at the …" at bounding box center [826, 244] width 286 height 263
click at [927, 124] on p "I really like the way this session is structured.The trivia icebreaker at the s…" at bounding box center [826, 244] width 286 height 263
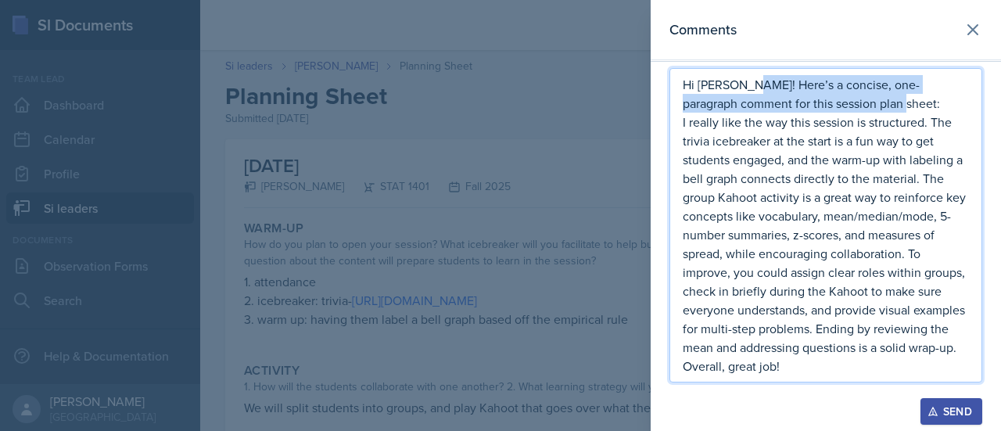
drag, startPoint x: 740, startPoint y: 86, endPoint x: 913, endPoint y: 106, distance: 174.7
click at [913, 106] on p "Hi Nicolle! Here’s a concise, one-paragraph comment for this session plan sheet:" at bounding box center [826, 94] width 286 height 38
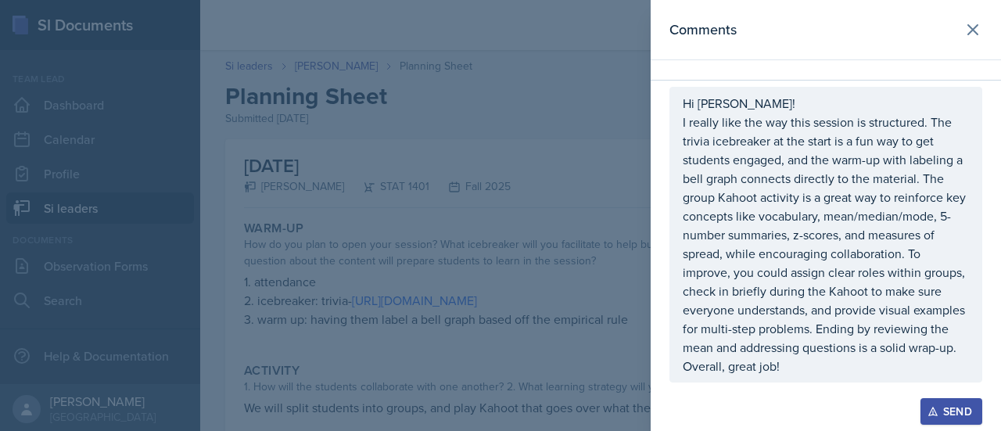
click at [949, 406] on div "Send" at bounding box center [951, 411] width 41 height 13
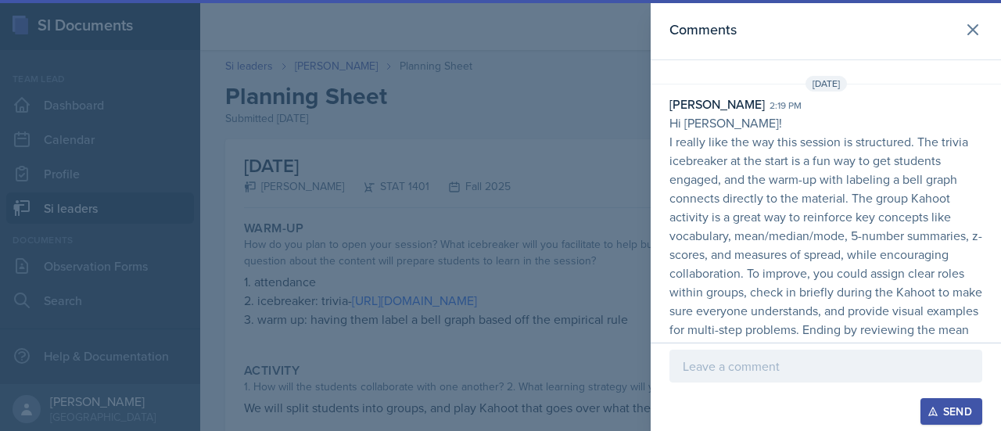
scroll to position [38, 0]
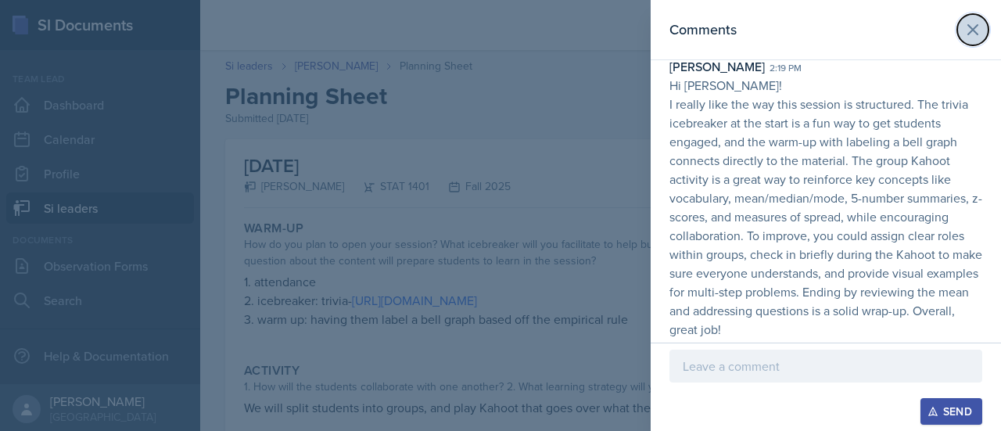
click at [968, 34] on icon at bounding box center [972, 29] width 9 height 9
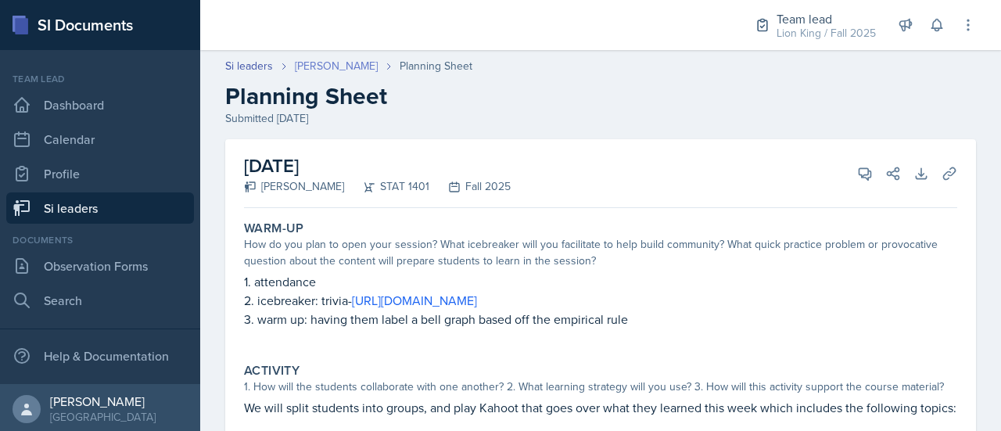
click at [357, 66] on link "Nicolle Maldonado" at bounding box center [336, 66] width 83 height 16
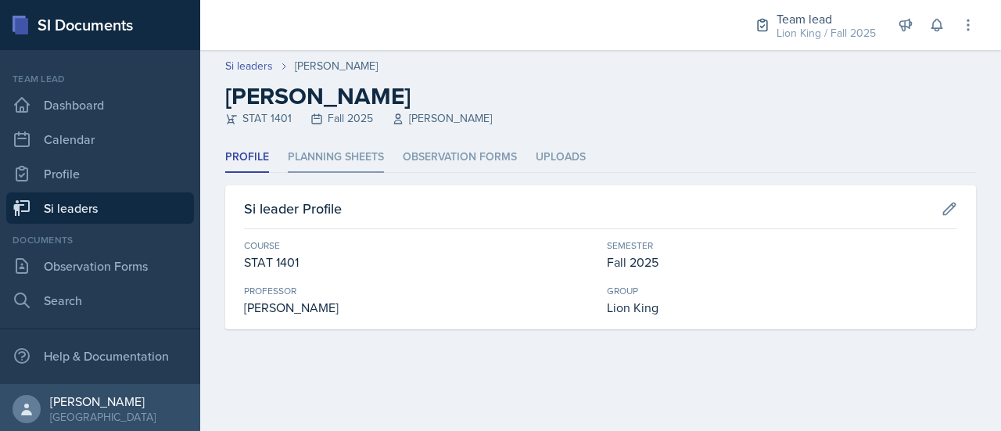
click at [348, 156] on li "Planning Sheets" at bounding box center [336, 157] width 96 height 30
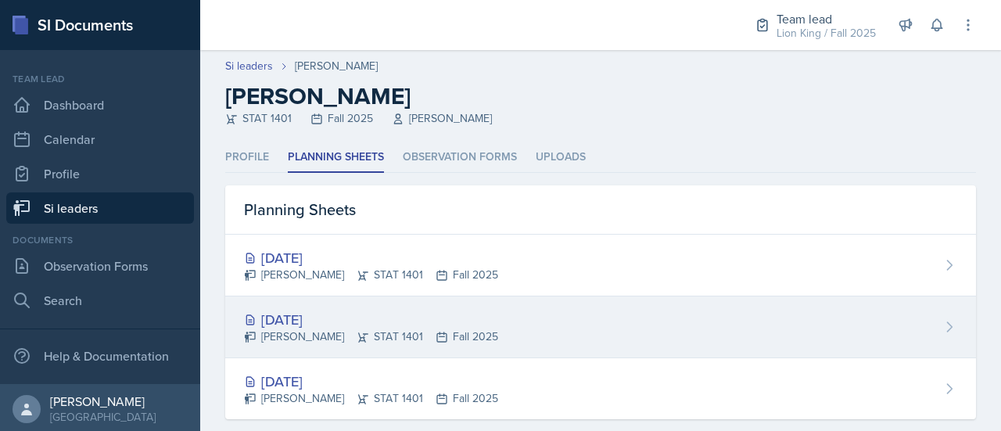
click at [369, 310] on div "Aug 25th, 2025" at bounding box center [371, 319] width 254 height 21
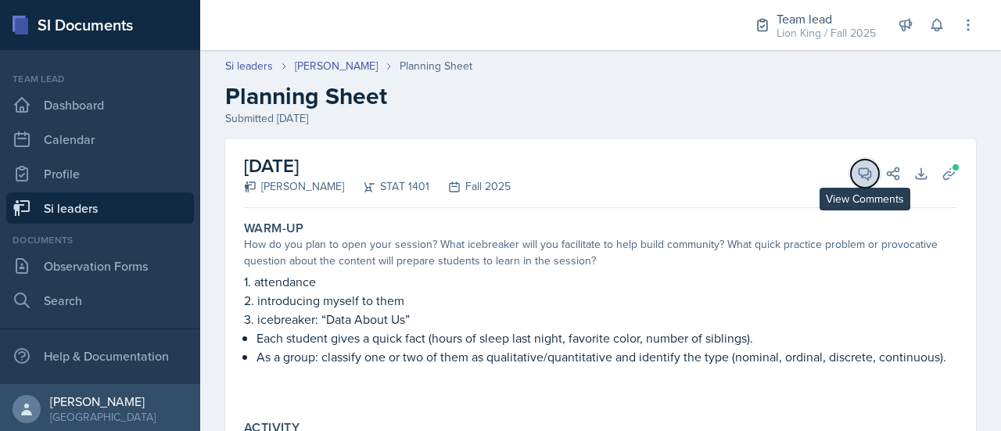
click at [857, 171] on icon at bounding box center [865, 174] width 16 height 16
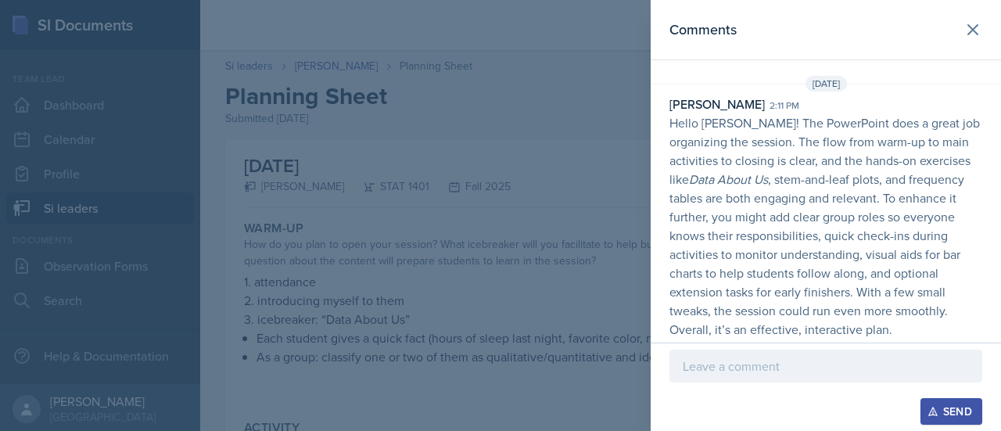
click at [891, 176] on p "Hello Nicolle! The PowerPoint does a great job organizing the session. The flow…" at bounding box center [825, 225] width 313 height 225
click at [725, 170] on em "Data About Us" at bounding box center [728, 178] width 79 height 17
drag, startPoint x: 741, startPoint y: 146, endPoint x: 693, endPoint y: 52, distance: 106.3
click at [693, 52] on header "Comments" at bounding box center [826, 30] width 350 height 60
click at [693, 34] on h2 "Comments" at bounding box center [702, 30] width 67 height 22
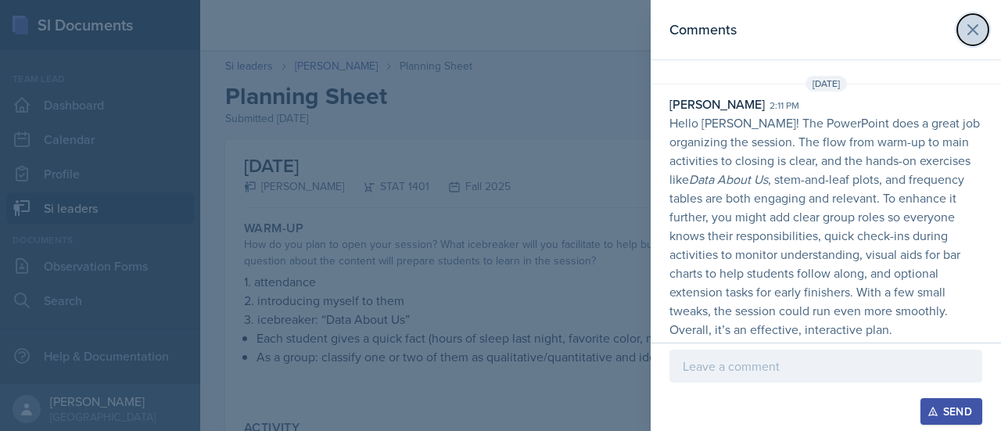
click at [975, 25] on icon at bounding box center [972, 29] width 19 height 19
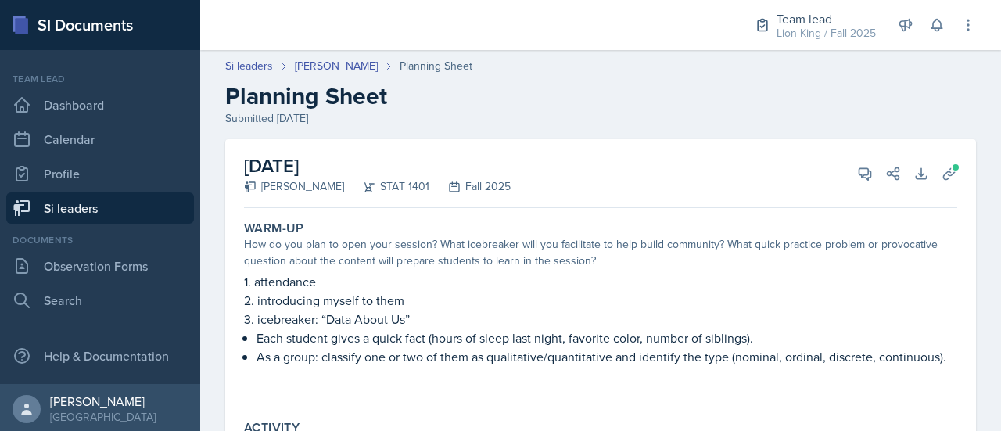
click at [472, 40] on div at bounding box center [463, 25] width 501 height 50
click at [267, 64] on link "Si leaders" at bounding box center [249, 66] width 48 height 16
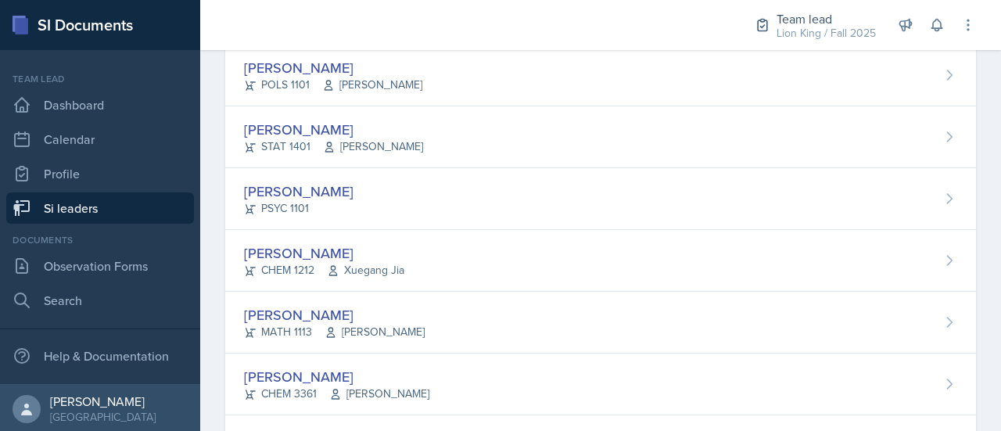
scroll to position [794, 0]
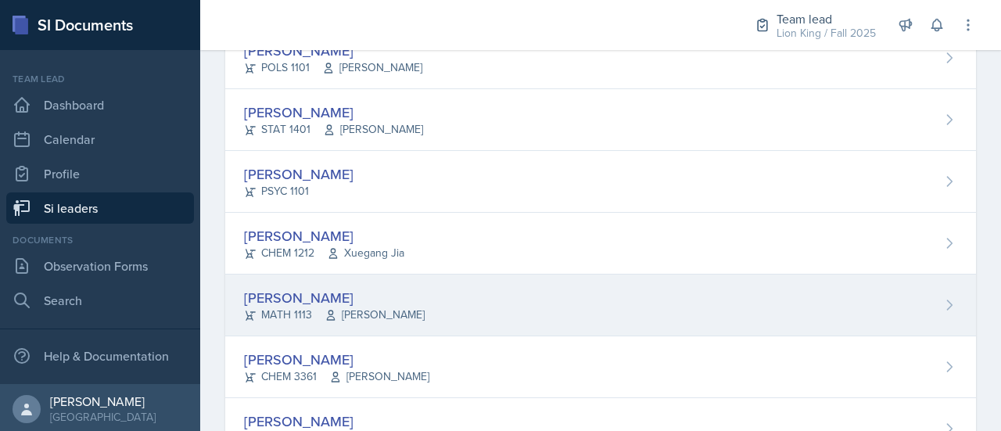
click at [926, 290] on div "Aldair Palma MATH 1113 Yan Xia" at bounding box center [600, 305] width 751 height 62
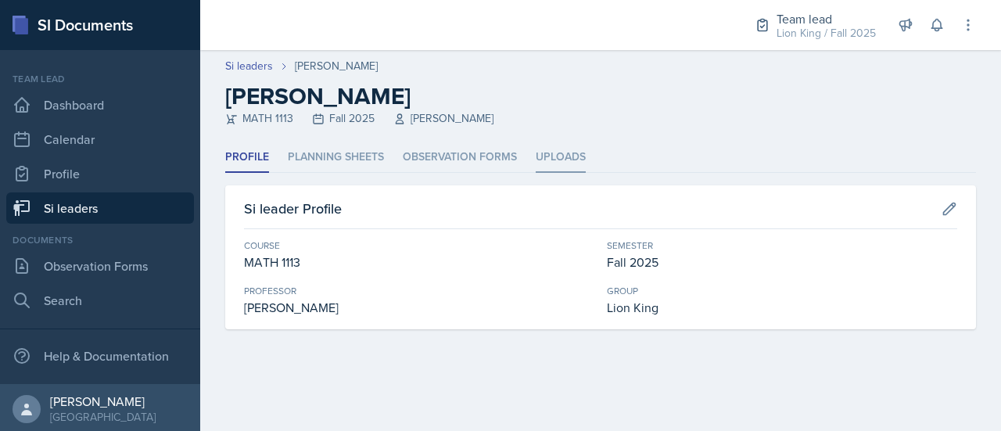
click at [563, 154] on li "Uploads" at bounding box center [561, 157] width 50 height 30
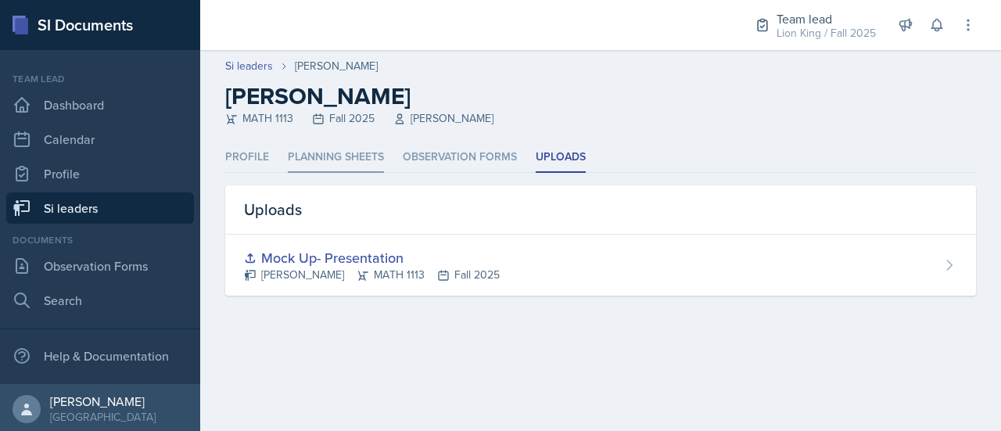
click at [364, 145] on li "Planning Sheets" at bounding box center [336, 157] width 96 height 30
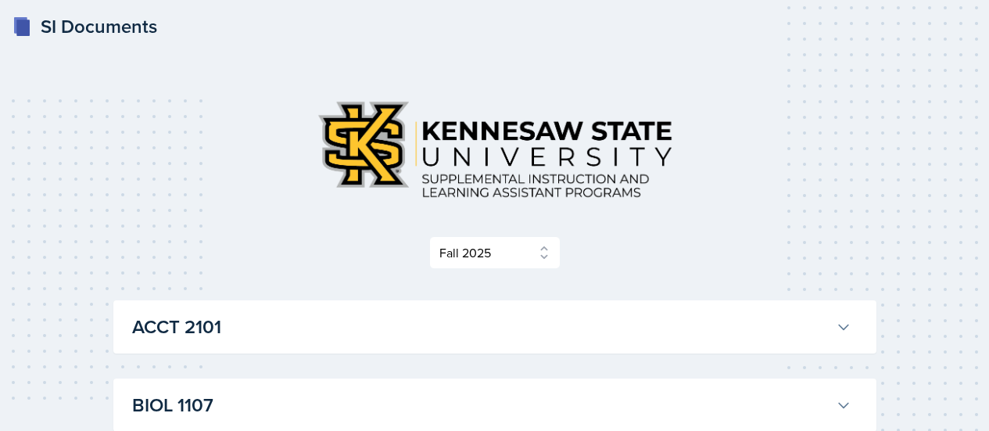
select select "2bed604d-1099-4043-b1bc-2365e8740244"
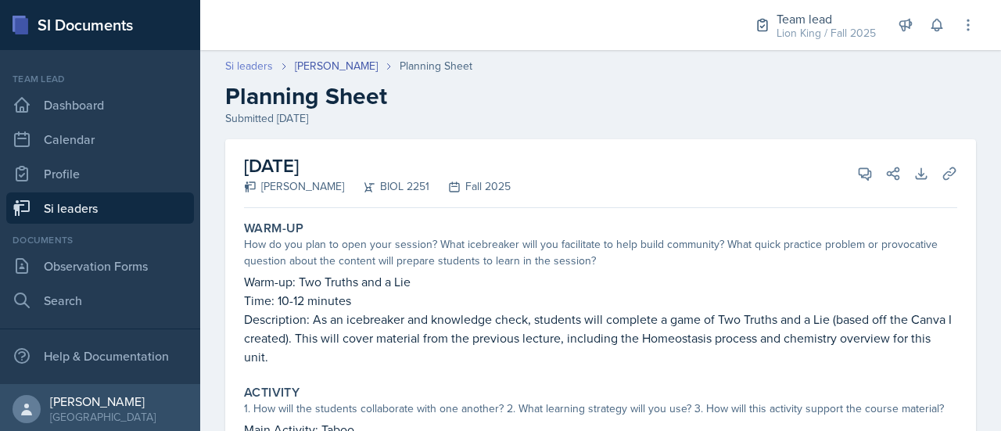
click at [240, 70] on link "Si leaders" at bounding box center [249, 66] width 48 height 16
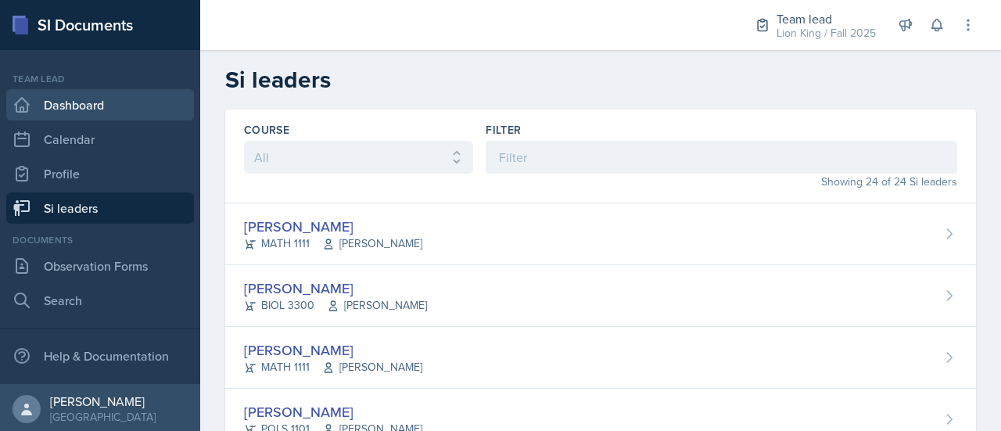
click at [105, 109] on link "Dashboard" at bounding box center [100, 104] width 188 height 31
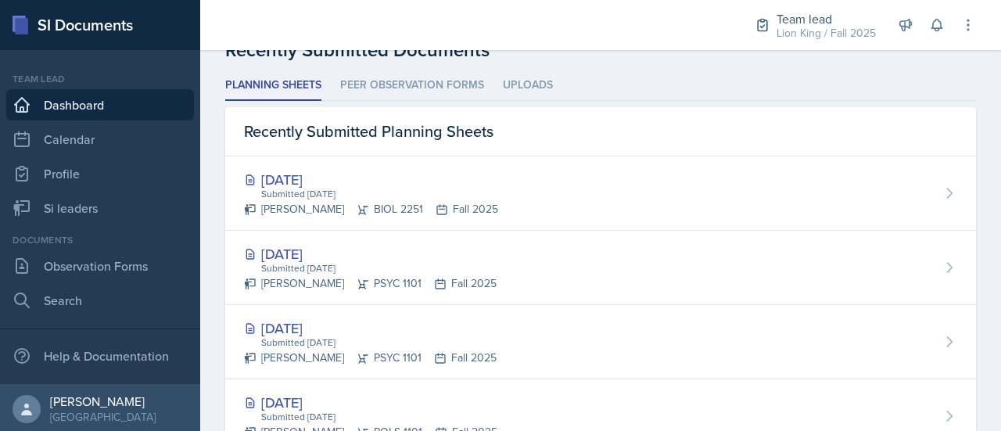
scroll to position [421, 0]
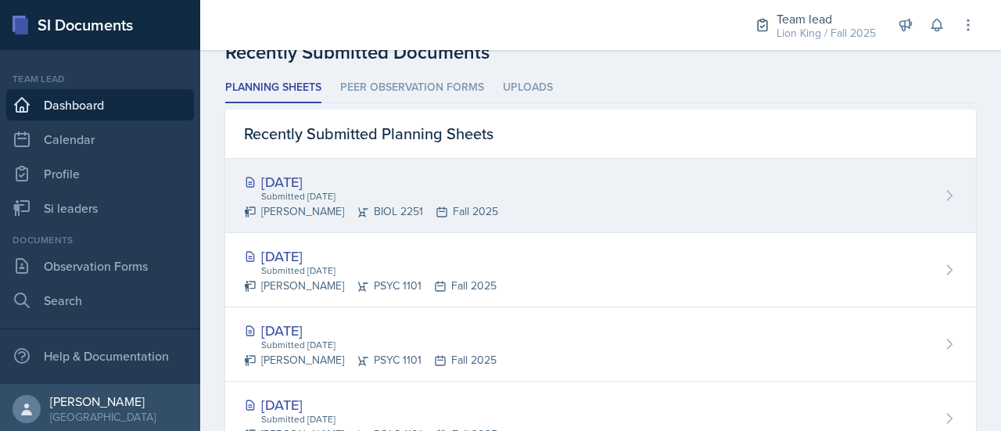
click at [909, 190] on div "Aug 28th, 2025 Submitted Aug 25th, 2025 Makenzie Westra BIOL 2251 Fall 2025" at bounding box center [600, 196] width 751 height 74
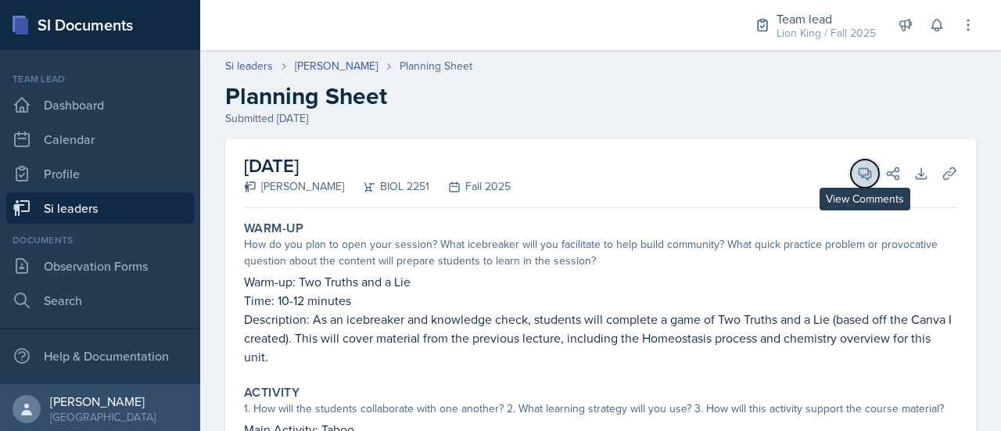
click at [859, 177] on icon at bounding box center [865, 174] width 12 height 12
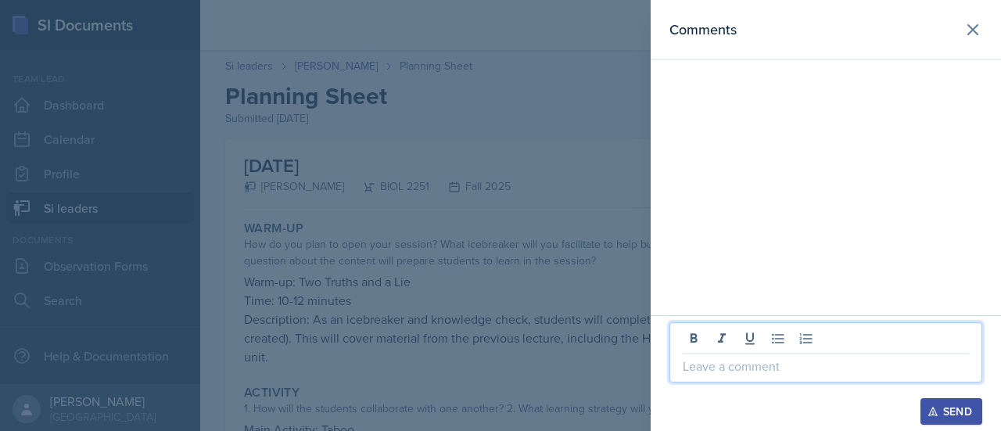
click at [703, 373] on p at bounding box center [826, 366] width 286 height 19
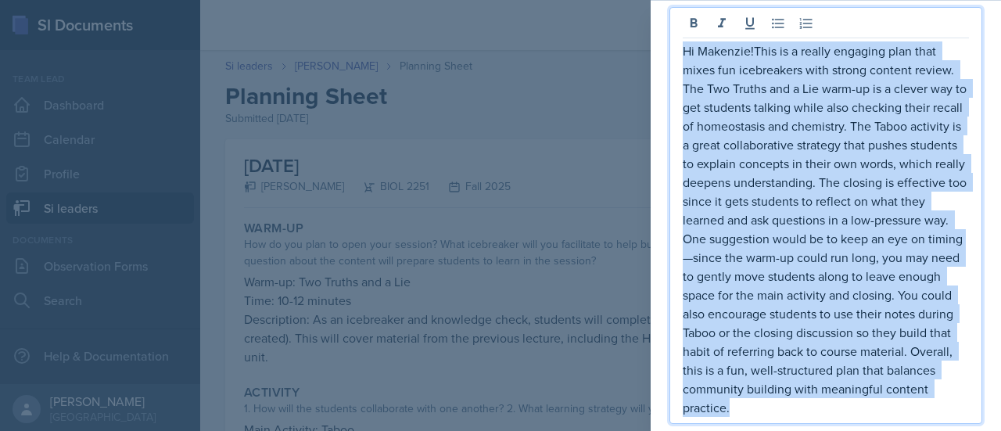
drag, startPoint x: 915, startPoint y: 386, endPoint x: 683, endPoint y: 41, distance: 416.4
click at [683, 41] on p "Hi Makenzie!This is a really engaging plan that mixes fun icebreakers with stro…" at bounding box center [826, 228] width 286 height 375
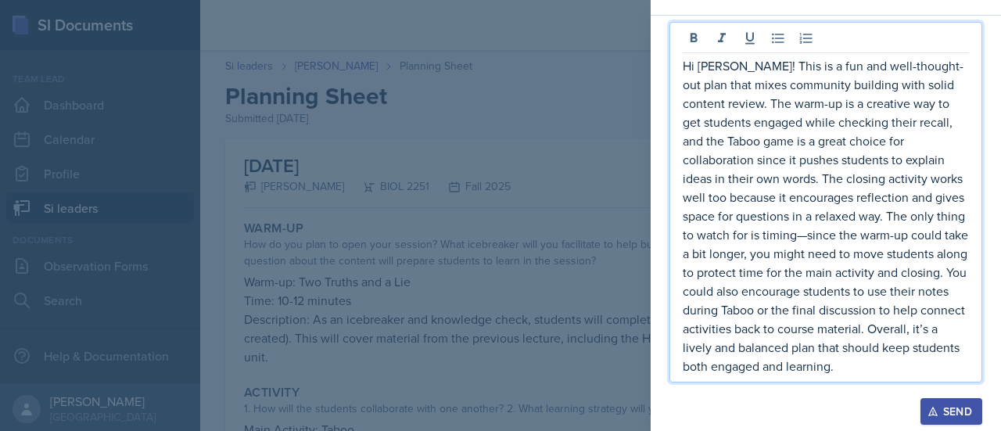
click at [807, 239] on p "Hi Mackenzie! This is a fun and well-thought-out plan that mixes community buil…" at bounding box center [826, 215] width 286 height 319
click at [802, 235] on p "Hi Mackenzie! This is a fun and well-thought-out plan that mixes community buil…" at bounding box center [826, 215] width 286 height 319
click at [799, 235] on p "Hi Mackenzie! This is a fun and well-thought-out plan that mixes community buil…" at bounding box center [826, 215] width 286 height 319
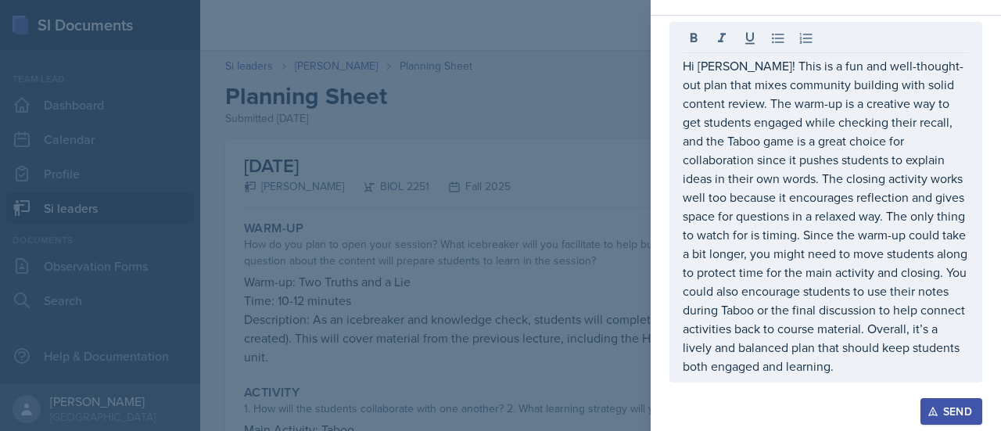
click at [942, 414] on div "Send" at bounding box center [951, 411] width 41 height 13
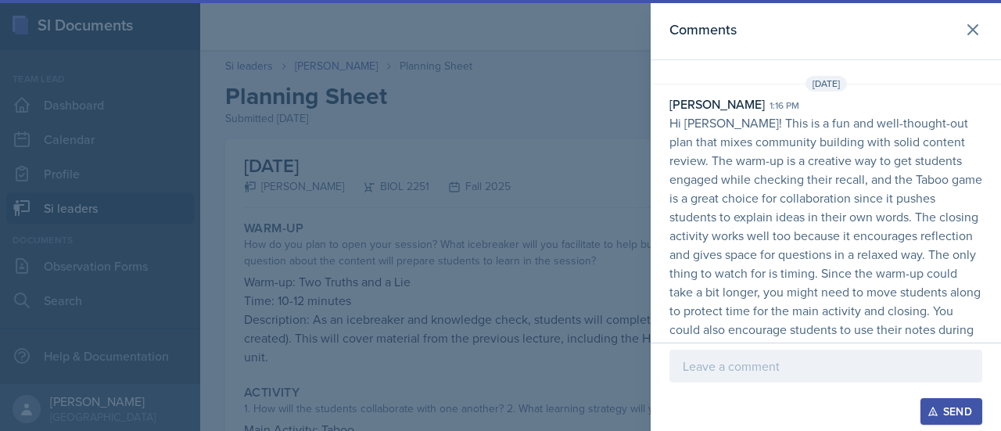
scroll to position [75, 0]
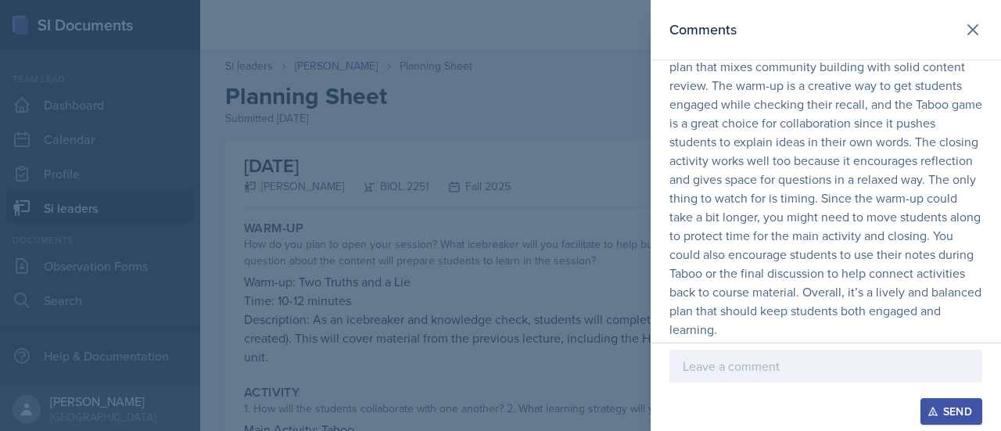
click at [942, 407] on div "Send" at bounding box center [951, 411] width 41 height 13
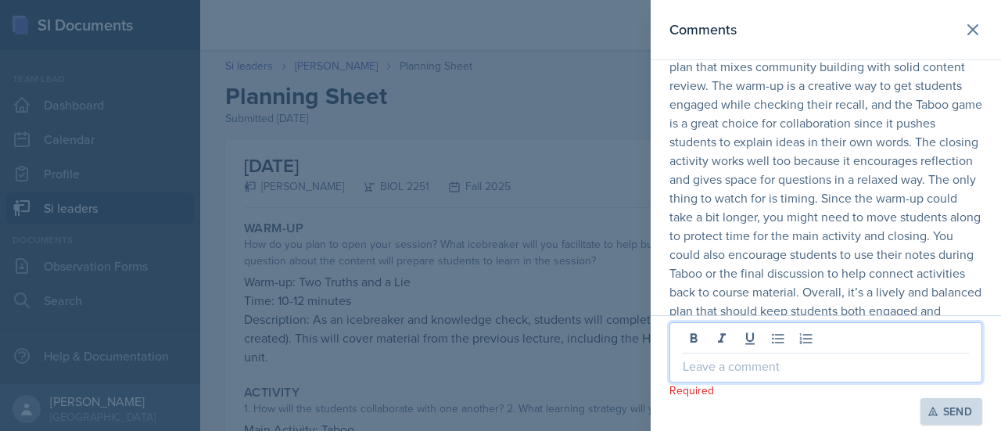
scroll to position [102, 0]
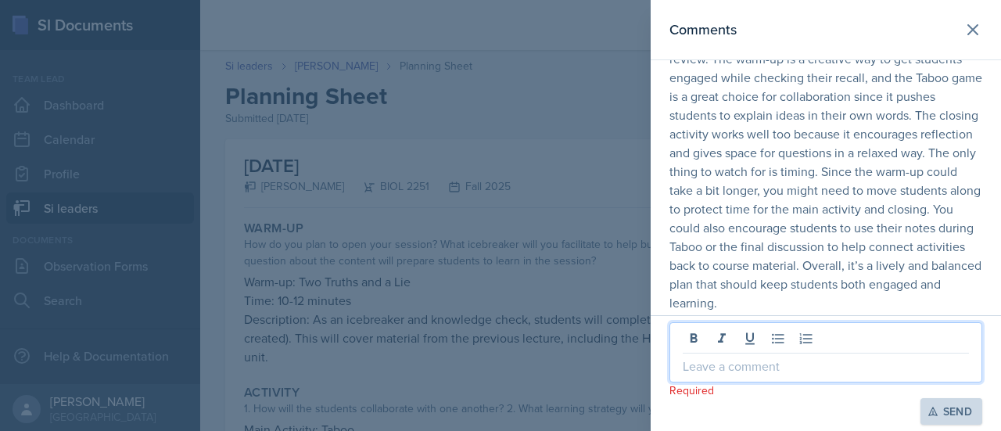
click at [879, 367] on p at bounding box center [826, 366] width 286 height 19
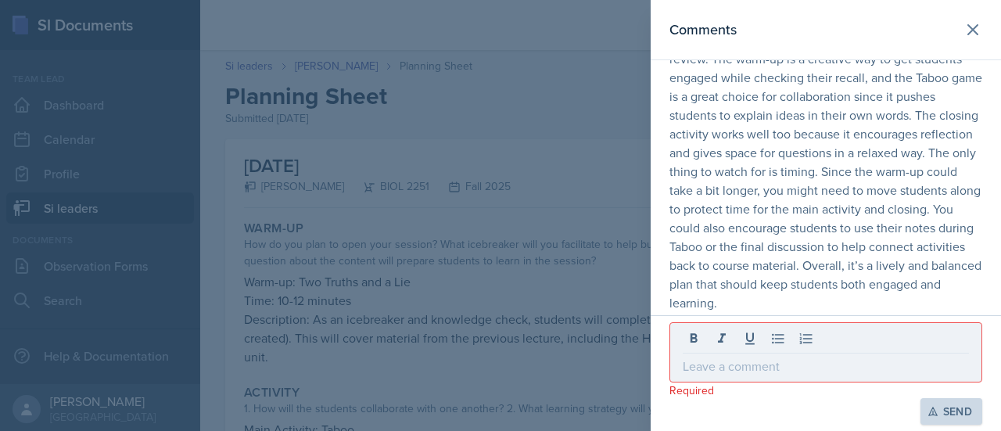
scroll to position [0, 0]
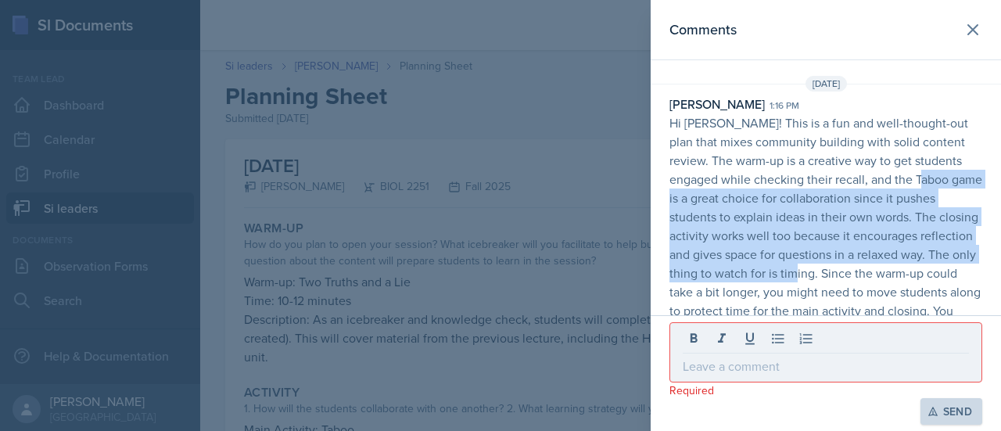
drag, startPoint x: 988, startPoint y: 177, endPoint x: 1000, endPoint y: 275, distance: 99.2
click at [1000, 275] on div "Comments Aug 25th, 2025 Asha-Kaye Johnson 1:16 pm Hi Mackenzie! This is a fun a…" at bounding box center [826, 157] width 350 height 315
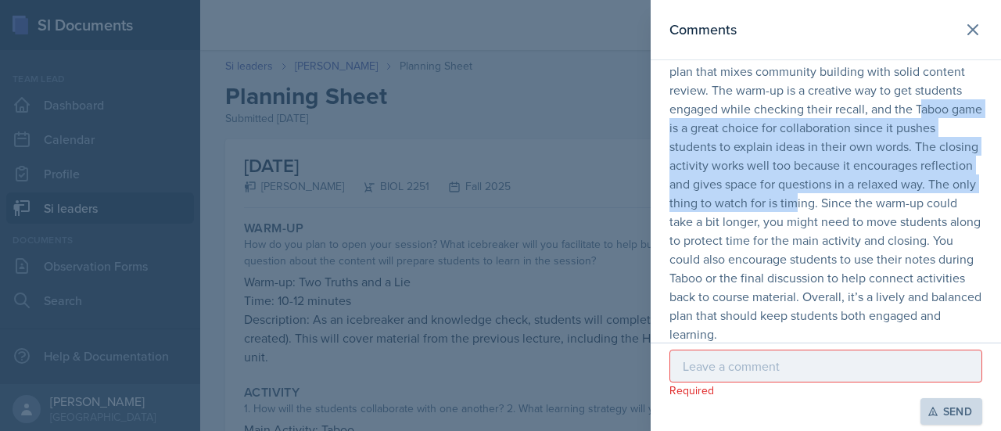
scroll to position [75, 0]
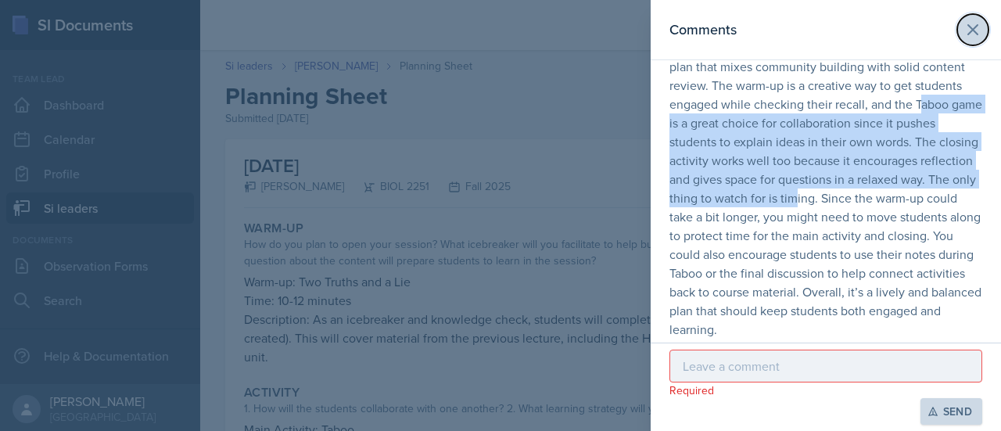
click at [963, 21] on icon at bounding box center [972, 29] width 19 height 19
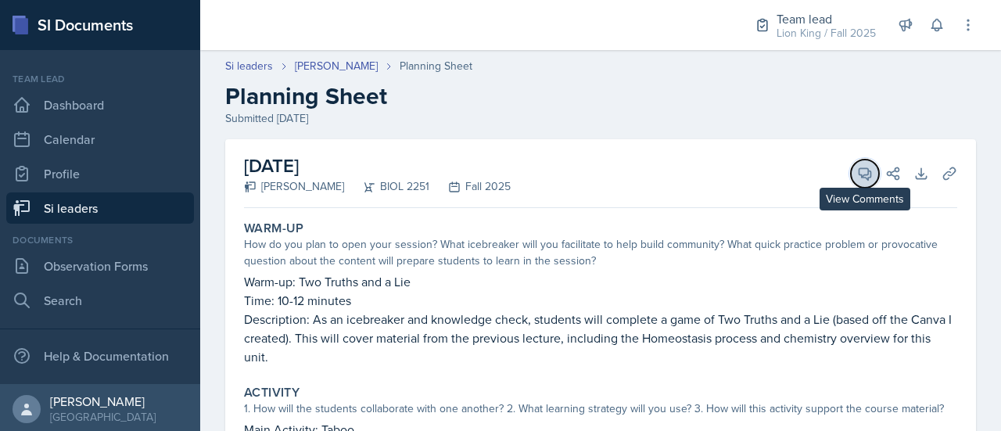
click at [857, 166] on icon at bounding box center [865, 174] width 16 height 16
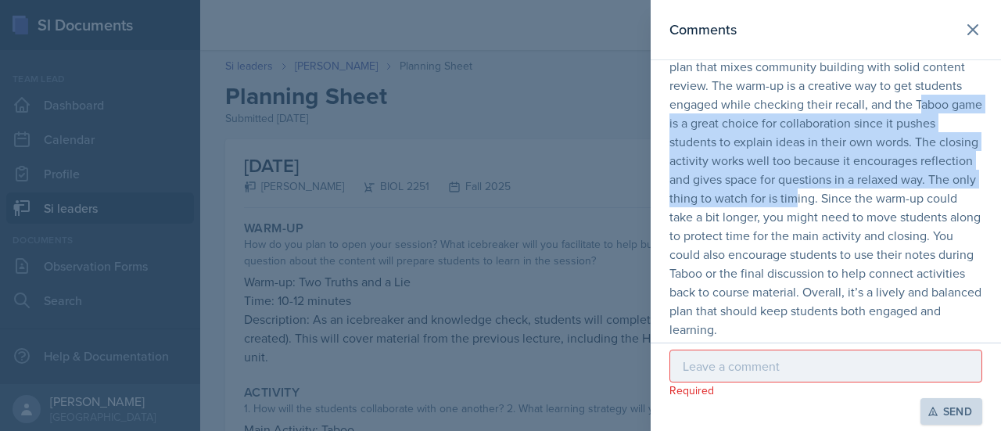
click at [968, 158] on p "Hi [PERSON_NAME]! This is a fun and well-thought-out plan that mixes community …" at bounding box center [825, 188] width 313 height 300
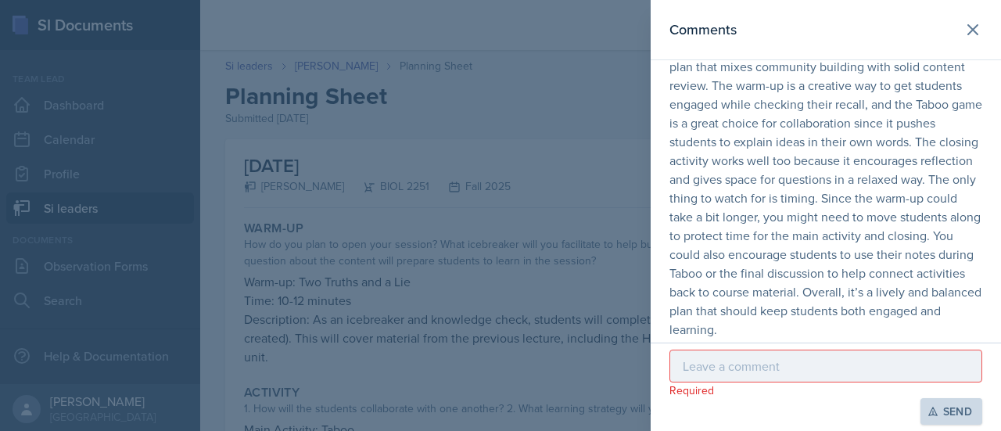
scroll to position [0, 0]
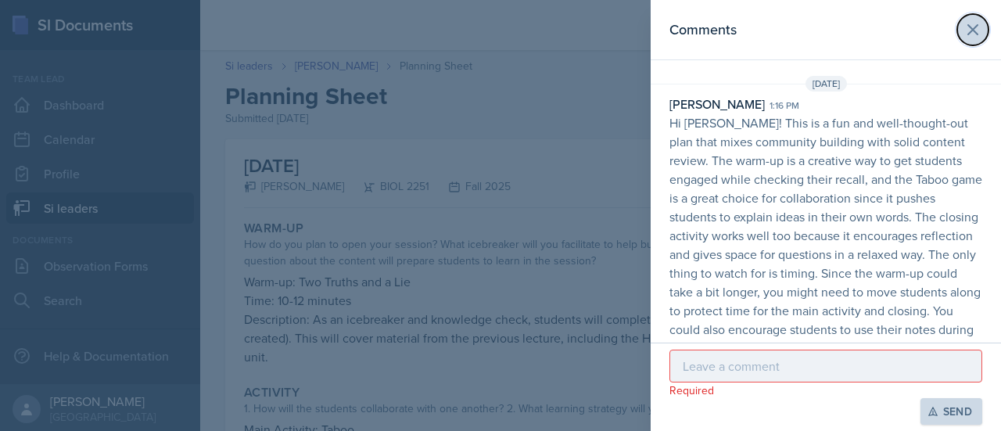
click at [963, 32] on icon at bounding box center [972, 29] width 19 height 19
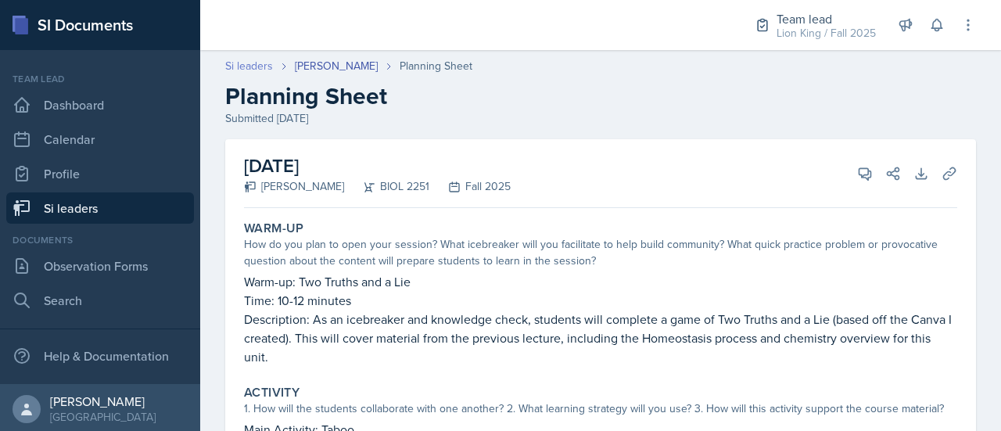
click at [243, 67] on link "Si leaders" at bounding box center [249, 66] width 48 height 16
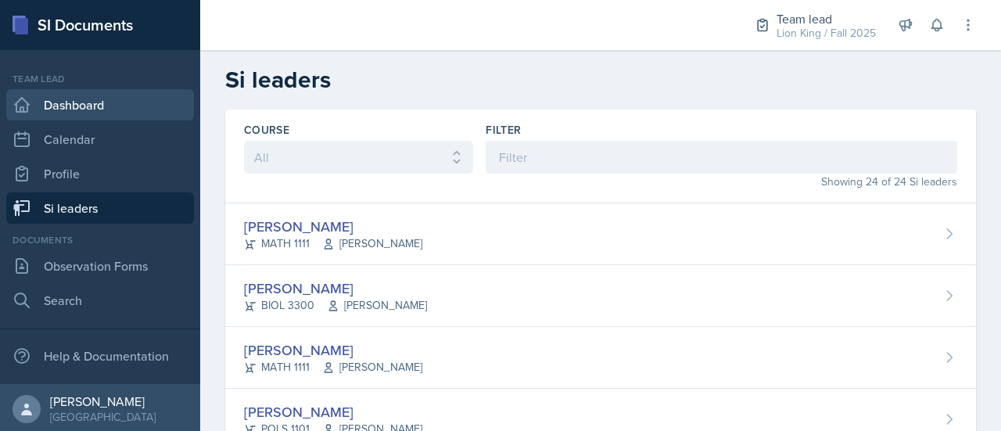
click at [120, 111] on link "Dashboard" at bounding box center [100, 104] width 188 height 31
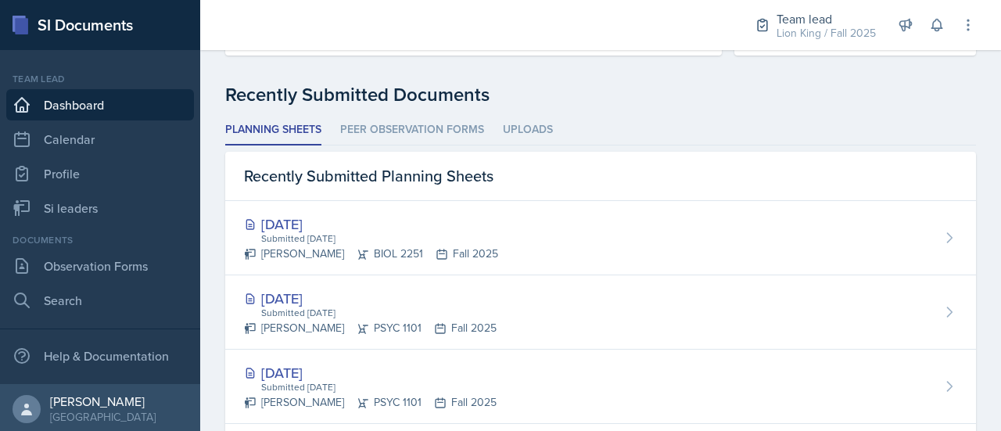
scroll to position [378, 0]
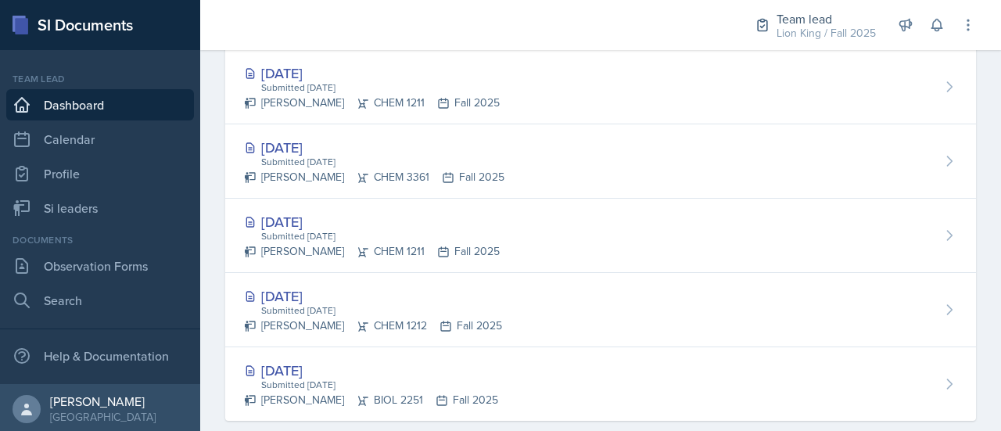
scroll to position [925, 0]
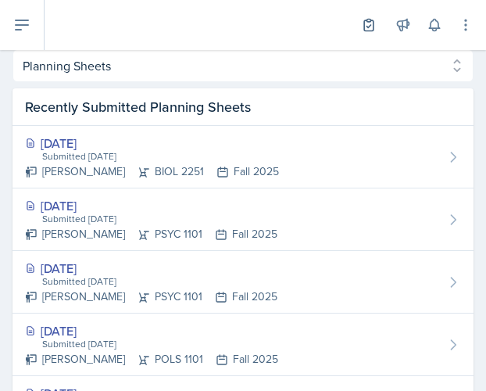
scroll to position [643, 0]
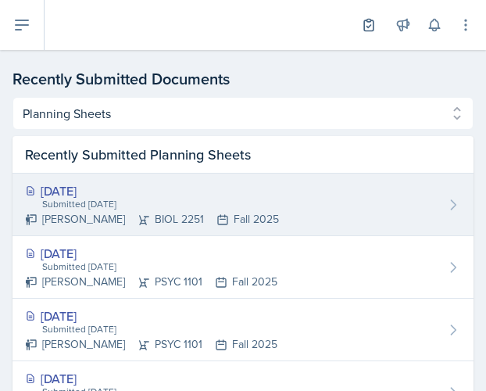
click at [446, 207] on icon at bounding box center [454, 205] width 16 height 16
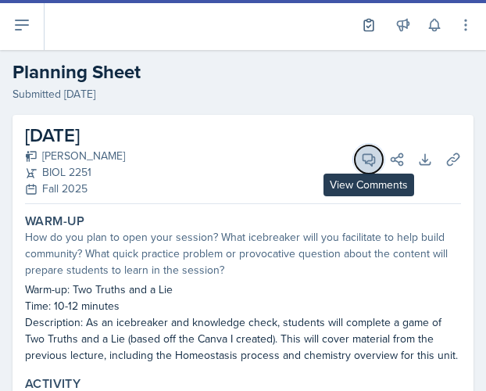
click at [361, 152] on icon at bounding box center [369, 160] width 16 height 16
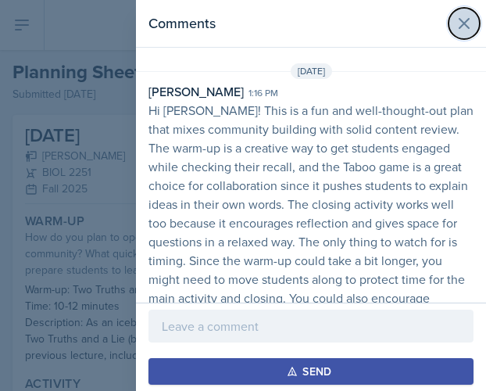
click at [460, 24] on icon at bounding box center [464, 23] width 9 height 9
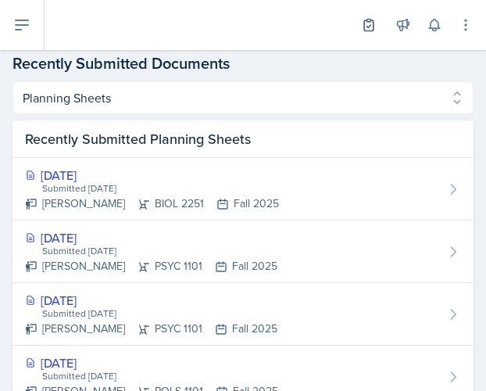
scroll to position [606, 0]
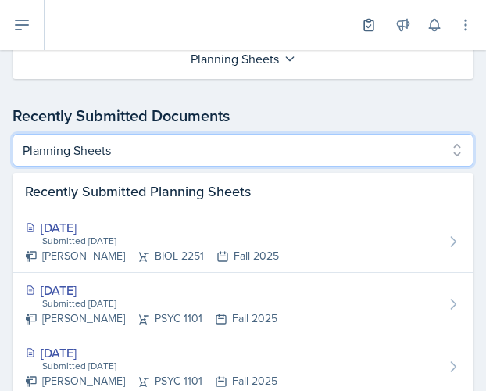
click at [450, 149] on select "Planning Sheets Peer Observation Forms Uploads" at bounding box center [243, 150] width 461 height 33
click at [13, 167] on select "Planning Sheets Peer Observation Forms Uploads" at bounding box center [243, 150] width 461 height 33
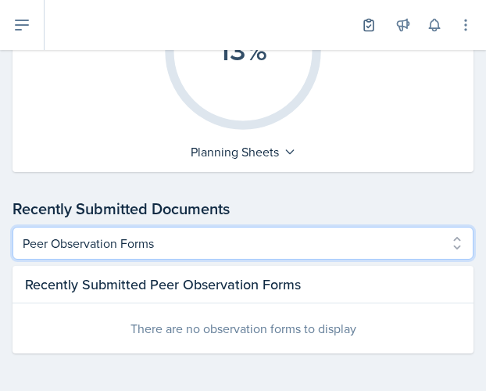
scroll to position [512, 0]
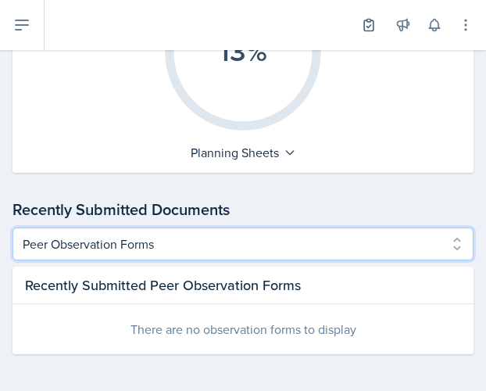
click at [450, 235] on select "Planning Sheets Peer Observation Forms Uploads" at bounding box center [243, 244] width 461 height 33
select select "Uploads"
click at [13, 228] on select "Planning Sheets Peer Observation Forms Uploads" at bounding box center [243, 244] width 461 height 33
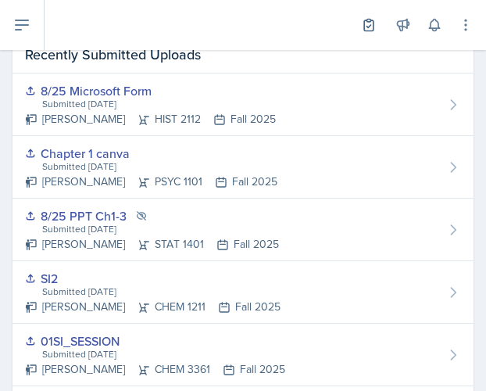
scroll to position [741, 0]
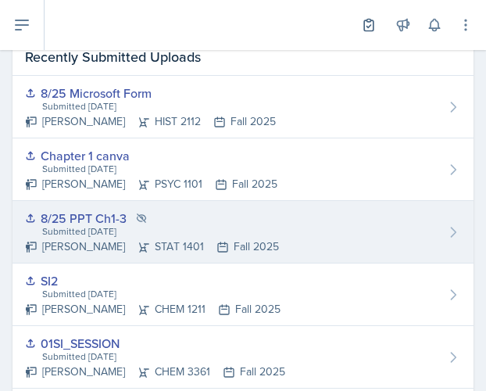
click at [446, 243] on div "8/25 PPT Ch1-3 Submitted Aug 25th, 2025 Nicolle Maldonado STAT 1401 Fall 2025" at bounding box center [243, 232] width 461 height 63
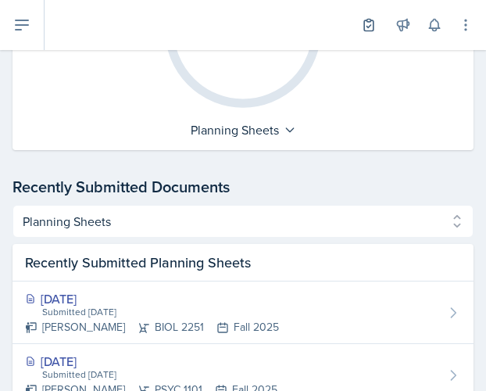
scroll to position [585, 0]
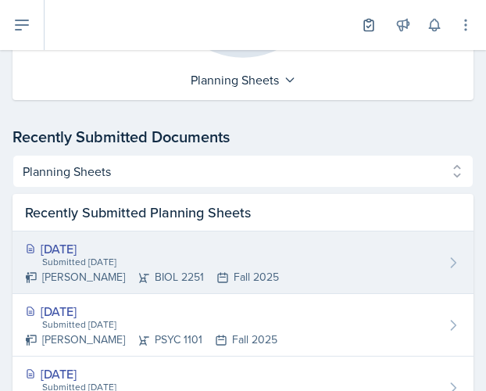
click at [446, 261] on icon at bounding box center [454, 263] width 16 height 16
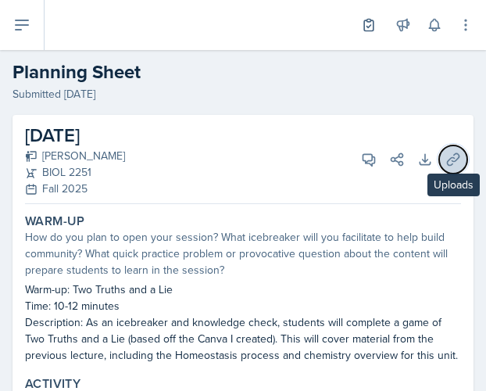
click at [447, 162] on icon at bounding box center [454, 160] width 16 height 16
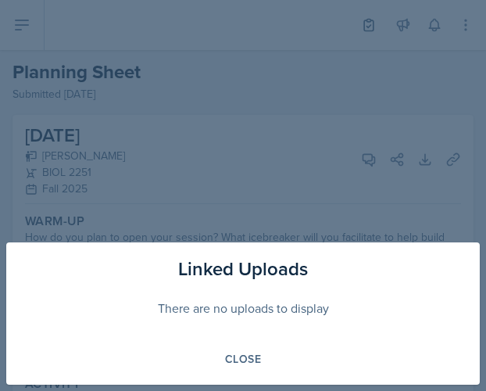
click at [241, 135] on div at bounding box center [243, 195] width 486 height 391
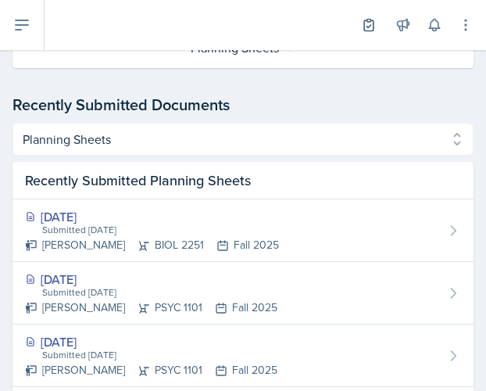
scroll to position [596, 0]
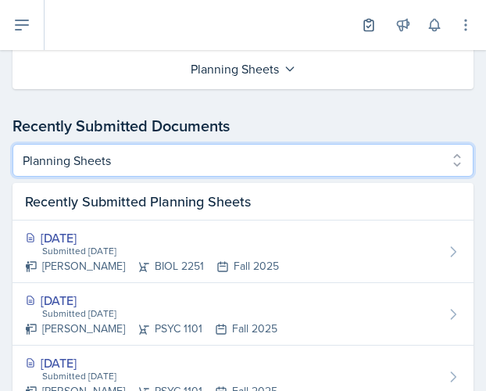
click at [439, 163] on select "Planning Sheets Peer Observation Forms Uploads" at bounding box center [243, 160] width 461 height 33
select select "Uploads"
click at [13, 144] on select "Planning Sheets Peer Observation Forms Uploads" at bounding box center [243, 160] width 461 height 33
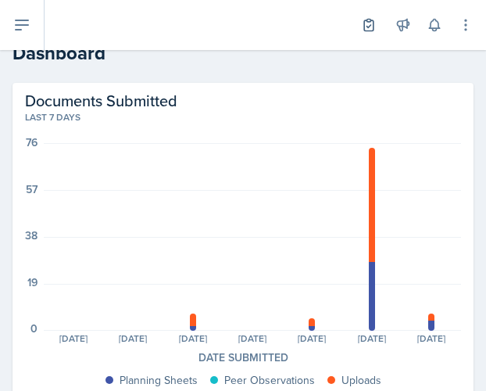
scroll to position [0, 0]
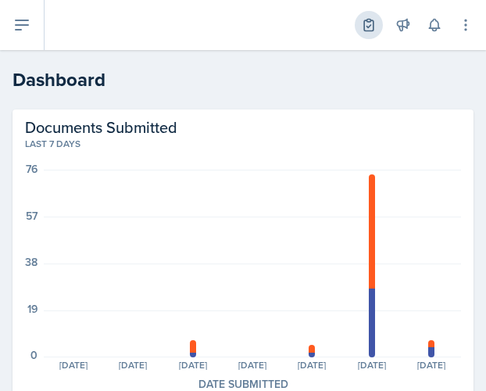
click at [364, 20] on icon at bounding box center [369, 25] width 16 height 16
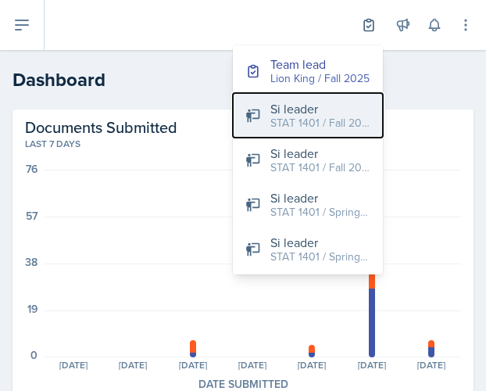
click at [316, 103] on div "Si leader" at bounding box center [321, 108] width 100 height 19
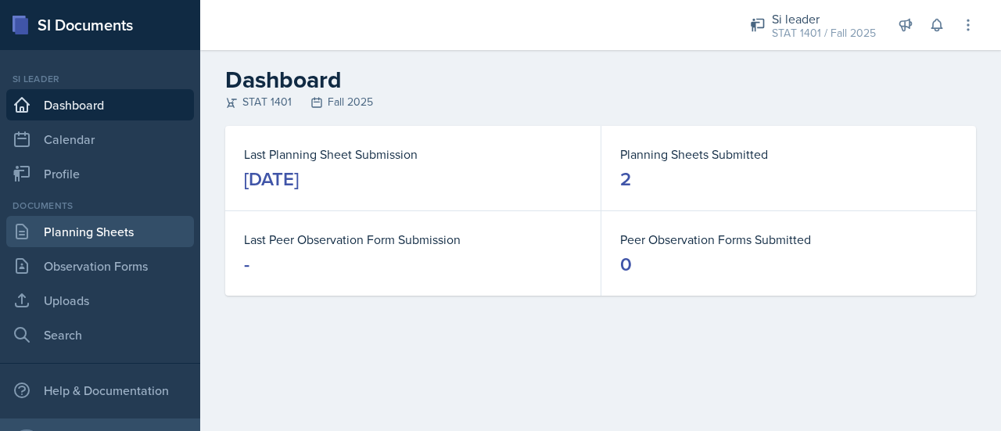
click at [84, 226] on link "Planning Sheets" at bounding box center [100, 231] width 188 height 31
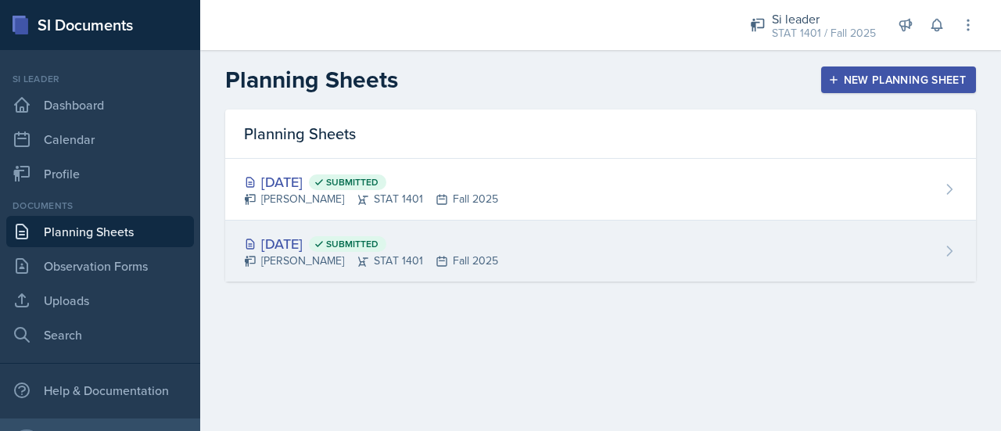
click at [339, 236] on div "Aug 26th, 2025 Submitted" at bounding box center [371, 243] width 254 height 21
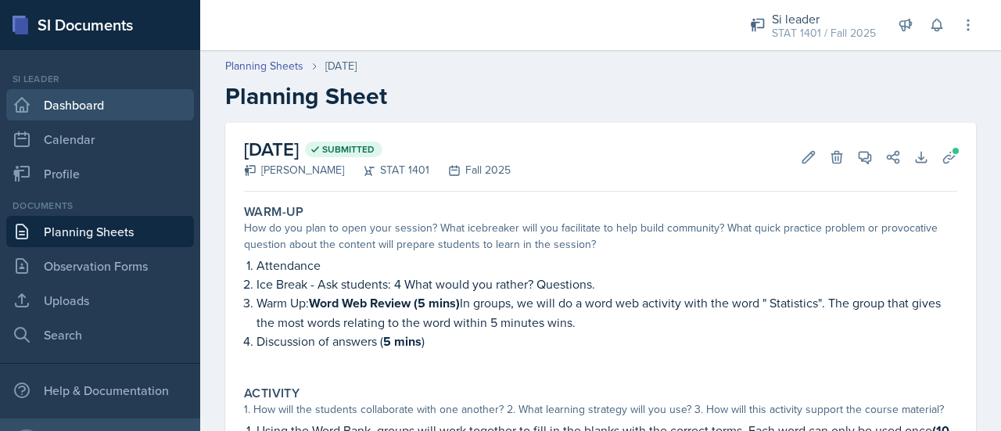
click at [88, 103] on link "Dashboard" at bounding box center [100, 104] width 188 height 31
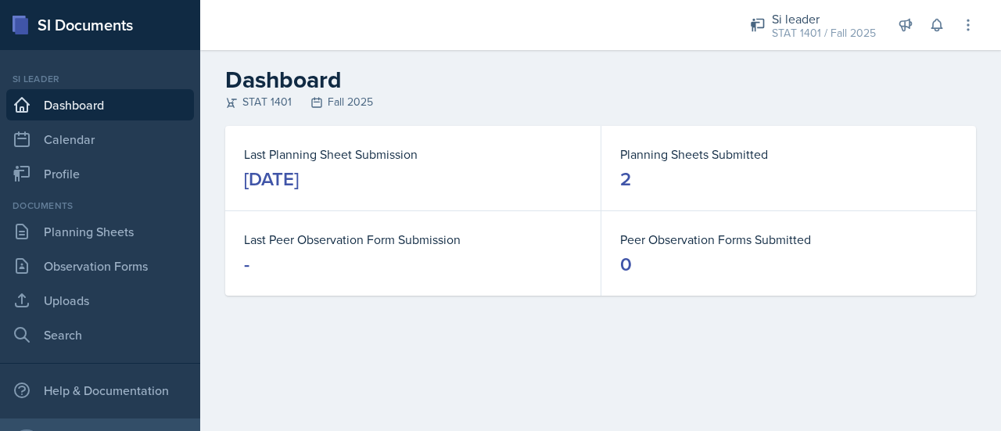
click at [583, 378] on main "Dashboard STAT 1401 Fall 2025 Last Planning Sheet Submission August 28th, 2025 …" at bounding box center [600, 240] width 801 height 381
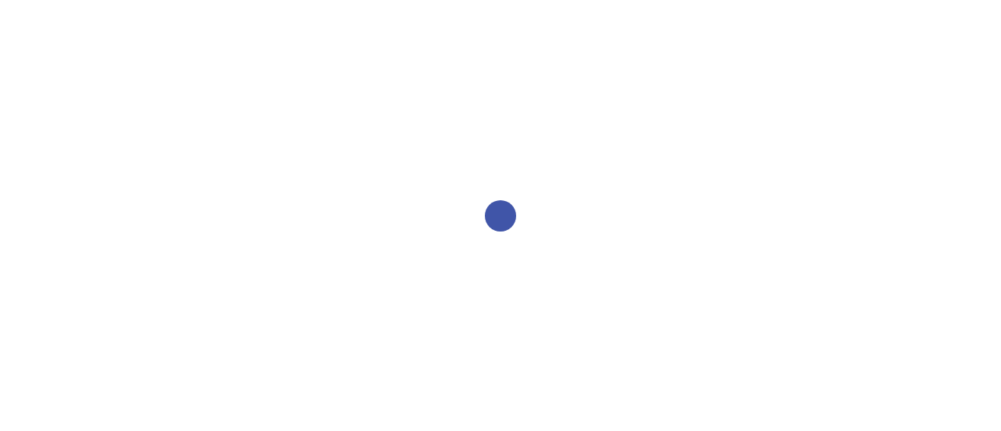
select select "2bed604d-1099-4043-b1bc-2365e8740244"
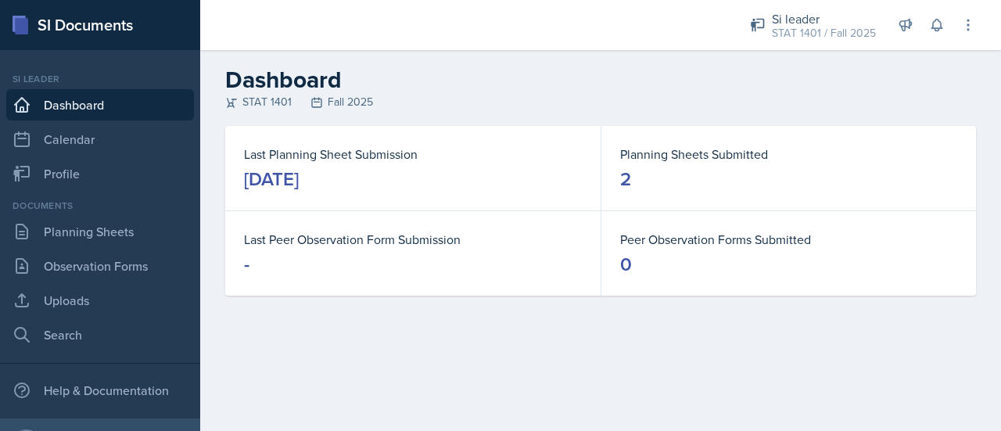
click at [500, 290] on div "Last Peer Observation Form Submission -" at bounding box center [412, 253] width 375 height 84
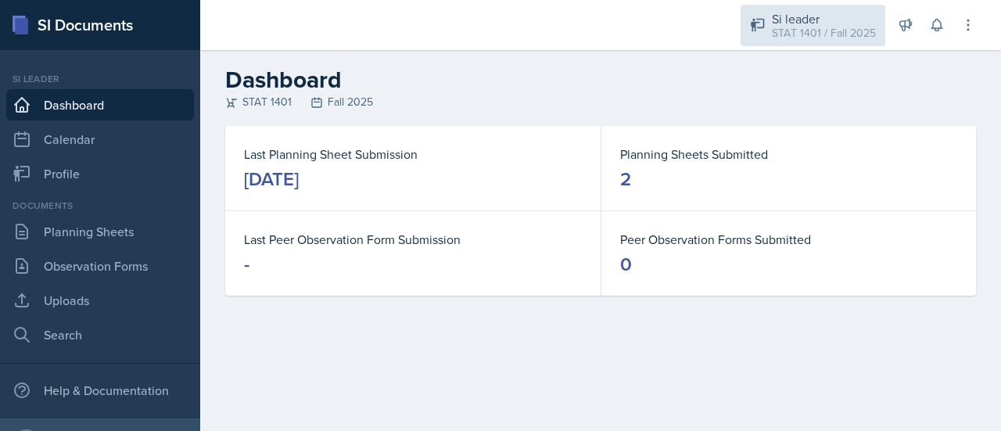
click at [834, 20] on div "Si leader" at bounding box center [824, 18] width 104 height 19
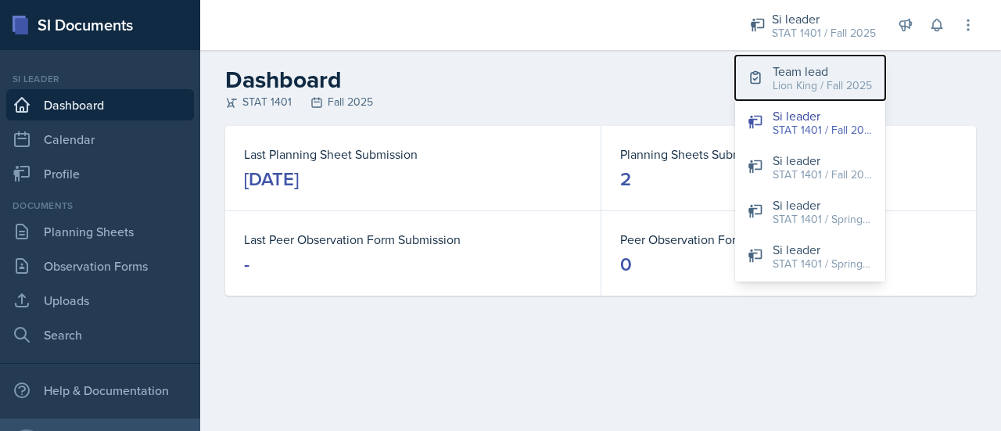
click at [805, 72] on div "Team lead" at bounding box center [822, 71] width 99 height 19
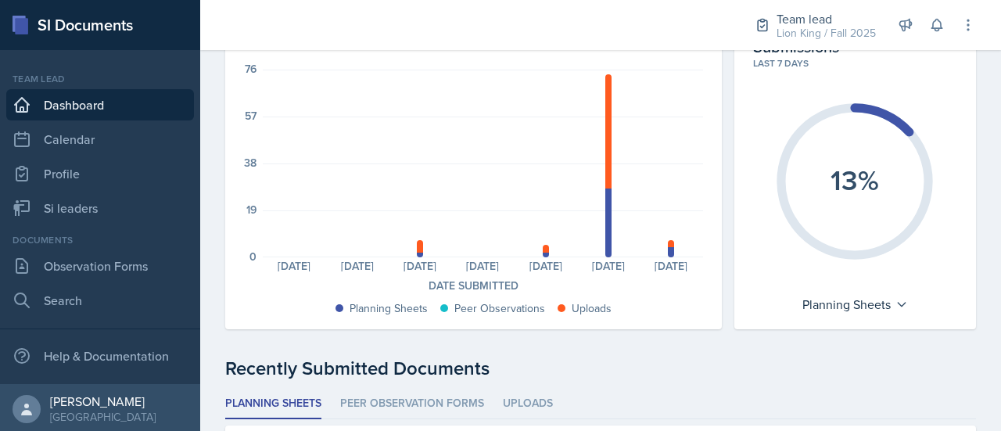
scroll to position [106, 0]
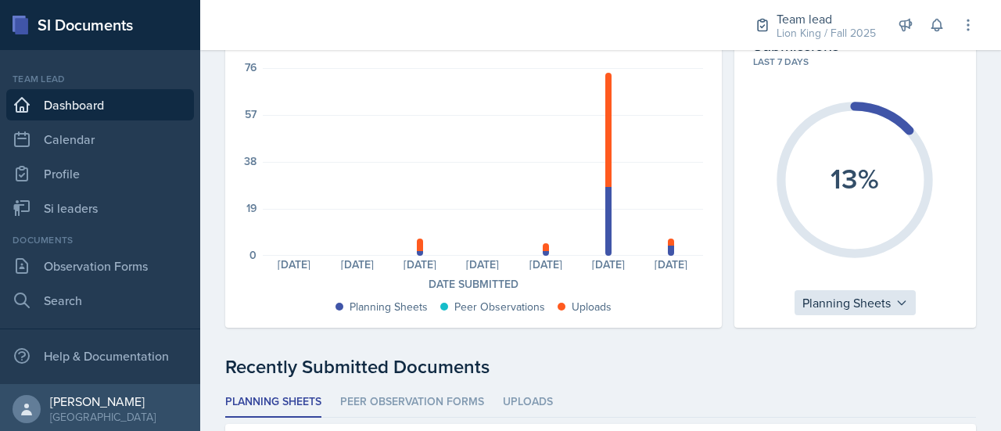
click at [874, 307] on div "Planning Sheets" at bounding box center [855, 302] width 121 height 25
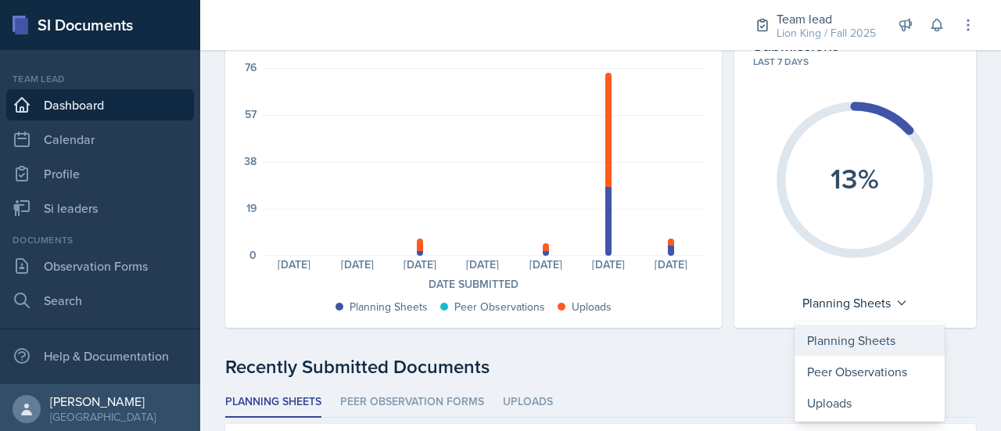
click at [841, 343] on div "Planning Sheets" at bounding box center [870, 340] width 150 height 31
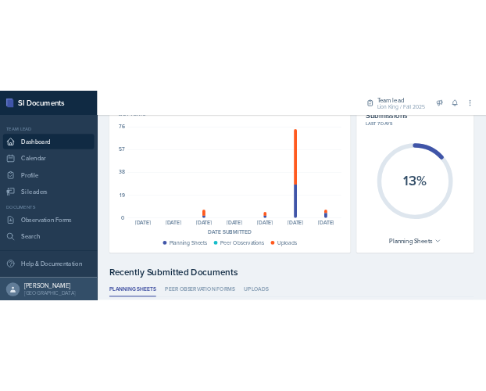
scroll to position [0, 0]
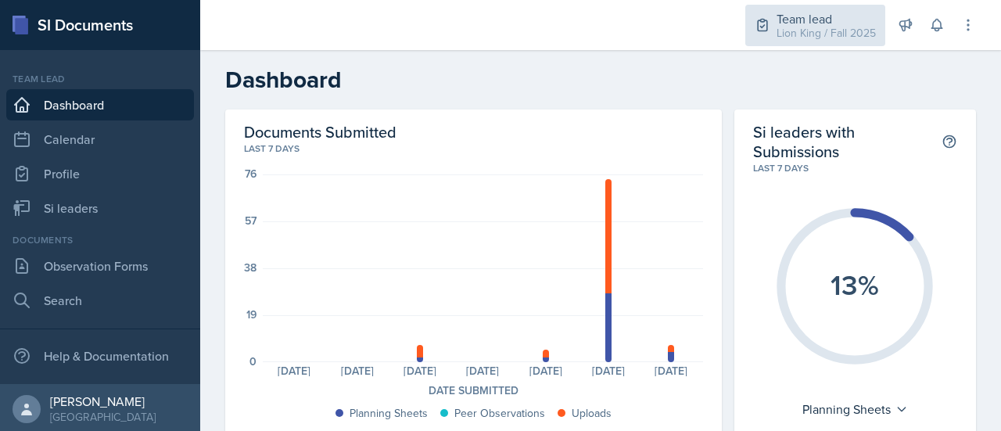
click at [837, 29] on div "Lion King / Fall 2025" at bounding box center [826, 33] width 99 height 16
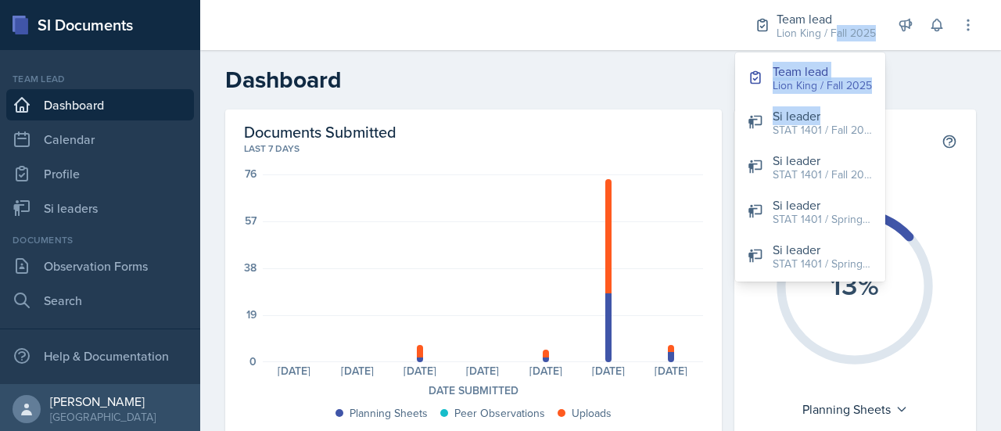
drag, startPoint x: 837, startPoint y: 29, endPoint x: 893, endPoint y: 87, distance: 80.7
click at [893, 87] on div "Team lead Lion King / Fall 2025 Team lead Lion King / Fall 2025 Si leader STAT …" at bounding box center [600, 215] width 801 height 431
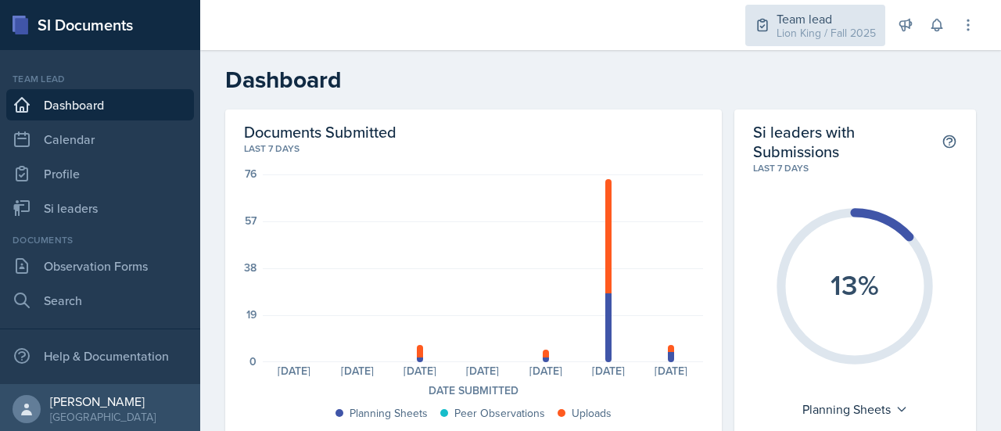
click at [815, 35] on div "Lion King / Fall 2025" at bounding box center [826, 33] width 99 height 16
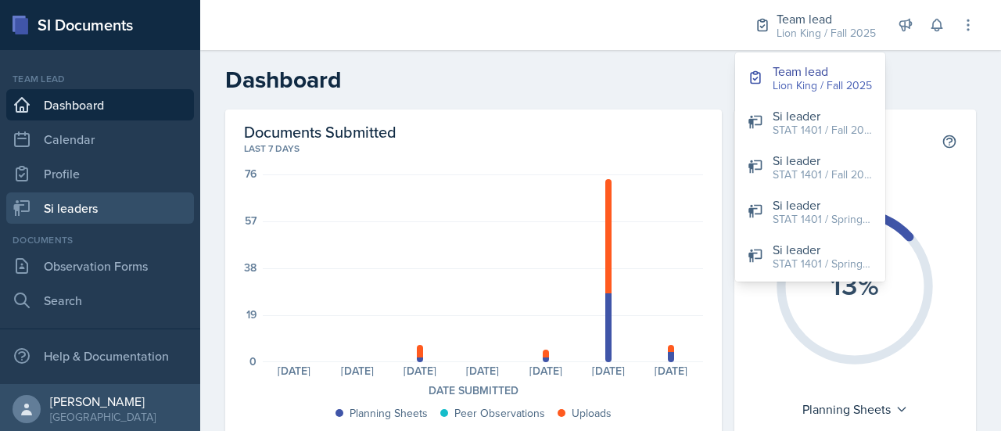
click at [96, 198] on link "Si leaders" at bounding box center [100, 207] width 188 height 31
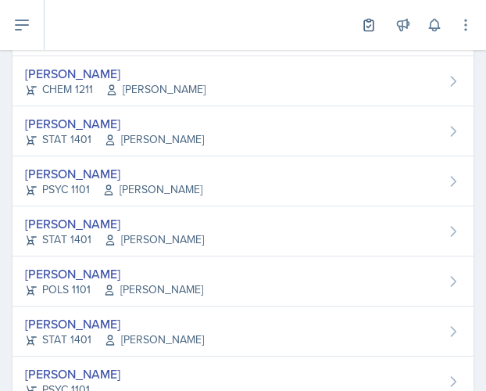
scroll to position [486, 0]
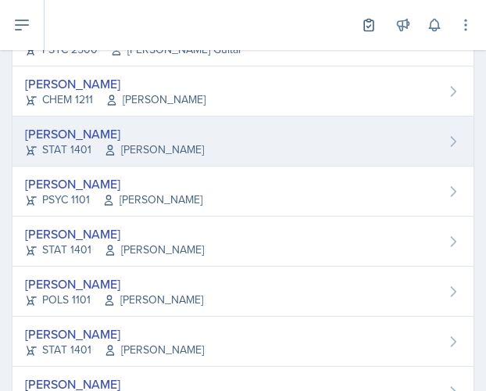
click at [442, 145] on div "[PERSON_NAME] STAT 1401 [PERSON_NAME]" at bounding box center [243, 142] width 461 height 50
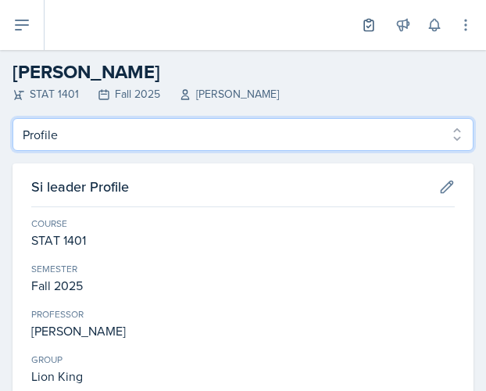
click at [411, 131] on select "Profile Planning Sheets Observation Forms Uploads" at bounding box center [243, 134] width 461 height 33
select select "Planning Sheets"
click at [13, 118] on select "Profile Planning Sheets Observation Forms Uploads" at bounding box center [243, 134] width 461 height 33
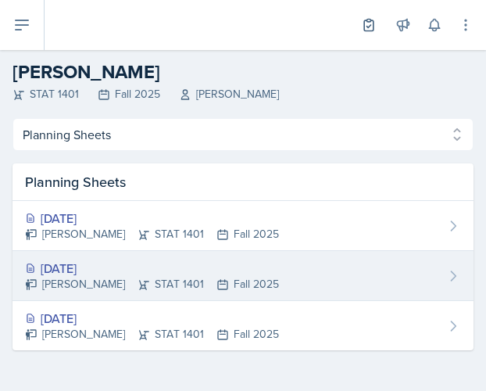
click at [247, 269] on div "[DATE]" at bounding box center [152, 268] width 254 height 19
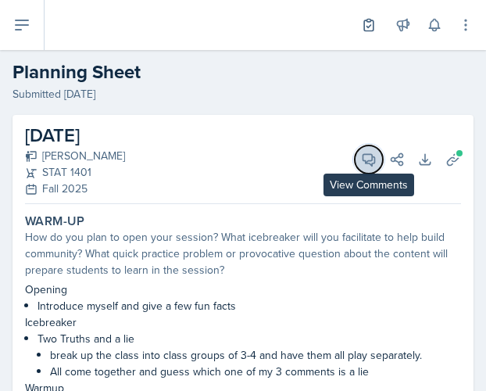
click at [361, 156] on icon at bounding box center [369, 160] width 16 height 16
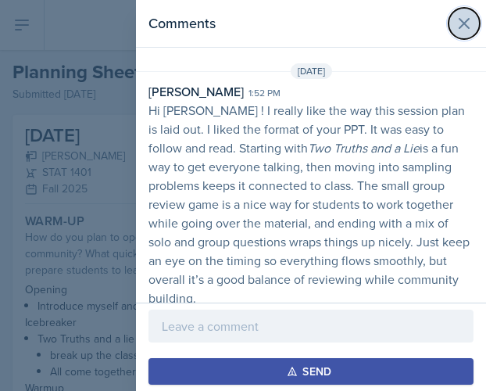
click at [462, 20] on icon at bounding box center [464, 23] width 9 height 9
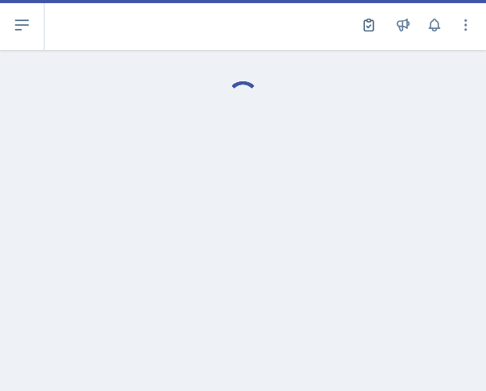
select select "Planning Sheets"
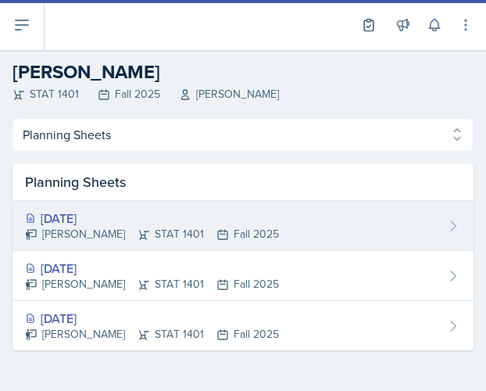
click at [186, 220] on div "Aug 28th, 2025" at bounding box center [152, 218] width 254 height 19
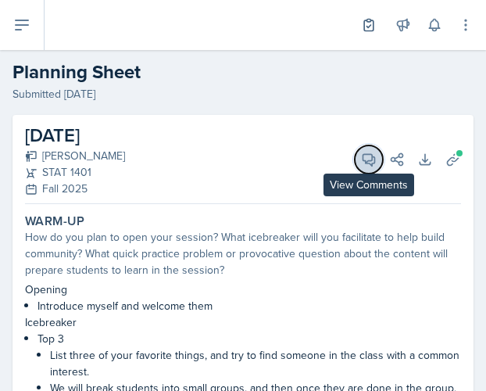
click at [364, 157] on icon at bounding box center [370, 160] width 12 height 12
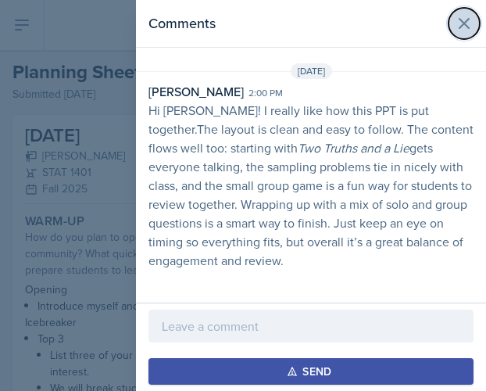
click at [464, 29] on icon at bounding box center [464, 23] width 19 height 19
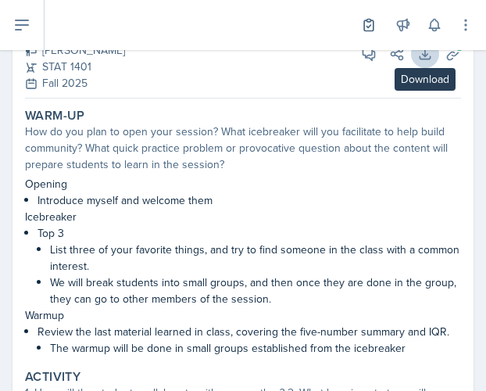
scroll to position [84, 0]
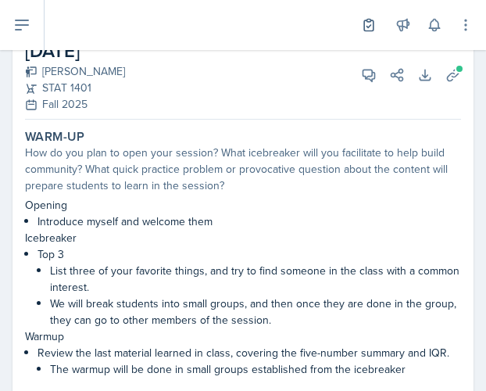
drag, startPoint x: 423, startPoint y: 253, endPoint x: 327, endPoint y: 187, distance: 116.5
click at [327, 187] on div "How do you plan to open your session? What icebreaker will you facilitate to he…" at bounding box center [243, 169] width 436 height 49
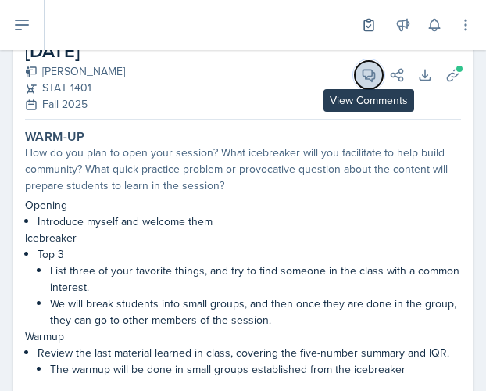
click at [361, 79] on icon at bounding box center [369, 75] width 16 height 16
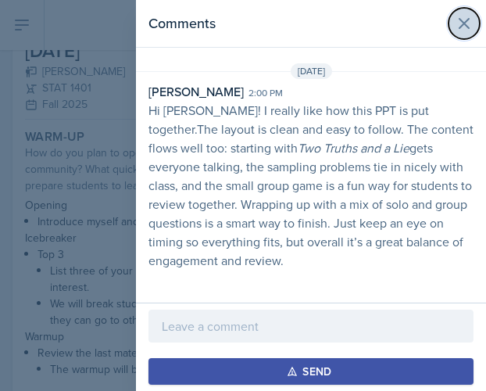
click at [463, 20] on icon at bounding box center [464, 23] width 19 height 19
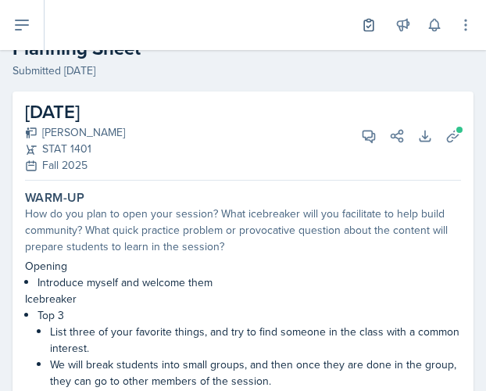
scroll to position [0, 0]
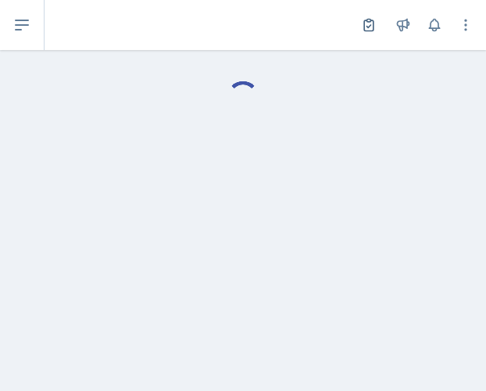
select select "Planning Sheets"
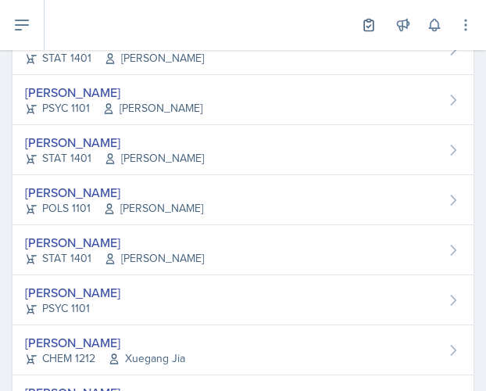
scroll to position [598, 0]
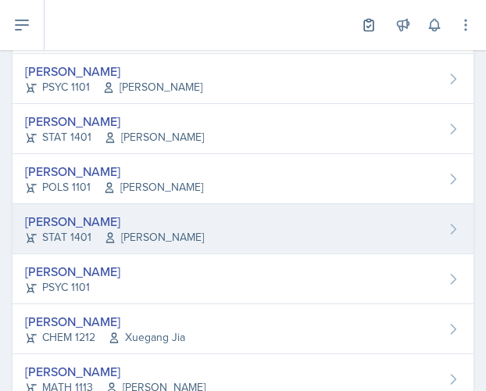
click at [427, 224] on div "Nicolle Maldonado STAT 1401 Benjamin Watson" at bounding box center [243, 229] width 461 height 50
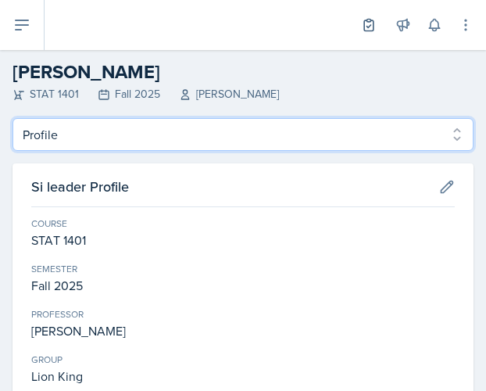
click at [228, 131] on select "Profile Planning Sheets Observation Forms Uploads" at bounding box center [243, 134] width 461 height 33
select select "Planning Sheets"
click at [13, 118] on select "Profile Planning Sheets Observation Forms Uploads" at bounding box center [243, 134] width 461 height 33
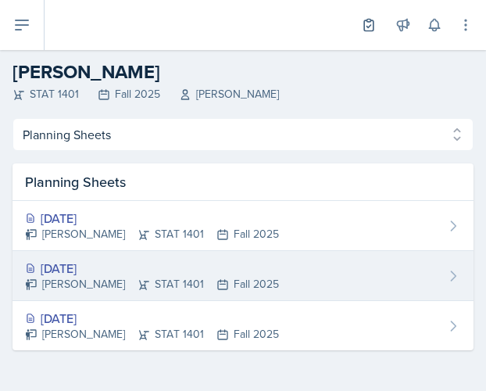
click at [260, 262] on div "Aug 25th, 2025" at bounding box center [152, 268] width 254 height 19
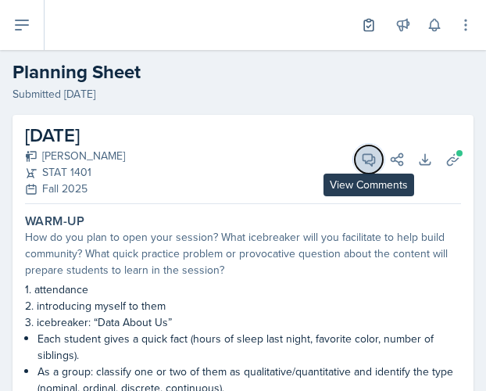
click at [364, 162] on icon at bounding box center [370, 160] width 12 height 12
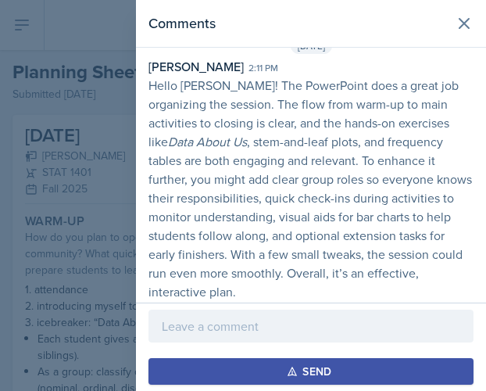
scroll to position [27, 0]
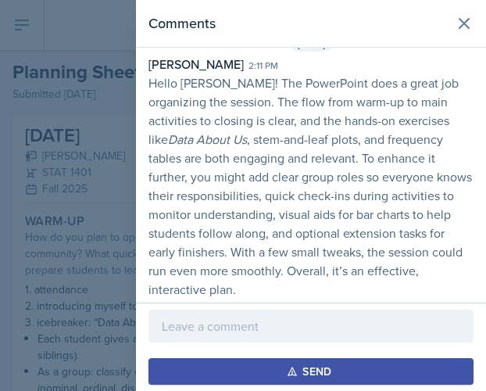
click at [331, 176] on p "Hello Nicolle! The PowerPoint does a great job organizing the session. The flow…" at bounding box center [311, 186] width 325 height 225
click at [455, 27] on icon at bounding box center [464, 23] width 19 height 19
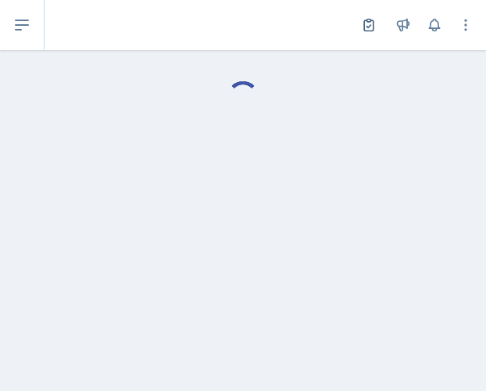
select select "Planning Sheets"
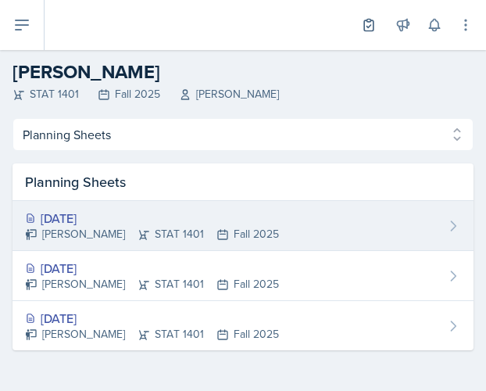
click at [296, 234] on div "Aug 28th, 2025 Nicolle Maldonado STAT 1401 Fall 2025" at bounding box center [243, 226] width 461 height 50
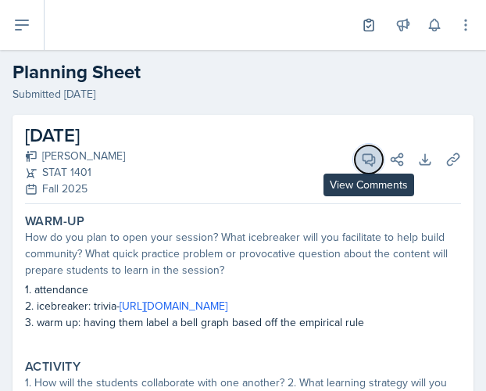
click at [362, 164] on icon at bounding box center [369, 160] width 16 height 16
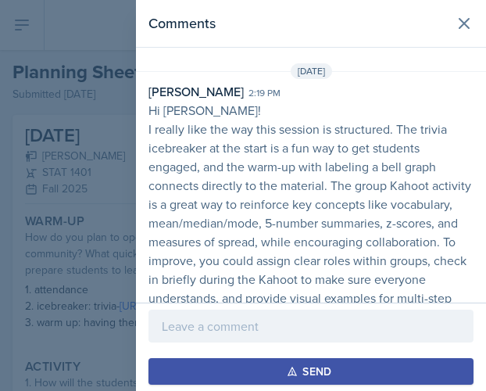
scroll to position [65, 0]
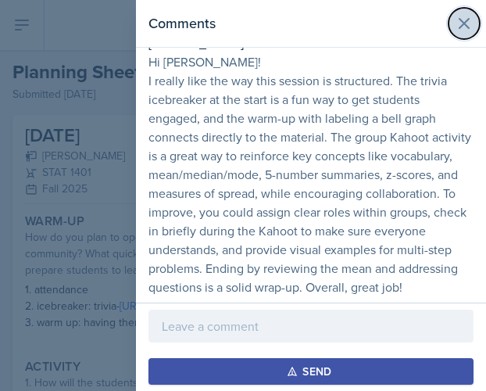
click at [460, 25] on icon at bounding box center [464, 23] width 9 height 9
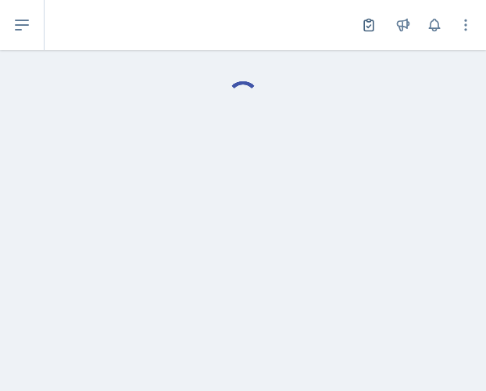
select select "Planning Sheets"
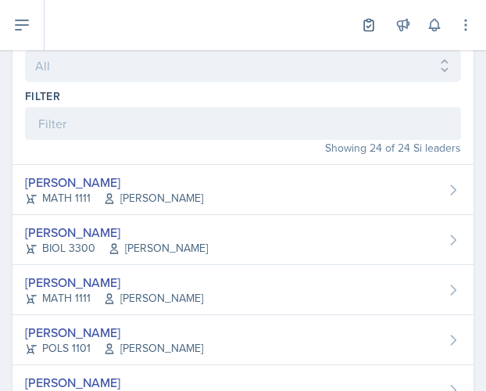
scroll to position [106, 0]
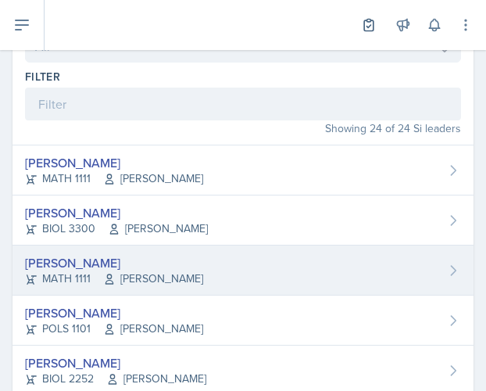
click at [416, 259] on div "Alyssa Bryant MATH 1111 Cathy Schnakenburg" at bounding box center [243, 271] width 461 height 50
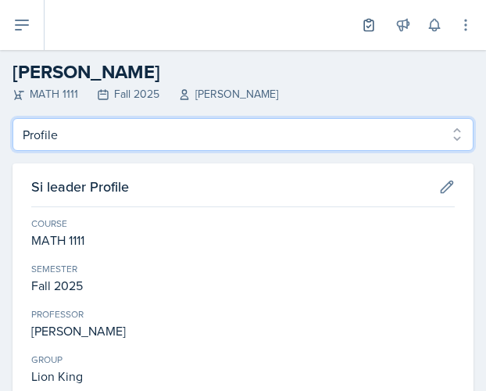
click at [125, 142] on select "Profile Planning Sheets Observation Forms Uploads" at bounding box center [243, 134] width 461 height 33
select select "Planning Sheets"
click at [13, 118] on select "Profile Planning Sheets Observation Forms Uploads" at bounding box center [243, 134] width 461 height 33
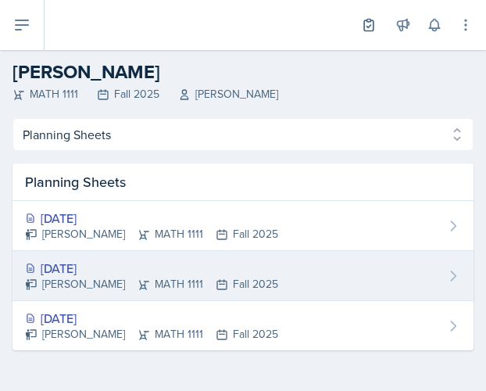
click at [375, 263] on div "Aug 26th, 2025 Alyssa Bryant MATH 1111 Fall 2025" at bounding box center [243, 276] width 461 height 50
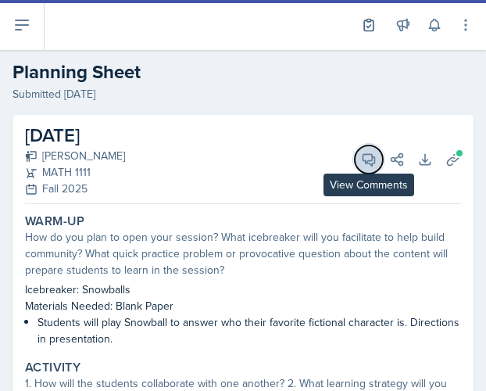
click at [371, 152] on span at bounding box center [375, 154] width 8 height 8
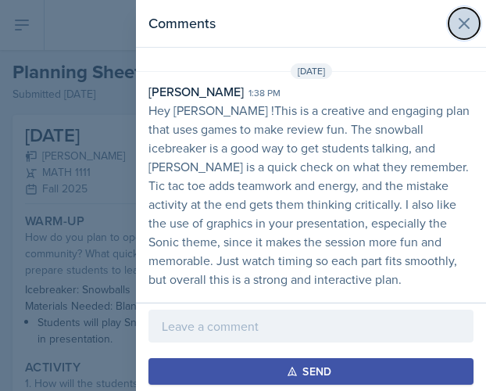
click at [463, 27] on icon at bounding box center [464, 23] width 19 height 19
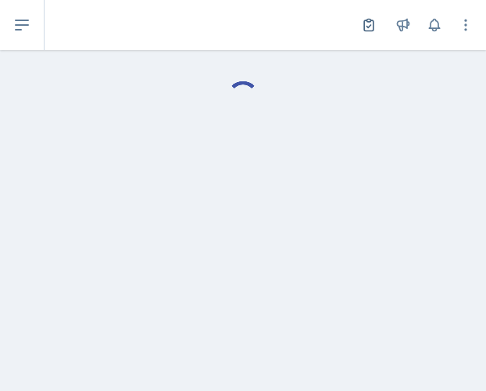
select select "Planning Sheets"
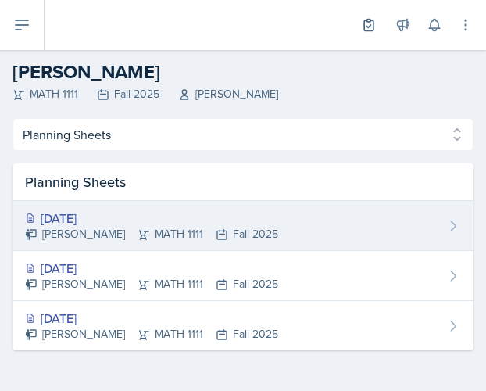
click at [196, 210] on div "Aug 28th, 2025" at bounding box center [151, 218] width 253 height 19
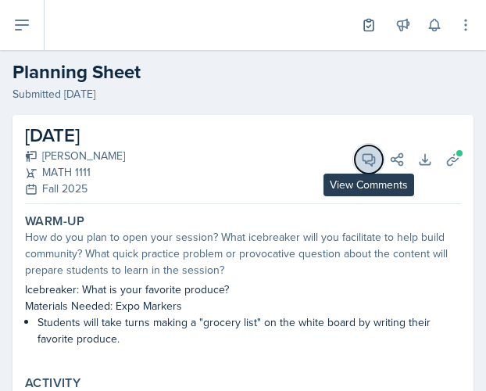
click at [371, 150] on span at bounding box center [375, 154] width 8 height 8
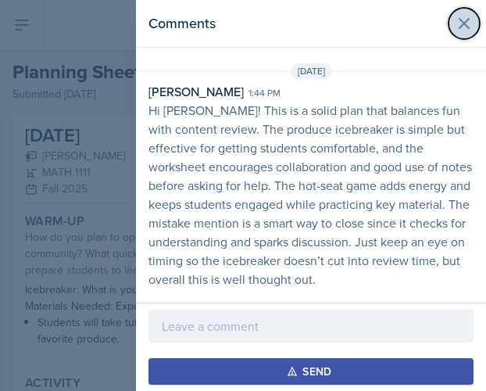
click at [468, 23] on icon at bounding box center [464, 23] width 19 height 19
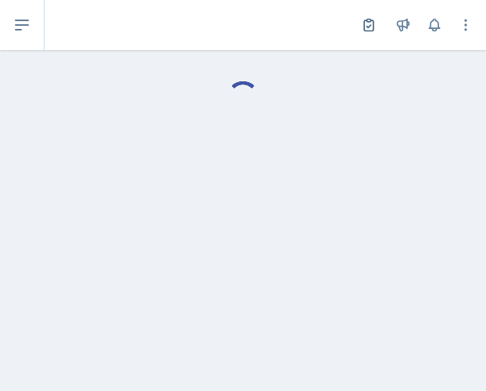
select select "Planning Sheets"
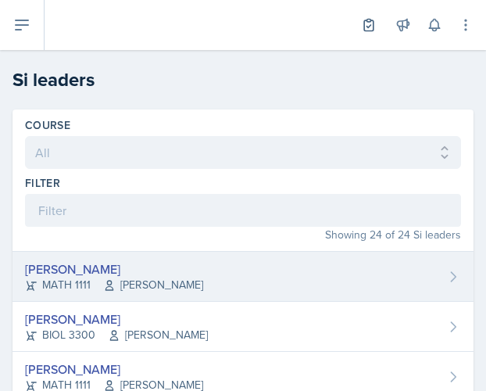
click at [369, 273] on div "Xavier Ashton MATH 1111 Jennifer Smathers" at bounding box center [243, 277] width 461 height 50
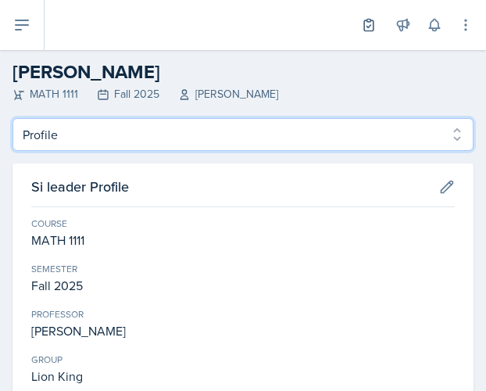
click at [186, 127] on select "Profile Planning Sheets Observation Forms Uploads" at bounding box center [243, 134] width 461 height 33
select select "Planning Sheets"
click at [13, 118] on select "Profile Planning Sheets Observation Forms Uploads" at bounding box center [243, 134] width 461 height 33
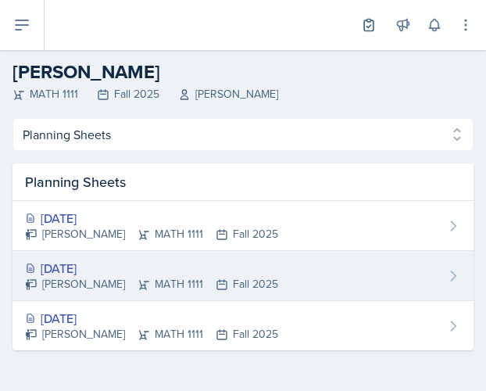
click at [188, 263] on div "Aug 25th, 2025" at bounding box center [151, 268] width 253 height 19
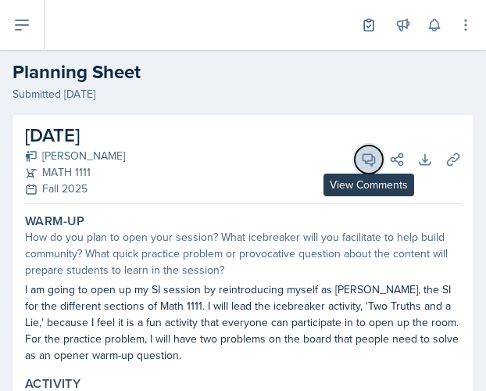
click at [361, 165] on icon at bounding box center [369, 160] width 16 height 16
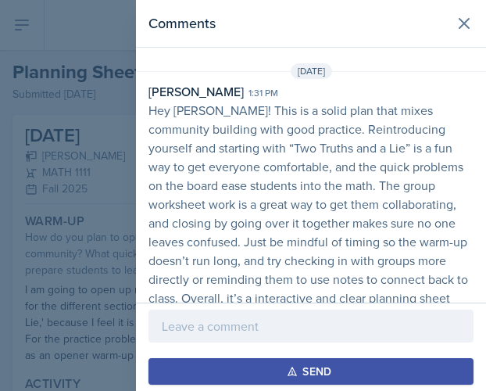
scroll to position [27, 0]
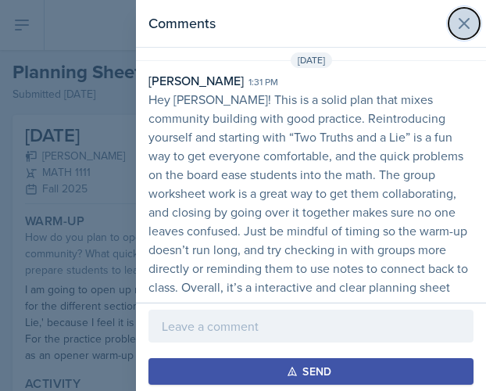
click at [455, 18] on icon at bounding box center [464, 23] width 19 height 19
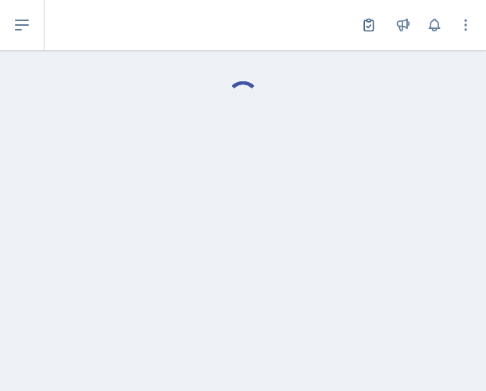
select select "Planning Sheets"
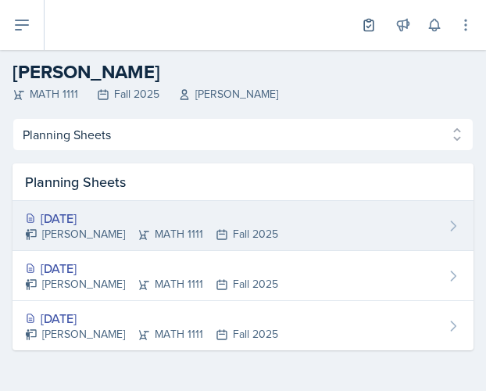
click at [264, 239] on div "Aug 27th, 2025 Xavier Ashton MATH 1111 Fall 2025" at bounding box center [243, 226] width 461 height 50
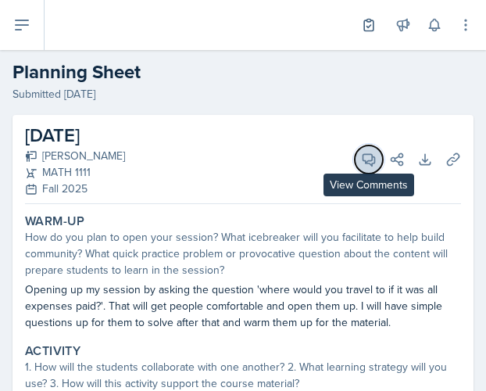
click at [364, 165] on icon at bounding box center [370, 160] width 12 height 12
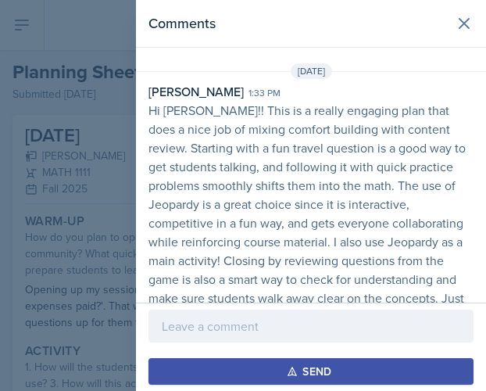
click at [104, 239] on div at bounding box center [243, 195] width 486 height 391
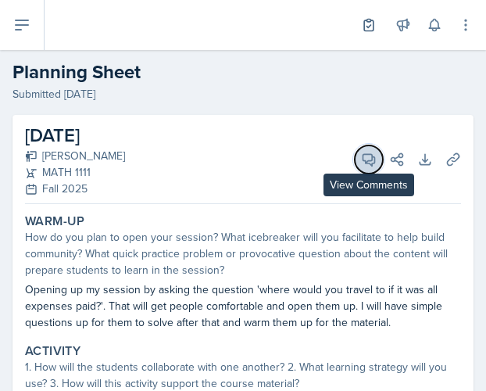
click at [364, 156] on icon at bounding box center [370, 160] width 12 height 12
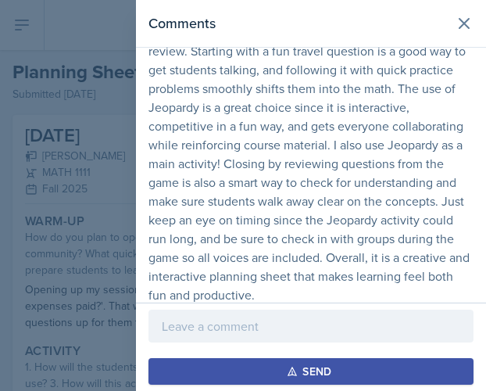
scroll to position [102, 0]
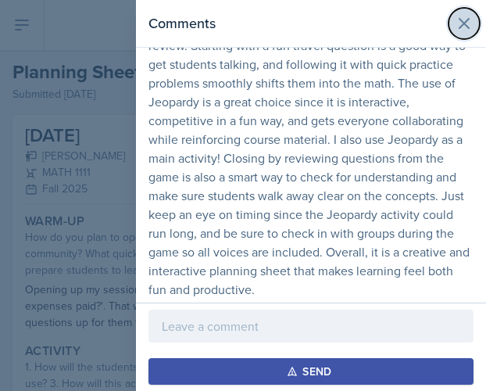
click at [456, 23] on icon at bounding box center [464, 23] width 19 height 19
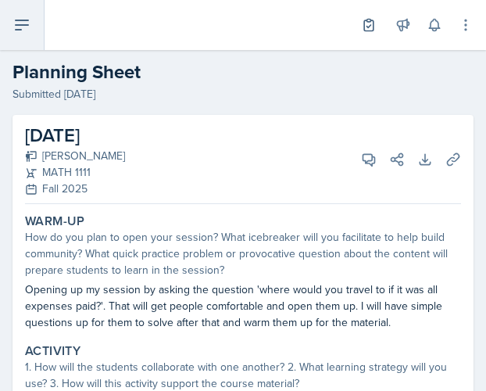
click at [27, 26] on icon at bounding box center [22, 24] width 13 height 9
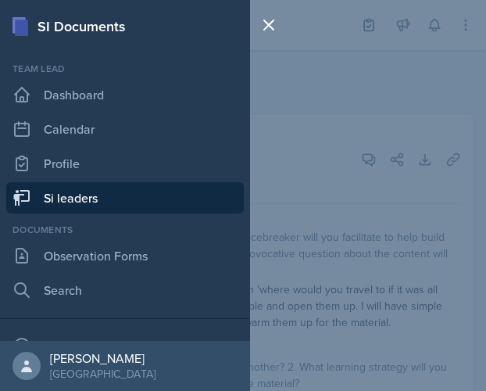
click at [294, 115] on div "SI Documents Team lead Dashboard Calendar Profile Si leaders Documents Observat…" at bounding box center [243, 195] width 486 height 391
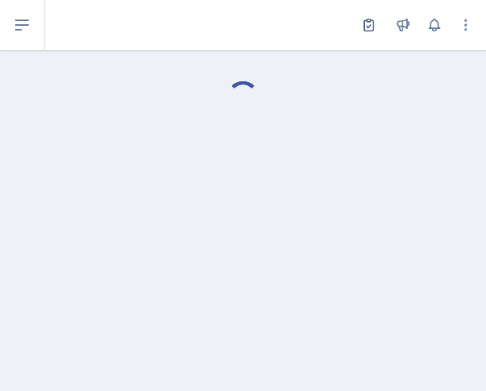
select select "Planning Sheets"
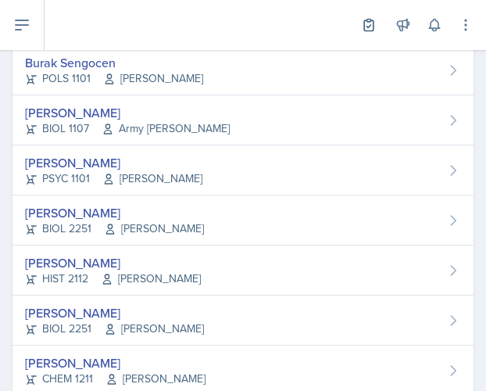
scroll to position [1059, 0]
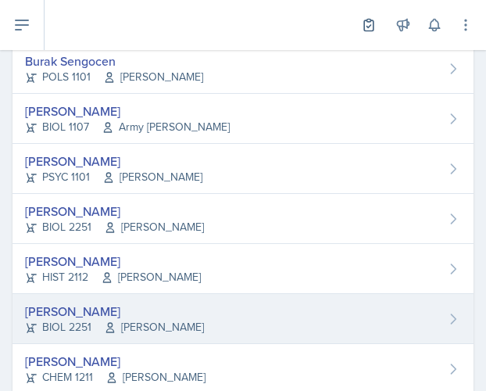
click at [427, 320] on div "Makenzie Westra BIOL 2251 Traci McGee" at bounding box center [243, 319] width 461 height 50
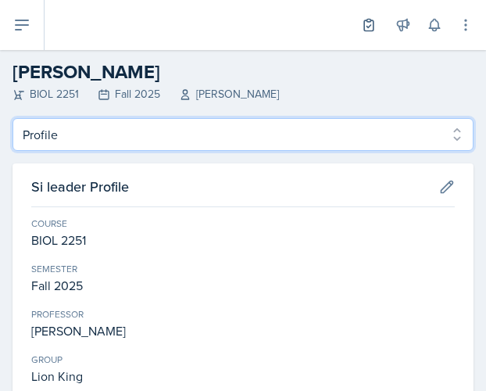
click at [268, 145] on select "Profile Planning Sheets Observation Forms Uploads" at bounding box center [243, 134] width 461 height 33
select select "Planning Sheets"
click at [13, 118] on select "Profile Planning Sheets Observation Forms Uploads" at bounding box center [243, 134] width 461 height 33
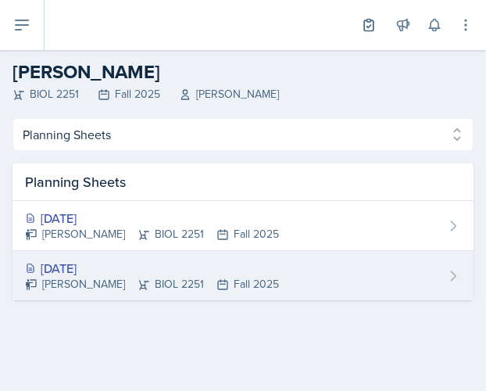
click at [279, 262] on div "Aug 26th, 2025 Makenzie Westra BIOL 2251 Fall 2025" at bounding box center [243, 275] width 461 height 49
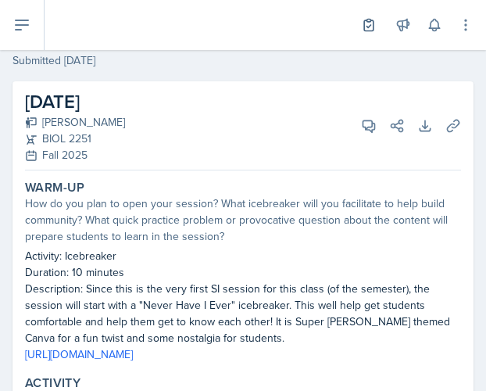
scroll to position [35, 0]
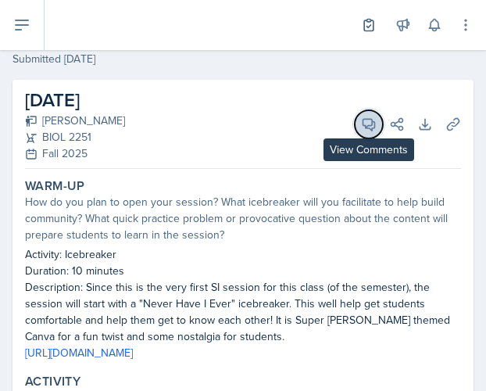
click at [364, 119] on icon at bounding box center [370, 125] width 12 height 12
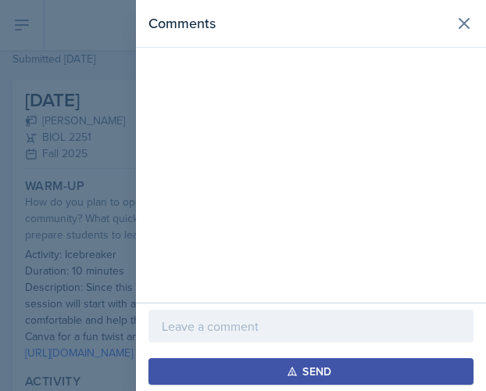
click at [310, 328] on p at bounding box center [311, 326] width 299 height 19
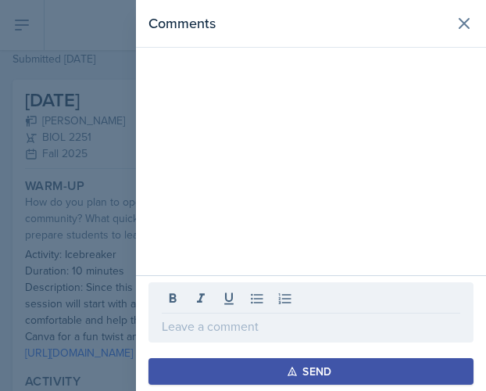
click at [385, 121] on div "Comments" at bounding box center [311, 137] width 350 height 275
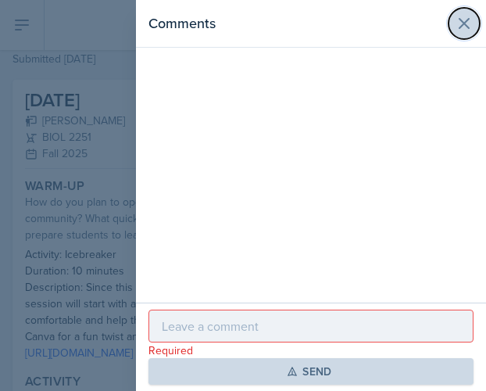
click at [468, 18] on icon at bounding box center [464, 23] width 19 height 19
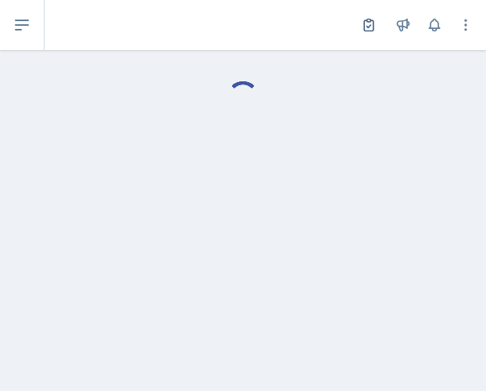
select select "Planning Sheets"
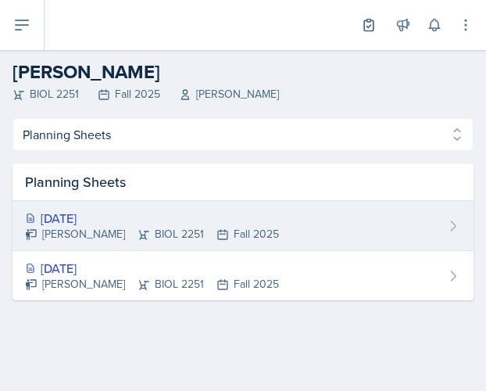
click at [130, 234] on div "Makenzie Westra BIOL 2251 Fall 2025" at bounding box center [152, 234] width 254 height 16
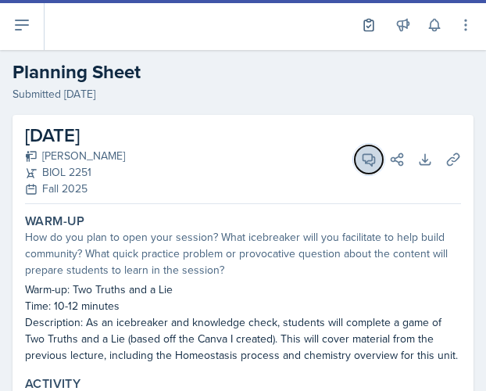
click at [364, 162] on icon at bounding box center [370, 160] width 12 height 12
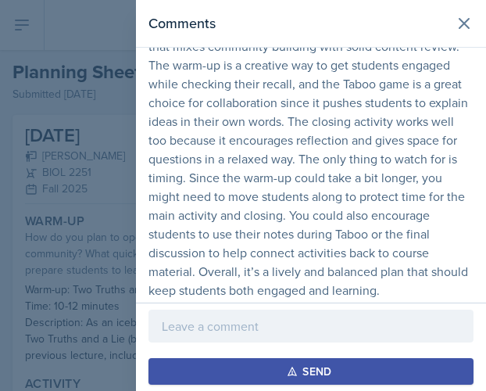
scroll to position [84, 0]
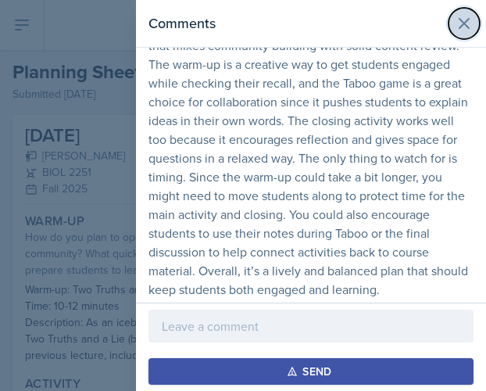
click at [455, 27] on icon at bounding box center [464, 23] width 19 height 19
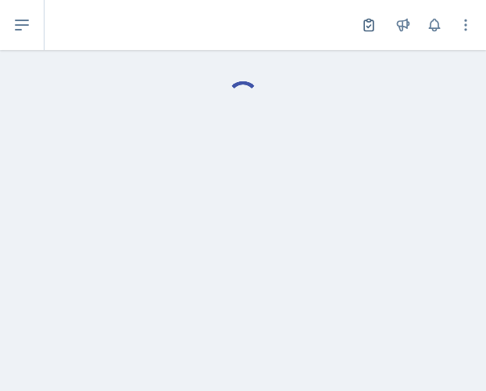
select select "Planning Sheets"
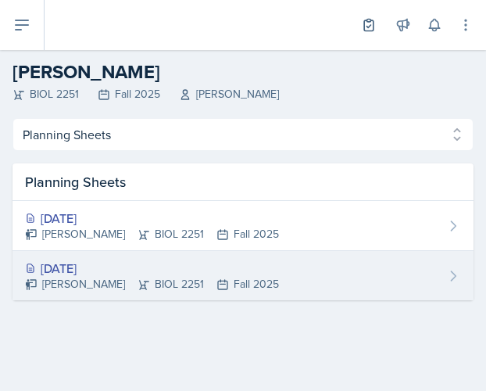
click at [297, 262] on div "Aug 26th, 2025 Makenzie Westra BIOL 2251 Fall 2025" at bounding box center [243, 275] width 461 height 49
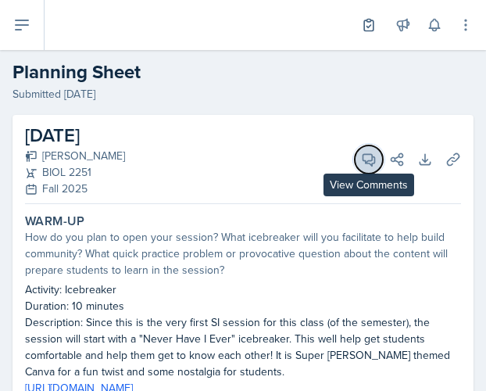
click at [371, 157] on span at bounding box center [375, 154] width 8 height 8
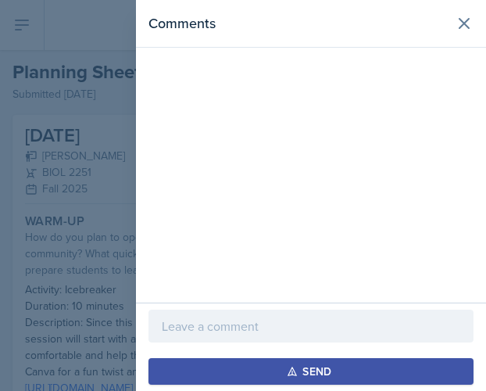
click at [326, 335] on p at bounding box center [311, 326] width 299 height 19
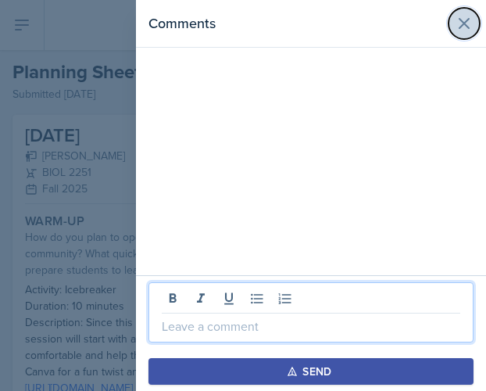
click at [471, 12] on button at bounding box center [464, 23] width 31 height 31
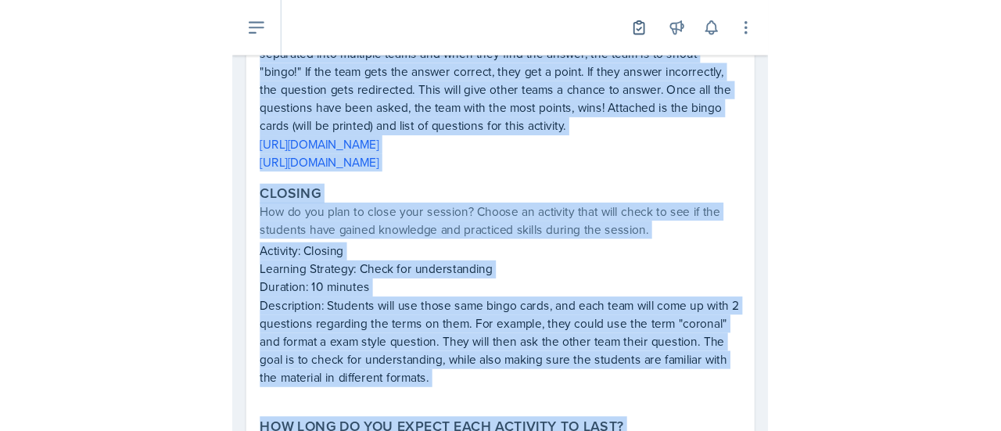
scroll to position [624, 0]
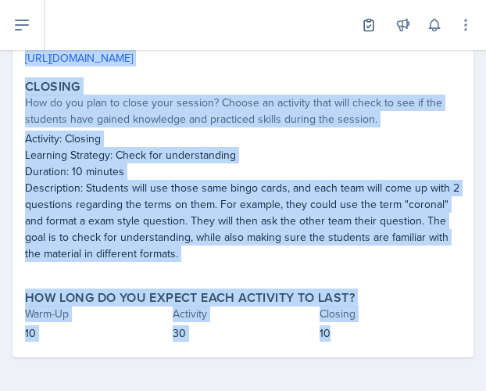
drag, startPoint x: 23, startPoint y: 99, endPoint x: 348, endPoint y: 349, distance: 410.0
copy div "Warm-Up How do you plan to open your session? What icebreaker will you facilita…"
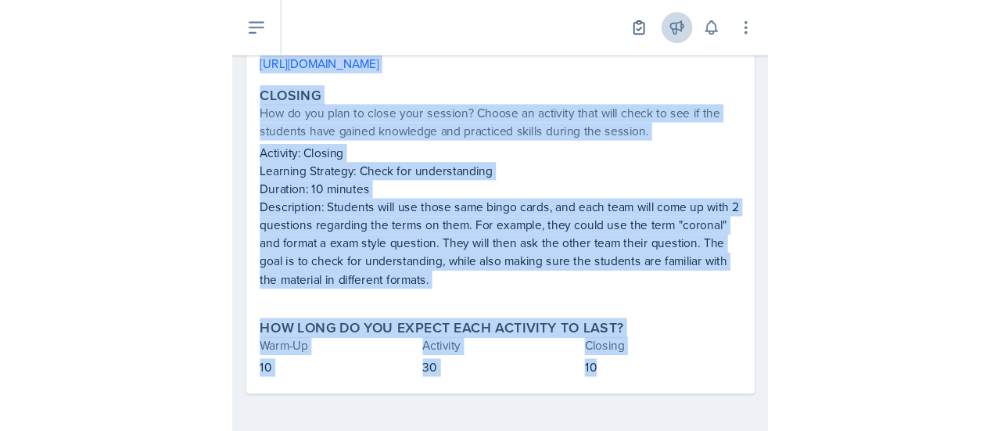
scroll to position [566, 0]
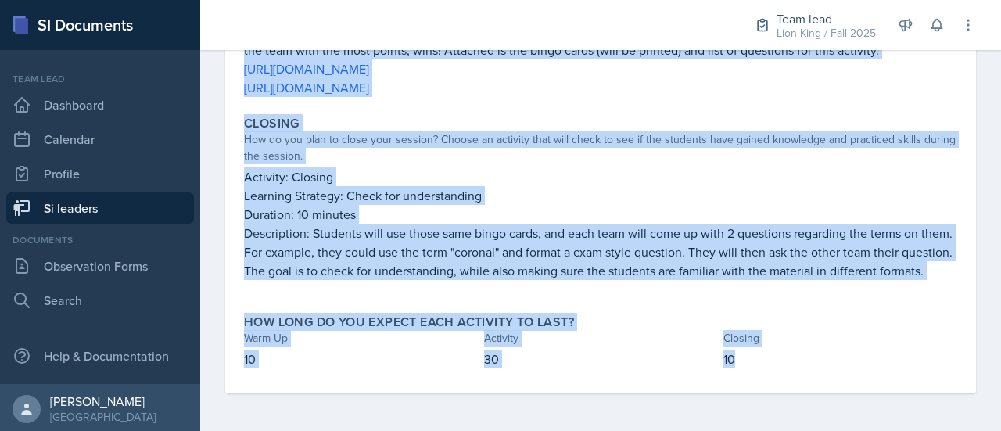
click at [483, 292] on p at bounding box center [600, 288] width 713 height 16
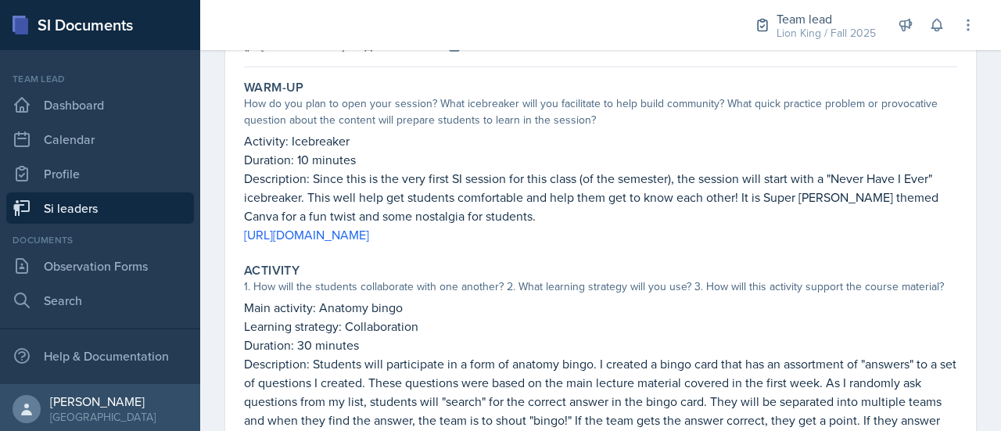
scroll to position [0, 0]
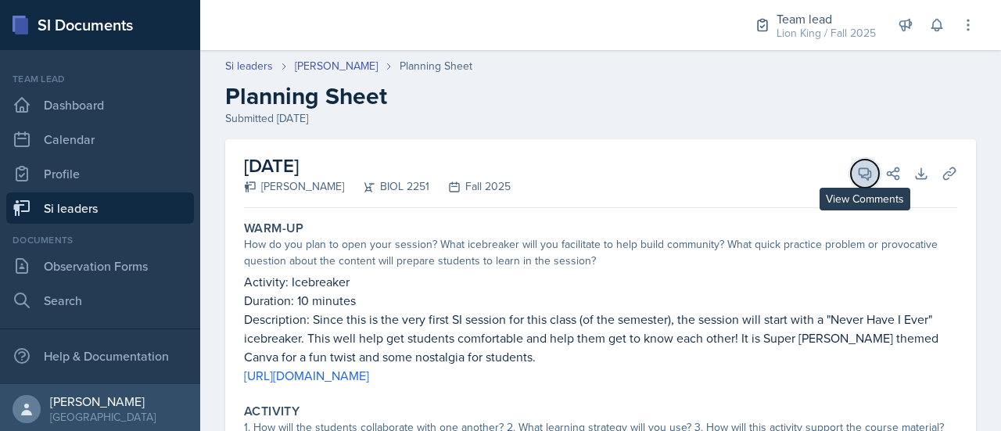
click at [859, 174] on icon at bounding box center [865, 174] width 12 height 12
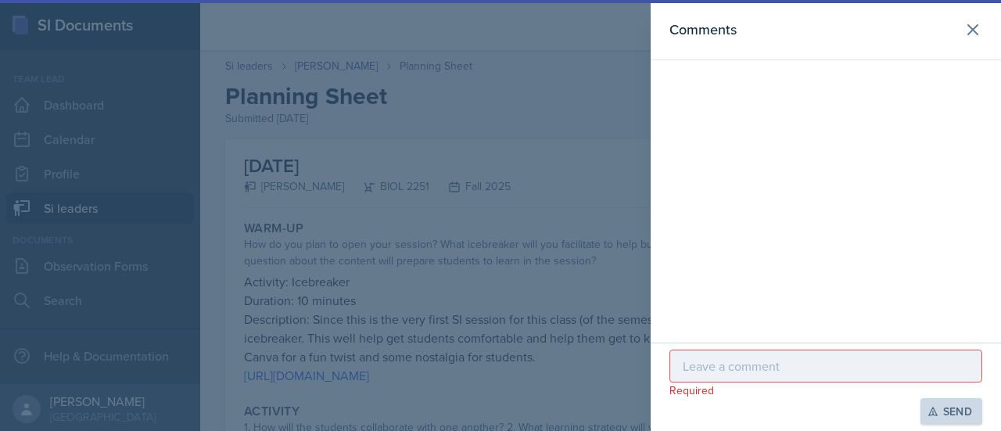
click at [718, 365] on p at bounding box center [826, 366] width 286 height 19
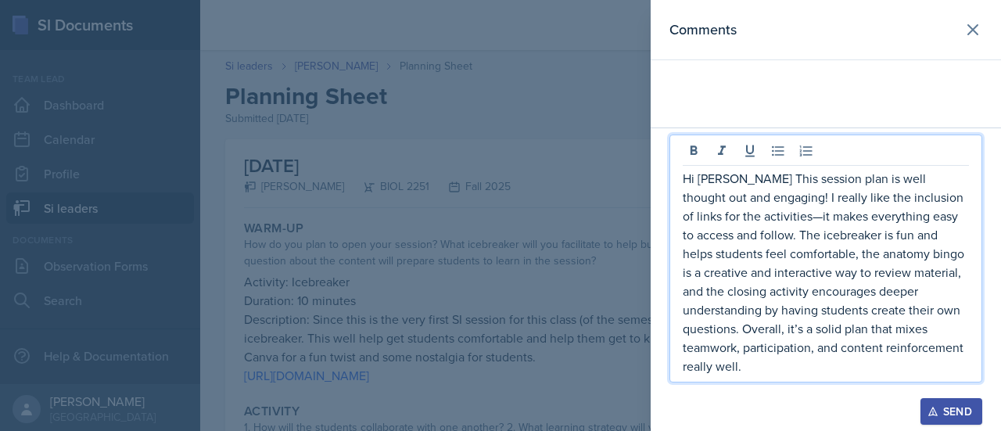
click at [748, 193] on p "Hi Mackenzi This session plan is well thought out and engaging! I really like t…" at bounding box center [826, 272] width 286 height 206
click at [750, 196] on p "Hi Mackenzi This session plan is well thought out and engaging! I really like t…" at bounding box center [826, 272] width 286 height 206
click at [762, 232] on p "Hi Mackenzie! This session plan is well thought out and engaging! I really like…" at bounding box center [826, 272] width 286 height 206
click at [757, 232] on p "Hi Mackenzie! This session plan is well thought out and engaging! I really like…" at bounding box center [826, 272] width 286 height 206
click at [751, 233] on p "Hi Mackenzie! This session plan is well thought out and engaging! I really like…" at bounding box center [826, 272] width 286 height 206
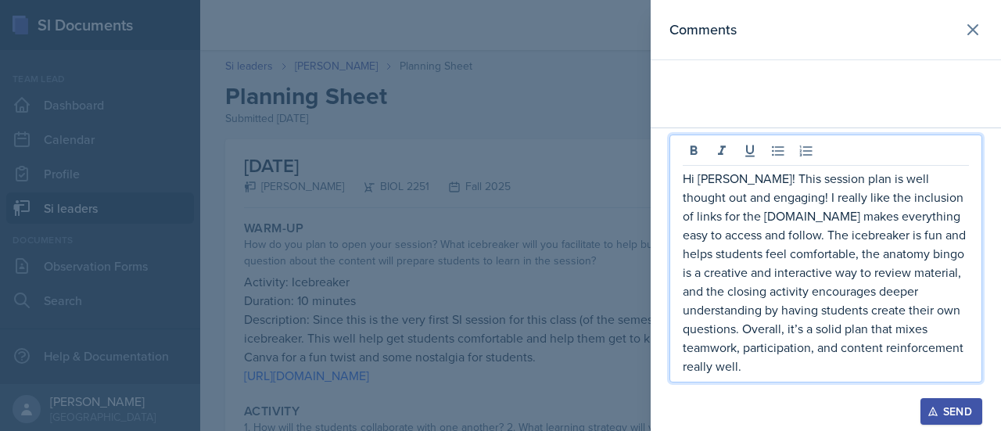
click at [771, 236] on p "Hi Mackenzie! This session plan is well thought out and engaging! I really like…" at bounding box center [826, 272] width 286 height 206
click at [754, 238] on p "Hi Mackenzie! This session plan is well thought out and engaging! I really like…" at bounding box center [826, 272] width 286 height 206
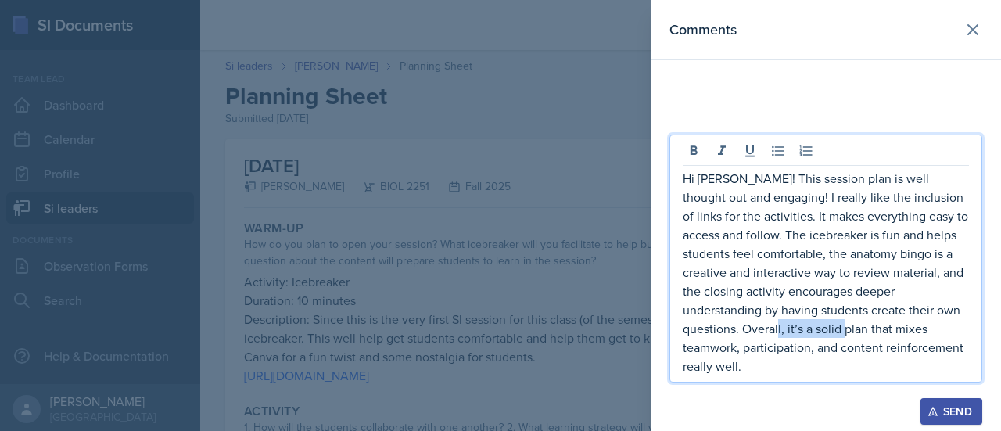
drag, startPoint x: 807, startPoint y: 349, endPoint x: 730, endPoint y: 350, distance: 76.6
click at [730, 350] on p "Hi Mackenzie! This session plan is well thought out and engaging! I really like…" at bounding box center [826, 272] width 286 height 206
drag, startPoint x: 690, startPoint y: 346, endPoint x: 844, endPoint y: 343, distance: 154.1
click at [844, 343] on p "Hi Mackenzie! This session plan is well thought out and engaging! I really like…" at bounding box center [826, 272] width 286 height 206
click at [963, 331] on p "Hi Mackenzie! This session plan is well thought out and engaging! I really like…" at bounding box center [826, 272] width 286 height 206
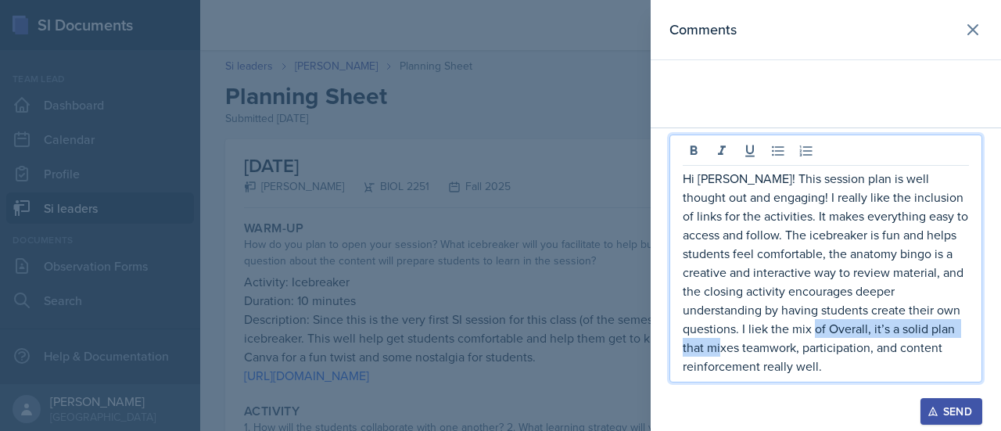
drag, startPoint x: 746, startPoint y: 329, endPoint x: 934, endPoint y: 337, distance: 187.8
click at [934, 337] on p "Hi Mackenzie! This session plan is well thought out and engaging! I really like…" at bounding box center [826, 272] width 286 height 206
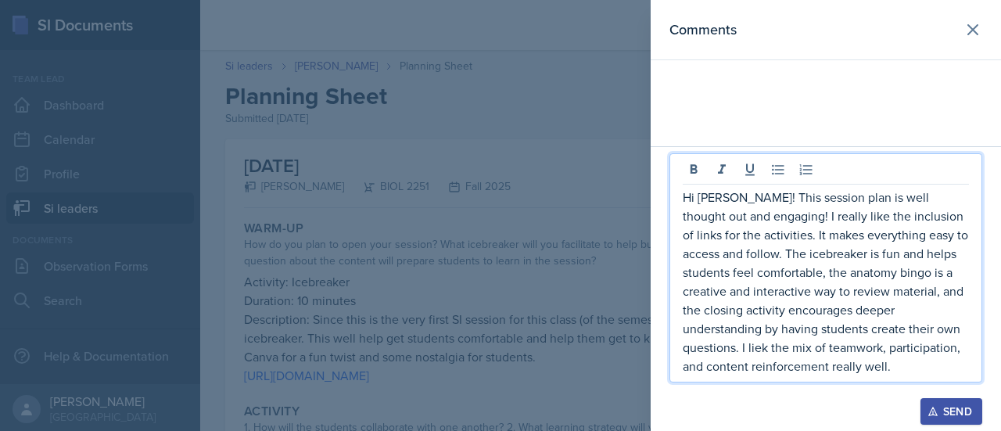
click at [823, 378] on div "Hi Mackenzie! This session plan is well thought out and engaging! I really like…" at bounding box center [825, 267] width 313 height 229
drag, startPoint x: 826, startPoint y: 372, endPoint x: 771, endPoint y: 364, distance: 55.4
click at [771, 364] on p "Hi Mackenzie! This session plan is well thought out and engaging! I really like…" at bounding box center [826, 282] width 286 height 188
click at [962, 328] on p "Hi Mackenzie! This session plan is well thought out and engaging! I really like…" at bounding box center [826, 282] width 286 height 188
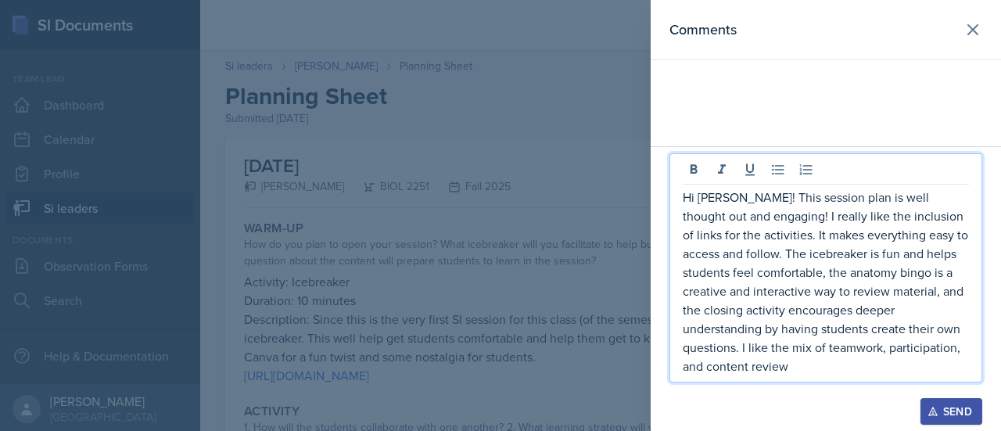
click at [795, 374] on p "Hi Mackenzie! This session plan is well thought out and engaging! I really like…" at bounding box center [826, 282] width 286 height 188
click at [760, 218] on p "Hi Mackenzie! This session plan is well thought out and engaging! I really like…" at bounding box center [826, 282] width 286 height 188
click at [934, 410] on icon "button" at bounding box center [932, 411] width 9 height 9
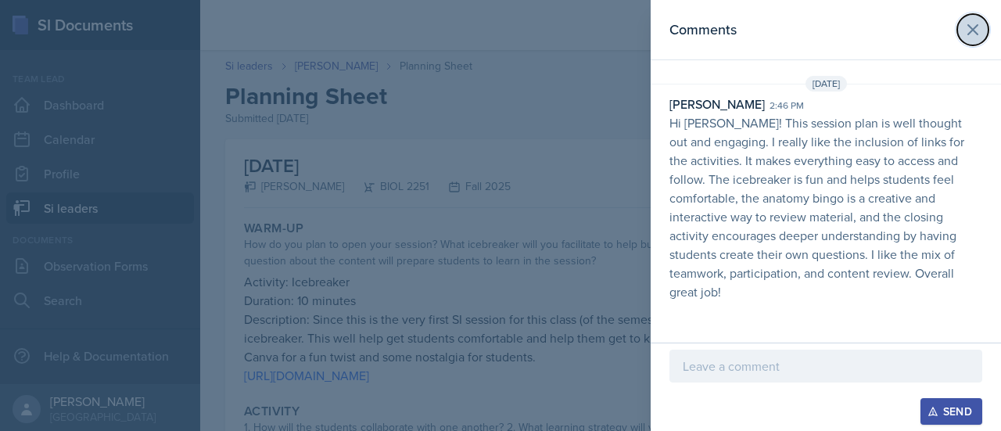
click at [972, 36] on icon at bounding box center [972, 29] width 19 height 19
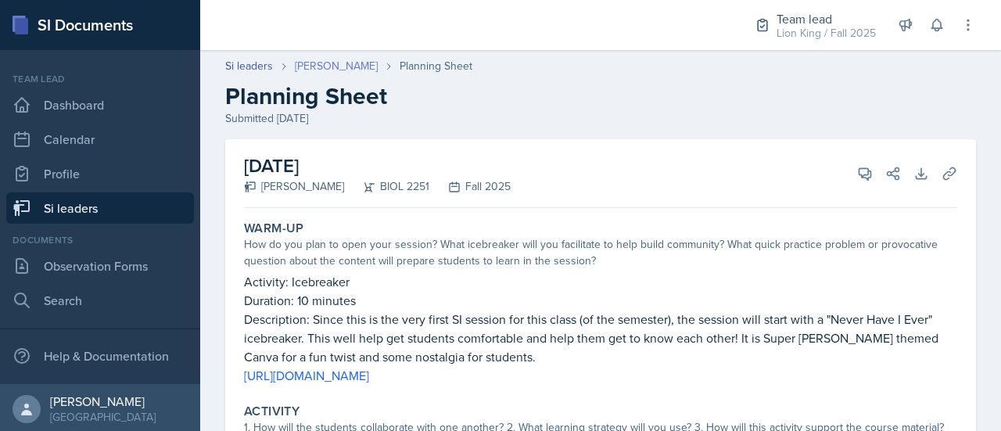
click at [334, 63] on link "Makenzie Westra" at bounding box center [336, 66] width 83 height 16
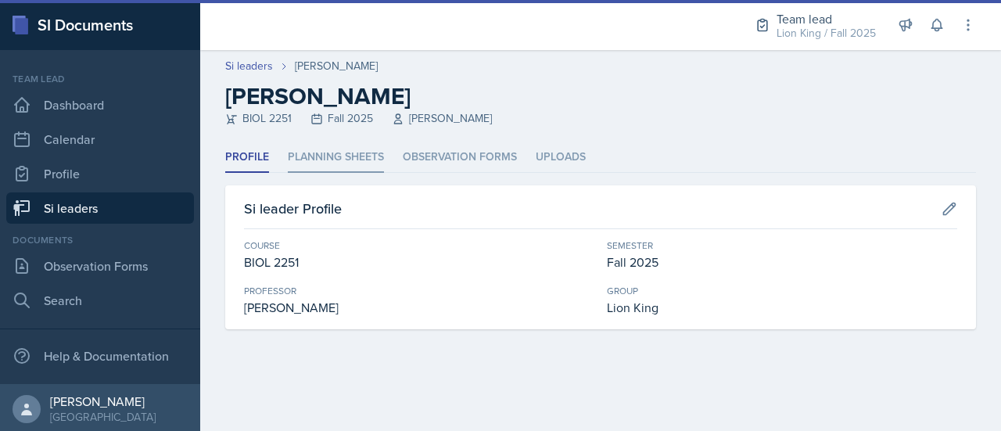
click at [342, 151] on li "Planning Sheets" at bounding box center [336, 157] width 96 height 30
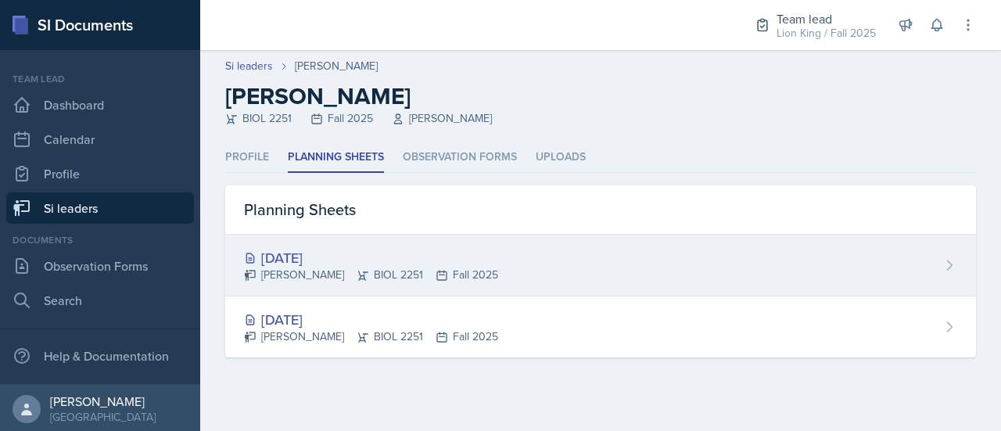
click at [394, 256] on div "Aug 28th, 2025" at bounding box center [371, 257] width 254 height 21
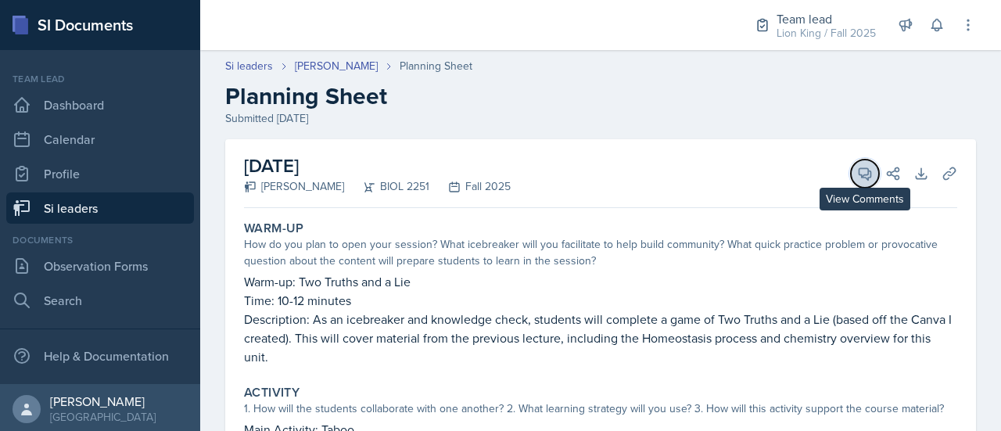
click at [857, 174] on icon at bounding box center [865, 174] width 16 height 16
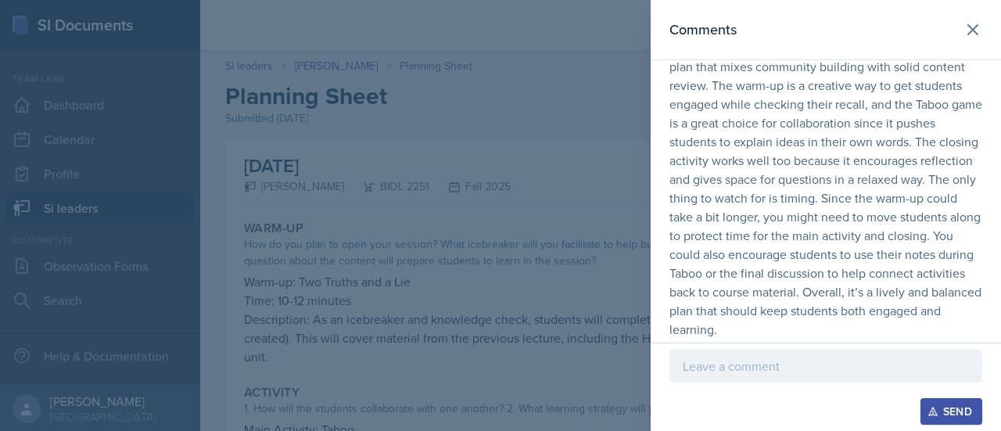
scroll to position [61, 0]
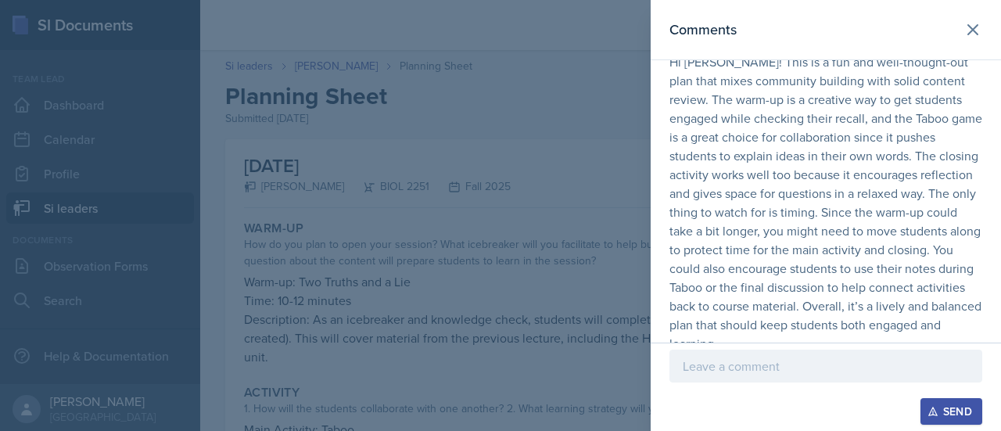
drag, startPoint x: 735, startPoint y: 171, endPoint x: 669, endPoint y: 170, distance: 66.5
click at [669, 170] on div "Asha-Kaye Johnson 1:16 pm Hi Mackenzie! This is a fun and well-thought-out plan…" at bounding box center [826, 193] width 350 height 319
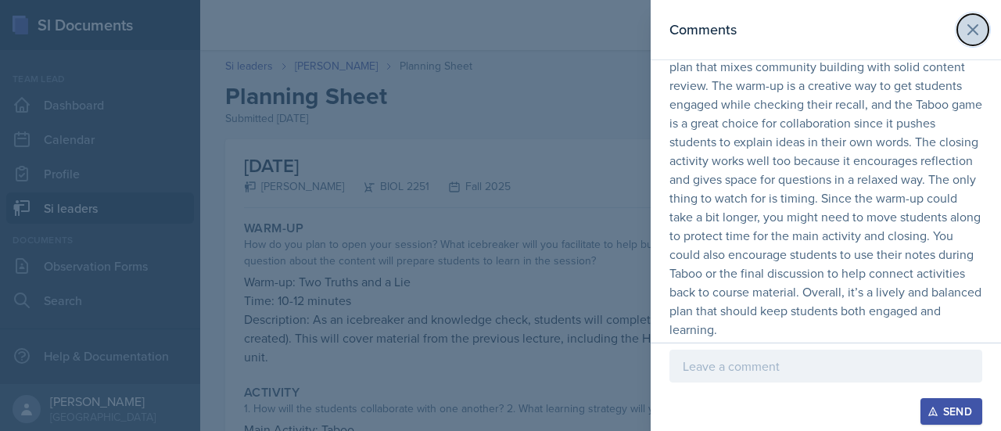
click at [963, 38] on icon at bounding box center [972, 29] width 19 height 19
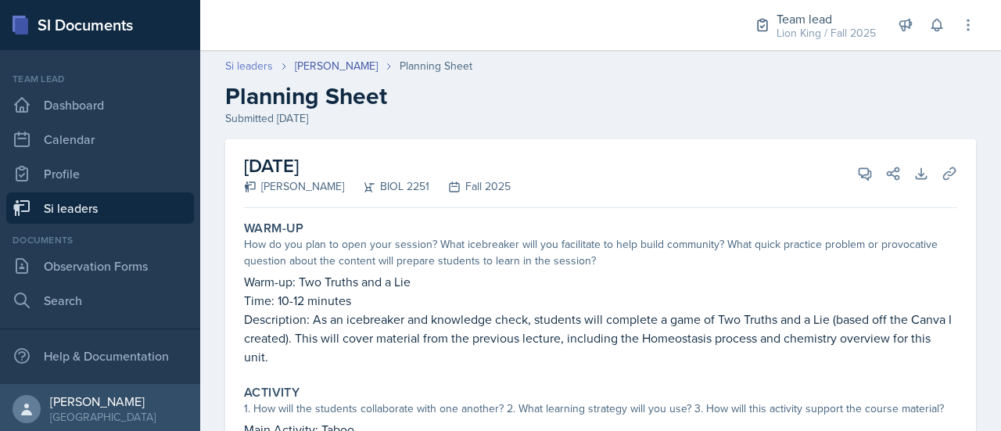
click at [250, 68] on link "Si leaders" at bounding box center [249, 66] width 48 height 16
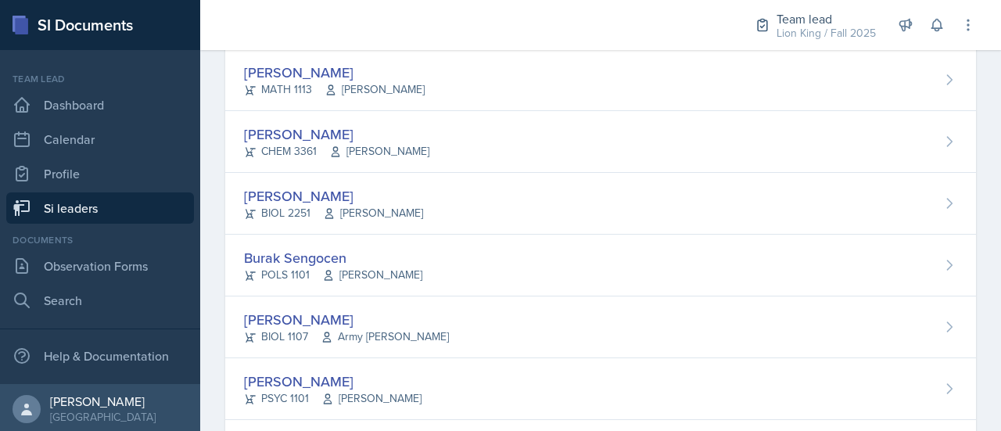
scroll to position [1285, 0]
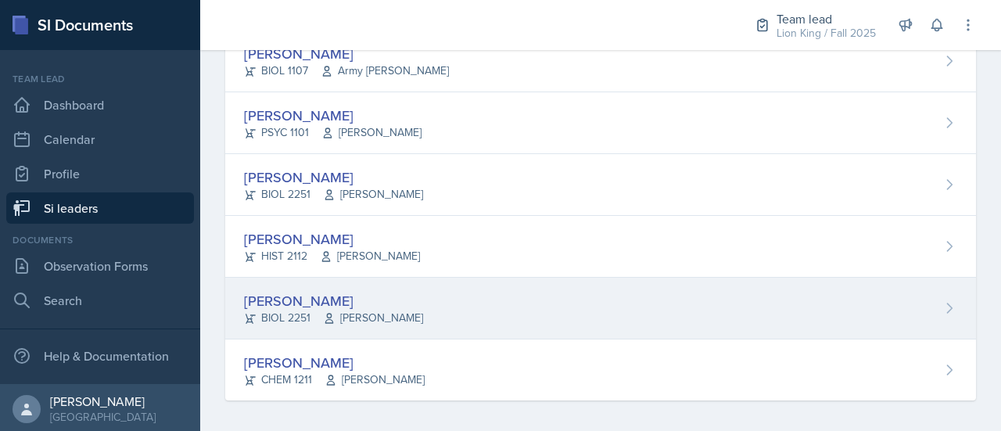
click at [927, 312] on div "Makenzie Westra BIOL 2251 Traci McGee" at bounding box center [600, 309] width 751 height 62
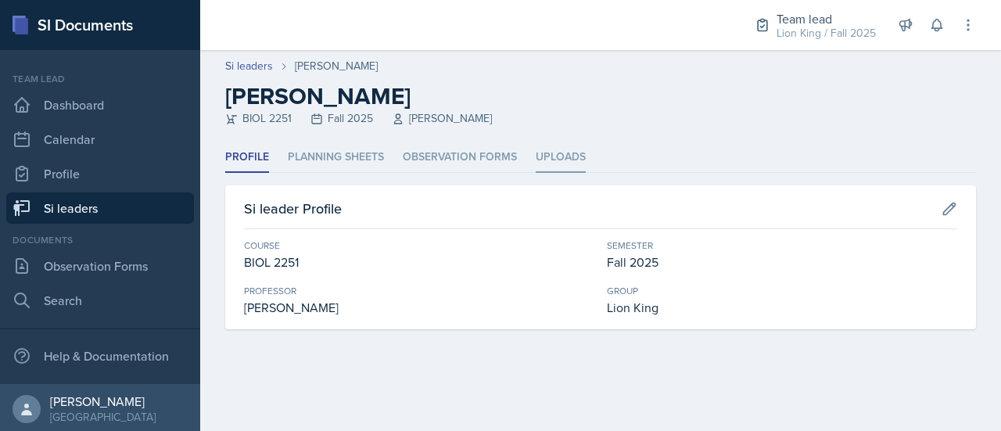
click at [552, 146] on li "Uploads" at bounding box center [561, 157] width 50 height 30
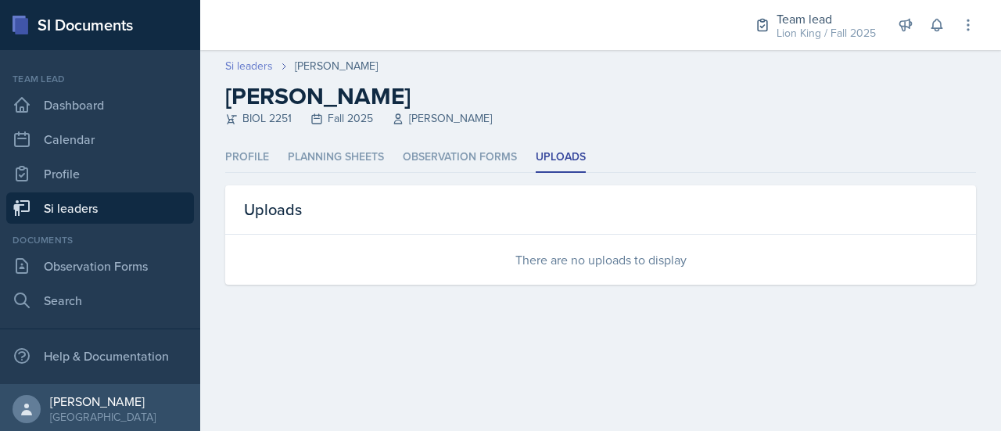
click at [257, 67] on link "Si leaders" at bounding box center [249, 66] width 48 height 16
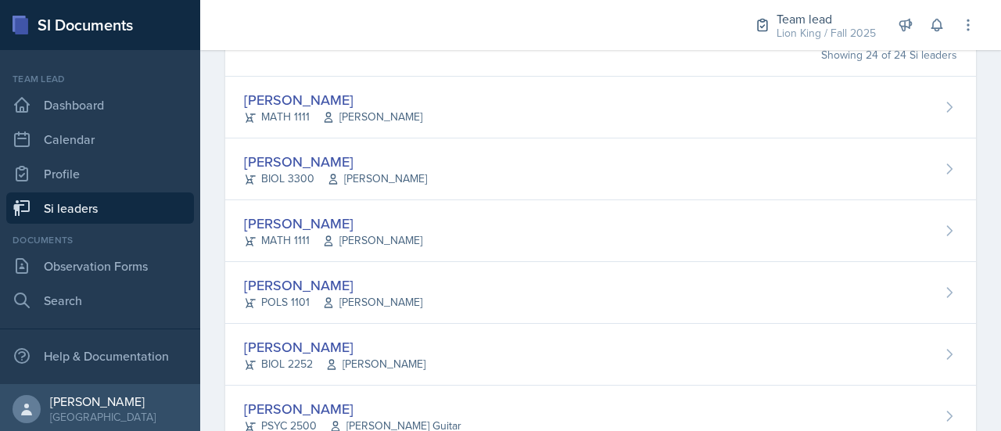
scroll to position [200, 0]
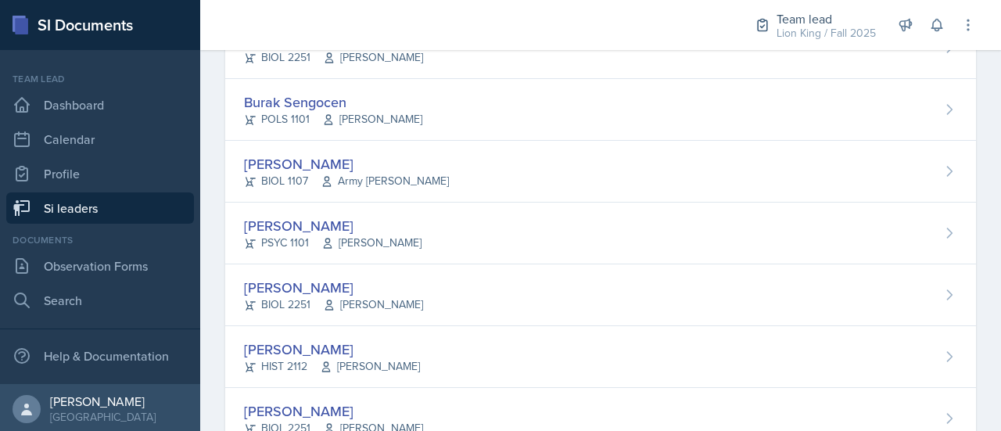
scroll to position [1285, 0]
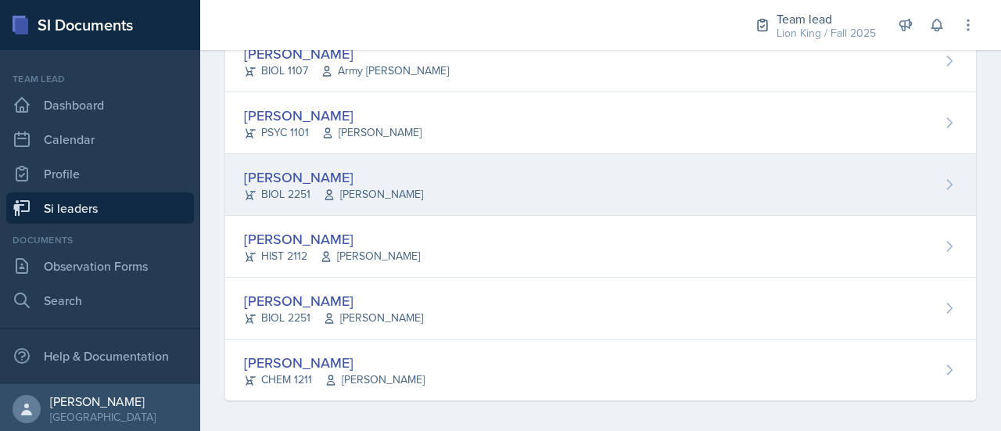
click at [935, 189] on div "Elijah Till BIOL 2251 Muna Elhassey" at bounding box center [600, 185] width 751 height 62
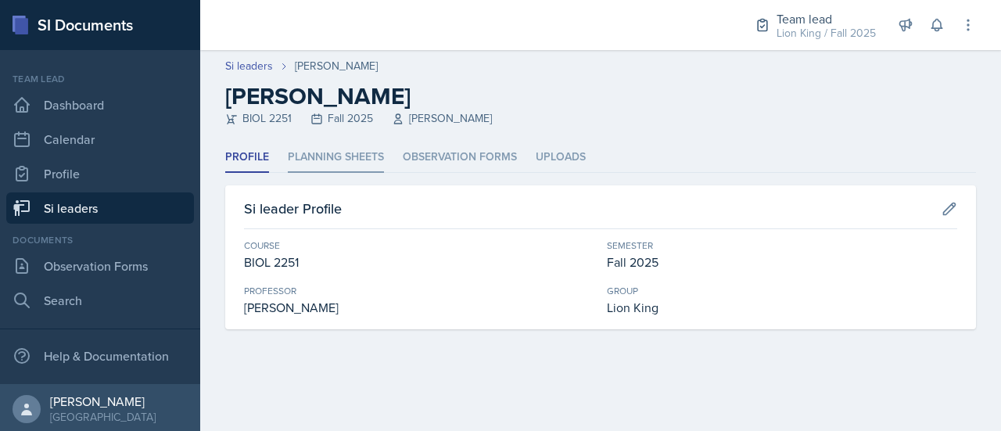
click at [353, 156] on li "Planning Sheets" at bounding box center [336, 157] width 96 height 30
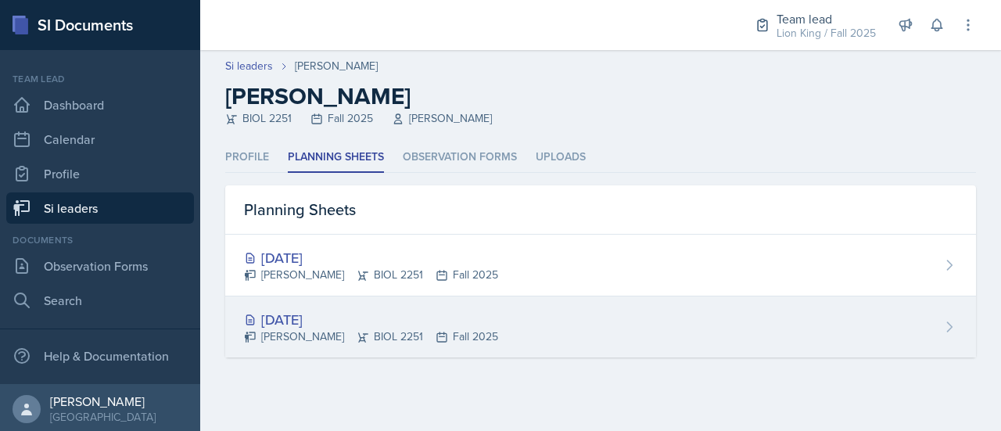
click at [505, 318] on div "Aug 25th, 2025 Elijah Till BIOL 2251 Fall 2025" at bounding box center [600, 326] width 751 height 61
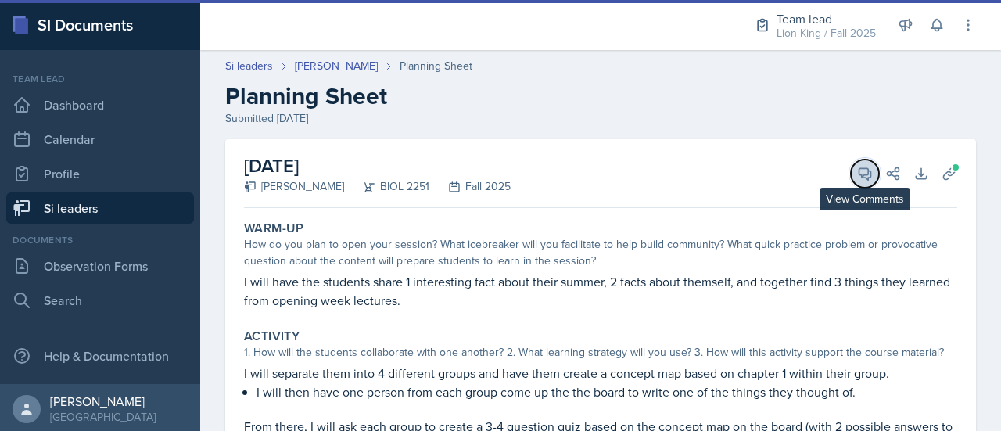
click at [866, 169] on span at bounding box center [870, 168] width 8 height 8
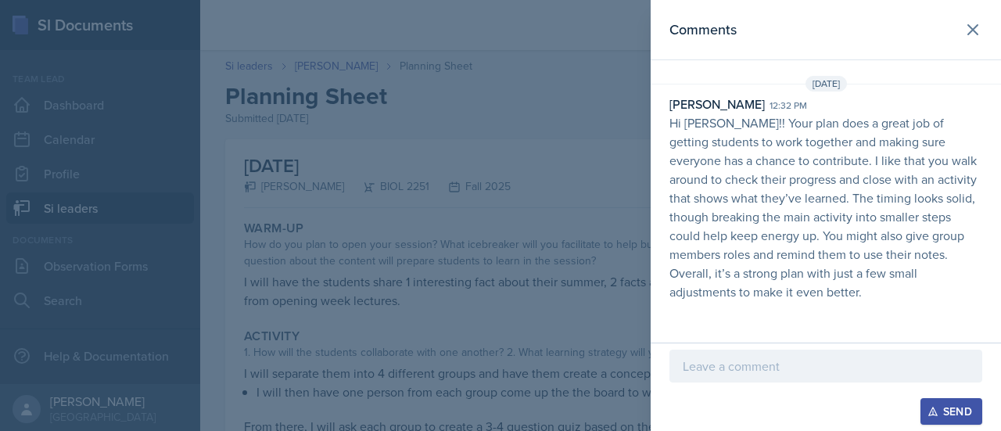
click at [987, 22] on header "Comments" at bounding box center [826, 30] width 350 height 60
click at [968, 40] on button at bounding box center [972, 29] width 31 height 31
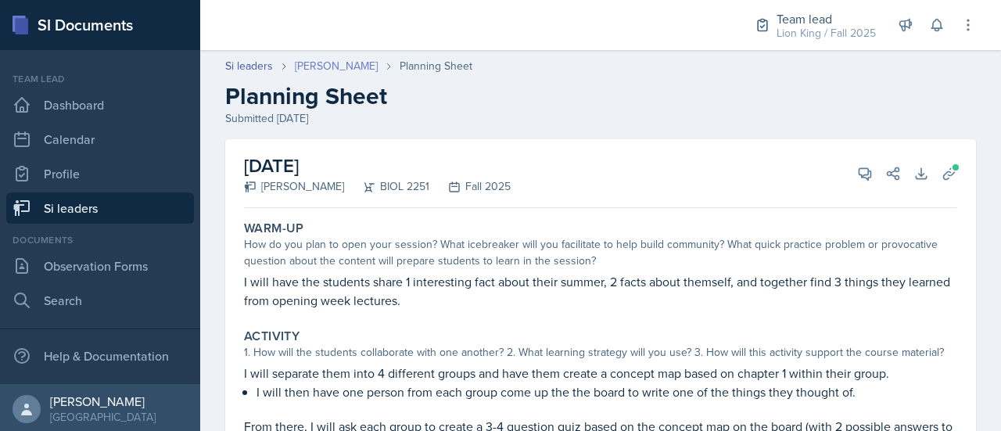
click at [303, 63] on link "Elijah Till" at bounding box center [336, 66] width 83 height 16
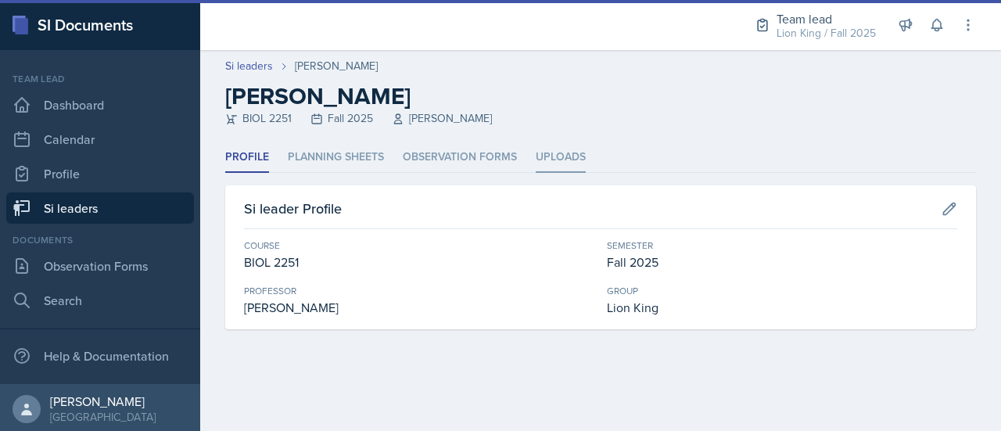
click at [557, 152] on li "Uploads" at bounding box center [561, 157] width 50 height 30
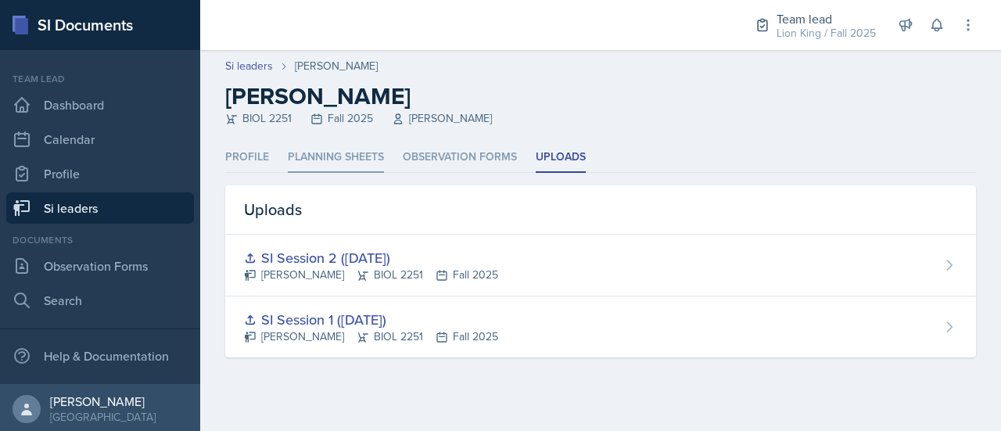
click at [353, 156] on li "Planning Sheets" at bounding box center [336, 157] width 96 height 30
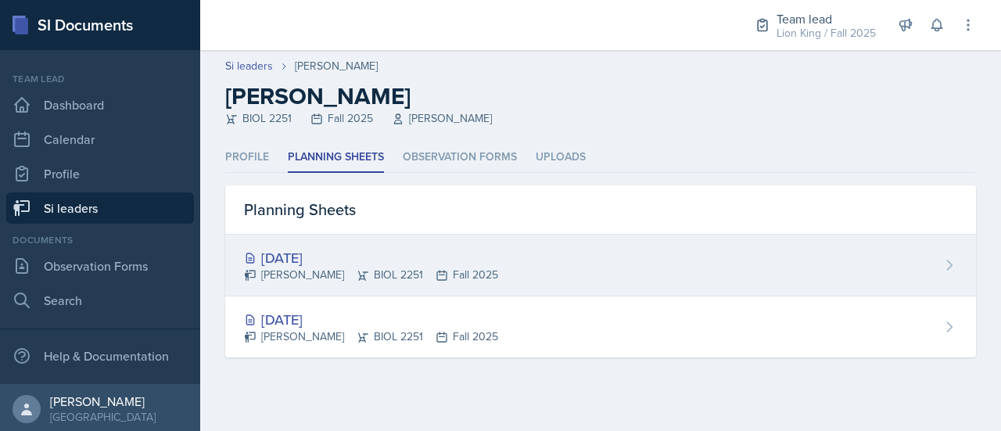
click at [348, 262] on div "Aug 27th, 2025" at bounding box center [371, 257] width 254 height 21
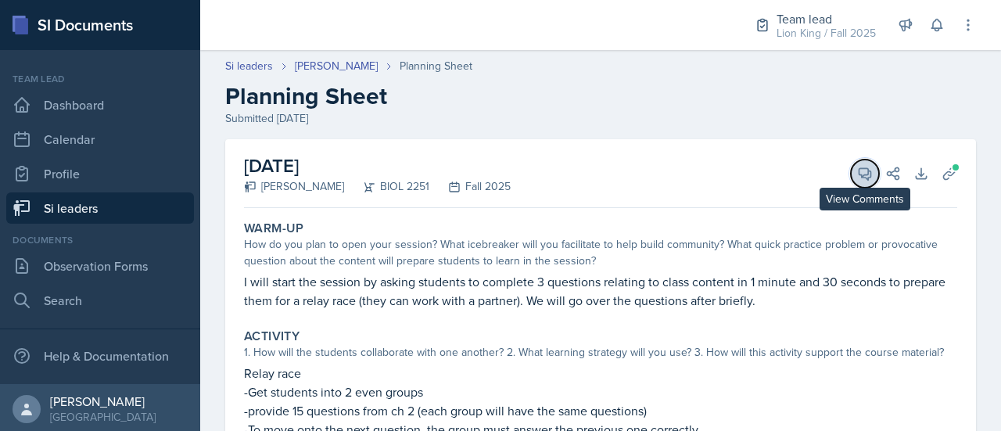
click at [857, 172] on icon at bounding box center [865, 174] width 16 height 16
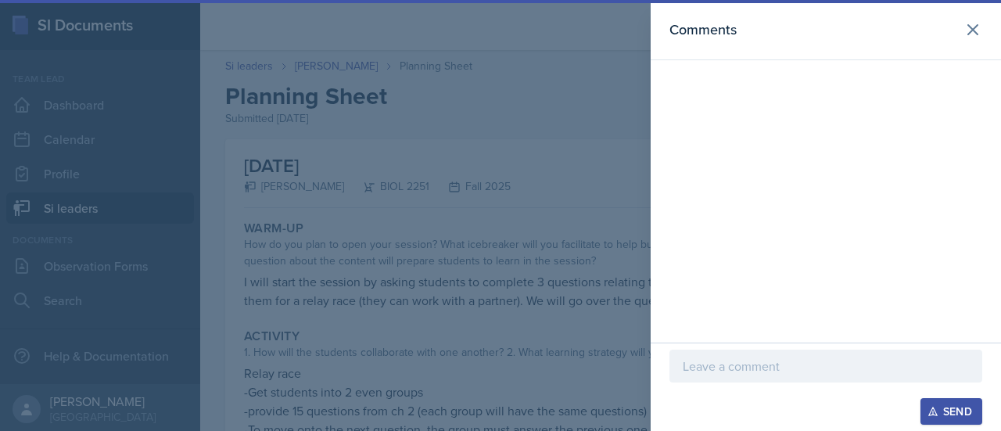
click at [755, 364] on p at bounding box center [826, 366] width 286 height 19
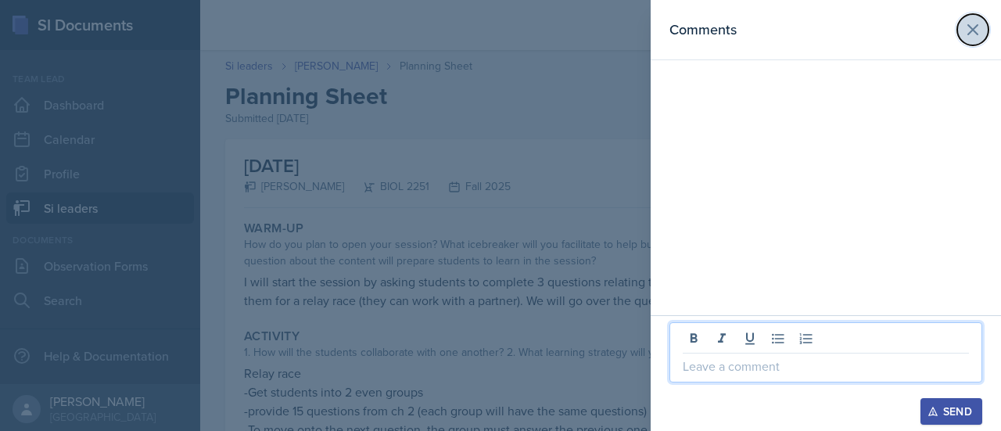
click at [973, 37] on icon at bounding box center [972, 29] width 19 height 19
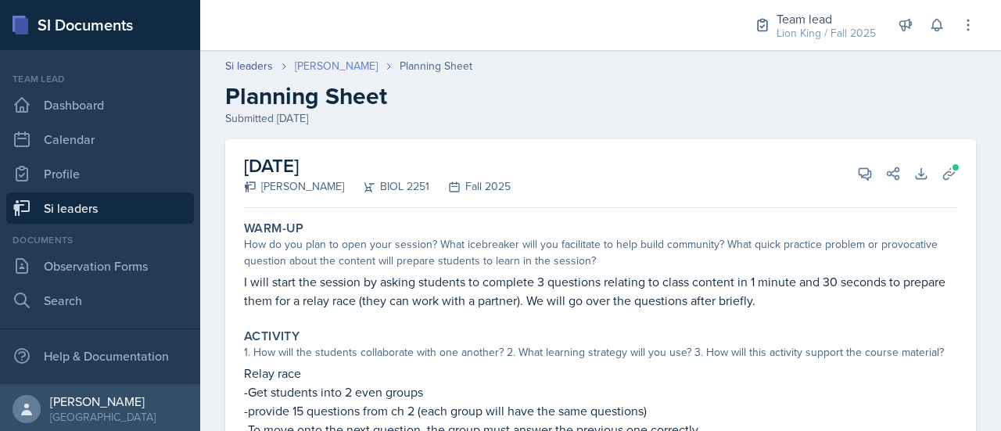
click at [317, 60] on link "Elijah Till" at bounding box center [336, 66] width 83 height 16
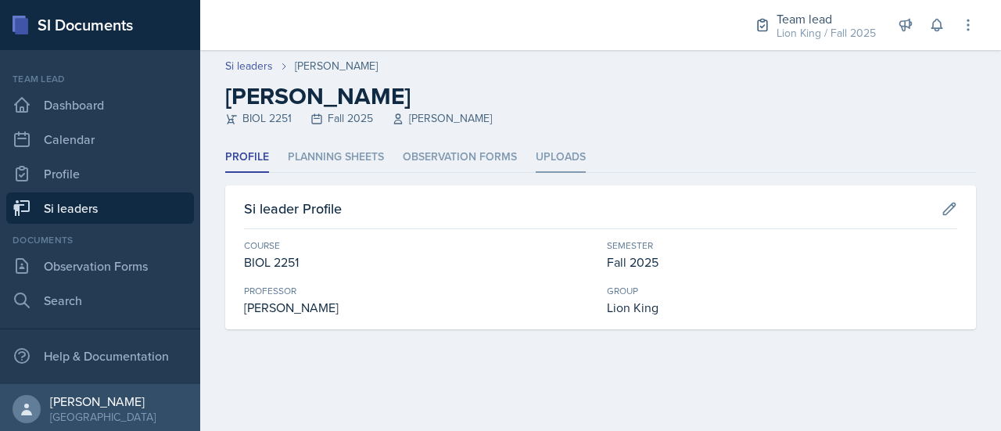
click at [572, 147] on li "Uploads" at bounding box center [561, 157] width 50 height 30
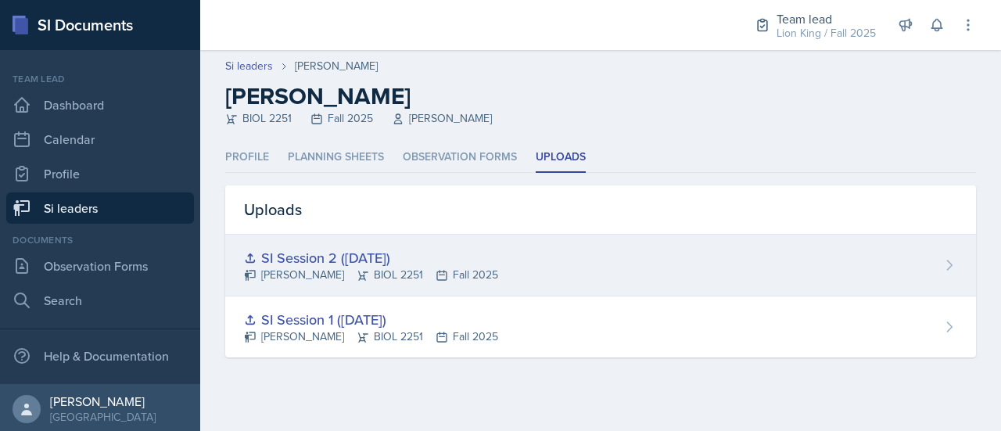
click at [418, 279] on div "Elijah Till BIOL 2251 Fall 2025" at bounding box center [371, 275] width 254 height 16
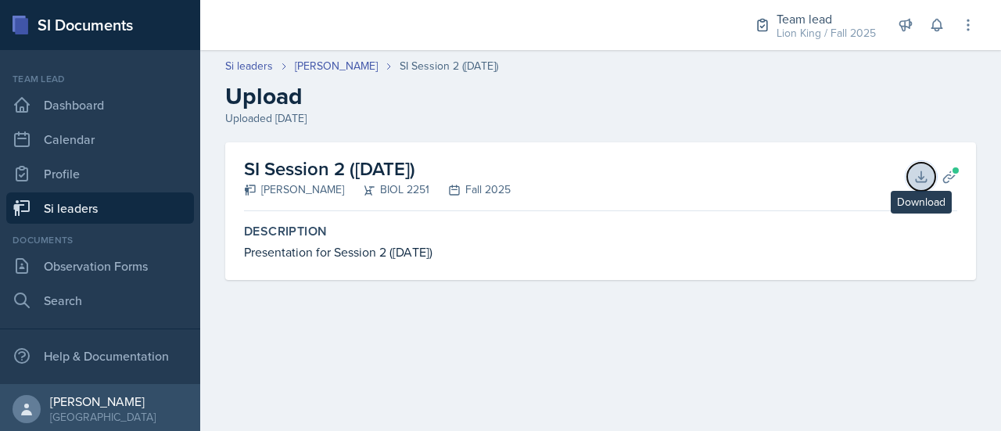
click at [921, 170] on icon at bounding box center [921, 177] width 16 height 16
click at [320, 60] on link "Elijah Till" at bounding box center [336, 66] width 83 height 16
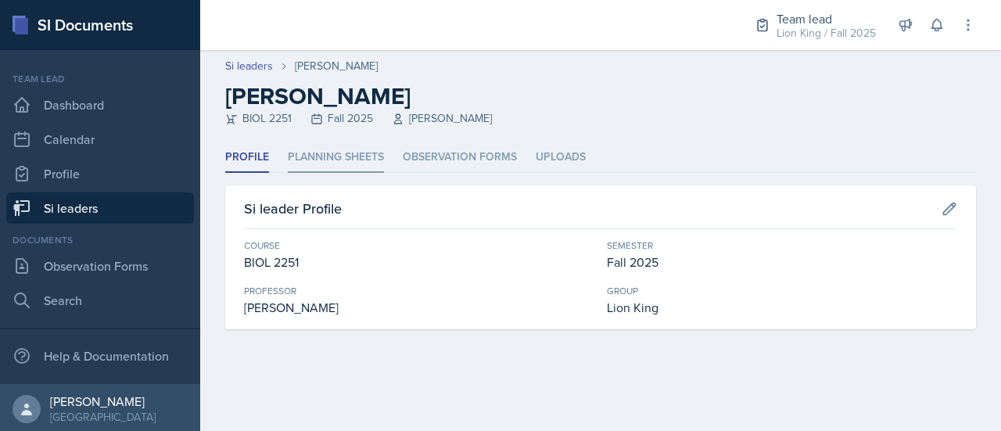
click at [369, 155] on li "Planning Sheets" at bounding box center [336, 157] width 96 height 30
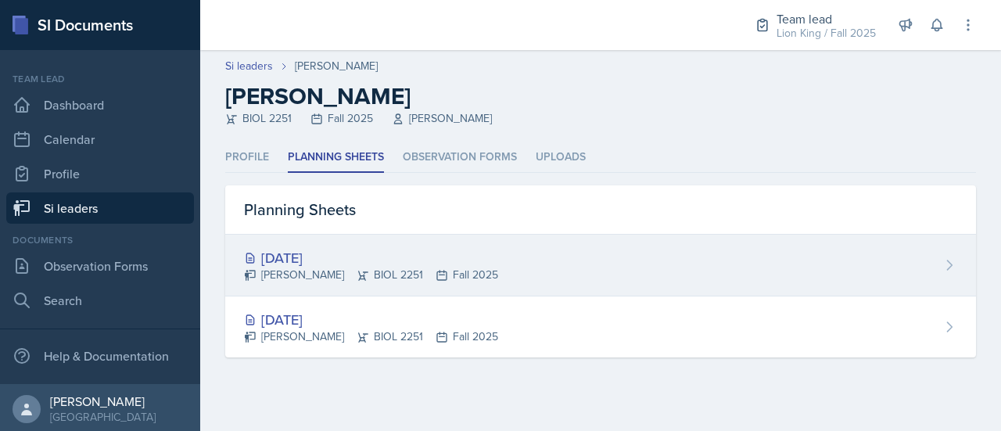
click at [390, 248] on div "Aug 27th, 2025" at bounding box center [371, 257] width 254 height 21
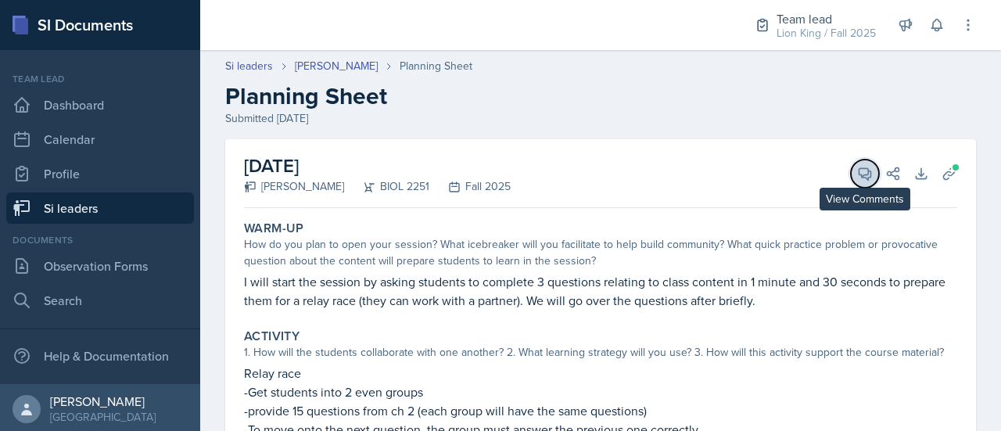
click at [857, 173] on icon at bounding box center [865, 174] width 16 height 16
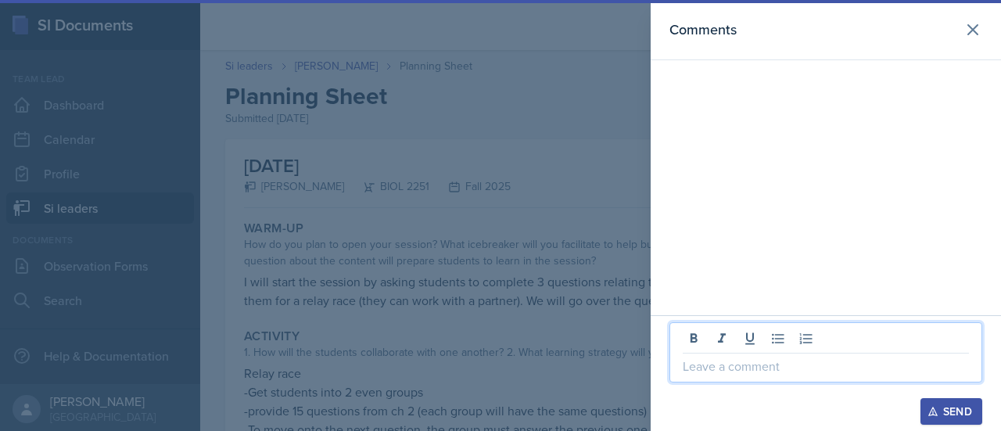
click at [746, 368] on p at bounding box center [826, 366] width 286 height 19
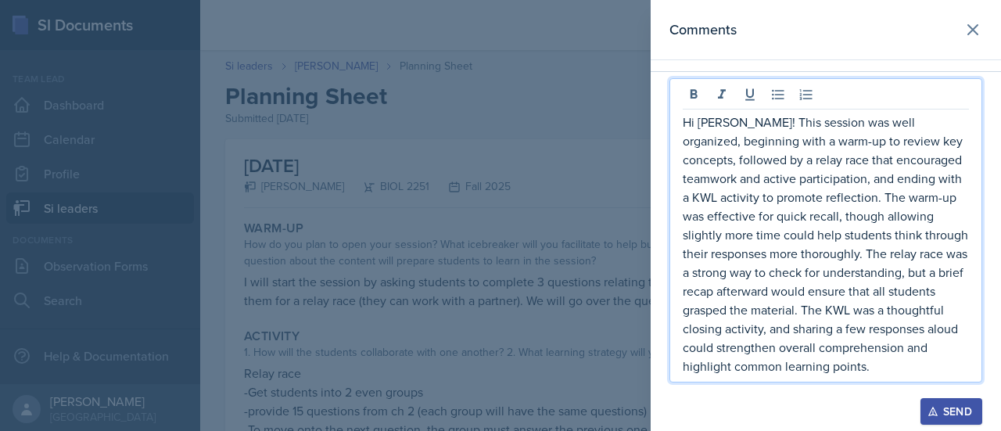
click at [776, 178] on p "Hi Elijah! This session was well organized, beginning with a warm-up to review …" at bounding box center [826, 244] width 286 height 263
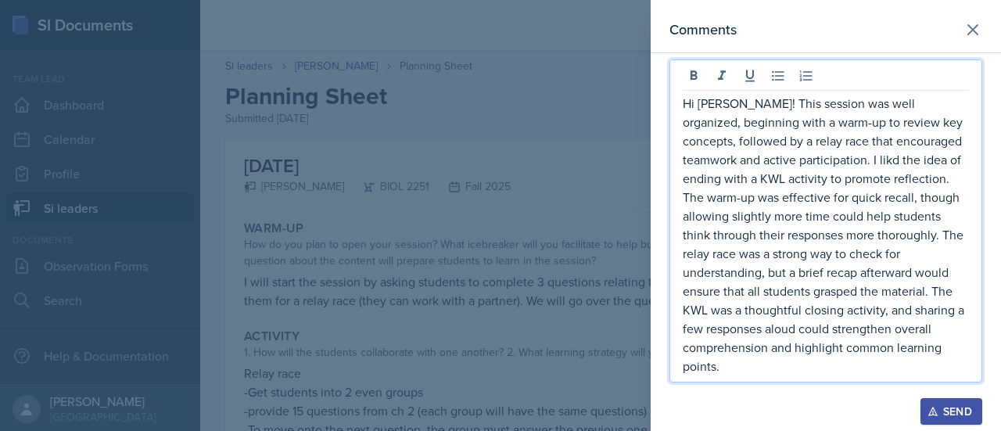
click at [837, 200] on p "Hi Elijah! This session was well organized, beginning with a warm-up to review …" at bounding box center [826, 235] width 286 height 282
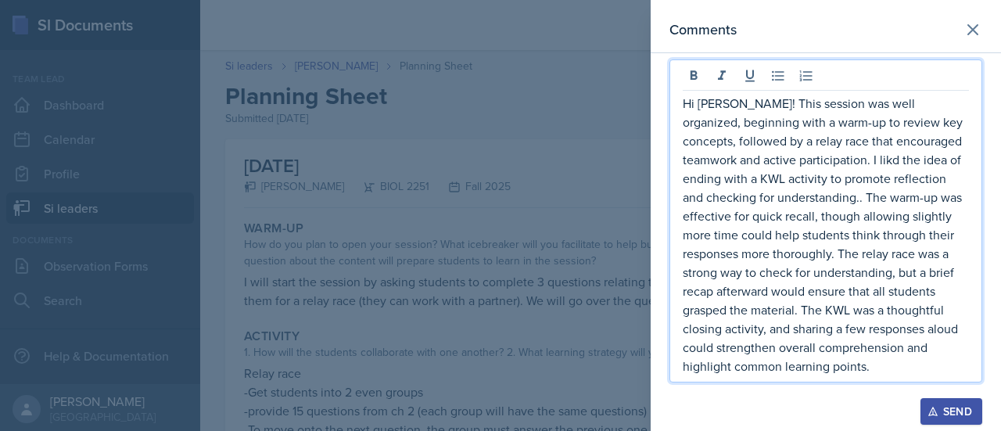
drag, startPoint x: 716, startPoint y: 218, endPoint x: 757, endPoint y: 217, distance: 41.5
click at [757, 217] on p "Hi Elijah! This session was well organized, beginning with a warm-up to review …" at bounding box center [826, 235] width 286 height 282
click at [715, 217] on p "Hi Elijah! This session was well organized, beginning with a warm-up to review …" at bounding box center [826, 235] width 286 height 282
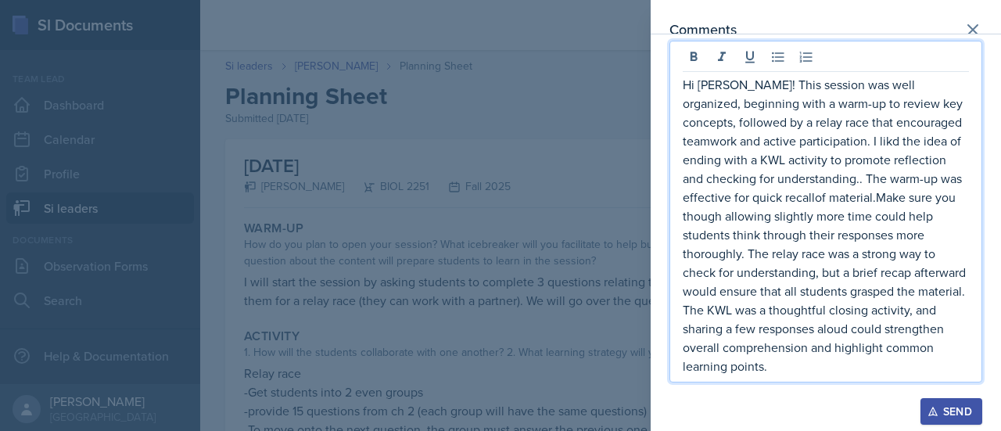
drag, startPoint x: 953, startPoint y: 218, endPoint x: 861, endPoint y: 218, distance: 92.3
click at [861, 218] on p "Hi Elijah! This session was well organized, beginning with a warm-up to review …" at bounding box center [826, 225] width 286 height 300
click at [856, 215] on p "Hi Elijah! This session was well organized, beginning with a warm-up to review …" at bounding box center [826, 225] width 286 height 300
click at [935, 217] on p "Hi Elijah! This session was well organized, beginning with a warm-up to review …" at bounding box center [826, 225] width 286 height 300
drag, startPoint x: 724, startPoint y: 237, endPoint x: 841, endPoint y: 228, distance: 116.9
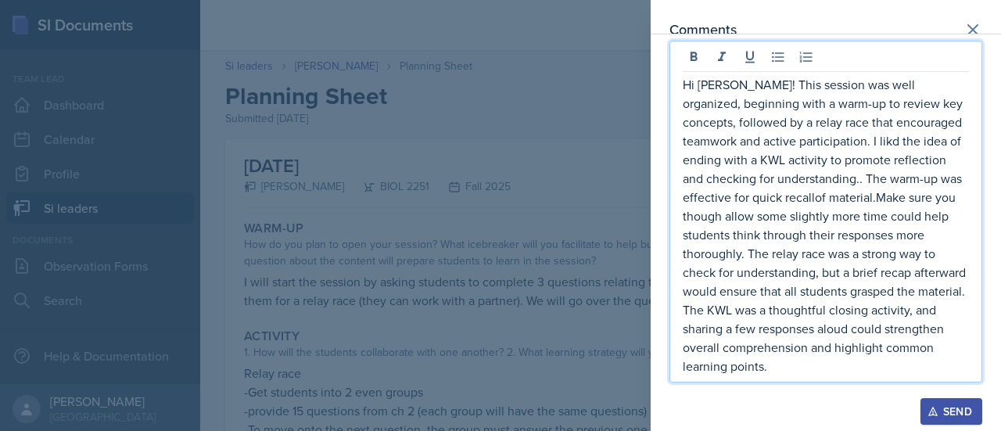
click at [661, 231] on div "Hi Elijah! This session was well organized, beginning with a warm-up to review …" at bounding box center [826, 232] width 350 height 397
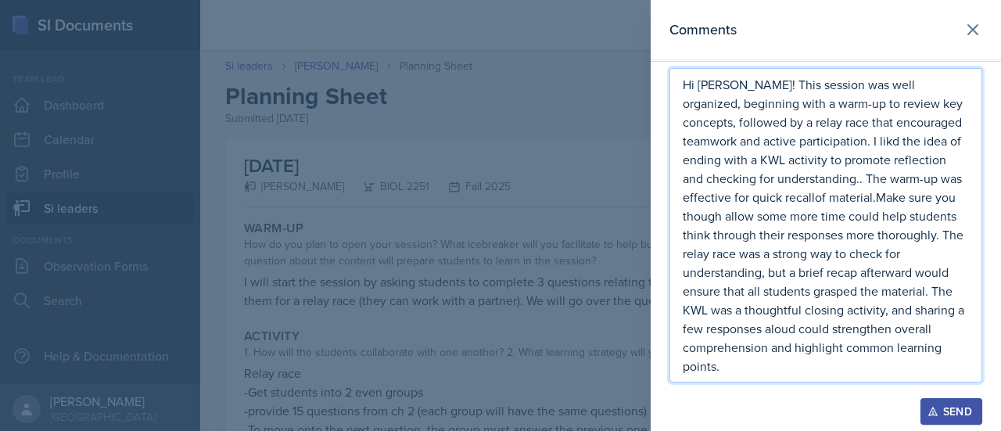
drag, startPoint x: 801, startPoint y: 235, endPoint x: 746, endPoint y: 235, distance: 54.7
click at [746, 235] on p "Hi Elijah! This session was well organized, beginning with a warm-up to review …" at bounding box center [826, 225] width 286 height 300
click at [802, 235] on p "Hi Elijah! This session was well organized, beginning with a warm-up to review …" at bounding box center [826, 225] width 286 height 300
click at [714, 269] on p "Hi Elijah! This session was well organized, beginning with a warm-up to review …" at bounding box center [826, 225] width 286 height 300
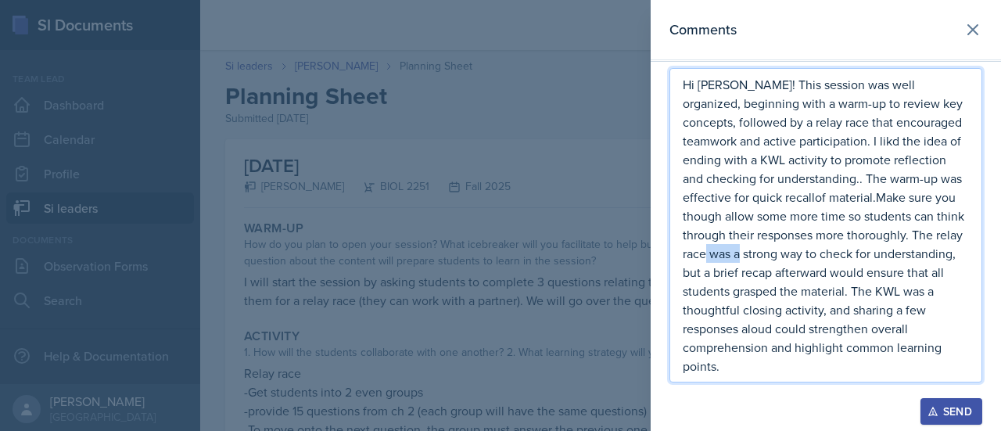
drag, startPoint x: 714, startPoint y: 269, endPoint x: 680, endPoint y: 274, distance: 34.1
click at [680, 274] on div "Hi Elijah! This session was well organized, beginning with a warm-up to review …" at bounding box center [825, 225] width 313 height 314
click at [715, 213] on p "Hi Elijah! This session was well organized, beginning with a warm-up to review …" at bounding box center [826, 225] width 286 height 300
click at [777, 218] on p "Hi Elijah! This session was well organized, beginning with a warm-up to review …" at bounding box center [826, 225] width 286 height 300
click at [776, 160] on p "Hi Elijah! This session was well organized, beginning with a warm-up to review …" at bounding box center [826, 225] width 286 height 300
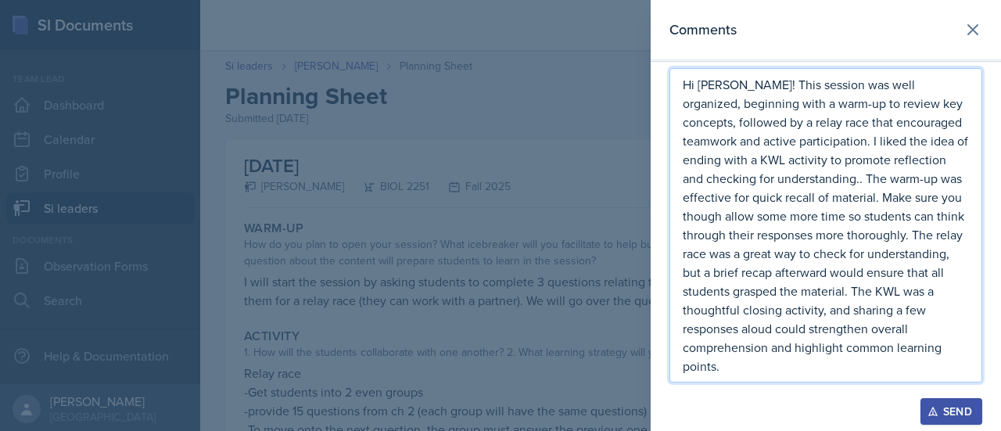
click at [859, 164] on p "Hi Elijah! This session was well organized, beginning with a warm-up to review …" at bounding box center [826, 225] width 286 height 300
click at [771, 204] on p "Hi Elijah! This session was well organized, beginning with a warm-up to review …" at bounding box center [826, 225] width 286 height 300
drag, startPoint x: 888, startPoint y: 220, endPoint x: 867, endPoint y: 218, distance: 21.2
click at [867, 218] on p "Hi Elijah! This session was well organized, beginning with a warm-up to review …" at bounding box center [826, 225] width 286 height 300
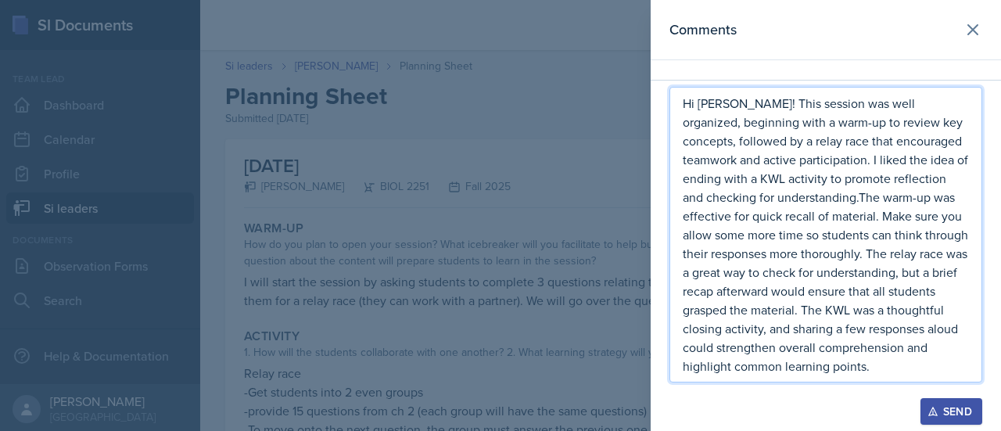
click at [763, 199] on p "Hi Elijah! This session was well organized, beginning with a warm-up to review …" at bounding box center [826, 235] width 286 height 282
click at [956, 217] on p "Hi Elijah! This session was well organized, beginning with a warm-up to review …" at bounding box center [826, 235] width 286 height 282
click at [932, 292] on p "Hi Elijah! This session was well organized, beginning with a warm-up to review …" at bounding box center [826, 235] width 286 height 282
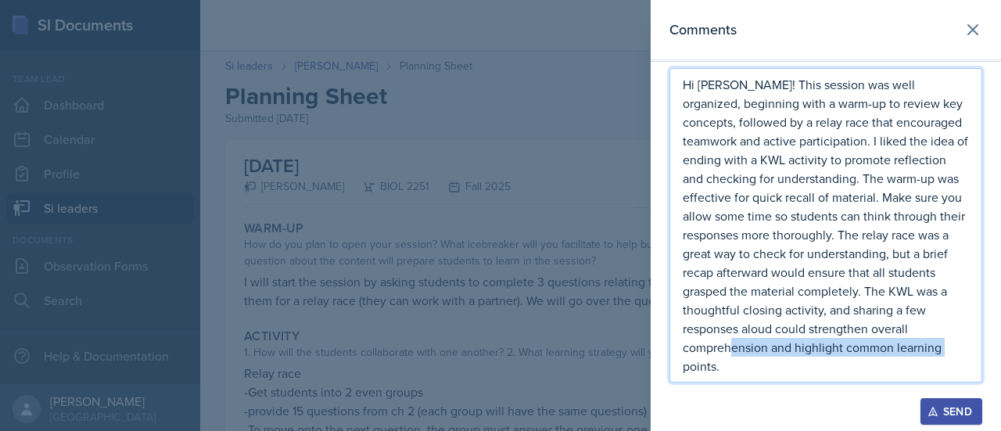
drag, startPoint x: 874, startPoint y: 353, endPoint x: 886, endPoint y: 378, distance: 27.6
click at [886, 378] on div "Hi Elijah! This session was well organized, beginning with a warm-up to review …" at bounding box center [825, 225] width 313 height 314
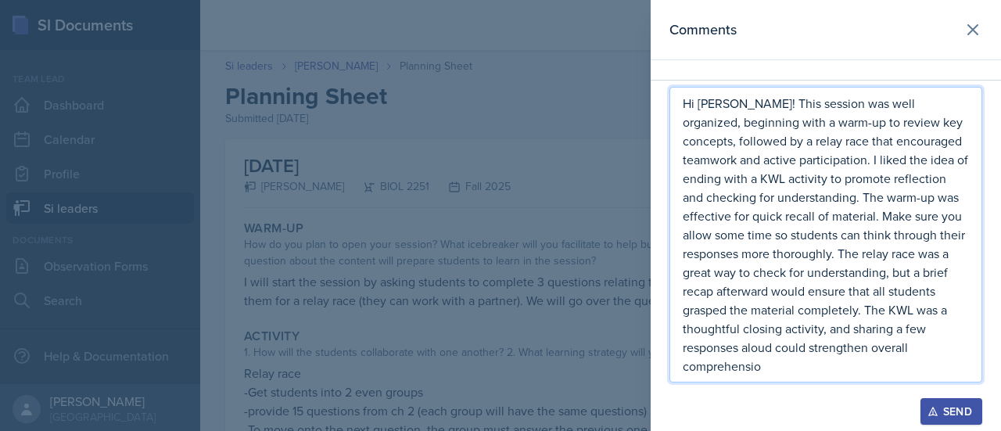
click at [865, 372] on p "Hi Elijah! This session was well organized, beginning with a warm-up to review …" at bounding box center [826, 235] width 286 height 282
click at [943, 415] on div "Send" at bounding box center [951, 411] width 41 height 13
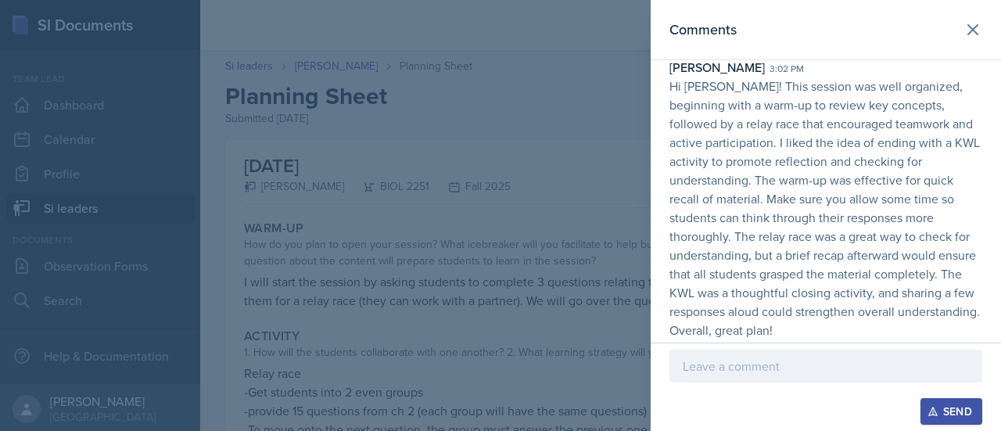
scroll to position [38, 0]
click at [963, 39] on button at bounding box center [972, 29] width 31 height 31
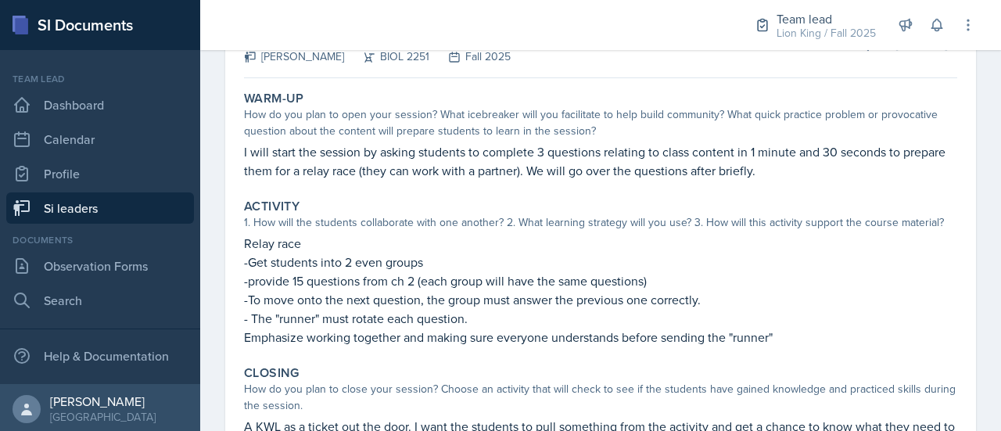
scroll to position [0, 0]
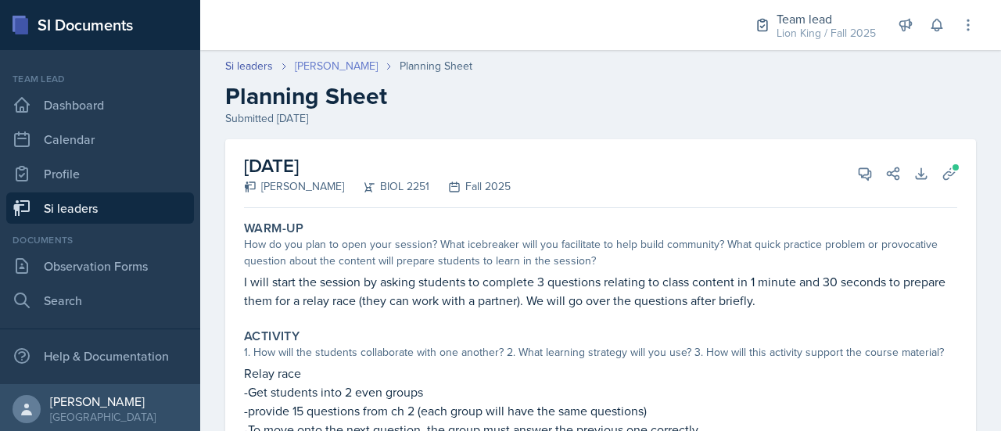
click at [318, 70] on link "Elijah Till" at bounding box center [336, 66] width 83 height 16
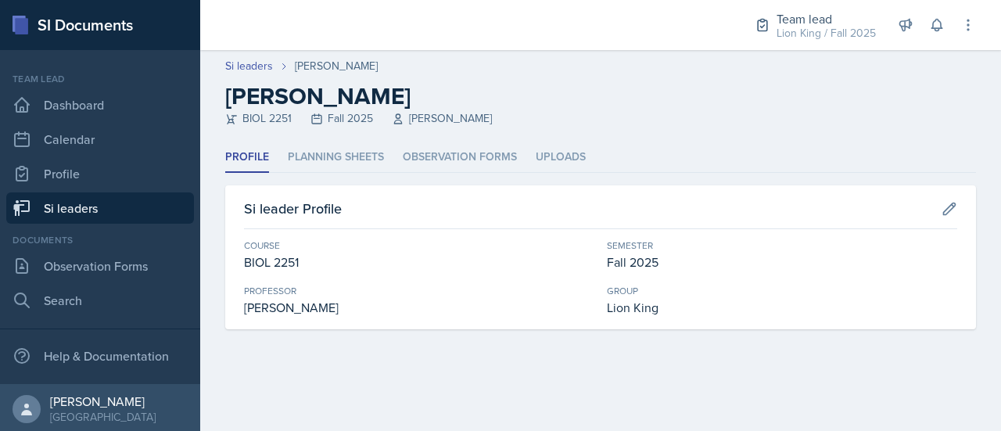
click at [483, 386] on main "Si leaders Elijah Till Elijah Till BIOL 2251 Fall 2025 Muna Elhassey Profile Pl…" at bounding box center [600, 240] width 801 height 381
click at [546, 162] on li "Uploads" at bounding box center [561, 157] width 50 height 30
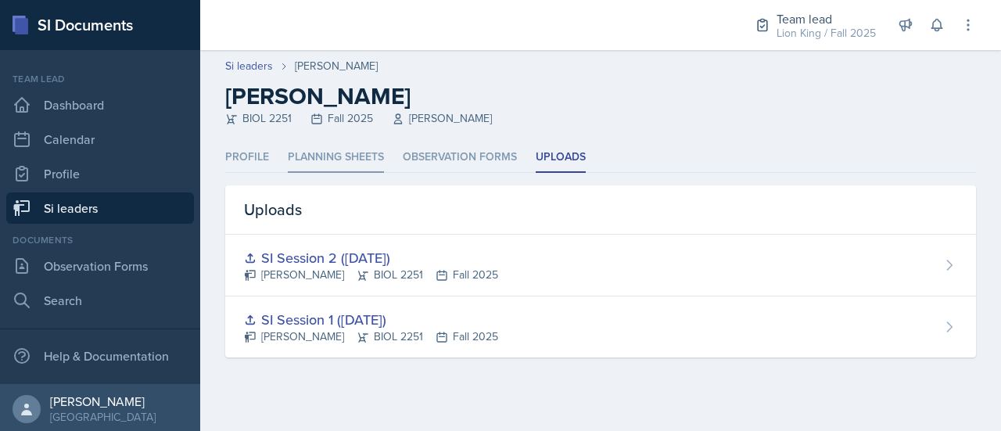
click at [359, 166] on li "Planning Sheets" at bounding box center [336, 157] width 96 height 30
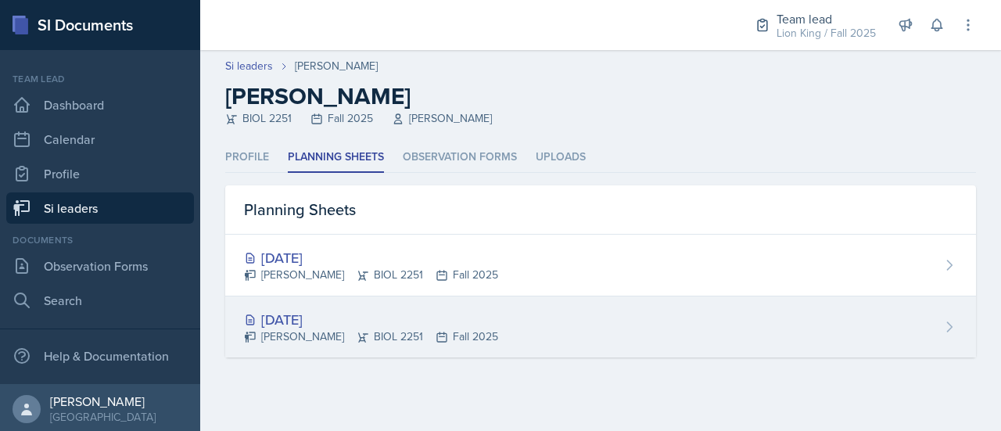
click at [400, 317] on div "Aug 25th, 2025" at bounding box center [371, 319] width 254 height 21
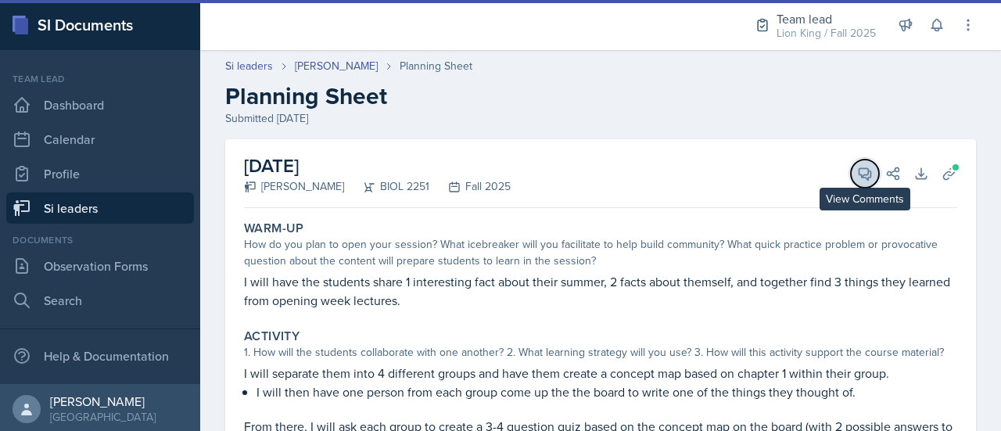
click at [859, 176] on icon at bounding box center [865, 174] width 12 height 12
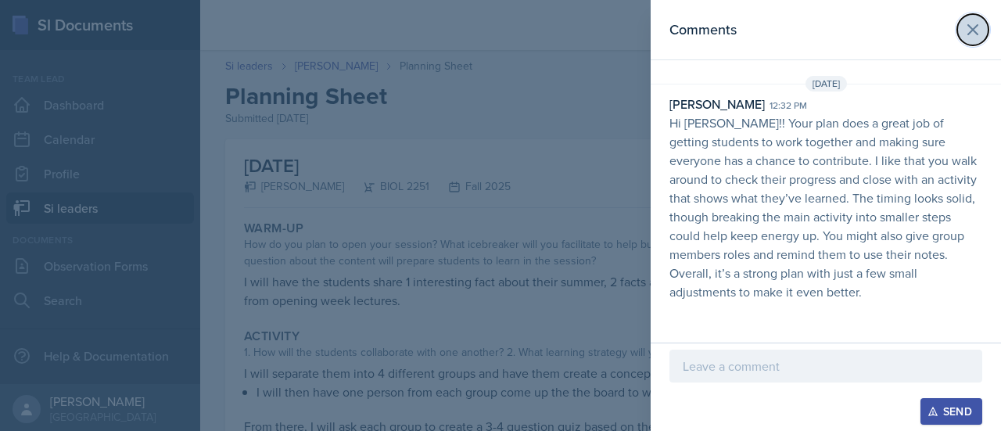
click at [973, 14] on button at bounding box center [972, 29] width 31 height 31
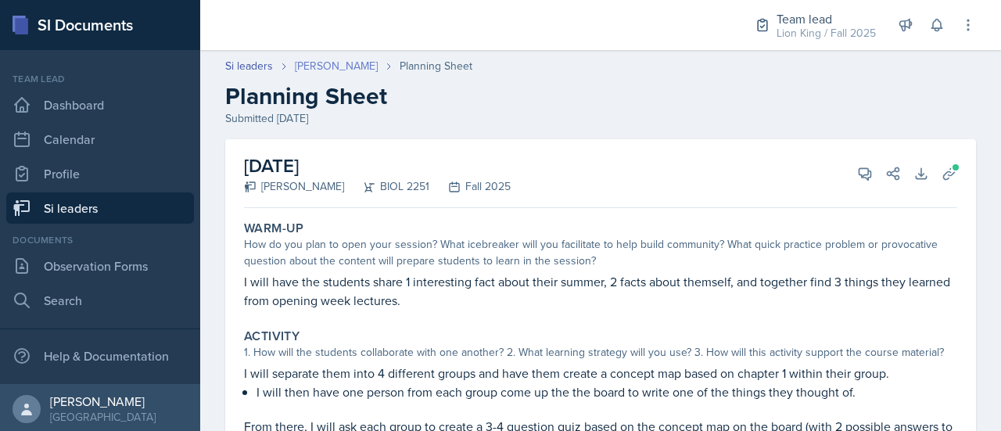
click at [316, 63] on link "Elijah Till" at bounding box center [336, 66] width 83 height 16
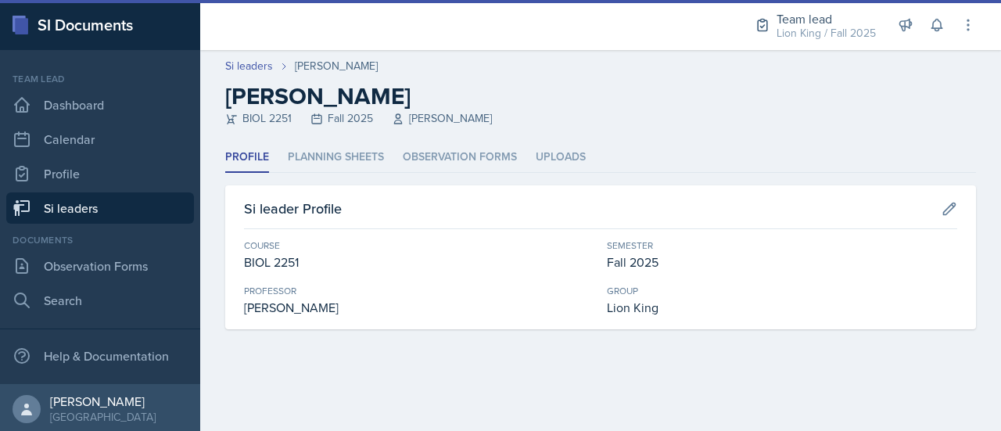
drag, startPoint x: 479, startPoint y: 389, endPoint x: 429, endPoint y: 332, distance: 75.3
click at [479, 389] on main "Si leaders Elijah Till Elijah Till BIOL 2251 Fall 2025 Muna Elhassey Profile Pl…" at bounding box center [600, 240] width 801 height 381
click at [257, 68] on link "Si leaders" at bounding box center [249, 66] width 48 height 16
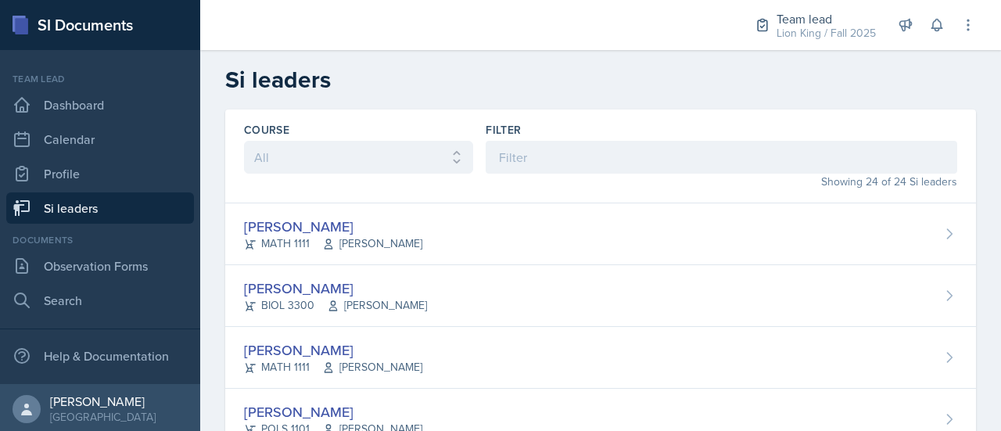
scroll to position [781, 0]
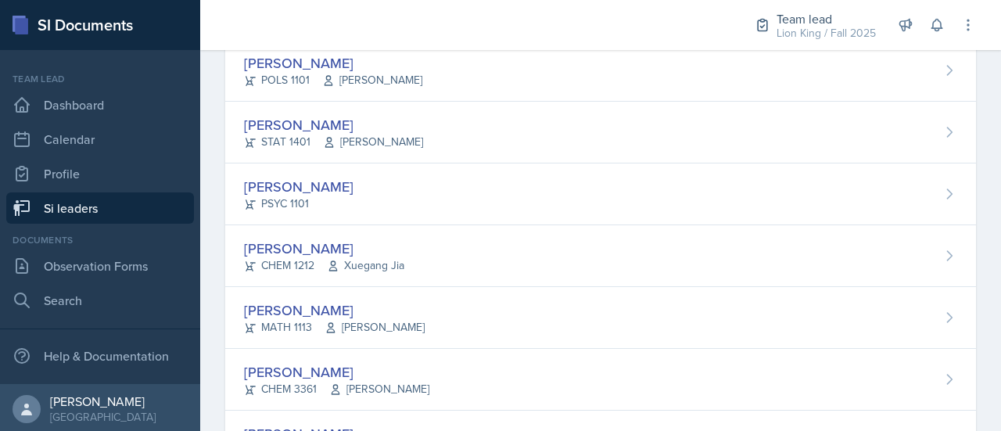
drag, startPoint x: 890, startPoint y: 229, endPoint x: 836, endPoint y: 232, distance: 54.0
click at [890, 287] on div "Aldair Palma MATH 1113 Yan Xia" at bounding box center [600, 318] width 751 height 62
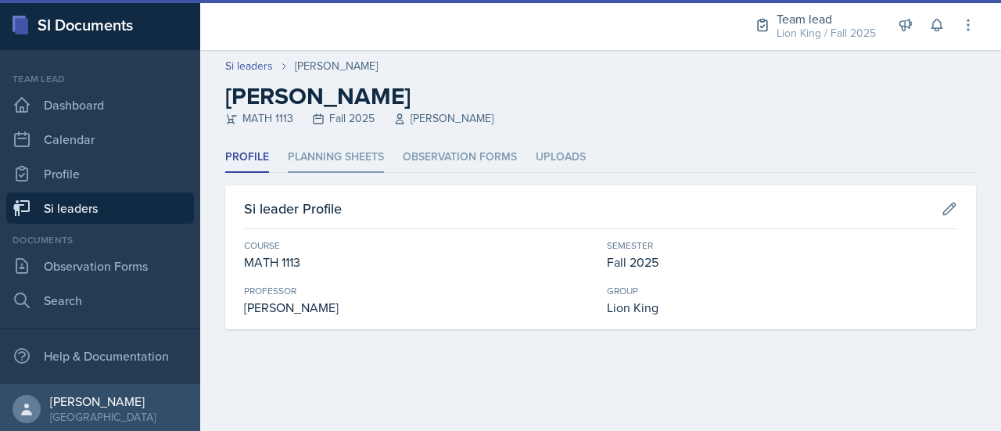
click at [343, 149] on li "Planning Sheets" at bounding box center [336, 157] width 96 height 30
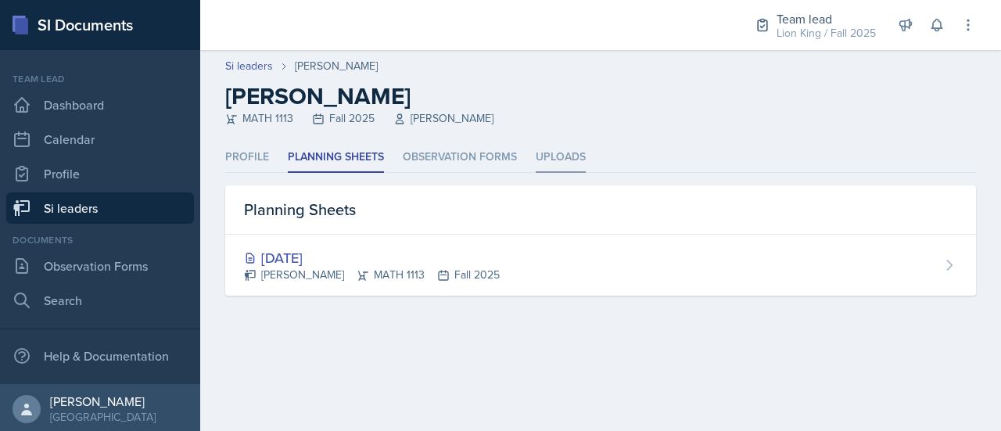
click at [583, 162] on li "Uploads" at bounding box center [561, 157] width 50 height 30
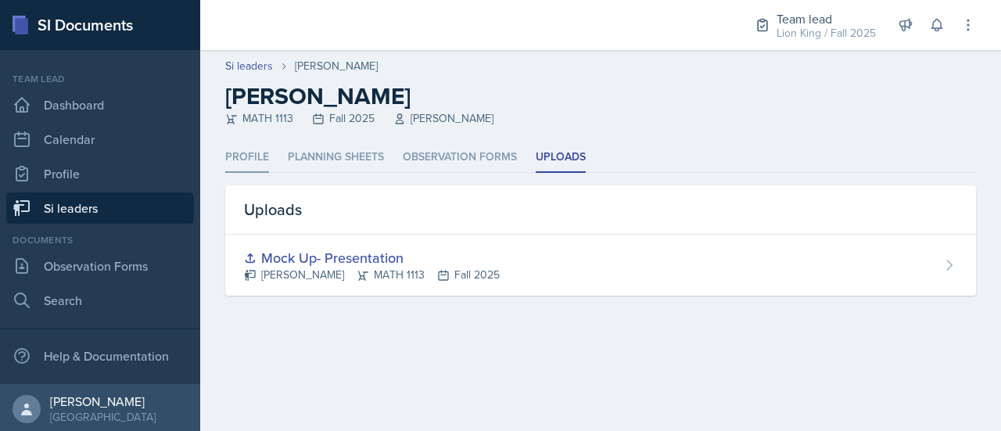
click at [243, 163] on li "Profile" at bounding box center [247, 157] width 44 height 30
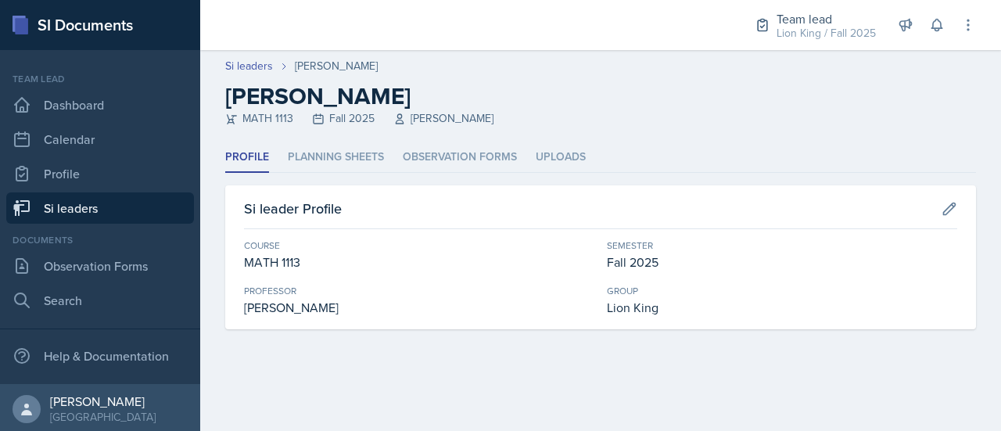
click at [244, 78] on div "Si leaders Aldair Palma Aldair Palma MATH 1113 Fall 2025 Yan Xia" at bounding box center [600, 92] width 801 height 69
click at [242, 70] on link "Si leaders" at bounding box center [249, 66] width 48 height 16
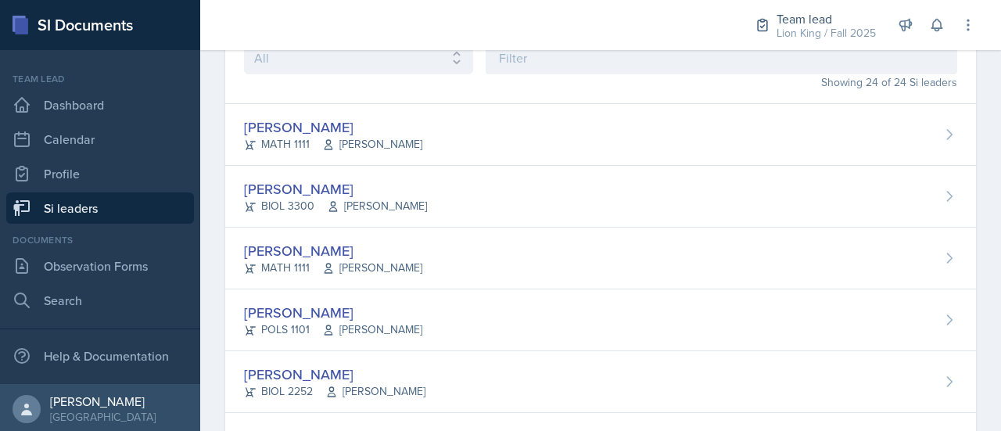
scroll to position [92, 0]
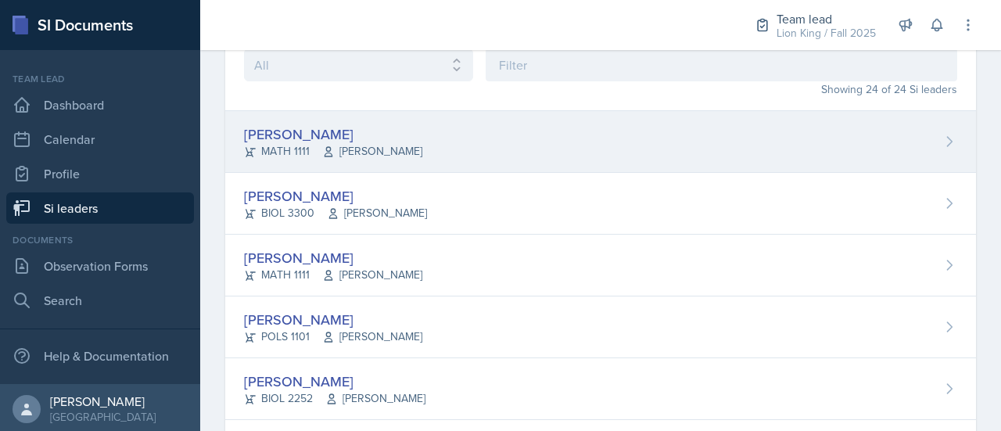
click at [902, 129] on div "Xavier Ashton MATH 1111 Jennifer Smathers" at bounding box center [600, 142] width 751 height 62
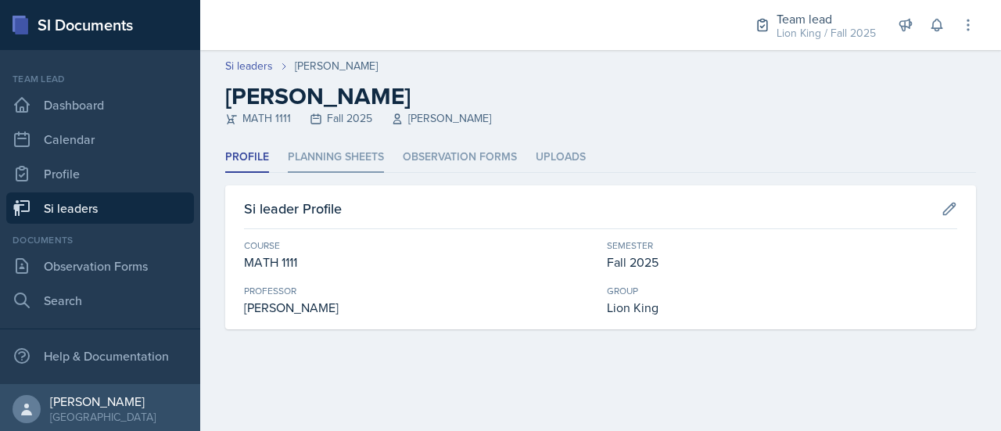
click at [368, 160] on li "Planning Sheets" at bounding box center [336, 157] width 96 height 30
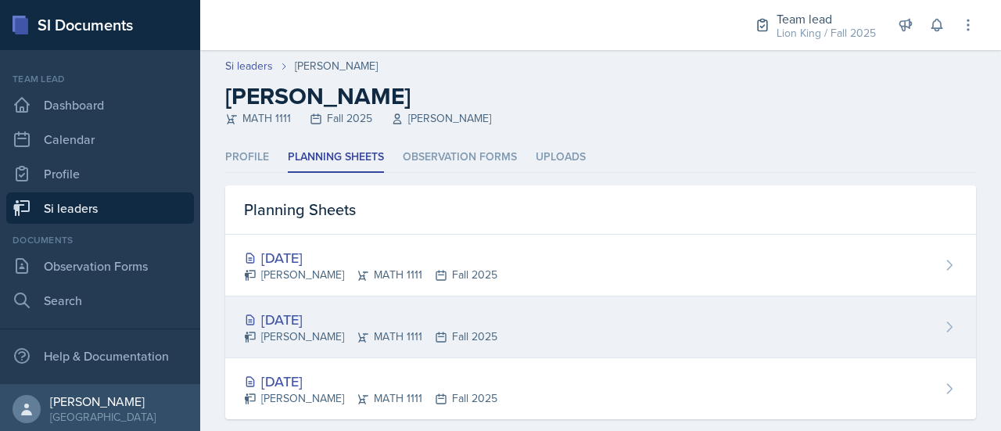
click at [355, 337] on div "Xavier Ashton MATH 1111 Fall 2025" at bounding box center [370, 336] width 253 height 16
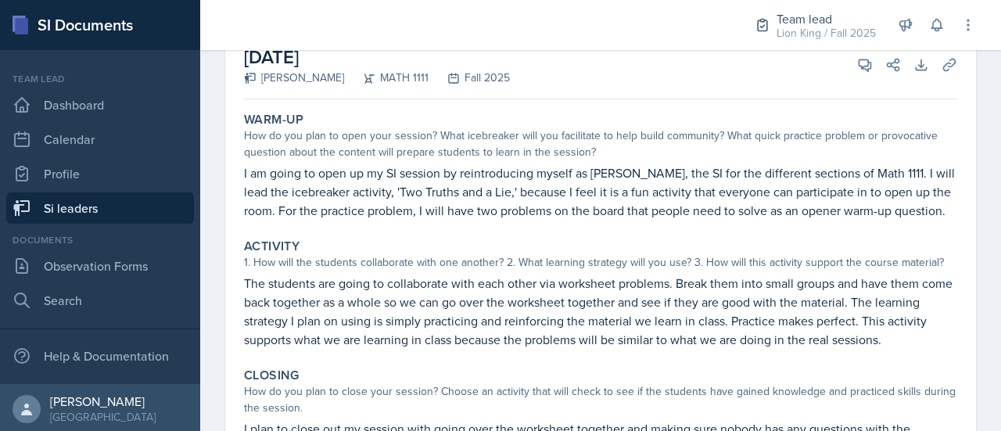
scroll to position [13, 0]
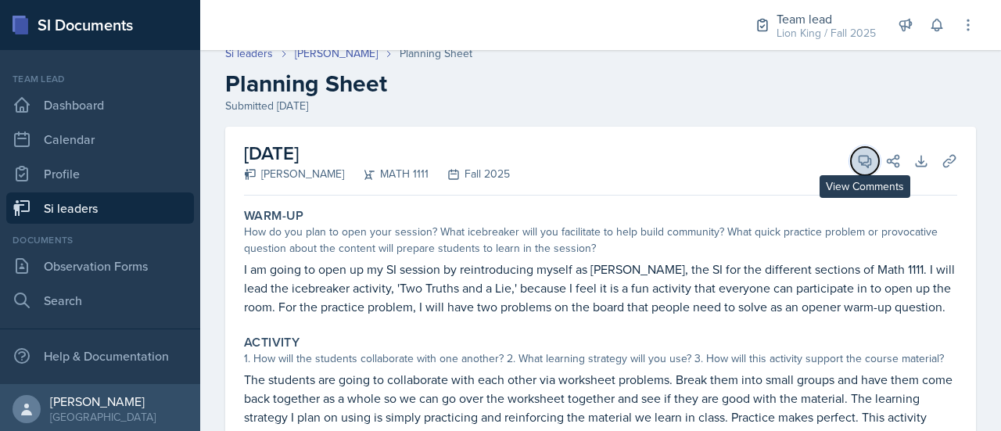
click at [851, 162] on button "View Comments" at bounding box center [865, 161] width 28 height 28
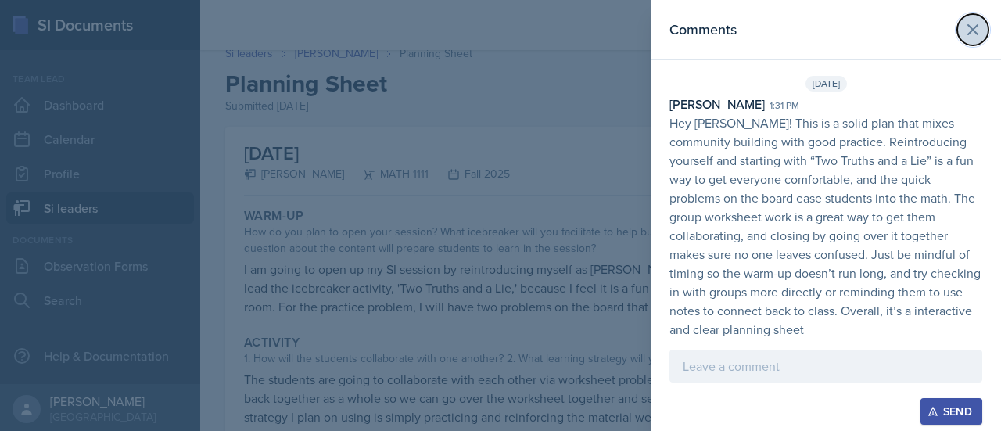
click at [971, 30] on icon at bounding box center [972, 29] width 9 height 9
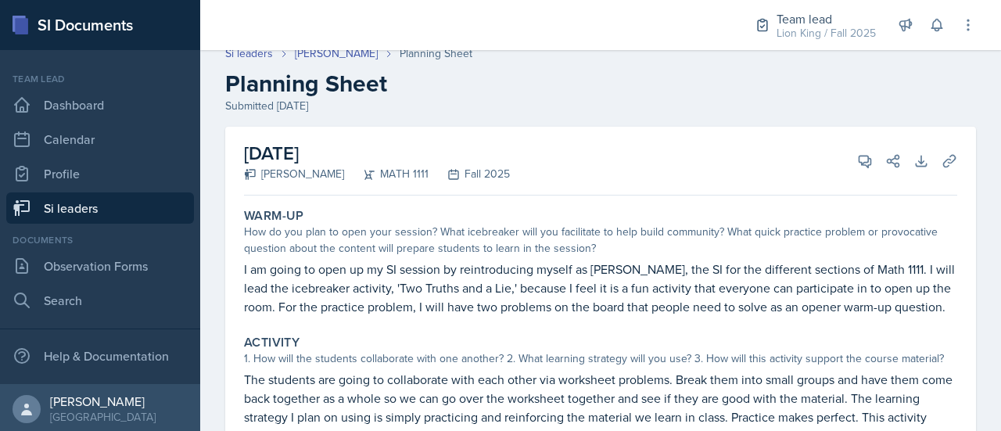
scroll to position [0, 0]
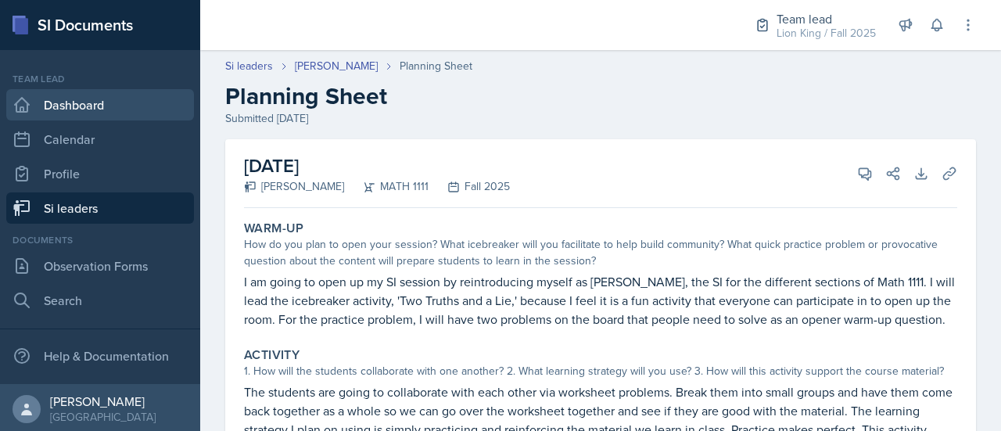
click at [117, 102] on link "Dashboard" at bounding box center [100, 104] width 188 height 31
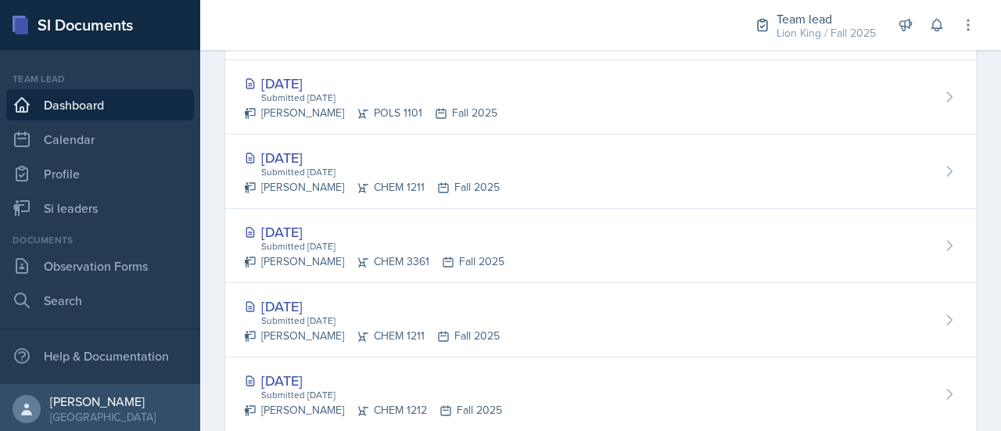
scroll to position [925, 0]
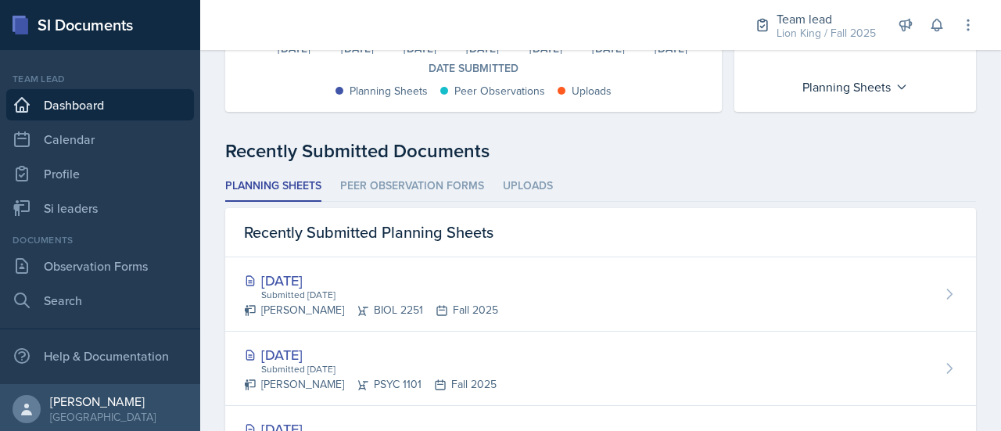
scroll to position [359, 0]
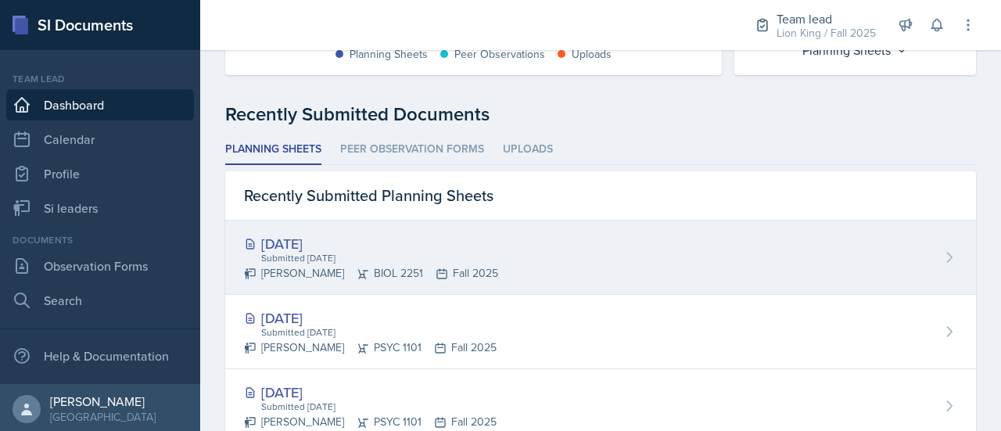
click at [804, 252] on div "Aug 28th, 2025 Submitted Aug 25th, 2025 Makenzie Westra BIOL 2251 Fall 2025" at bounding box center [600, 258] width 751 height 74
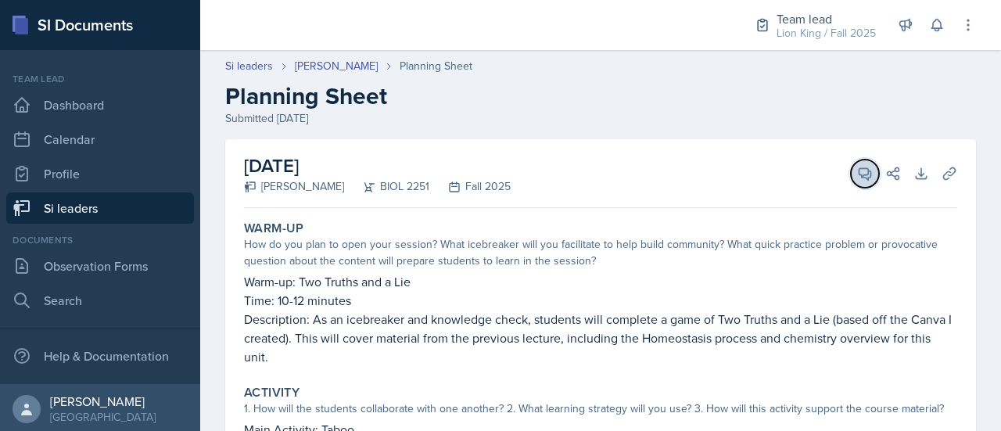
click at [857, 181] on icon at bounding box center [865, 174] width 16 height 16
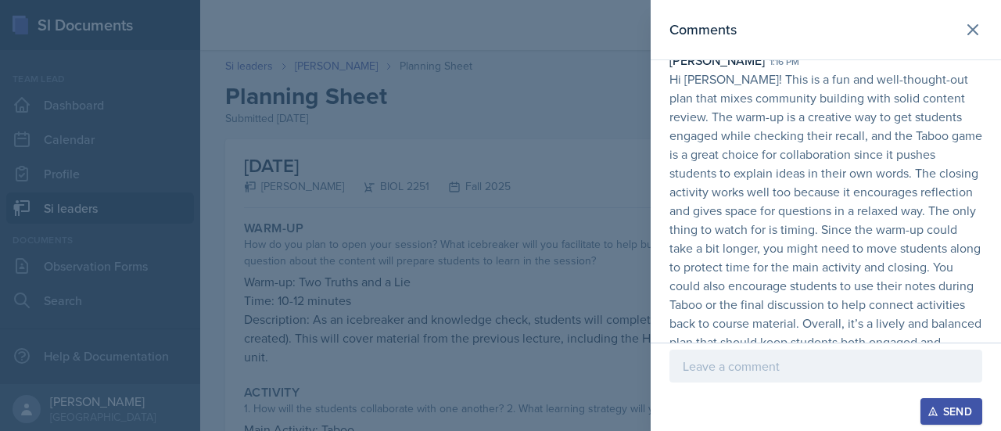
scroll to position [75, 0]
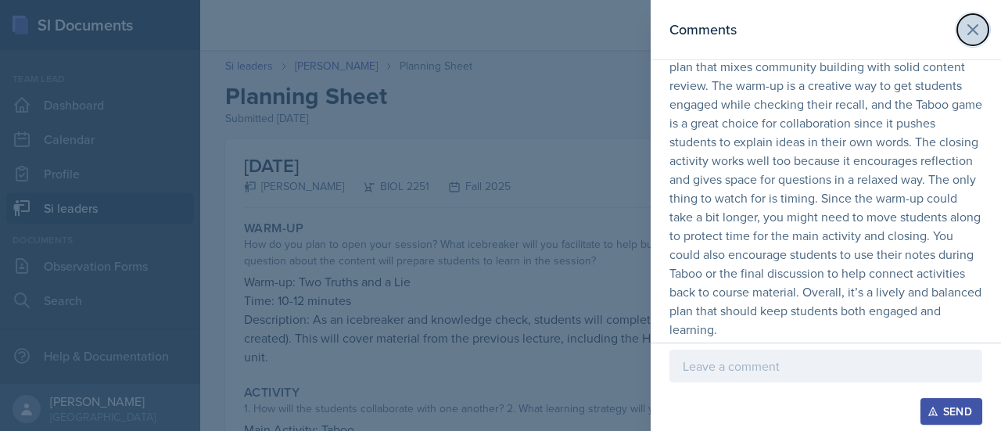
click at [963, 31] on icon at bounding box center [972, 29] width 19 height 19
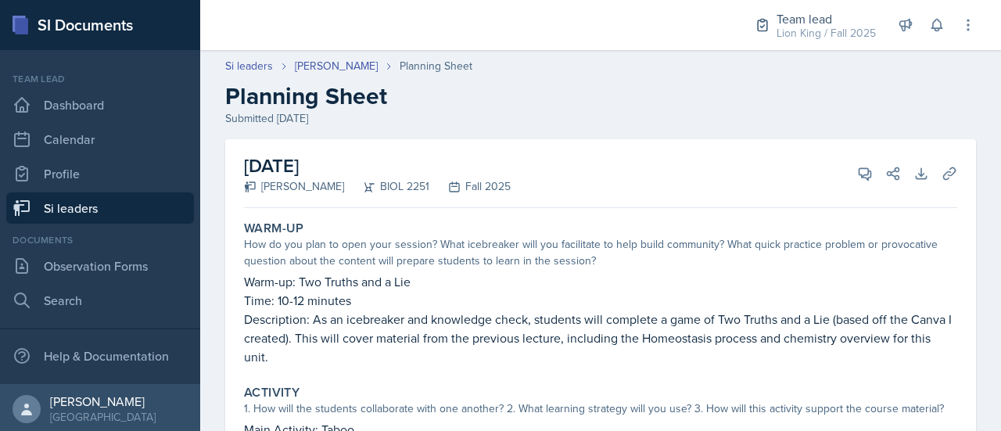
scroll to position [0, 0]
click at [348, 60] on link "Makenzie Westra" at bounding box center [336, 66] width 83 height 16
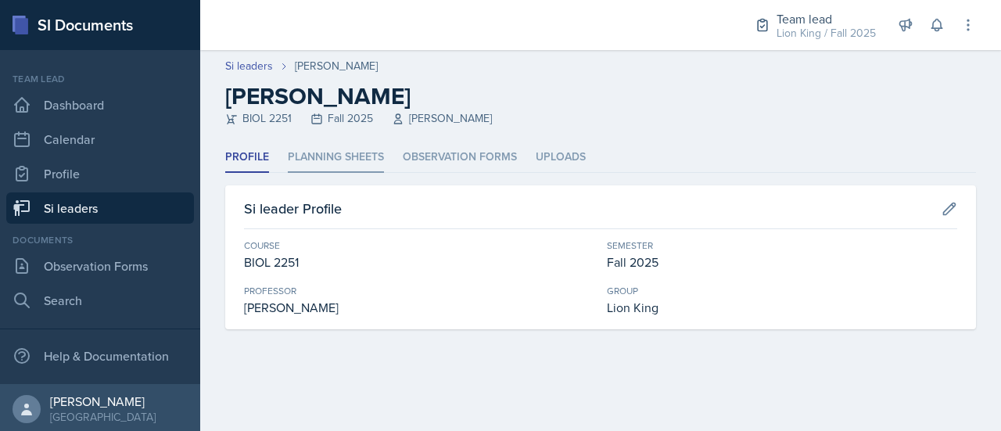
click at [349, 157] on li "Planning Sheets" at bounding box center [336, 157] width 96 height 30
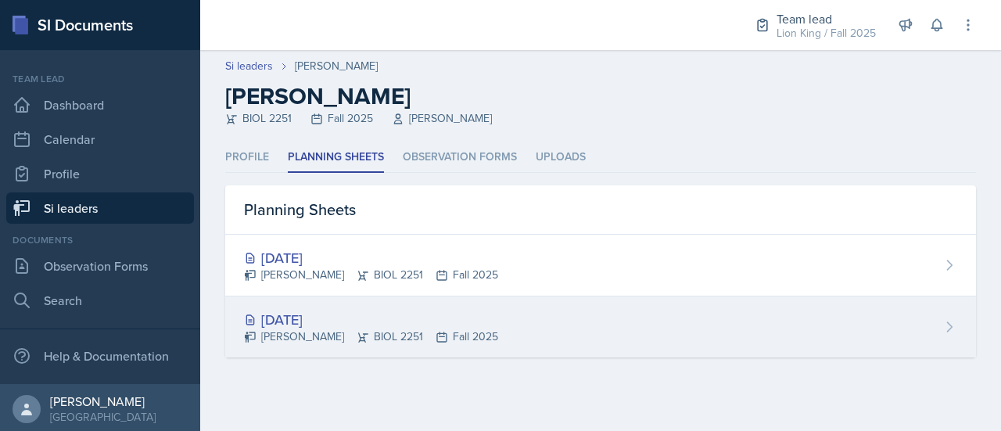
click at [397, 321] on div "Aug 26th, 2025" at bounding box center [371, 319] width 254 height 21
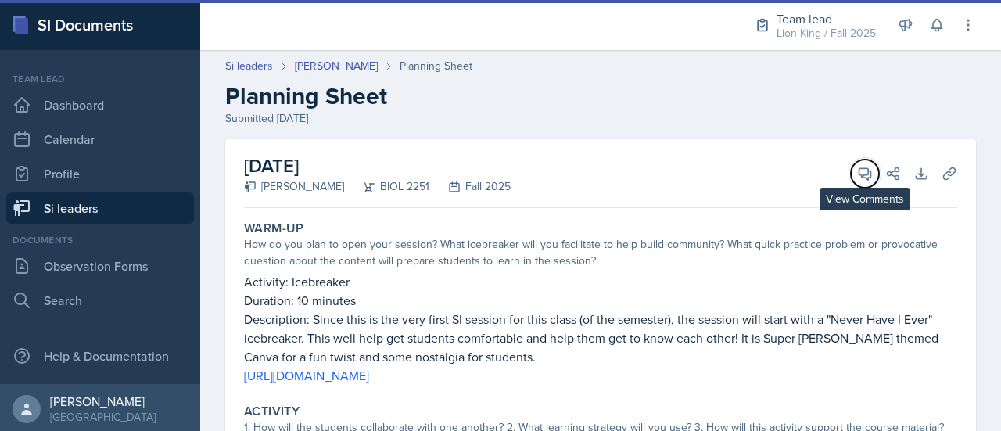
click at [857, 170] on icon at bounding box center [865, 174] width 16 height 16
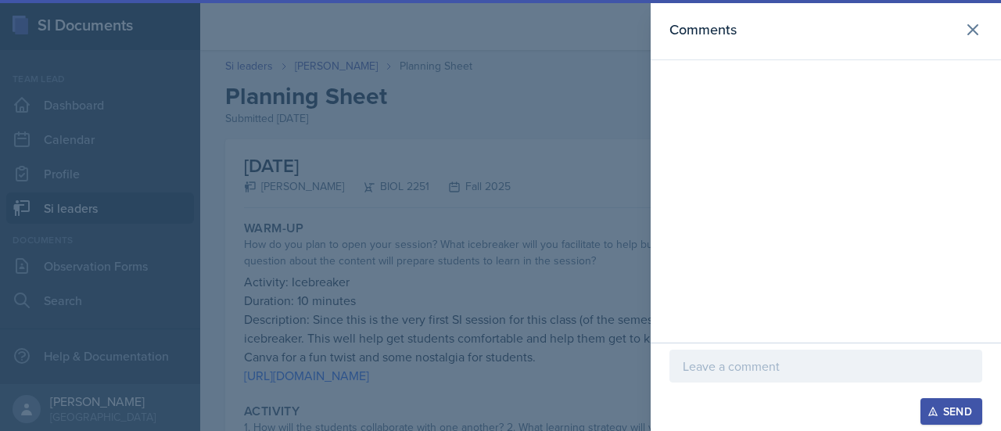
click at [727, 369] on p at bounding box center [826, 366] width 286 height 19
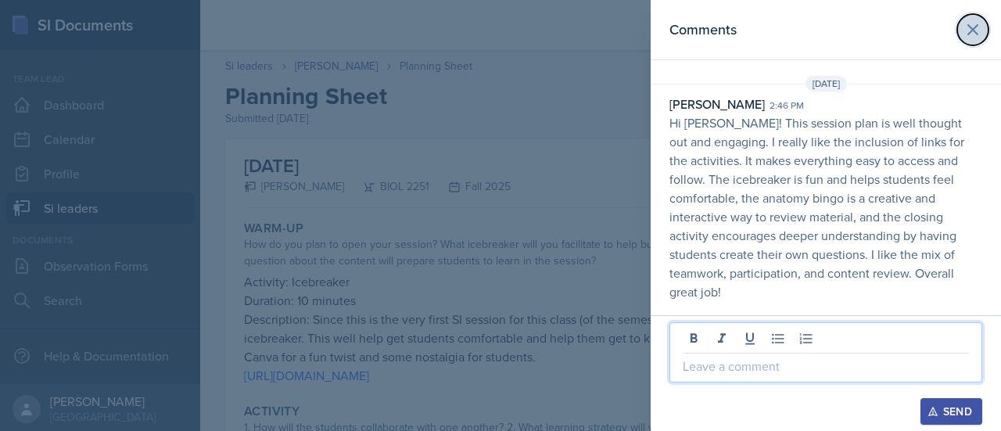
click at [976, 30] on icon at bounding box center [972, 29] width 19 height 19
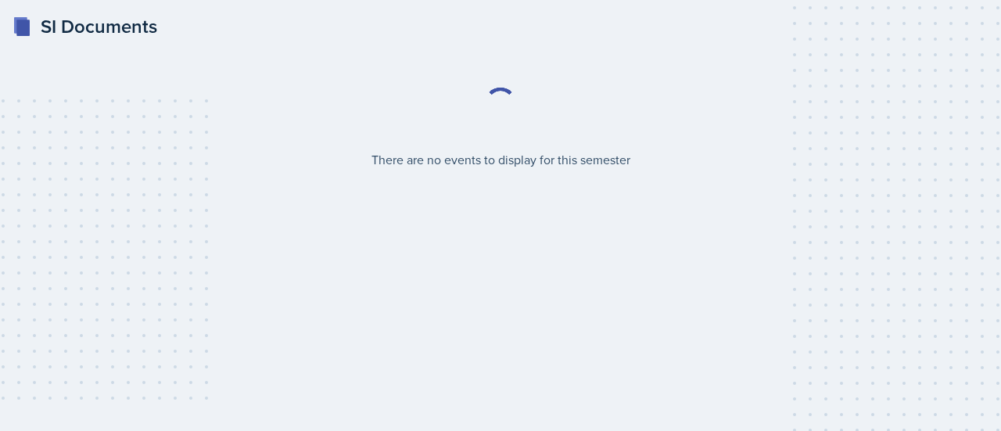
select select "2bed604d-1099-4043-b1bc-2365e8740244"
